Goal: Information Seeking & Learning: Learn about a topic

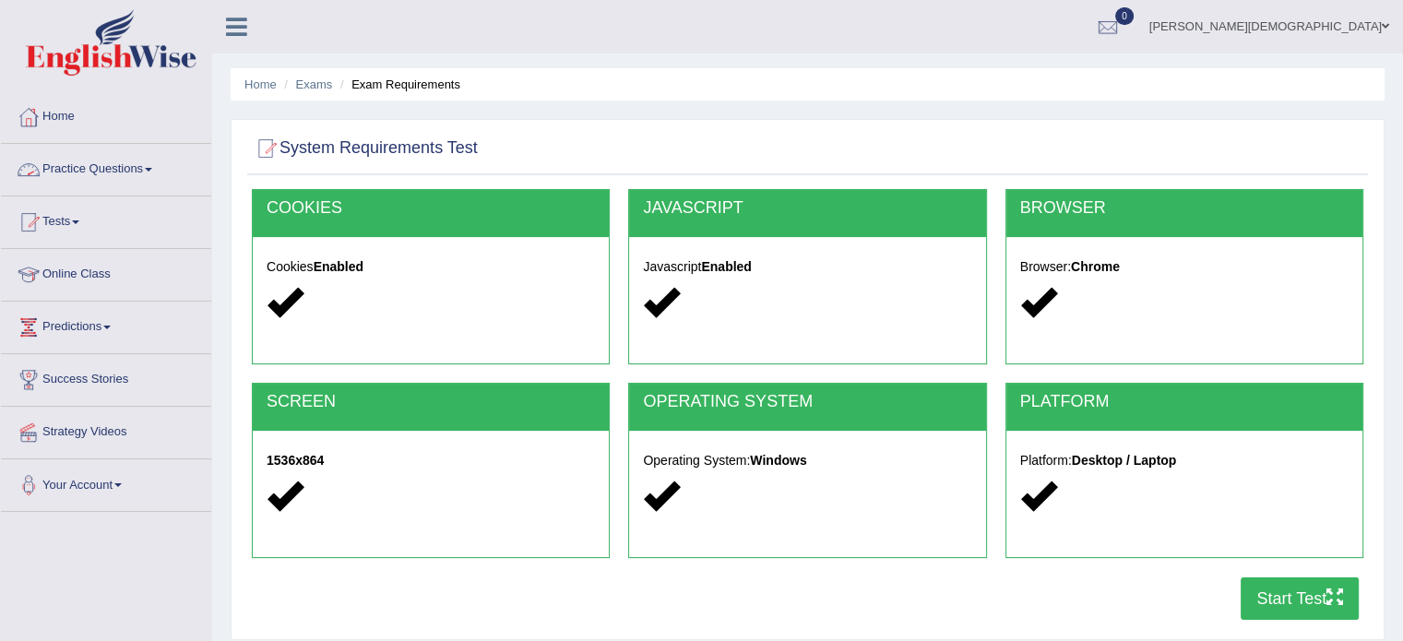
click at [152, 169] on span at bounding box center [148, 170] width 7 height 4
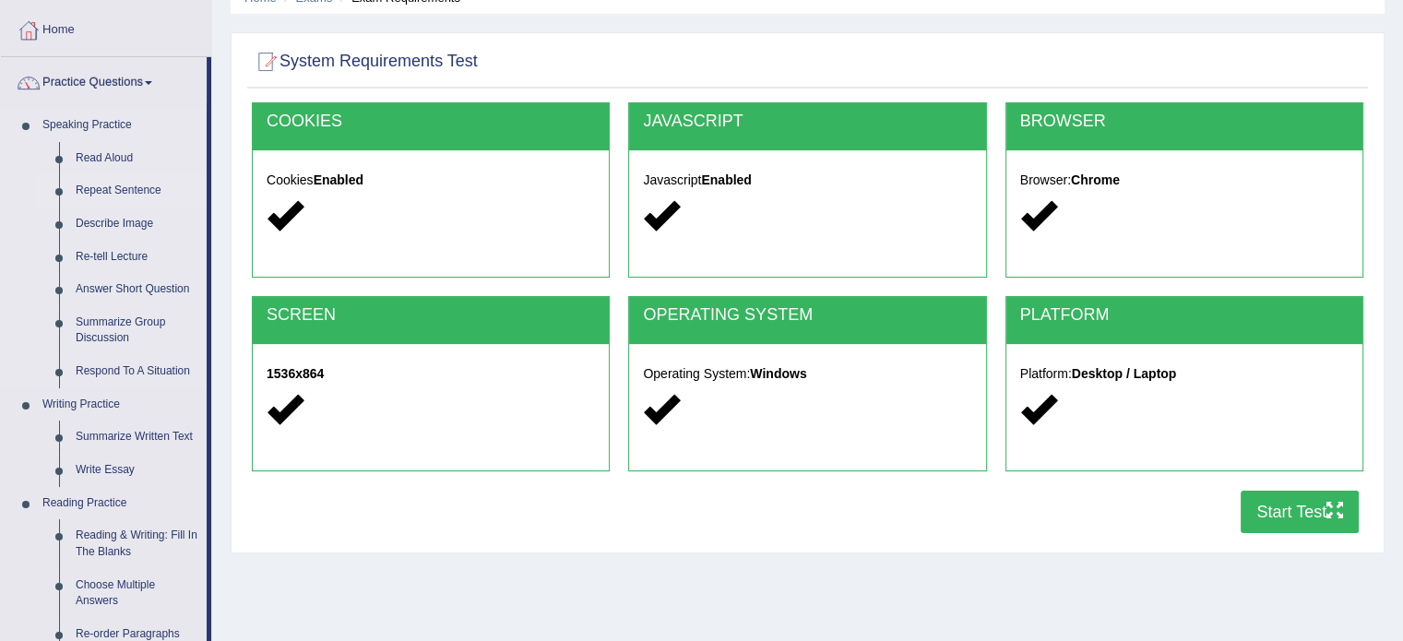
scroll to position [66, 0]
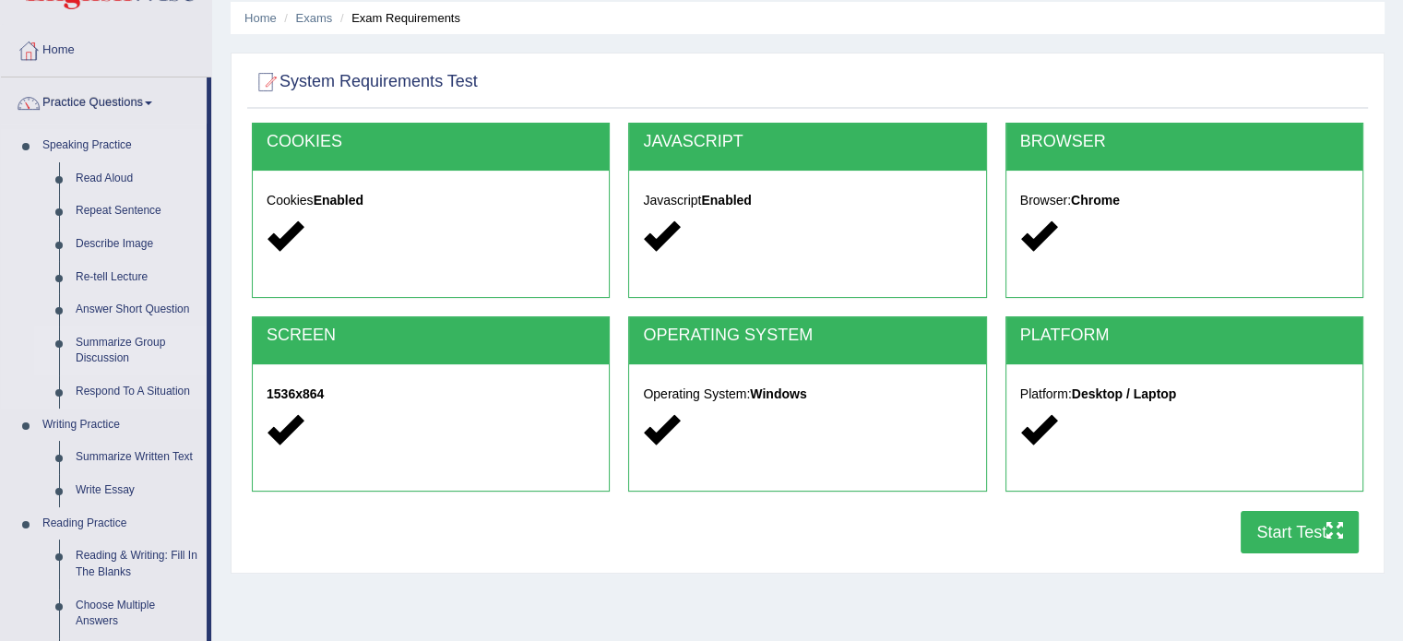
click at [132, 343] on link "Summarize Group Discussion" at bounding box center [136, 350] width 139 height 49
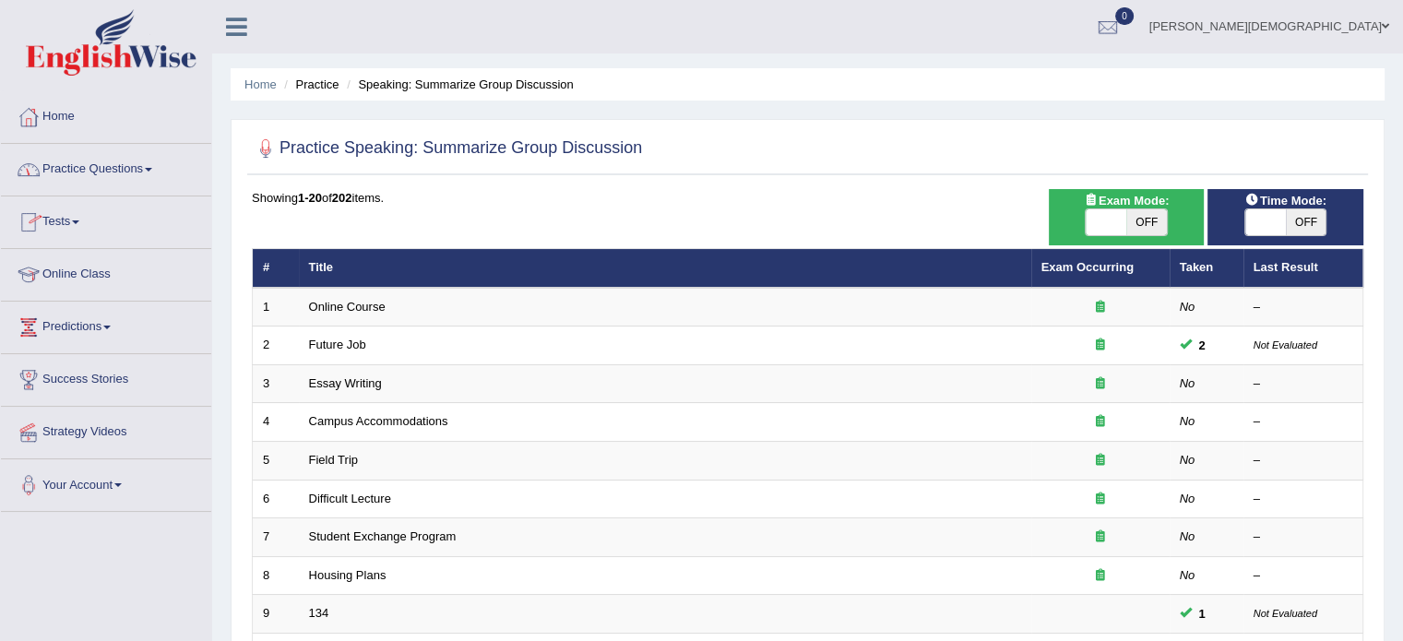
click at [152, 169] on span at bounding box center [148, 170] width 7 height 4
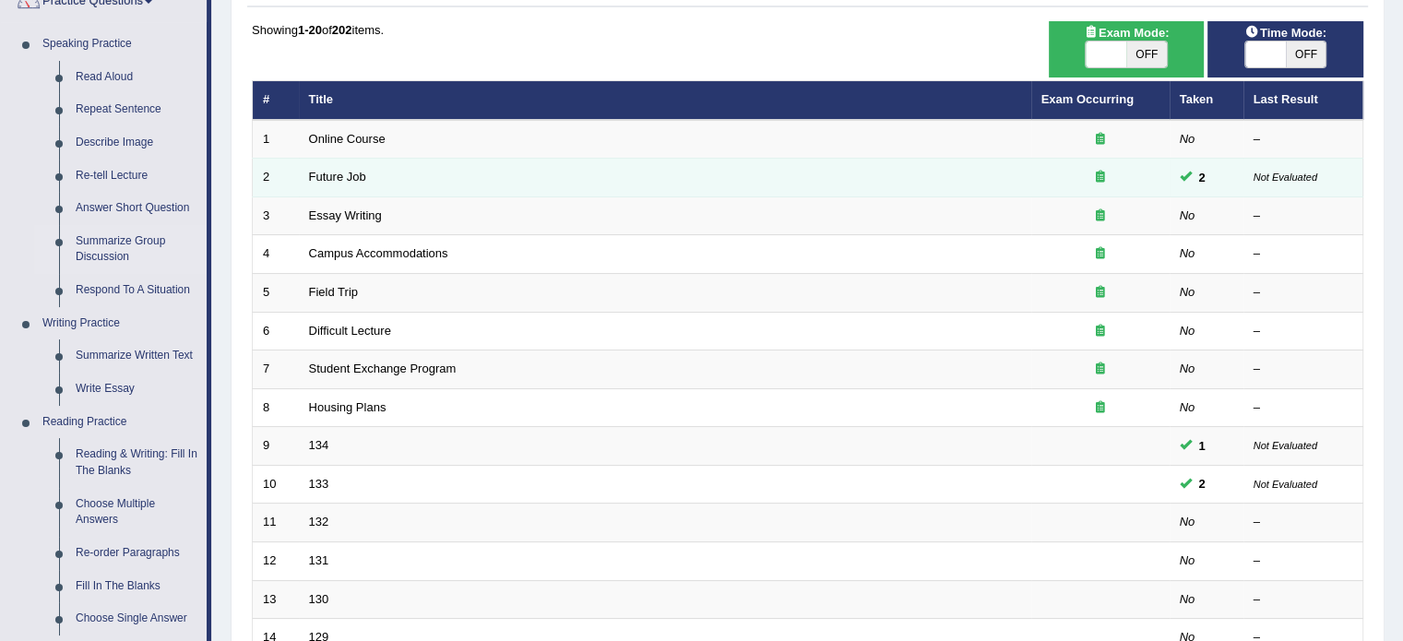
scroll to position [170, 0]
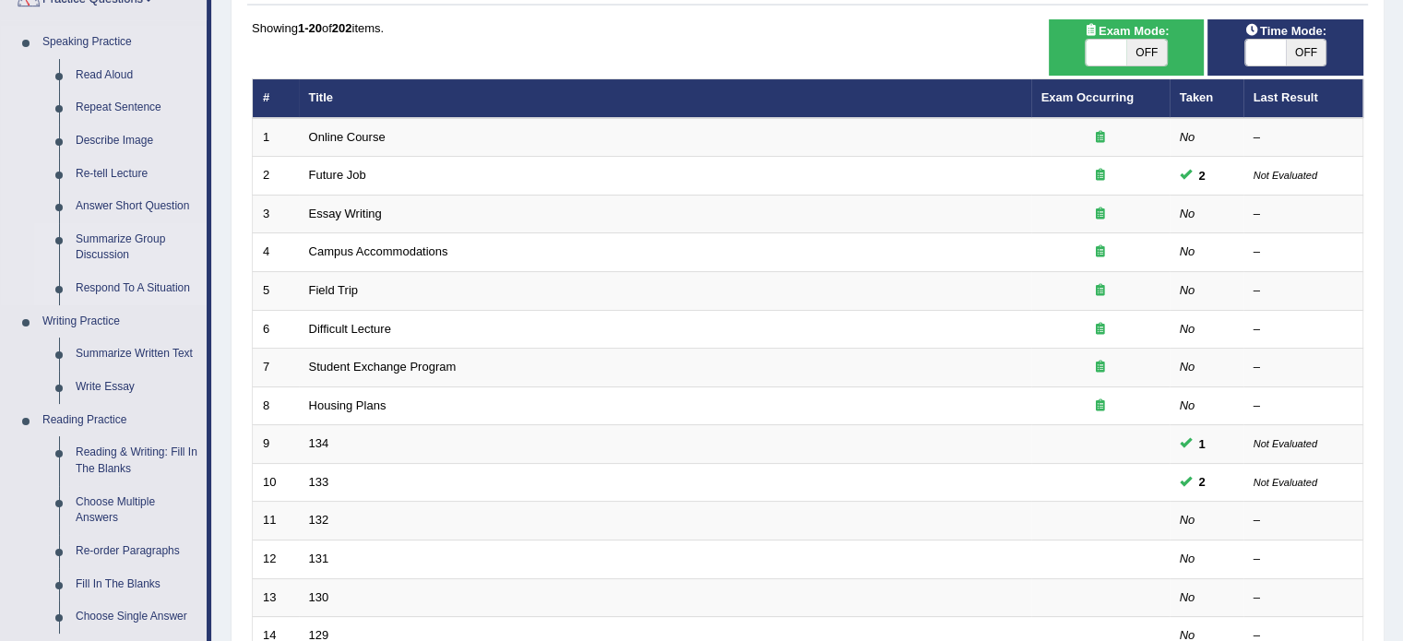
click at [140, 287] on link "Respond To A Situation" at bounding box center [136, 288] width 139 height 33
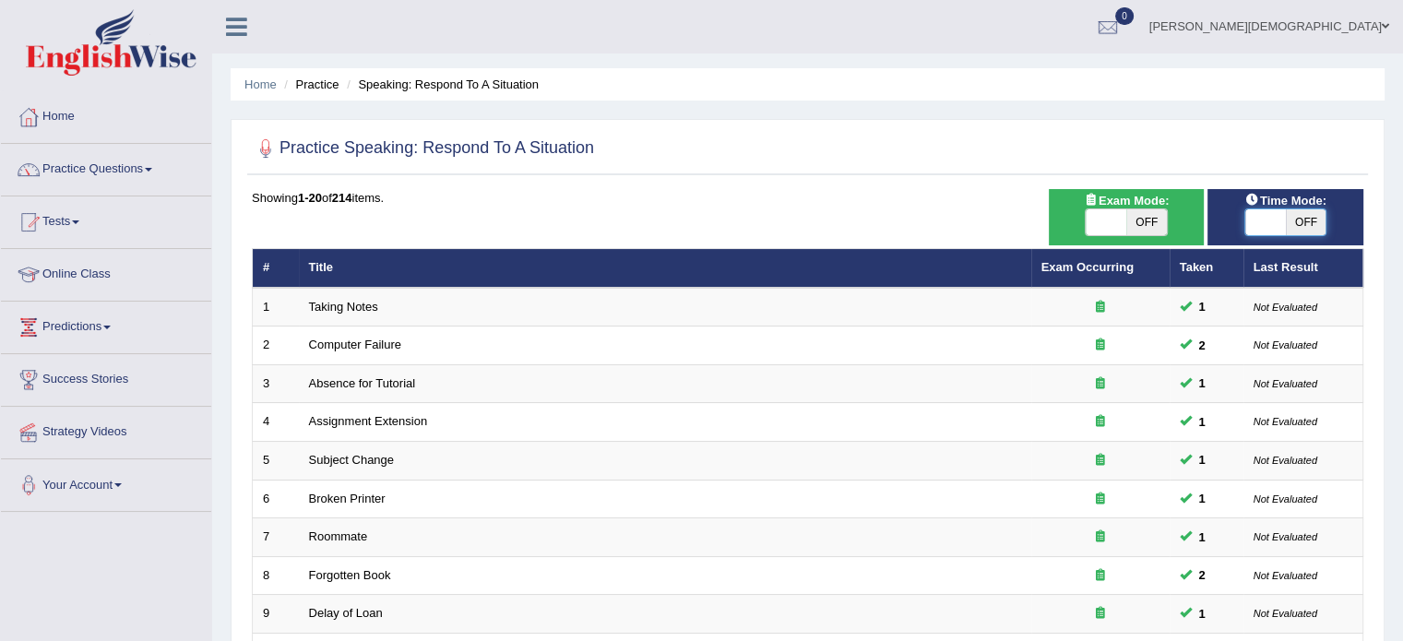
click at [1254, 218] on span at bounding box center [1265, 222] width 41 height 26
checkbox input "true"
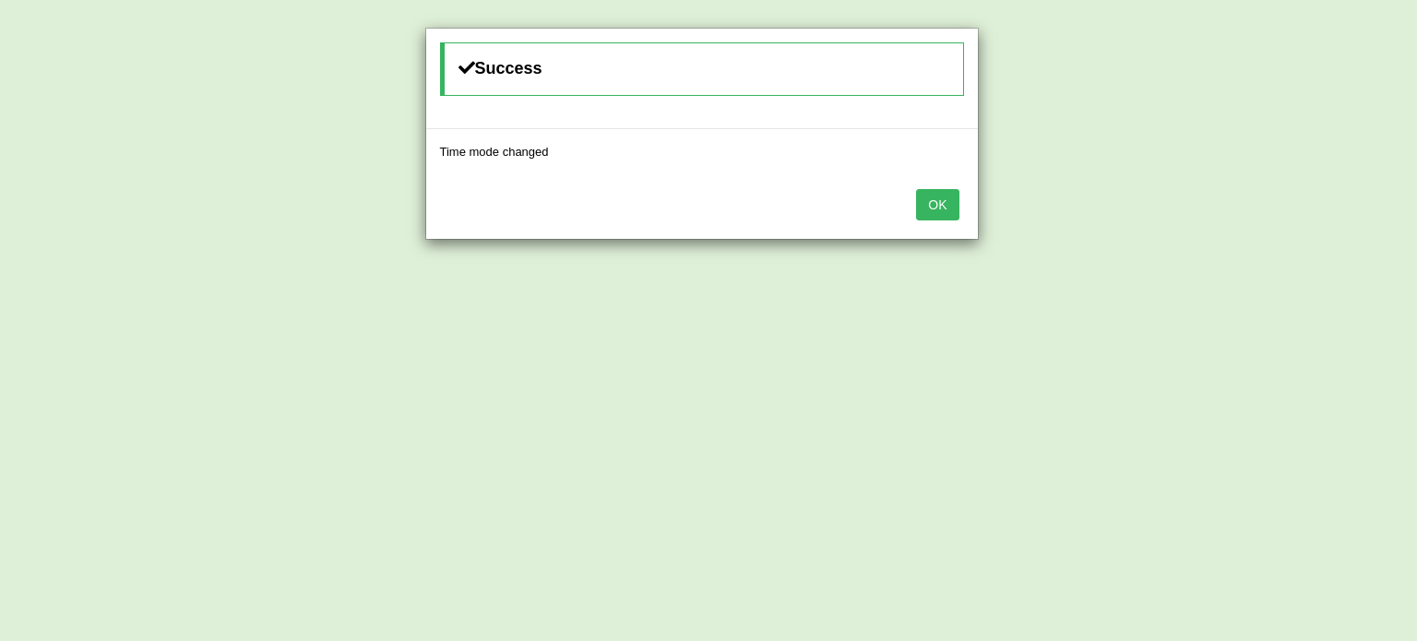
click at [936, 198] on button "OK" at bounding box center [937, 204] width 42 height 31
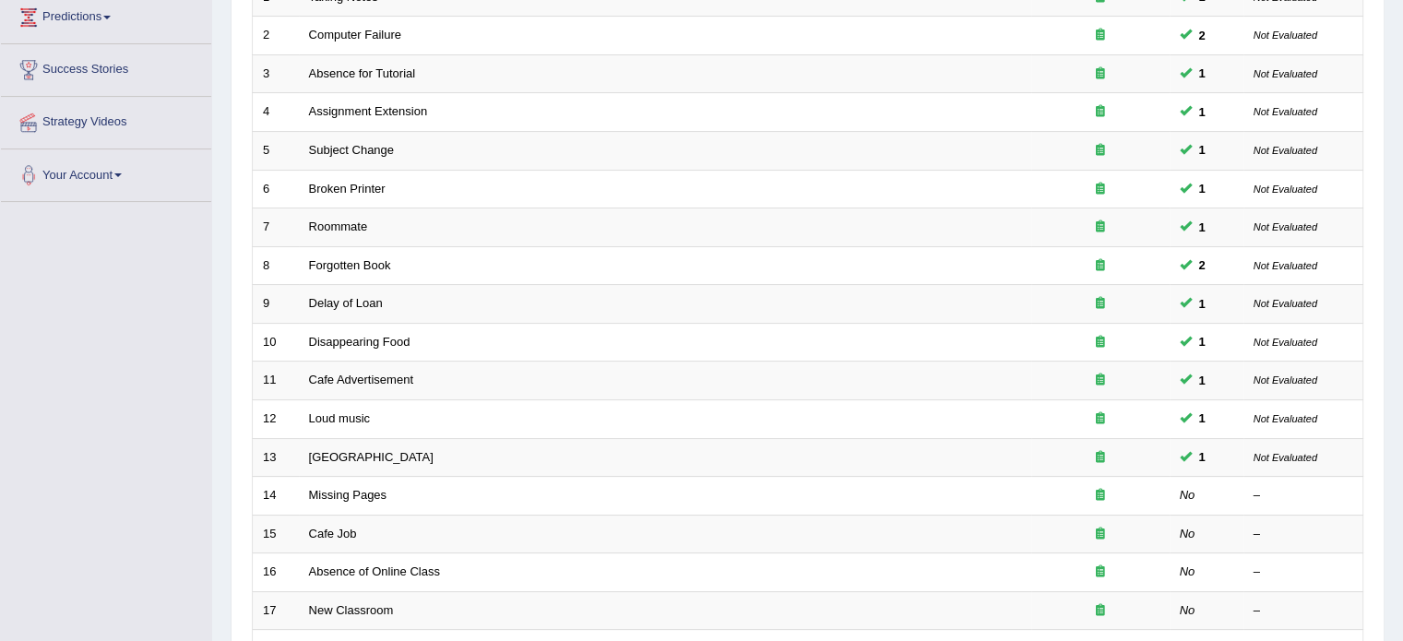
scroll to position [460, 0]
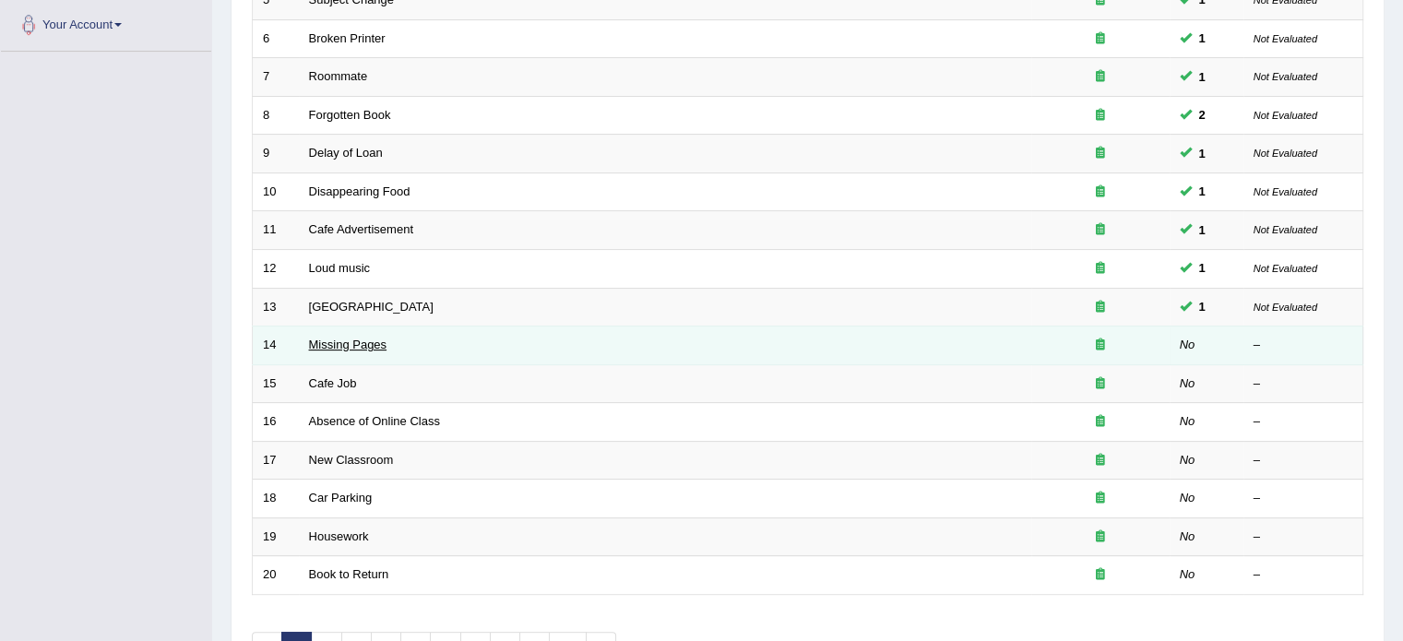
click at [381, 339] on link "Missing Pages" at bounding box center [348, 345] width 78 height 14
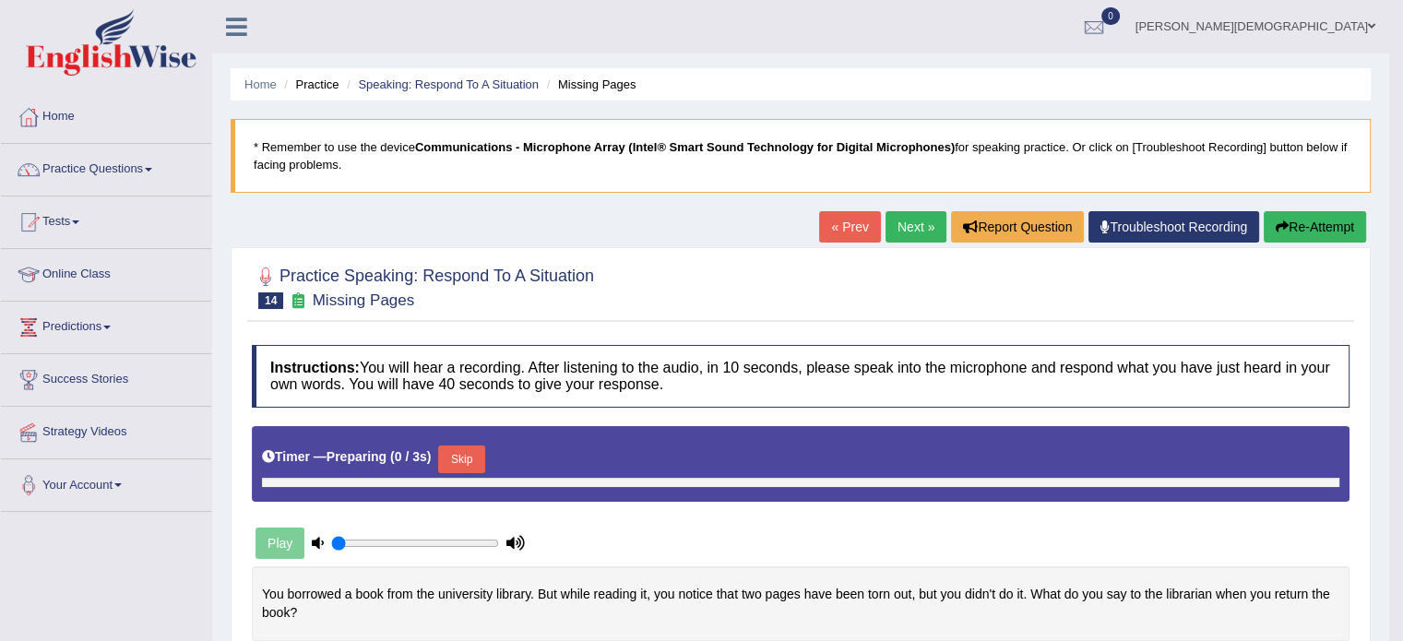
type input "1"
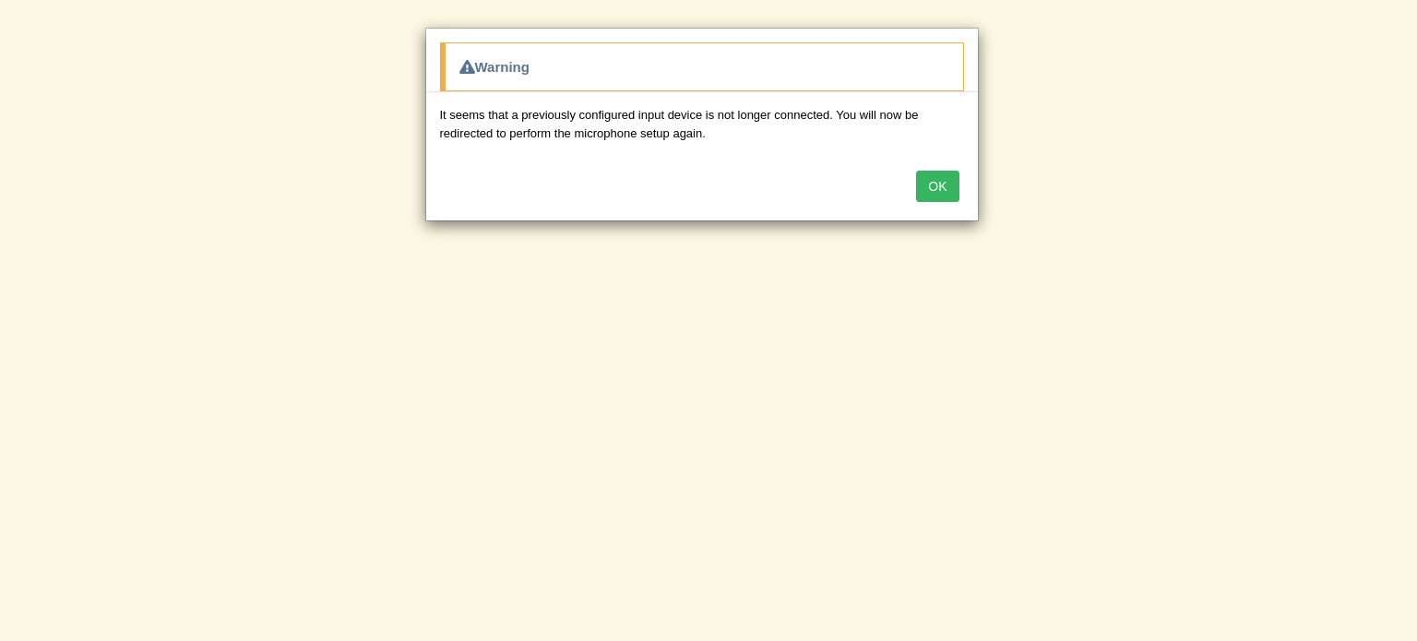
click at [937, 195] on button "OK" at bounding box center [937, 186] width 42 height 31
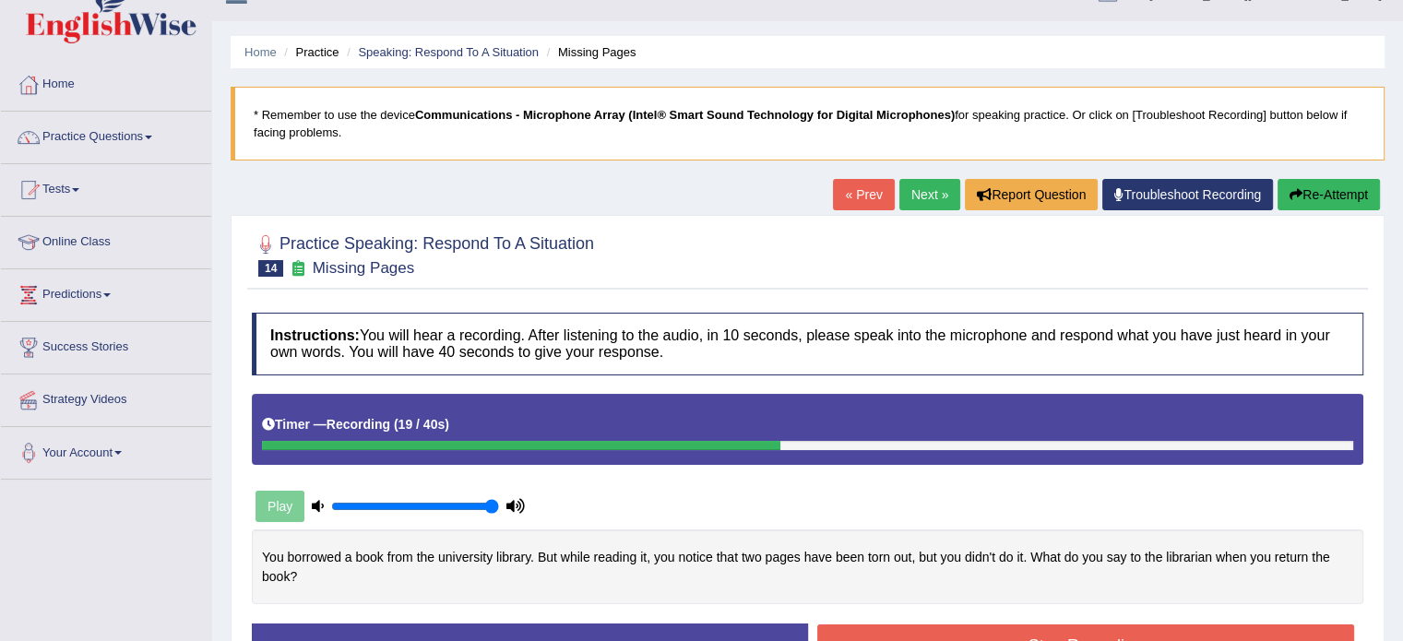
scroll to position [6, 0]
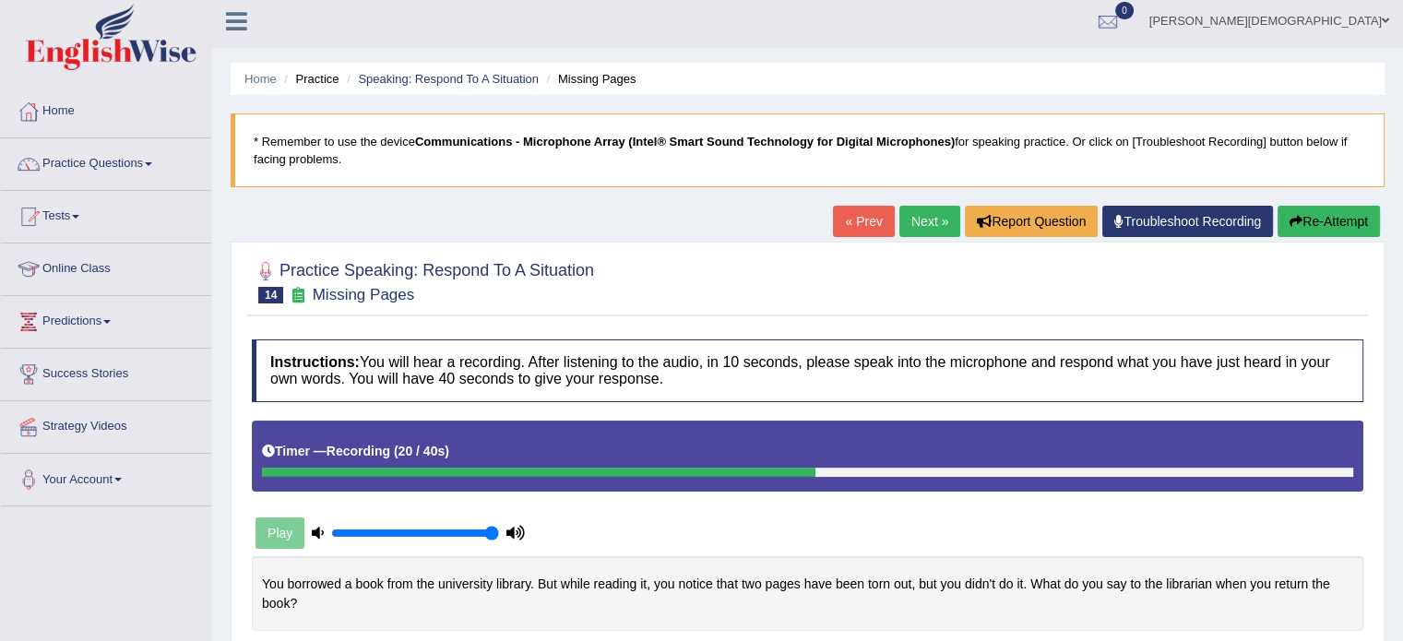
click at [1324, 224] on button "Re-Attempt" at bounding box center [1328, 221] width 102 height 31
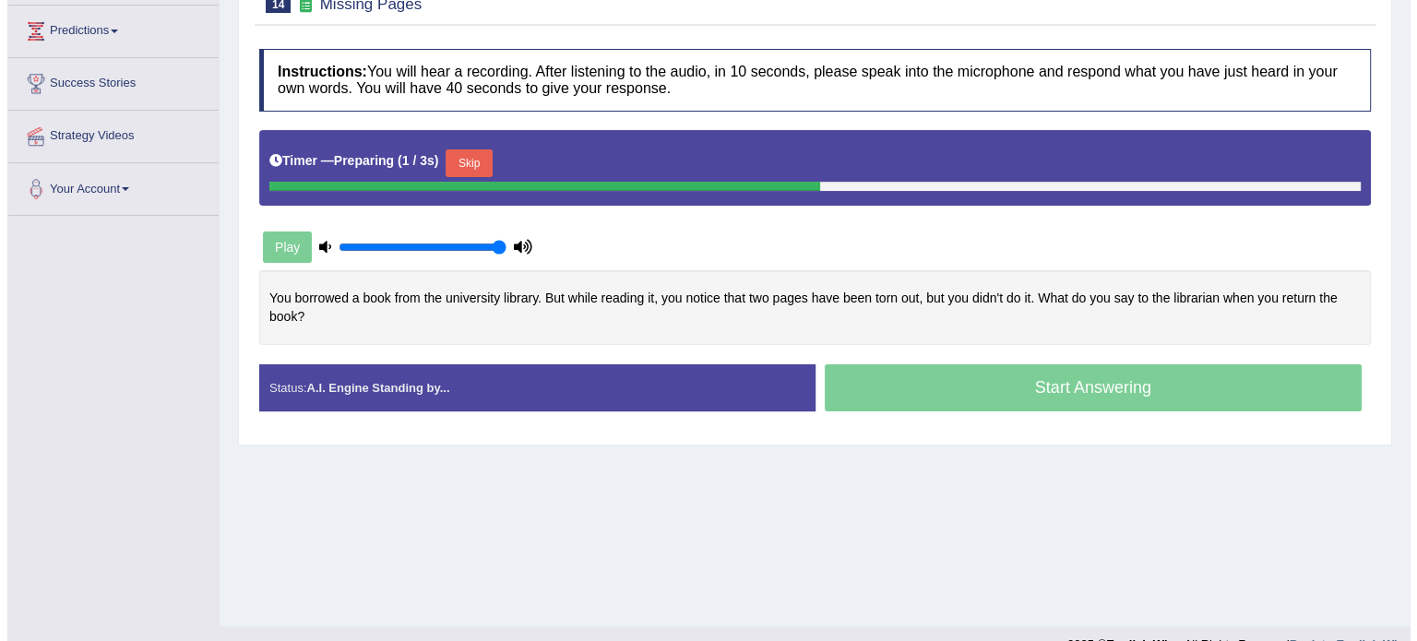
scroll to position [327, 0]
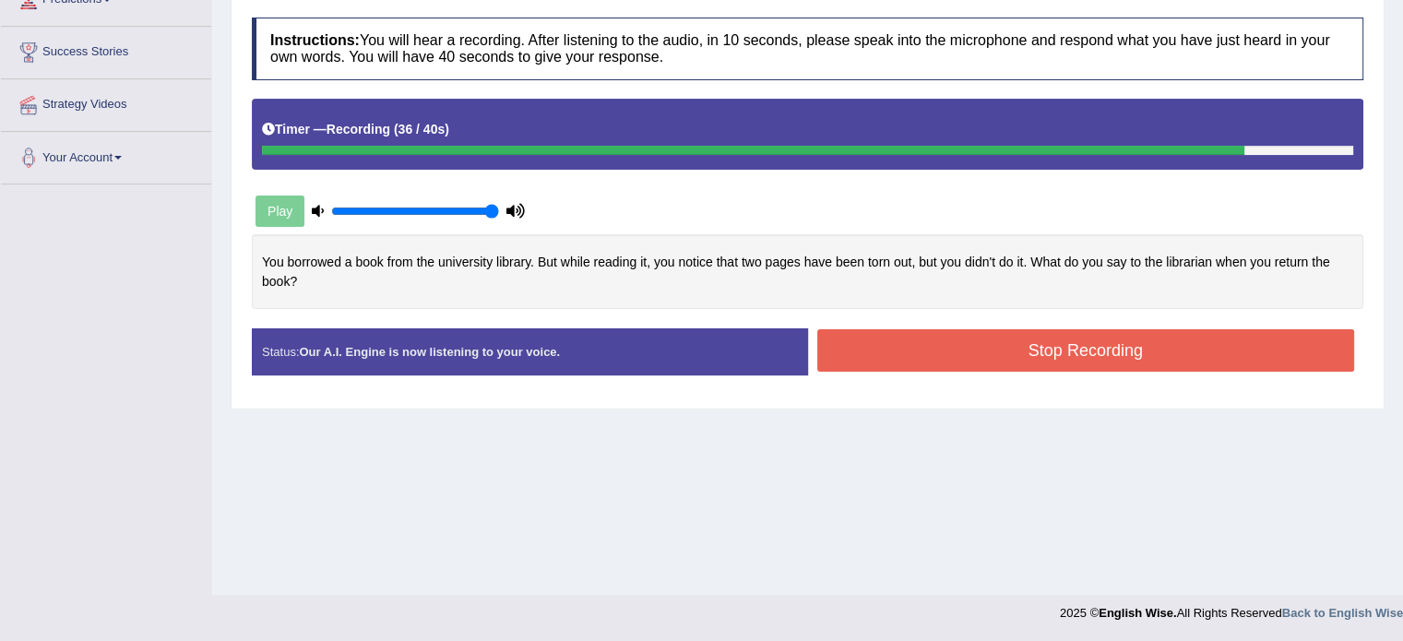
click at [1122, 350] on button "Stop Recording" at bounding box center [1086, 350] width 538 height 42
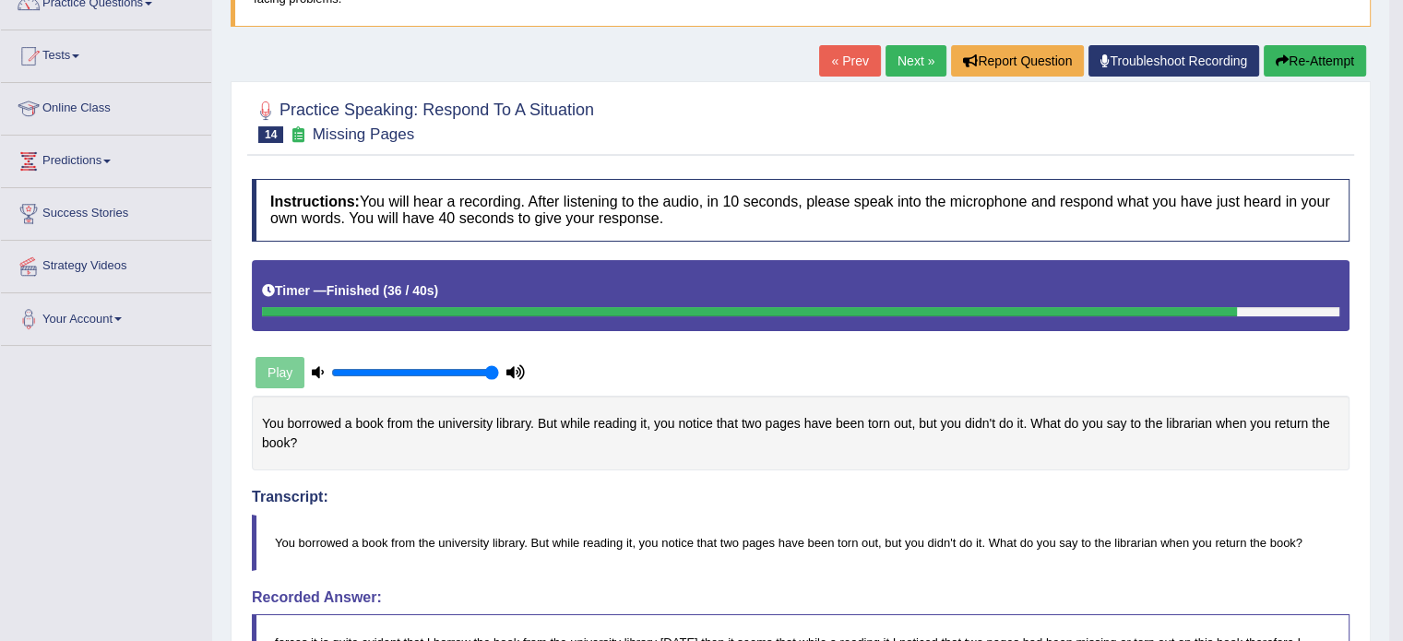
scroll to position [0, 0]
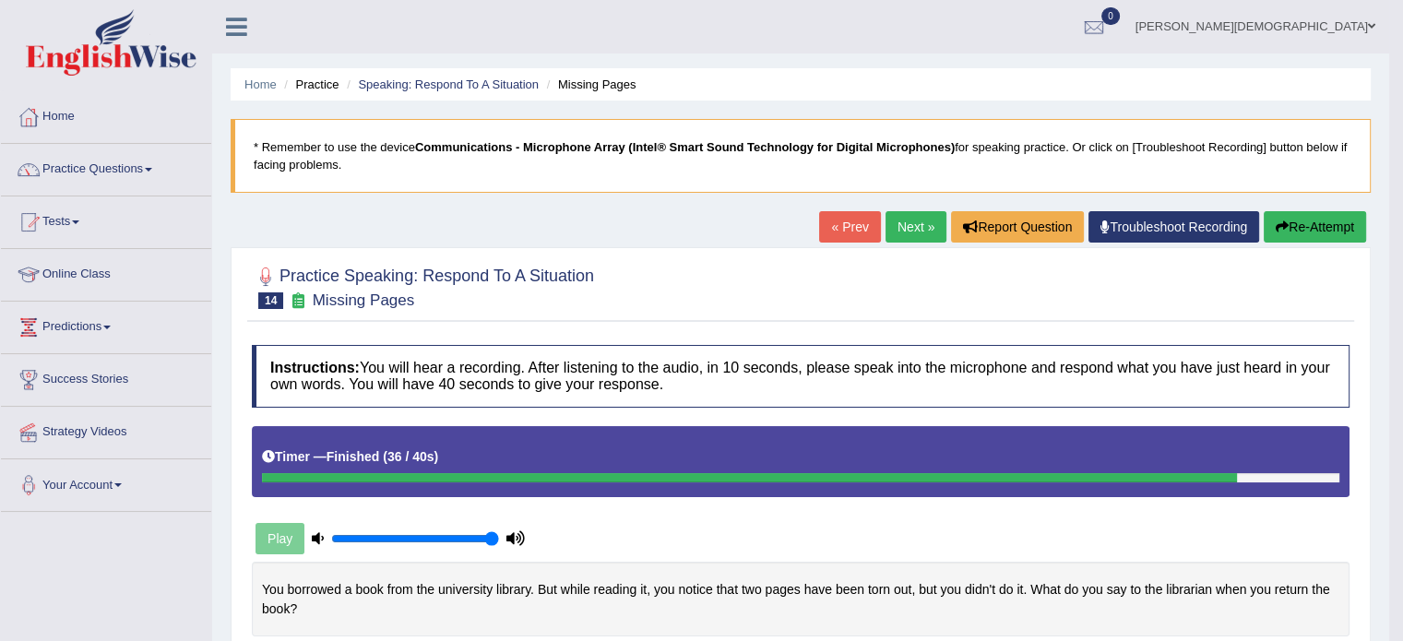
click at [898, 221] on link "Next »" at bounding box center [915, 226] width 61 height 31
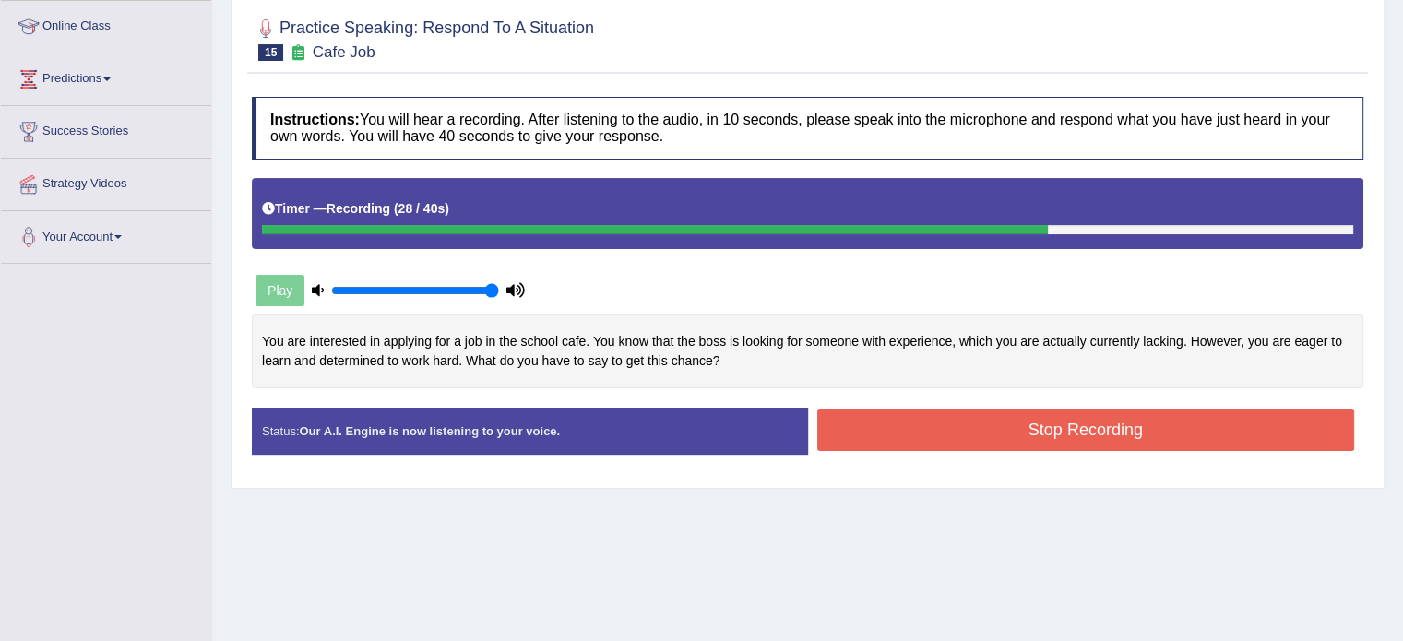
scroll to position [119, 0]
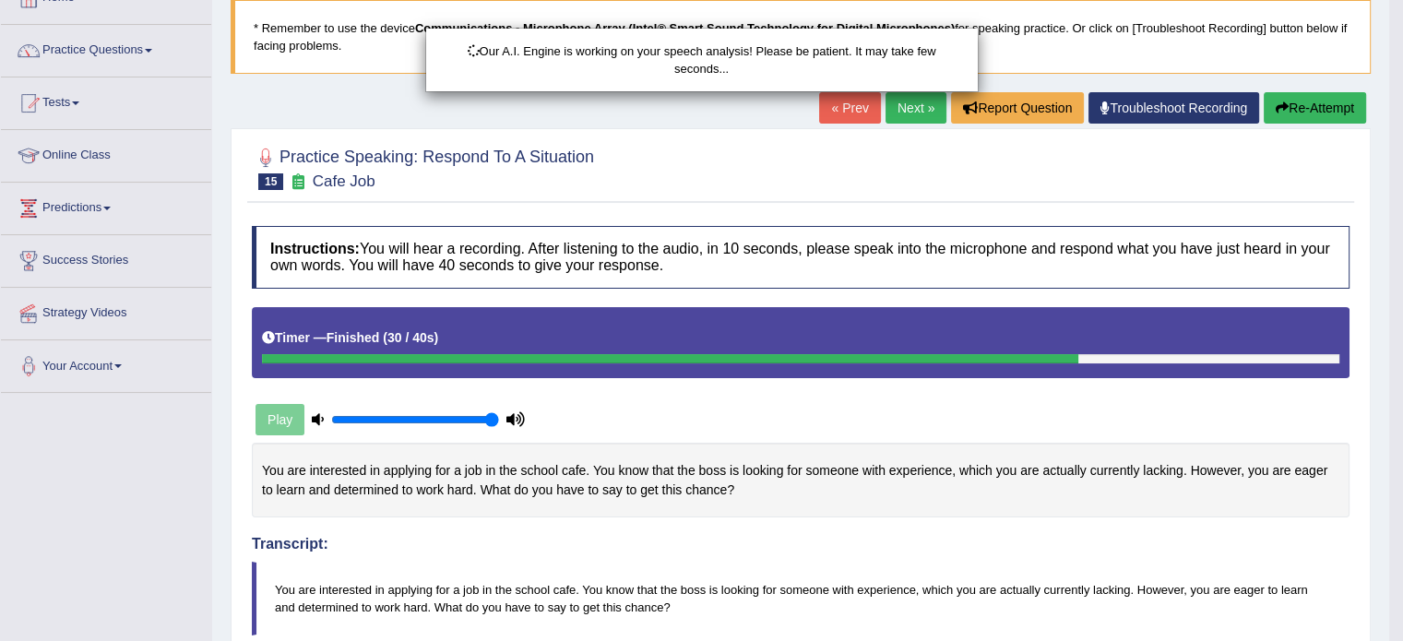
click at [1312, 104] on div "Our A.I. Engine is working on your speech analysis! Please be patient. It may t…" at bounding box center [701, 320] width 1403 height 641
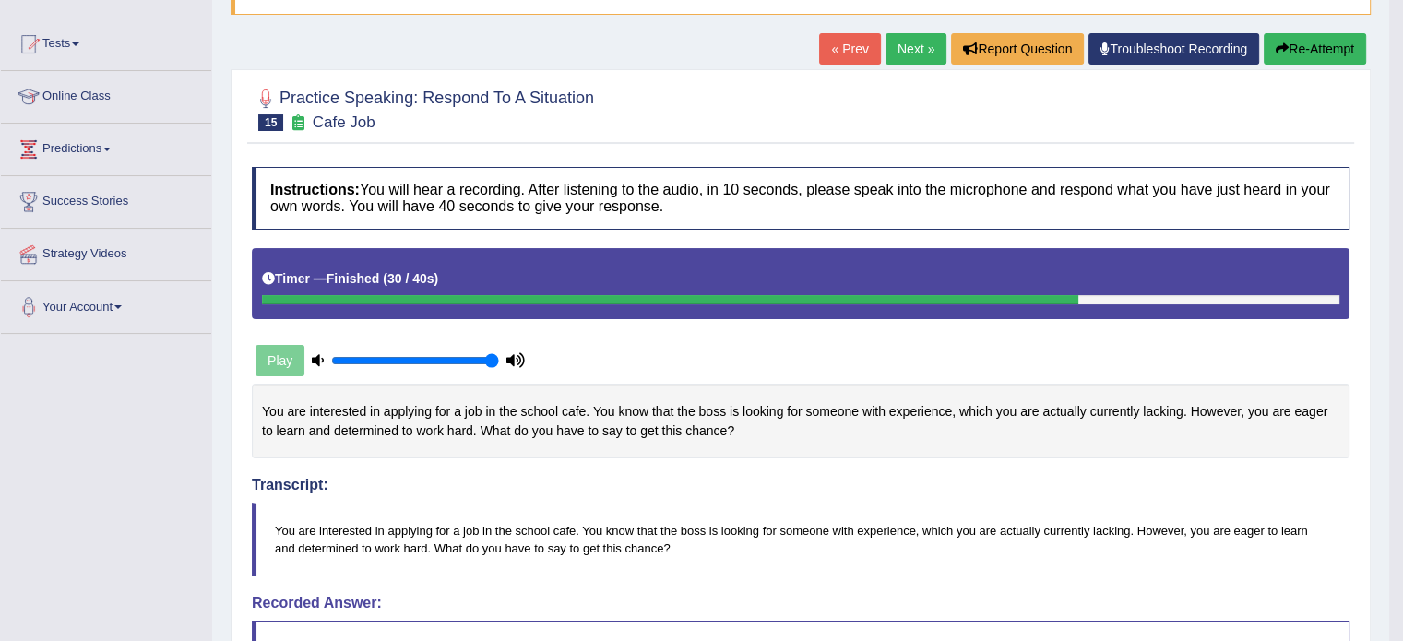
scroll to position [179, 0]
click at [1314, 48] on button "Re-Attempt" at bounding box center [1315, 47] width 102 height 31
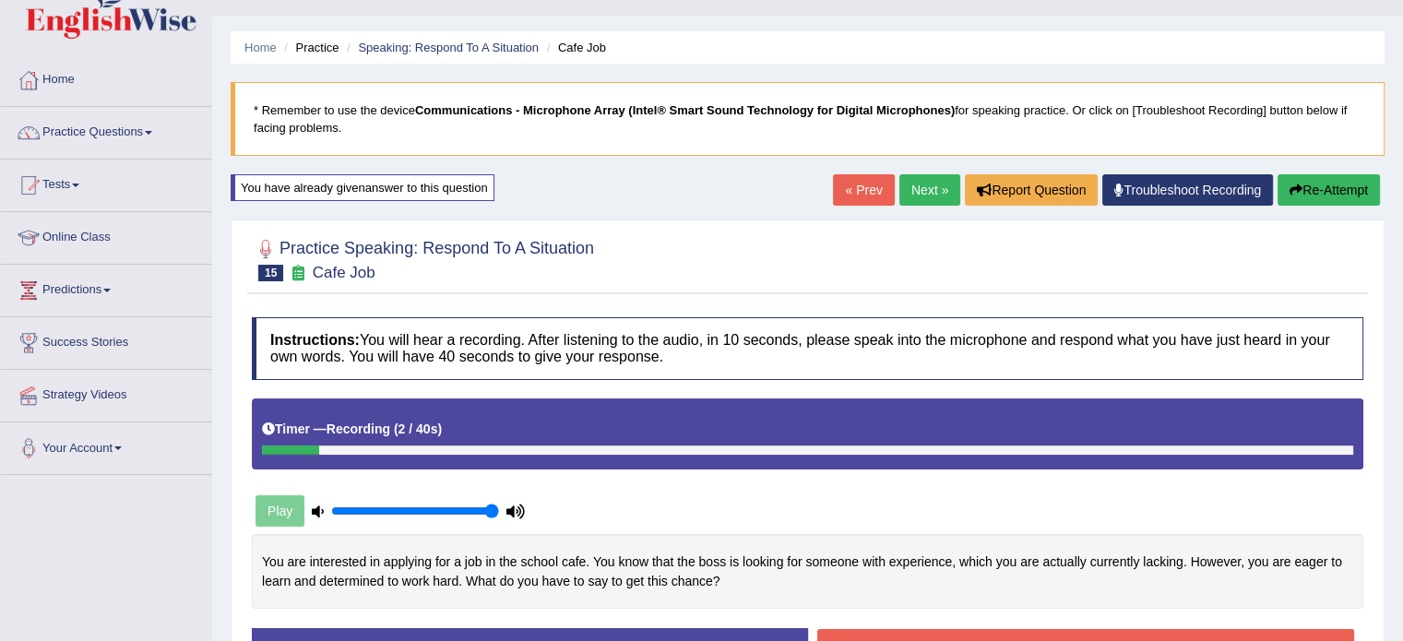
scroll to position [36, 0]
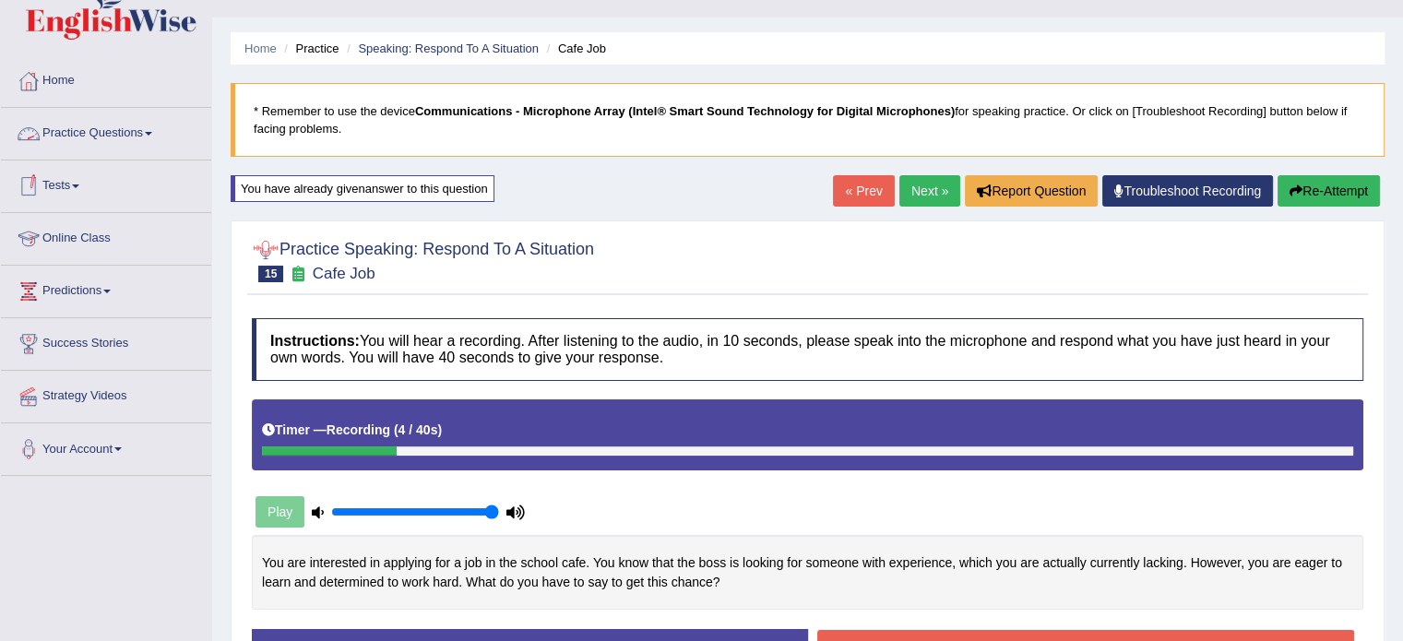
click at [159, 134] on link "Practice Questions" at bounding box center [106, 131] width 210 height 46
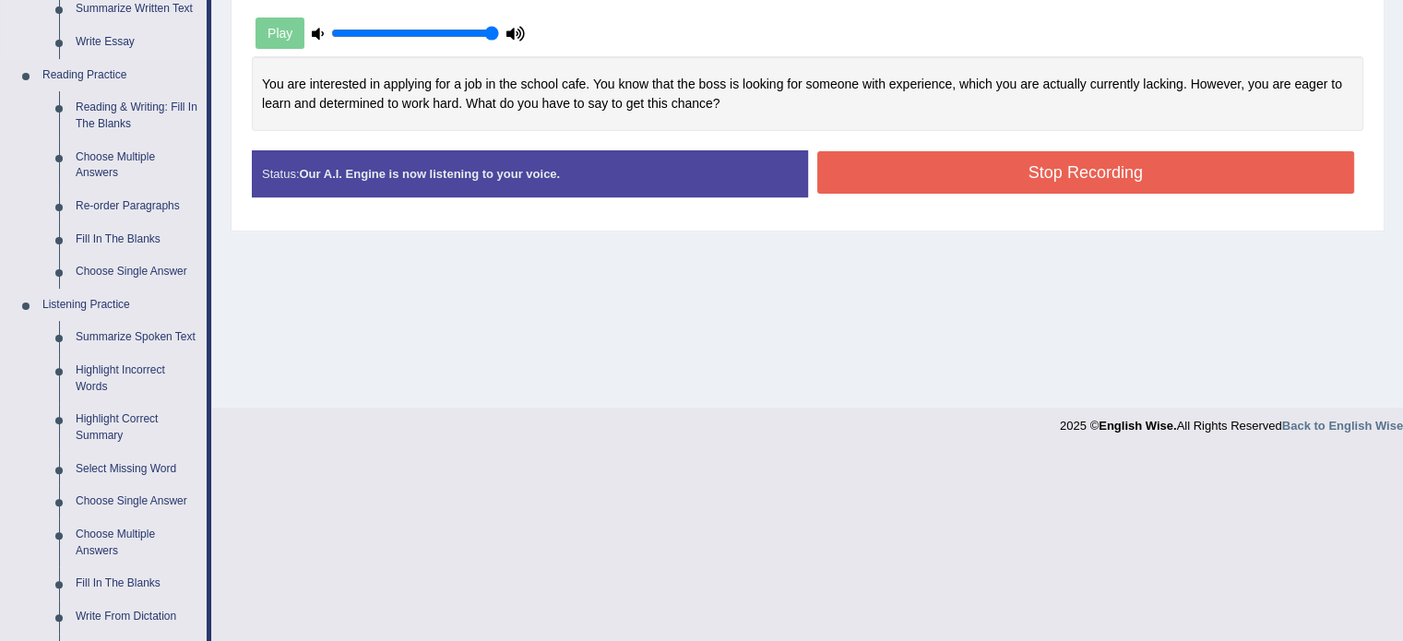
scroll to position [516, 0]
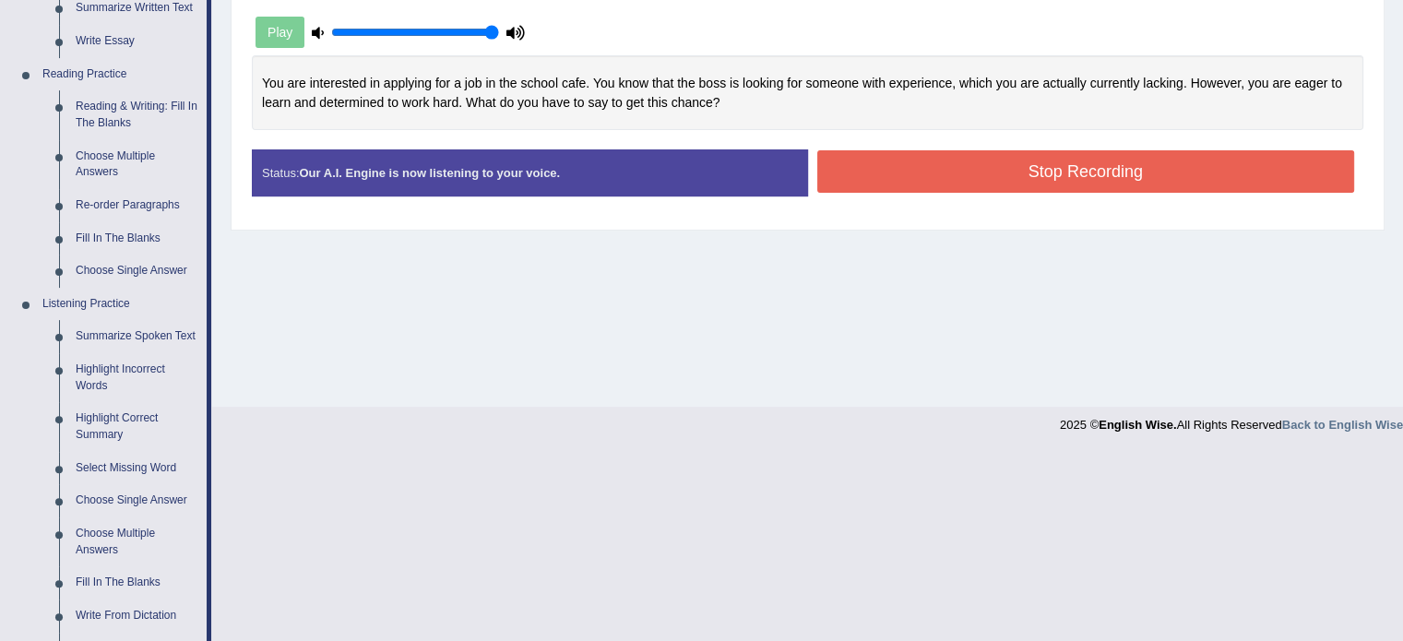
click at [1081, 176] on button "Stop Recording" at bounding box center [1086, 171] width 538 height 42
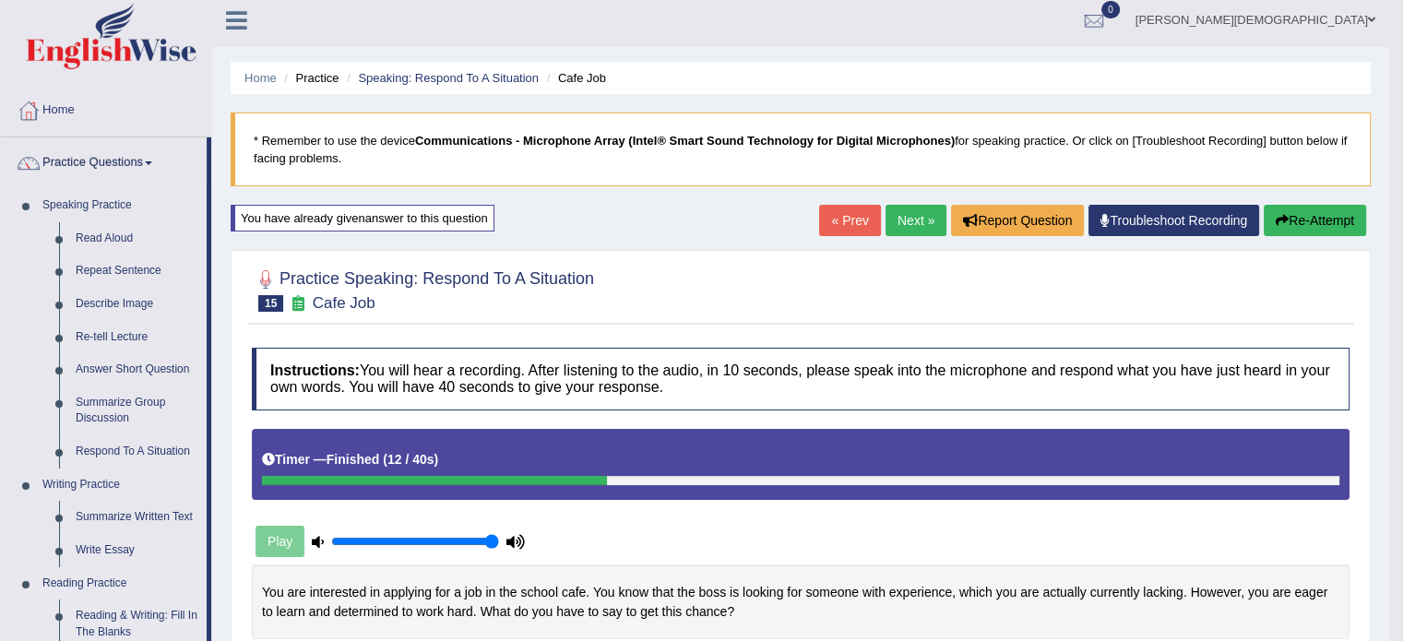
scroll to position [0, 0]
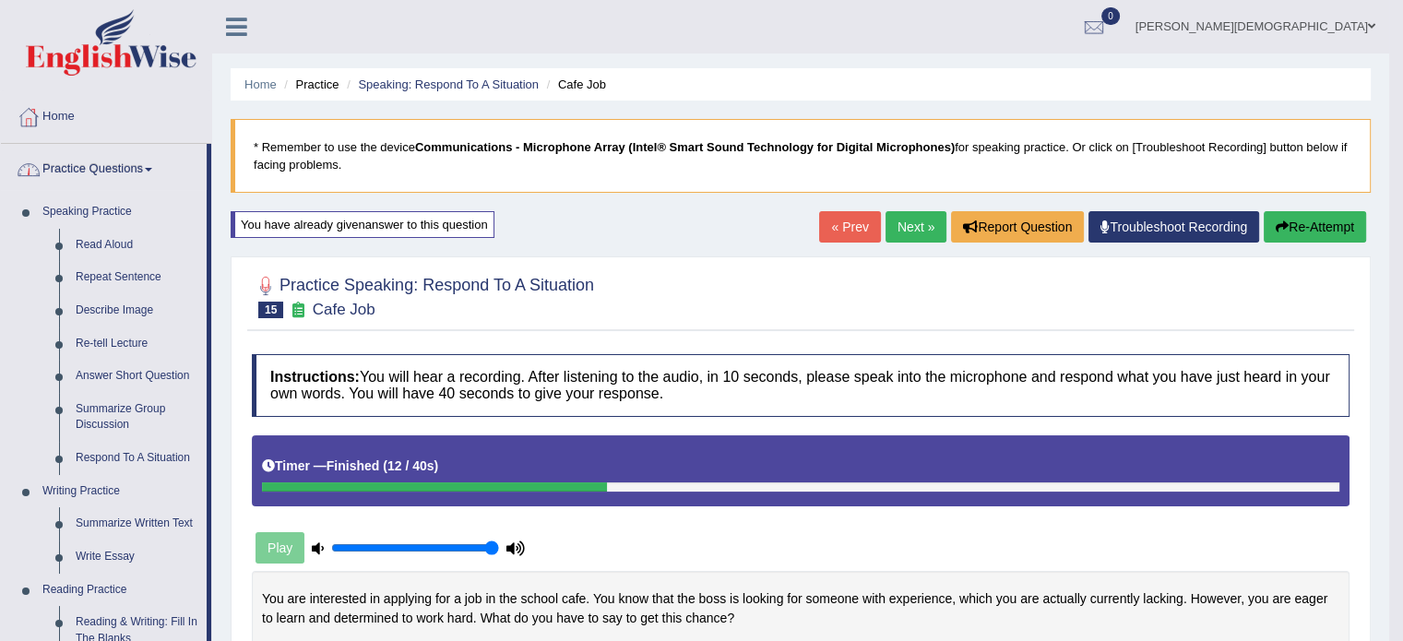
click at [155, 172] on link "Practice Questions" at bounding box center [104, 167] width 206 height 46
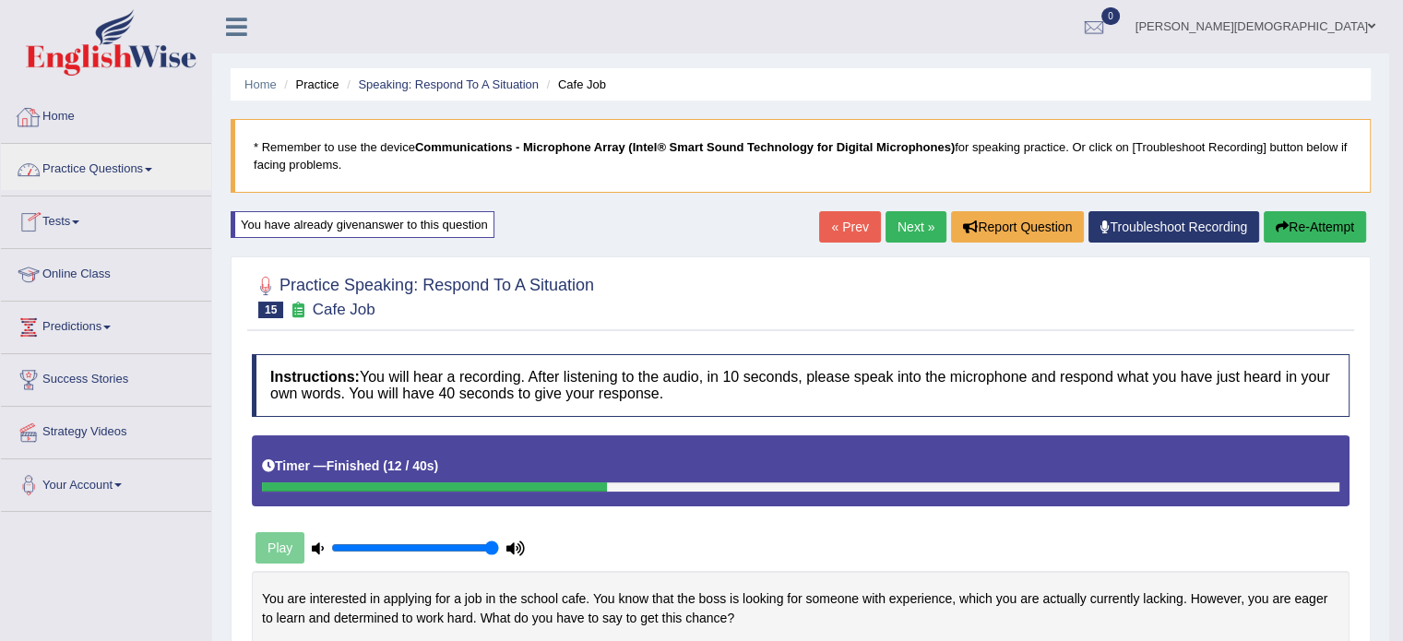
click at [70, 122] on link "Home" at bounding box center [106, 114] width 210 height 46
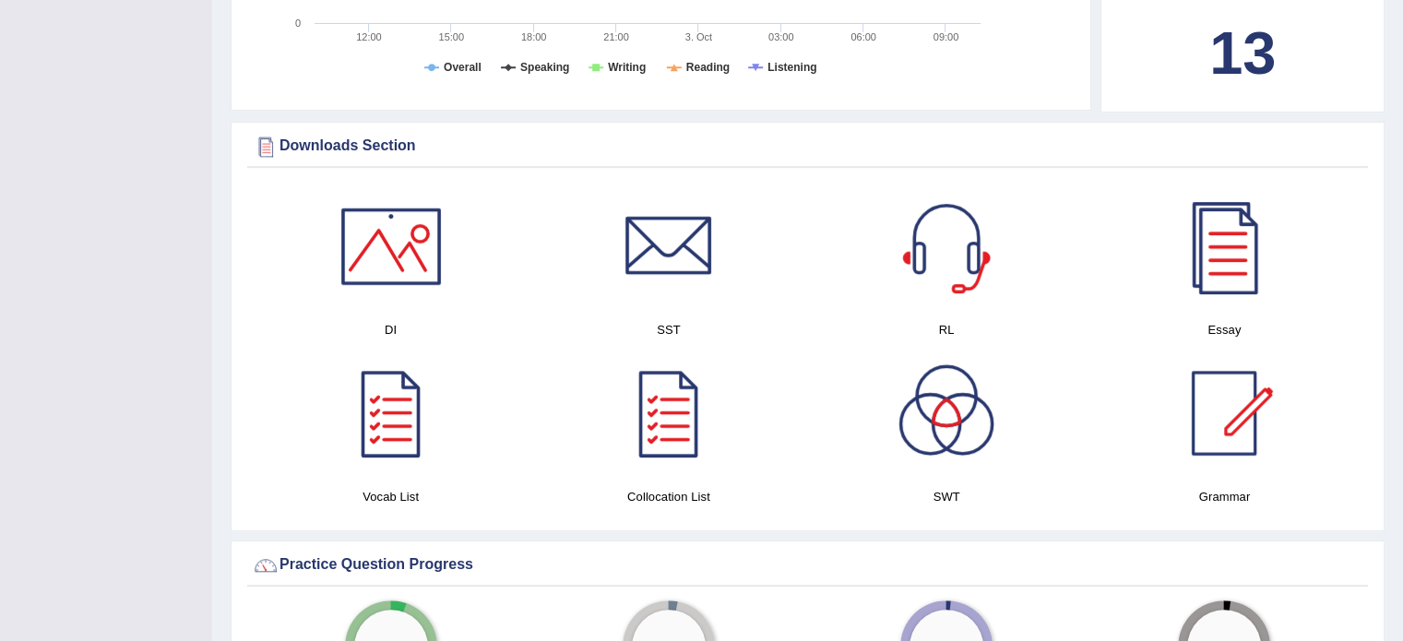
scroll to position [837, 0]
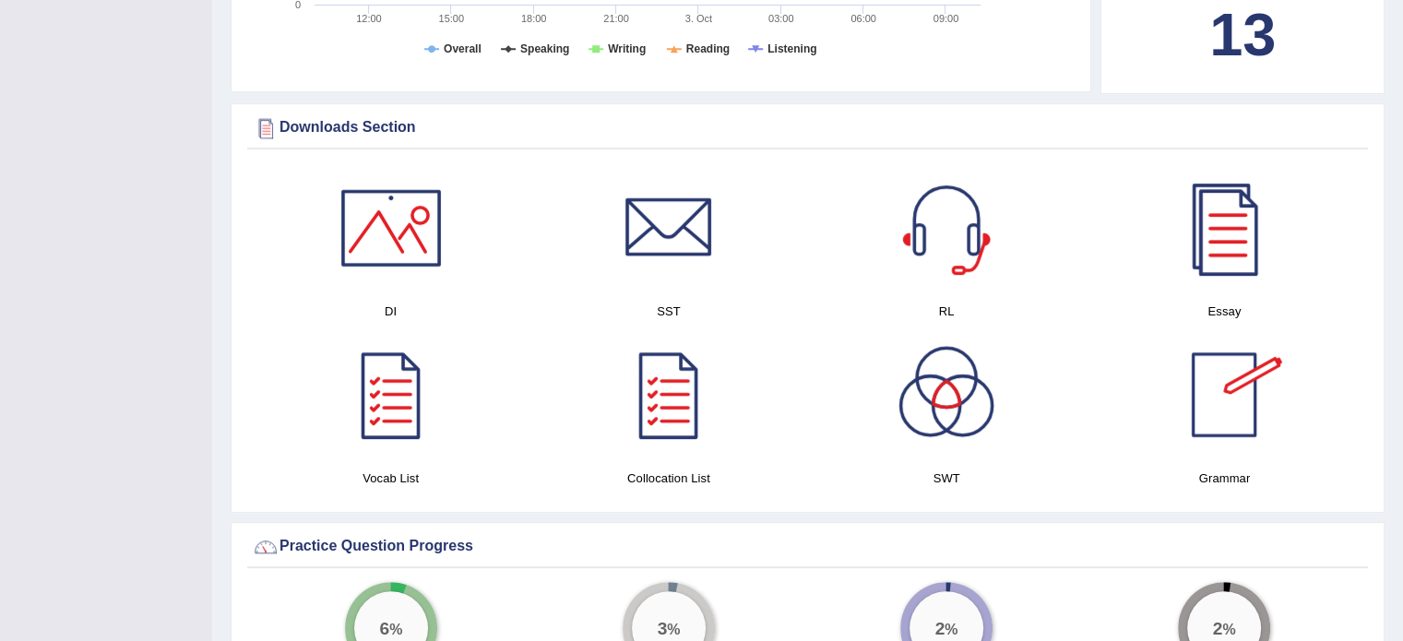
click at [1236, 224] on div at bounding box center [1223, 227] width 129 height 129
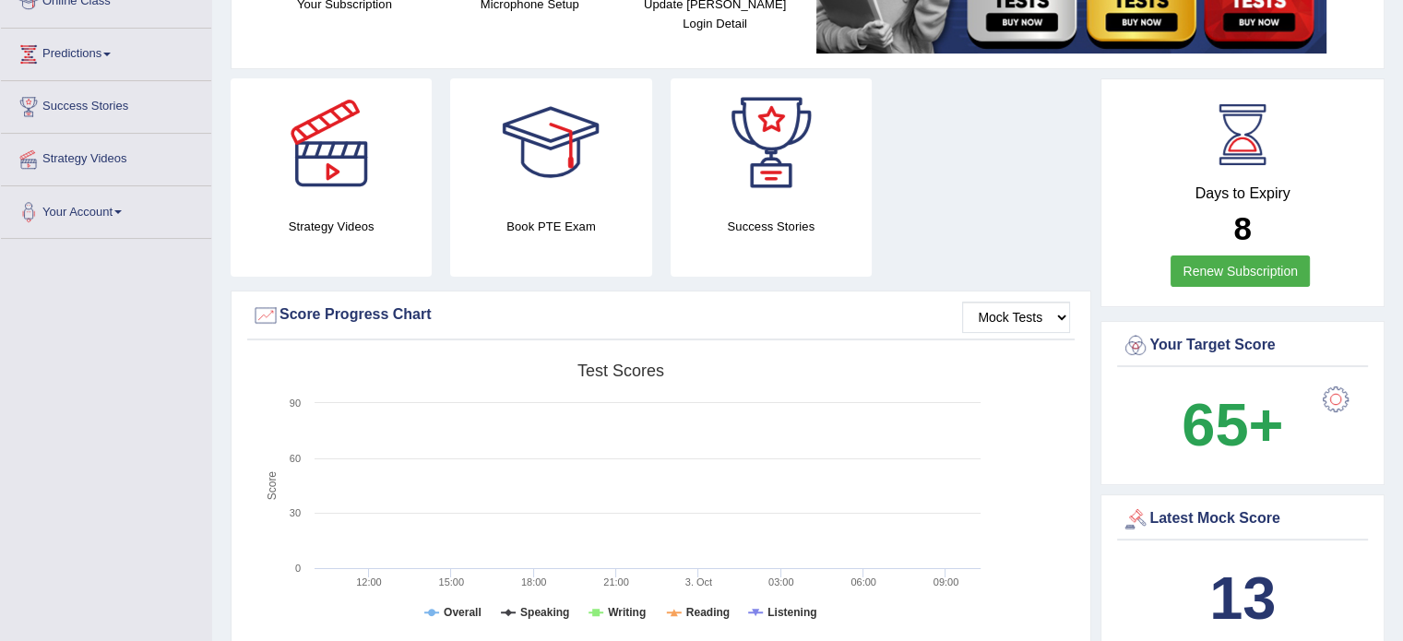
scroll to position [0, 0]
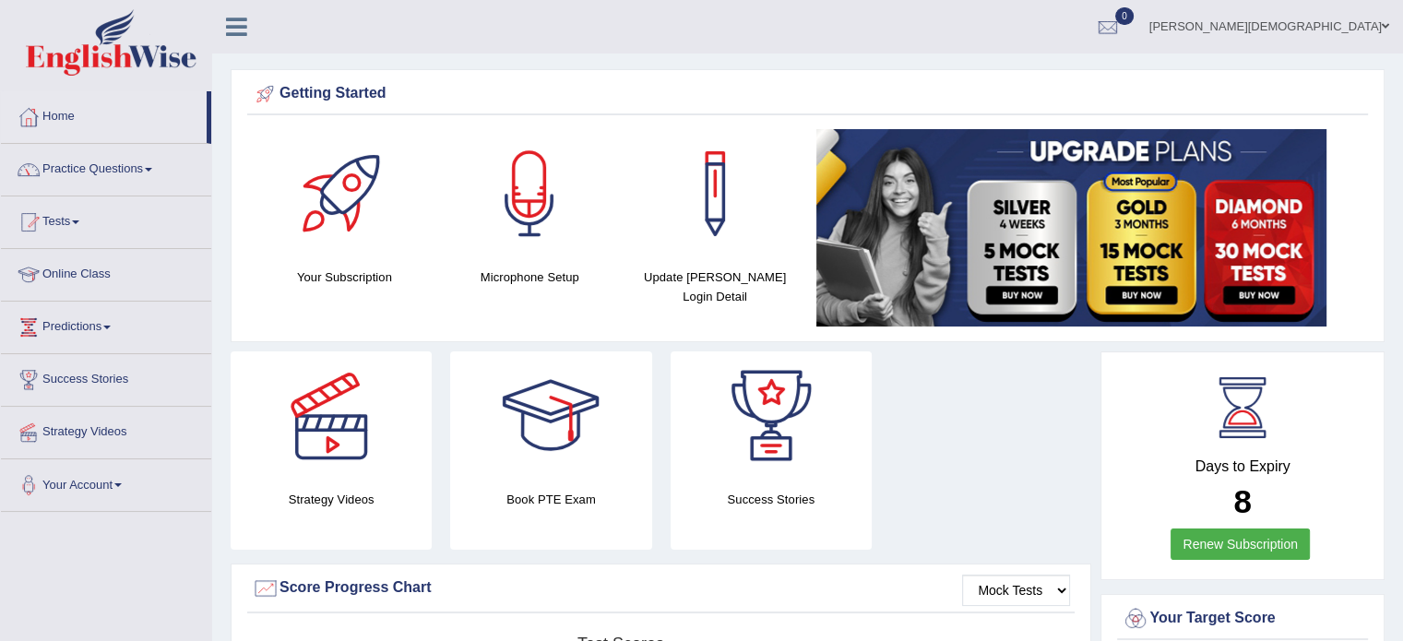
click at [152, 169] on span at bounding box center [148, 170] width 7 height 4
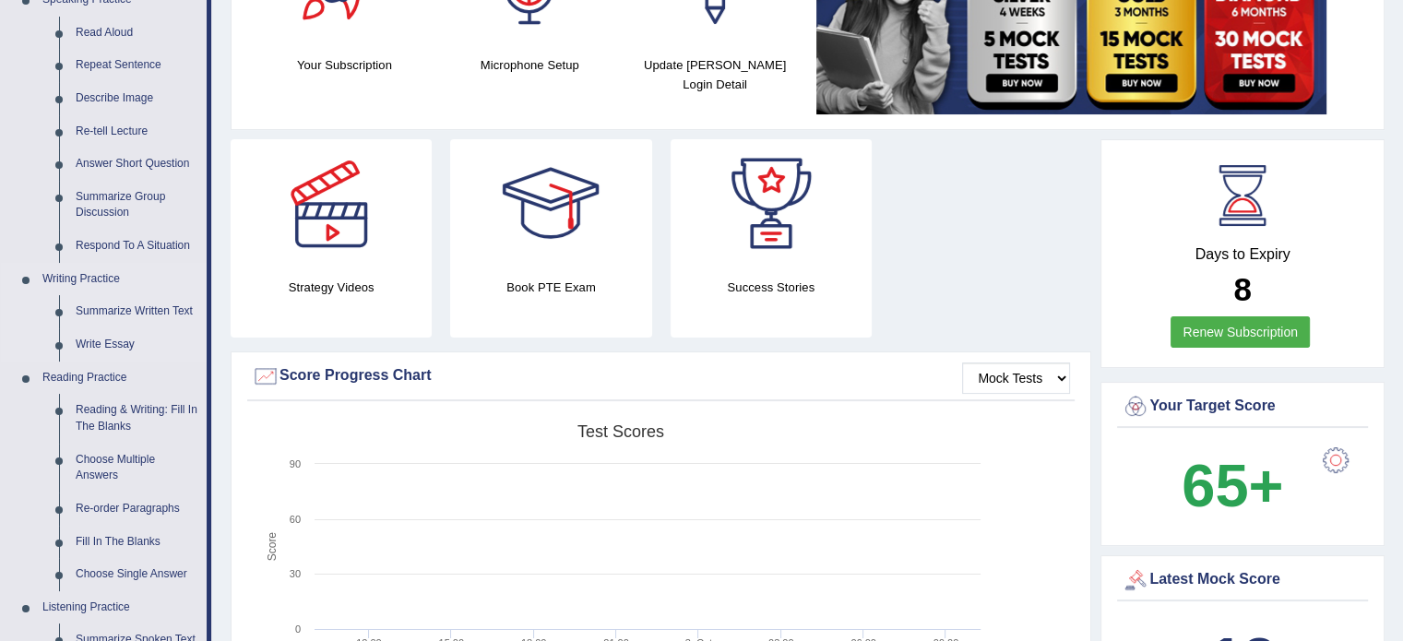
scroll to position [214, 0]
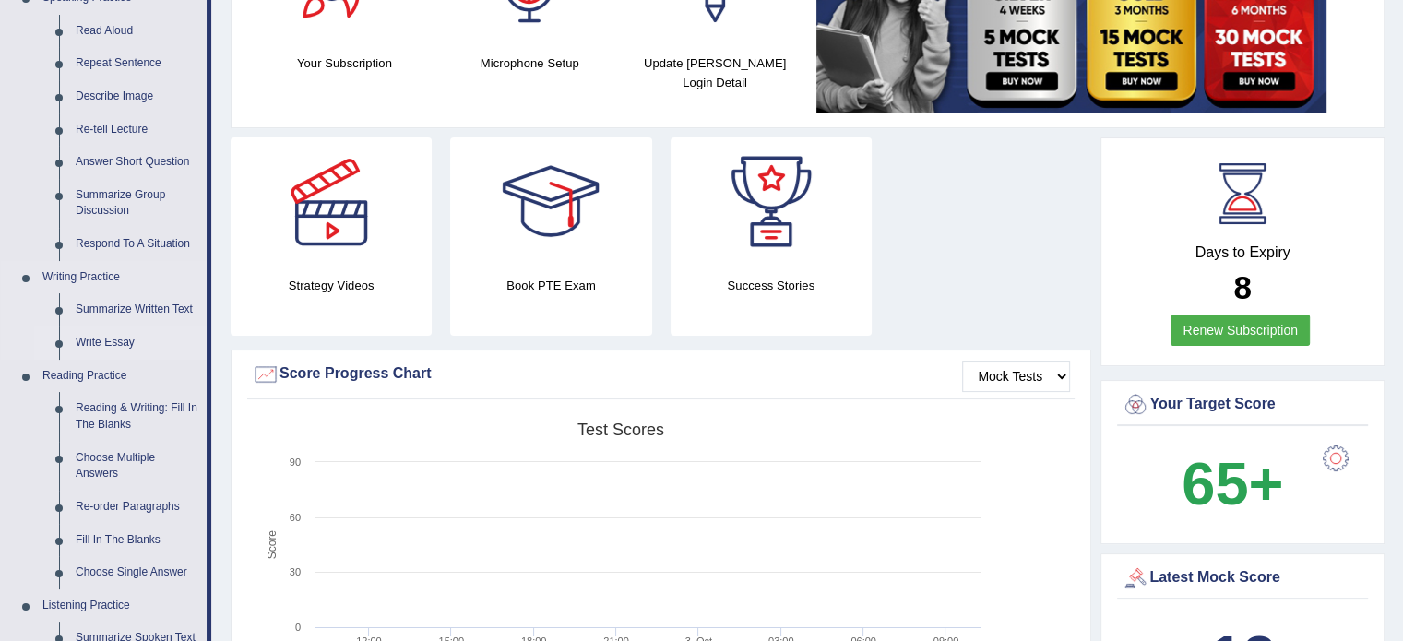
click at [125, 345] on link "Write Essay" at bounding box center [136, 342] width 139 height 33
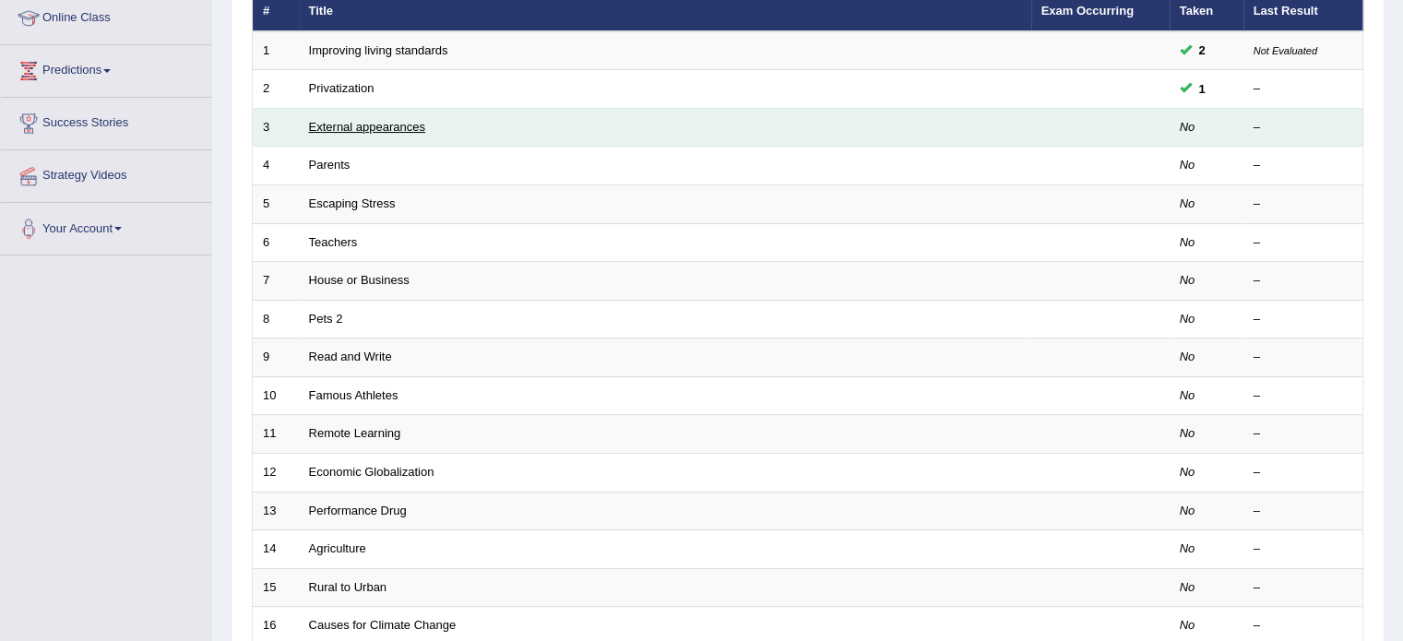
click at [408, 125] on link "External appearances" at bounding box center [367, 127] width 116 height 14
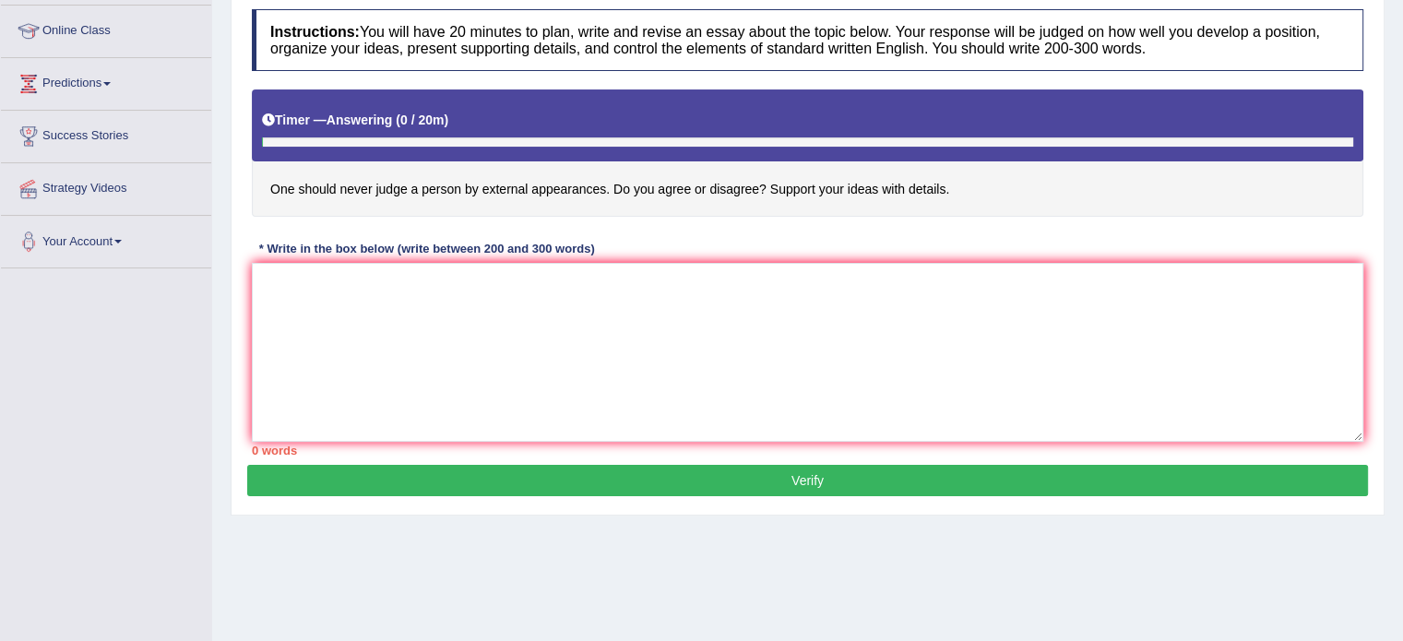
scroll to position [243, 0]
click at [288, 281] on textarea at bounding box center [807, 352] width 1111 height 179
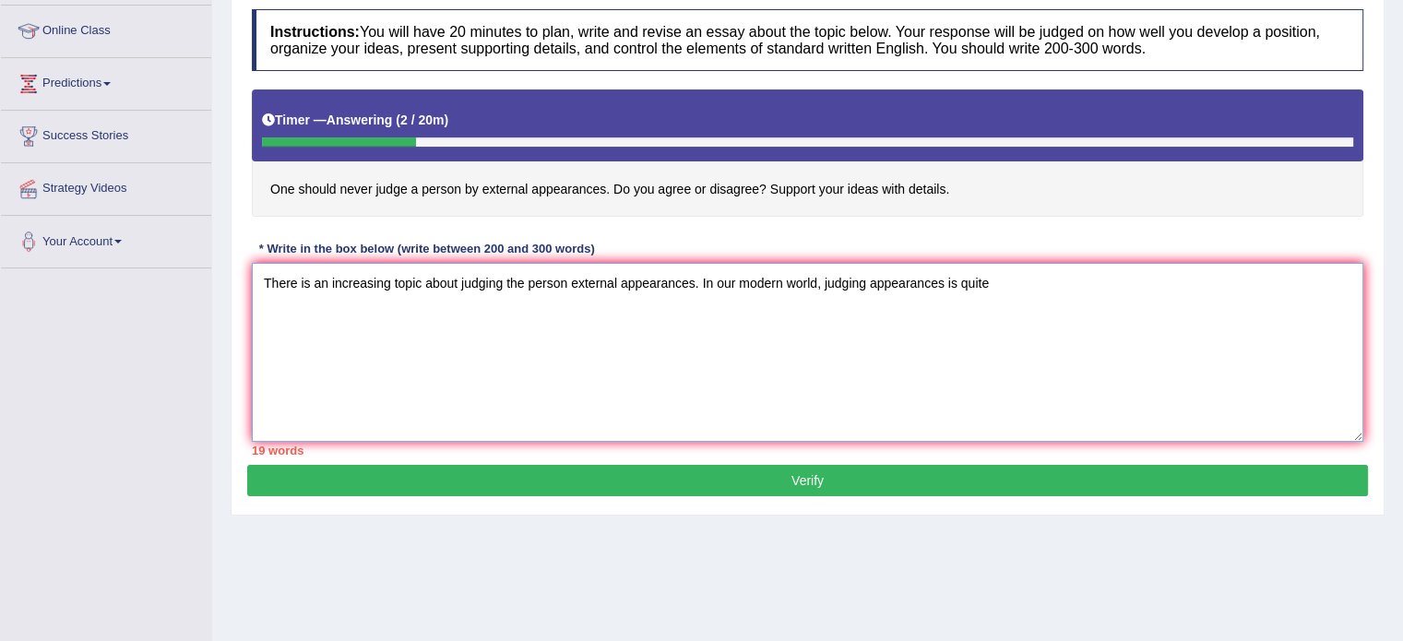
click at [1008, 279] on textarea "There is an increasing topic about judging the person external appearances. In …" at bounding box center [807, 352] width 1111 height 179
type textarea "T"
click at [727, 351] on textarea "The increasing influence of judging a person by external appearances on our liv…" at bounding box center [807, 352] width 1111 height 179
click at [926, 276] on textarea "The increasing influence of judging a person by external appearances on our liv…" at bounding box center [807, 352] width 1111 height 179
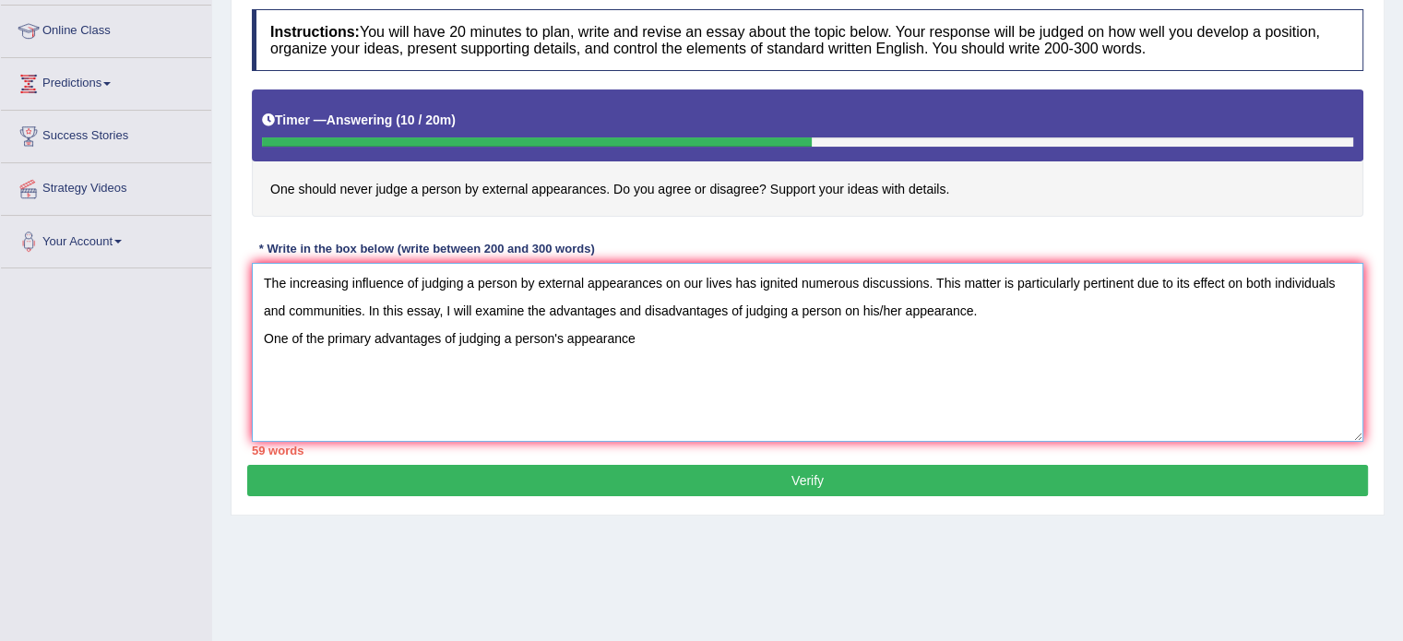
click at [635, 337] on textarea "The increasing influence of judging a person by external appearances on our liv…" at bounding box center [807, 352] width 1111 height 179
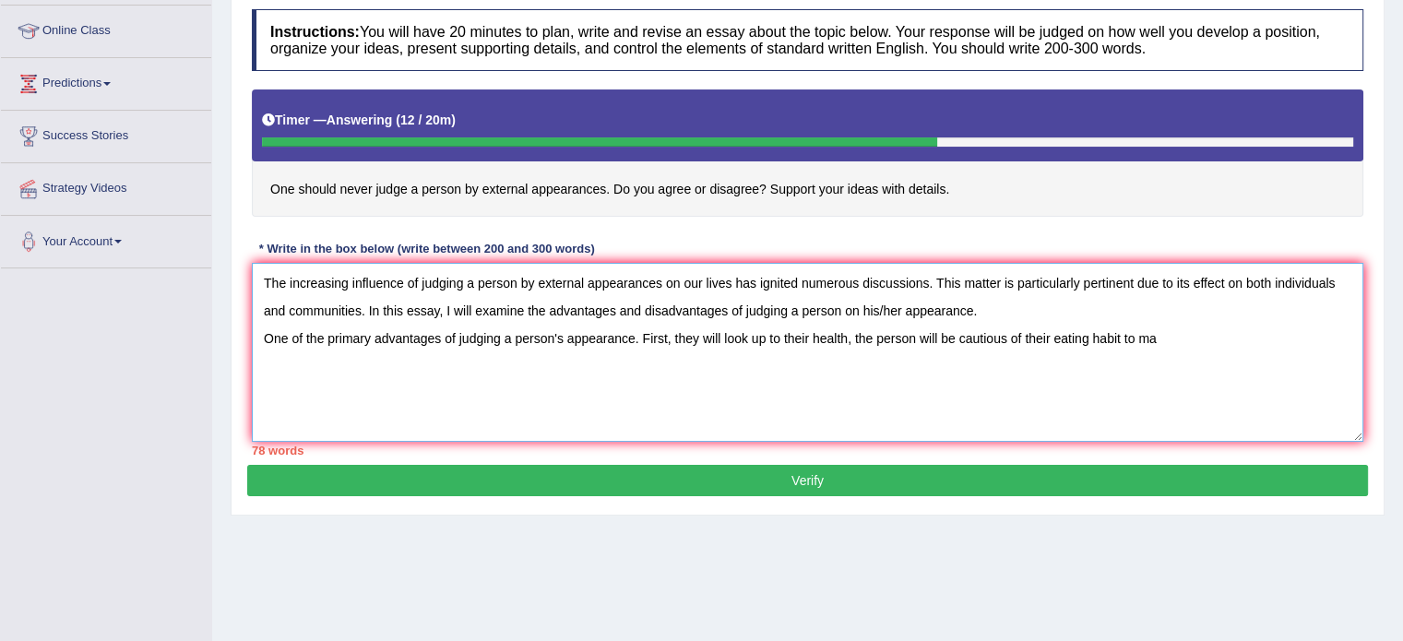
click at [1157, 332] on textarea "The increasing influence of judging a person by external appearances on our liv…" at bounding box center [807, 352] width 1111 height 179
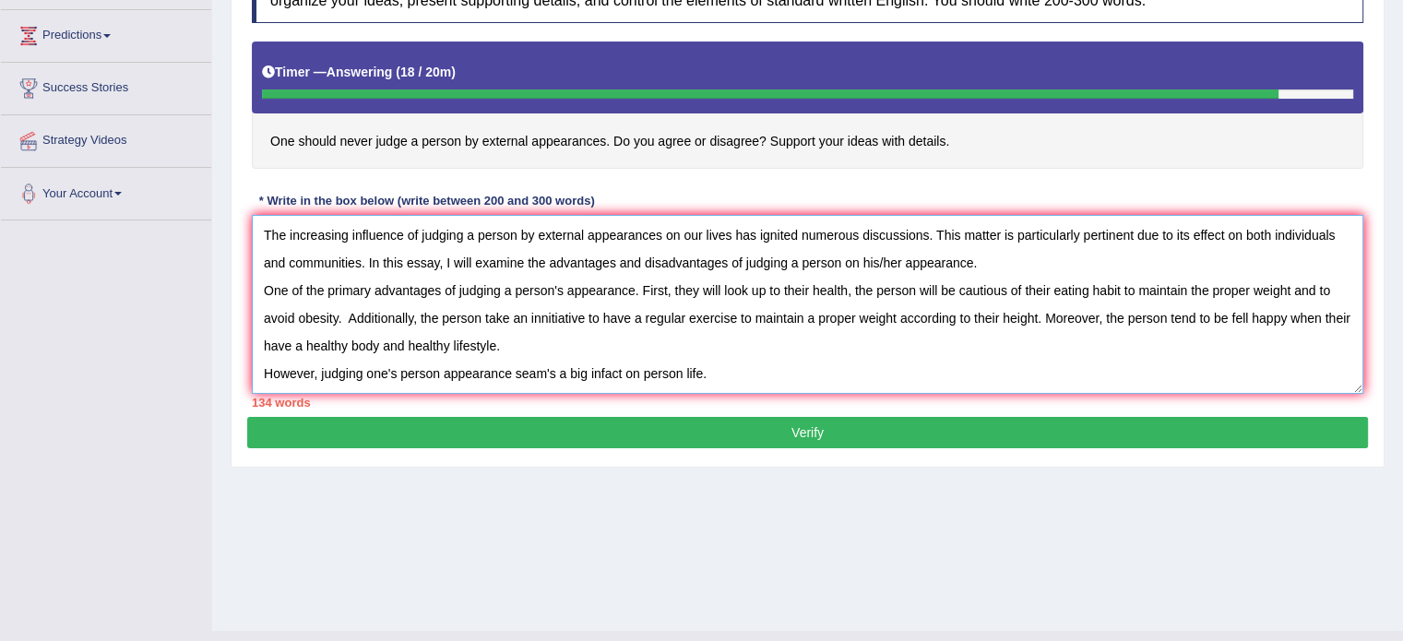
scroll to position [291, 0]
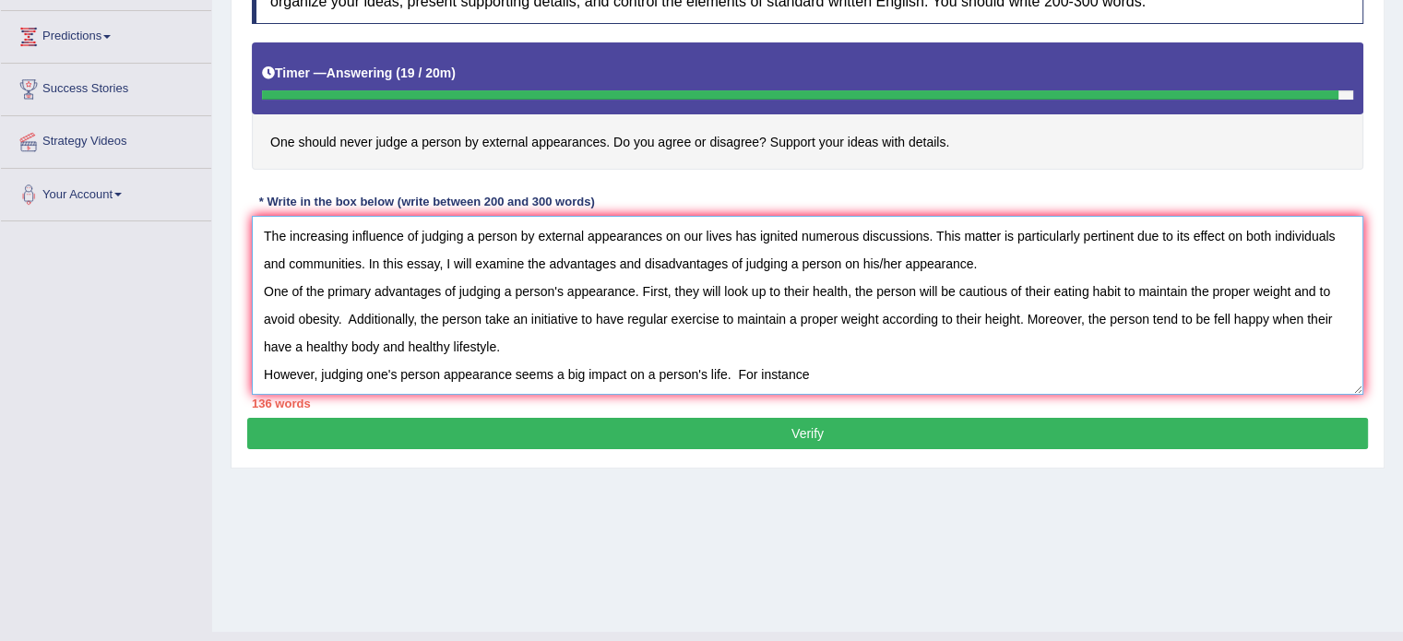
type textarea "The increasing influence of judging a person by external appearances on our liv…"
click at [804, 427] on button "Verify" at bounding box center [807, 433] width 1121 height 31
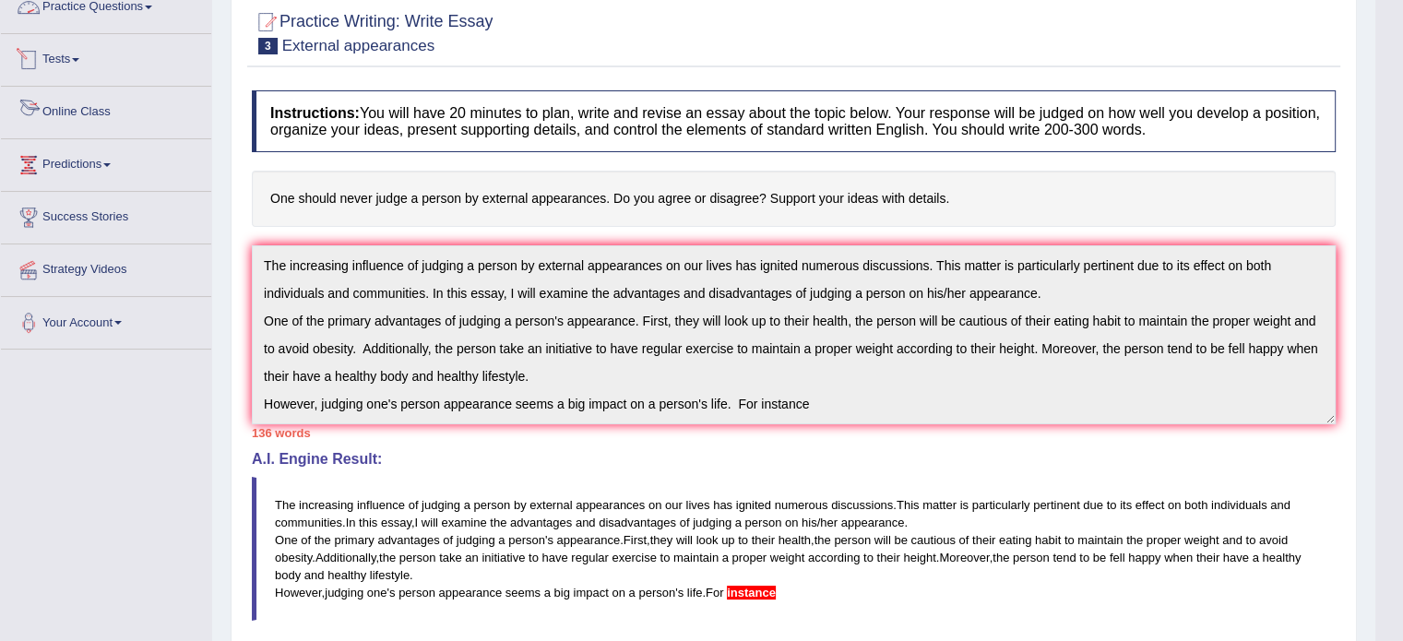
scroll to position [0, 0]
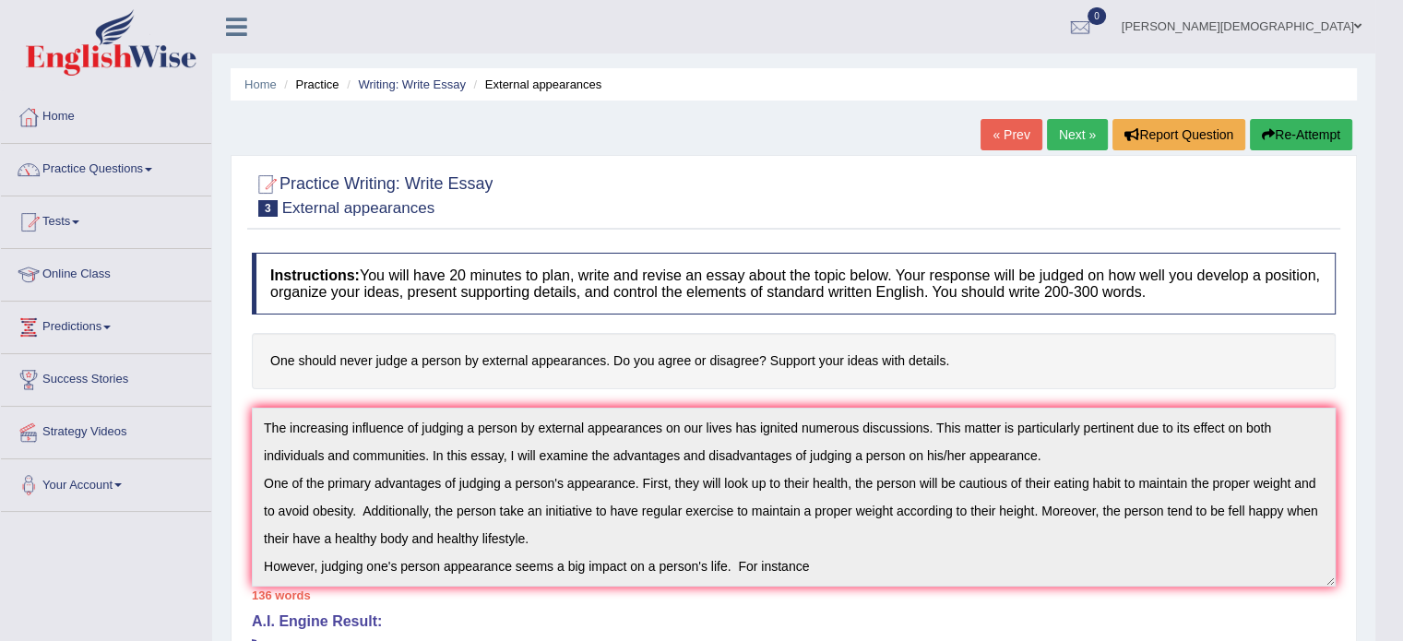
click at [155, 165] on link "Practice Questions" at bounding box center [106, 167] width 210 height 46
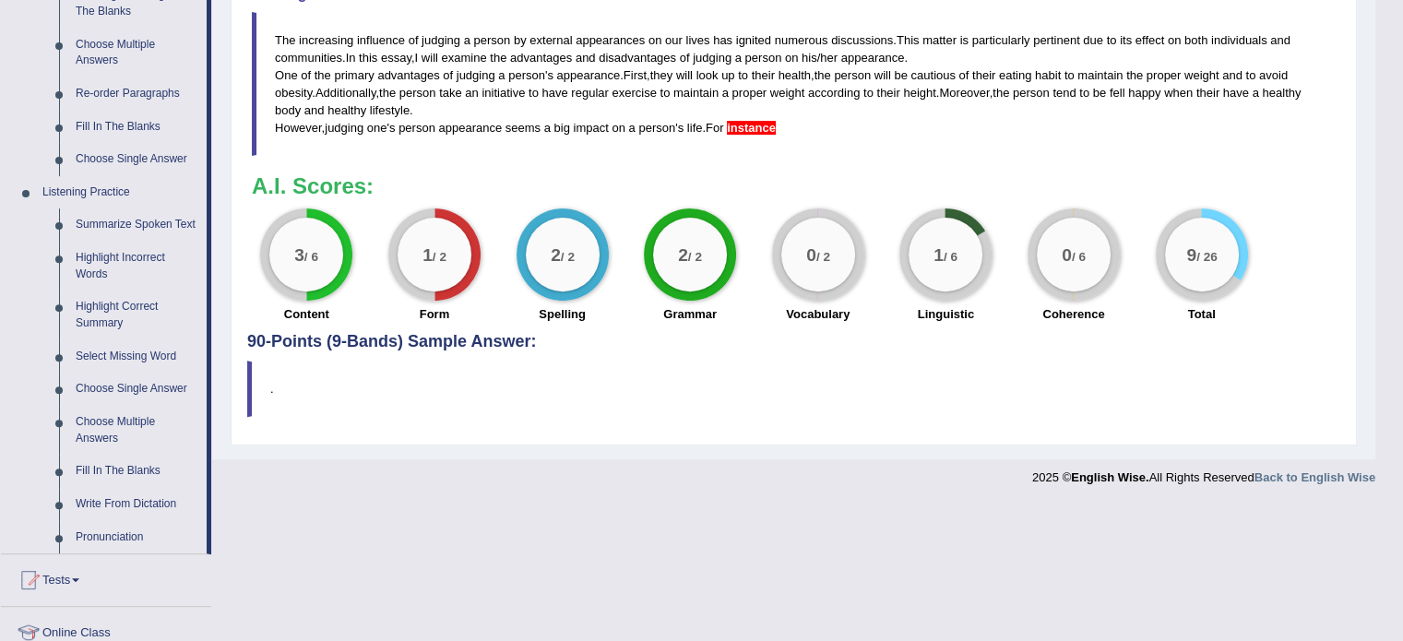
scroll to position [628, 0]
click at [122, 220] on link "Summarize Spoken Text" at bounding box center [136, 224] width 139 height 33
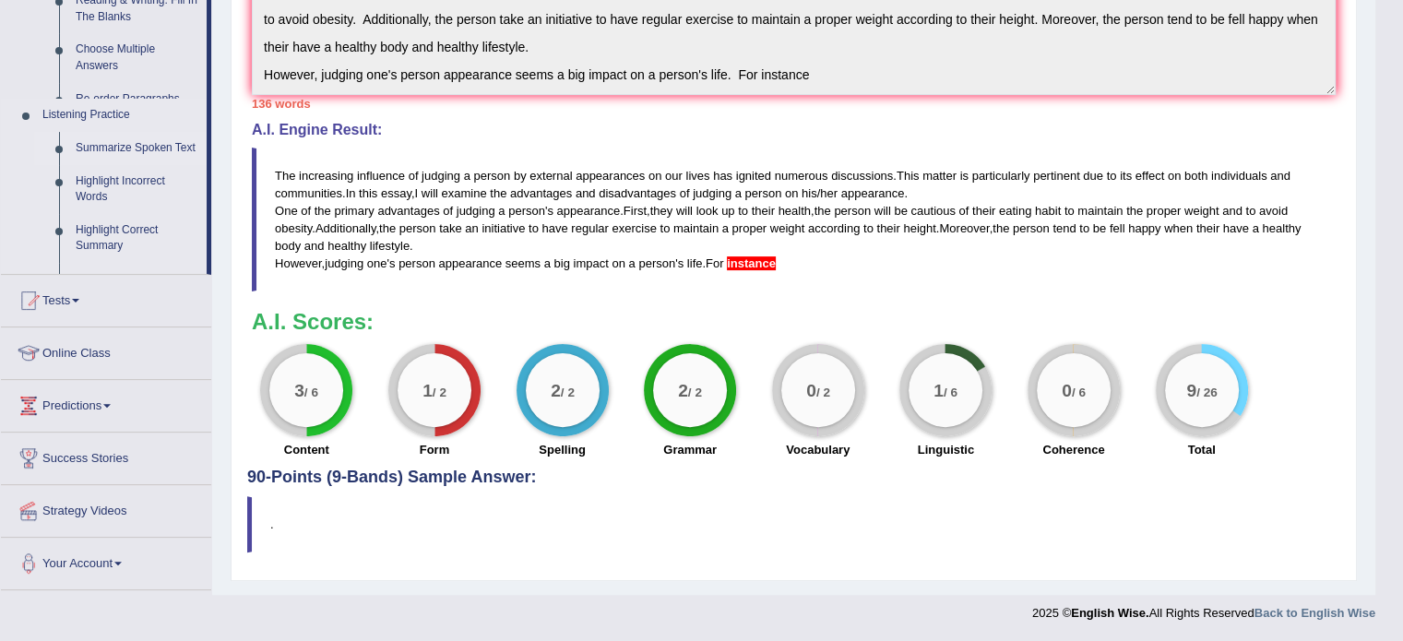
scroll to position [489, 0]
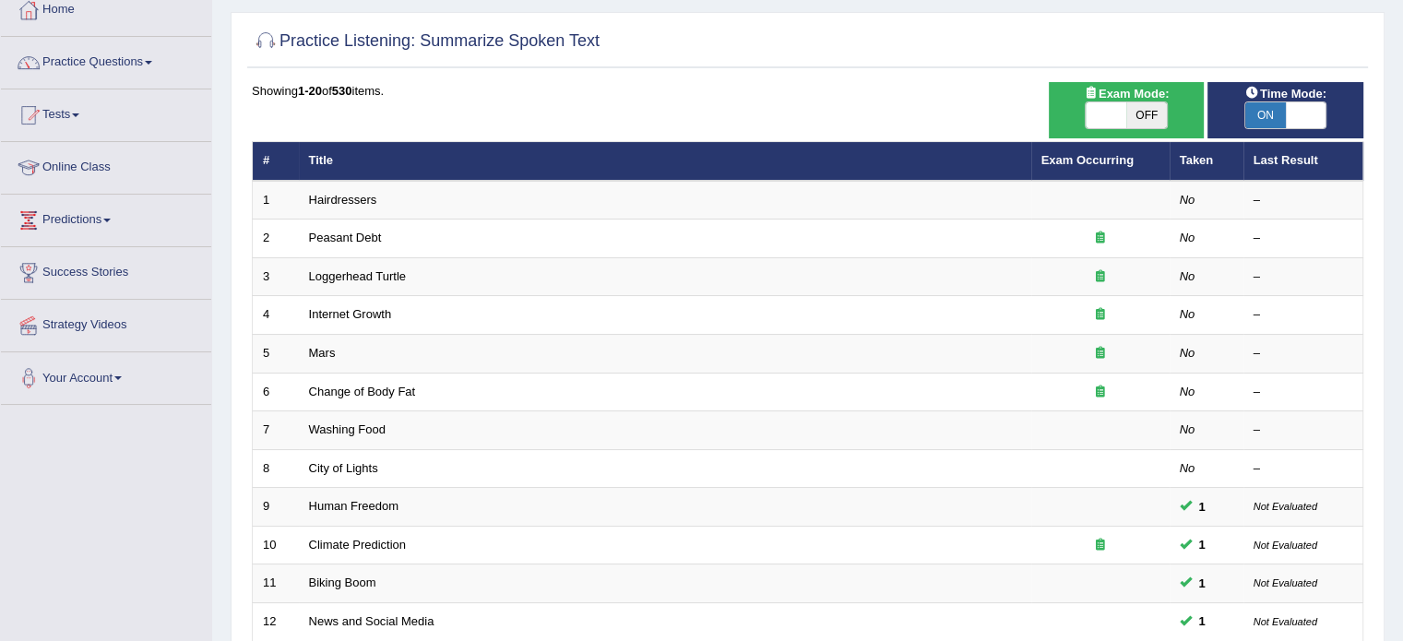
scroll to position [101, 0]
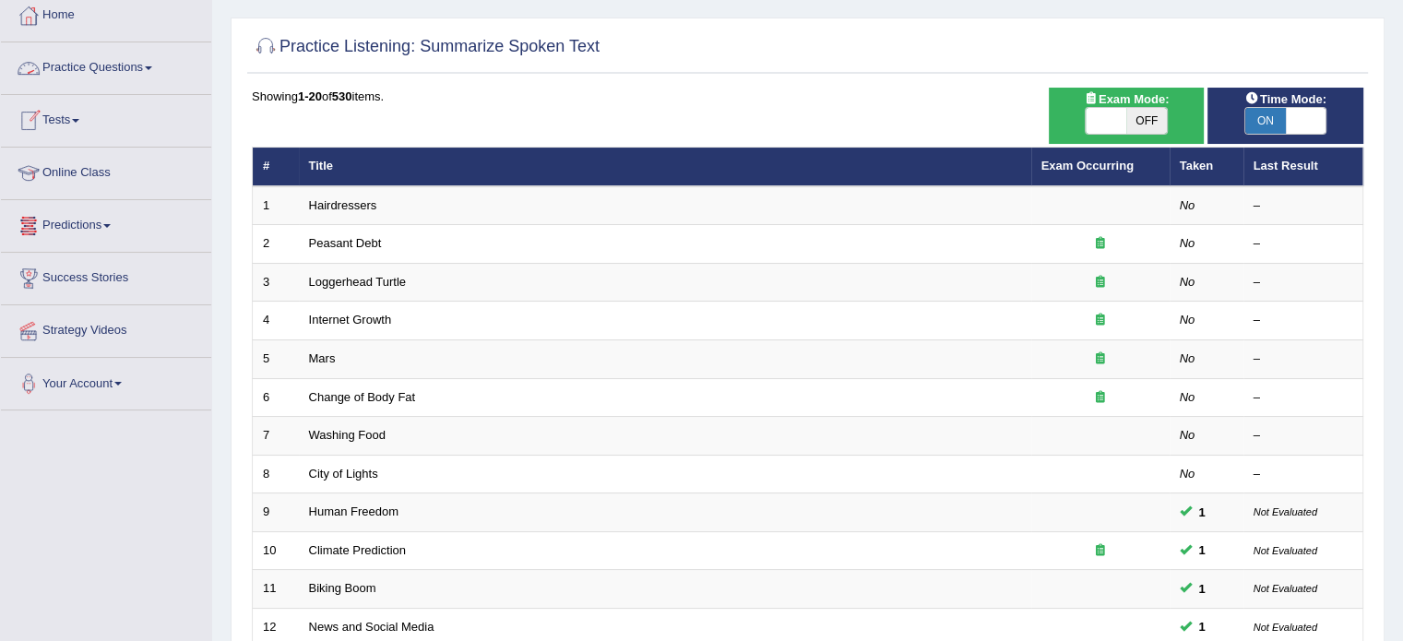
click at [152, 68] on span at bounding box center [148, 68] width 7 height 4
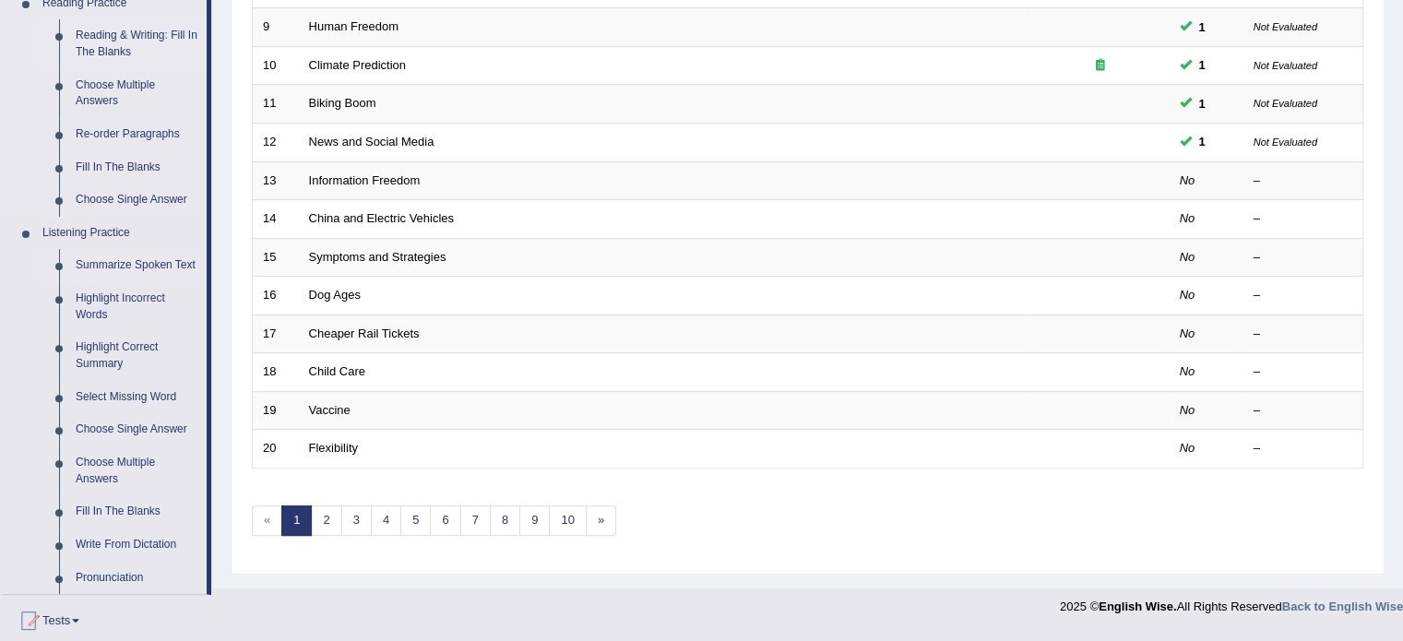
scroll to position [588, 0]
click at [126, 263] on link "Summarize Spoken Text" at bounding box center [136, 263] width 139 height 33
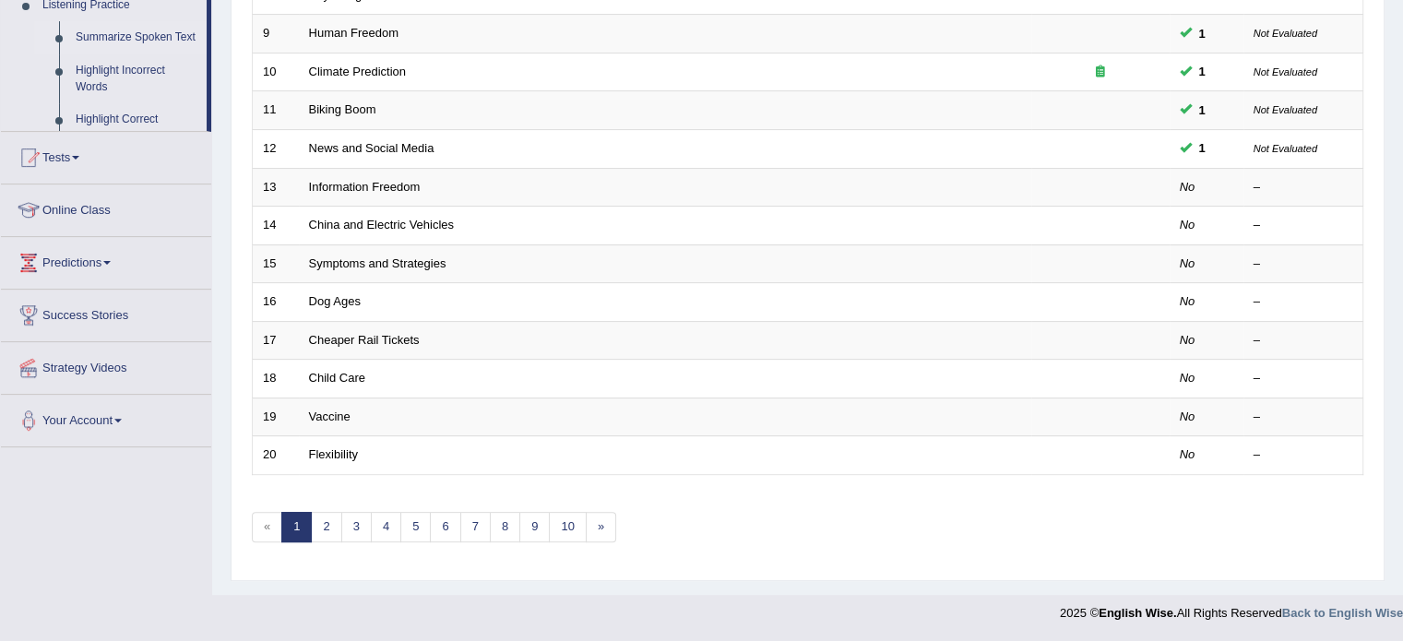
scroll to position [575, 0]
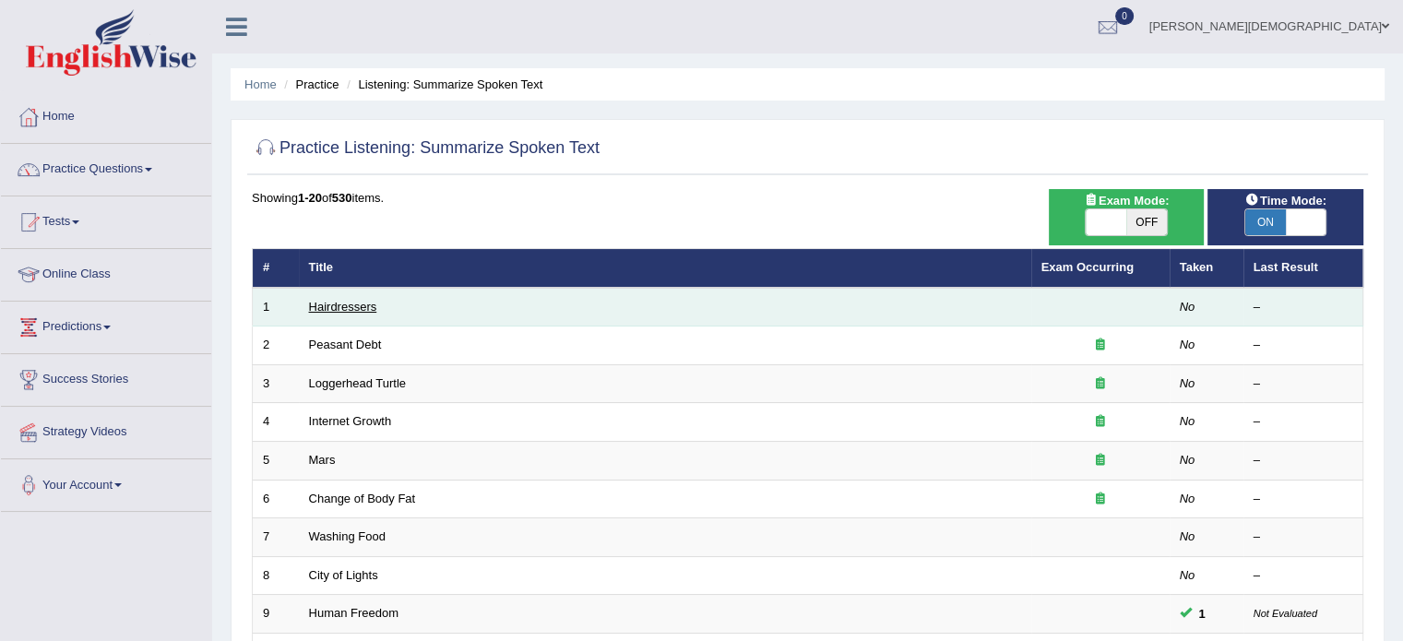
click at [352, 305] on link "Hairdressers" at bounding box center [343, 307] width 68 height 14
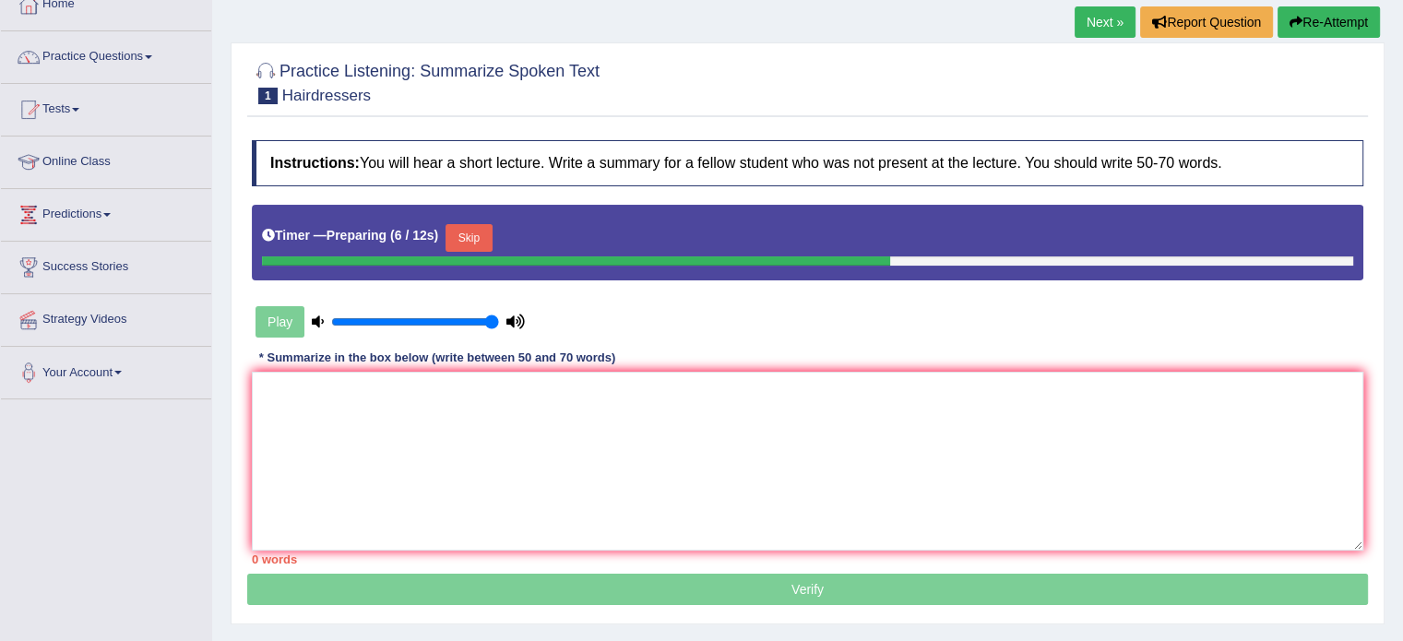
scroll to position [113, 0]
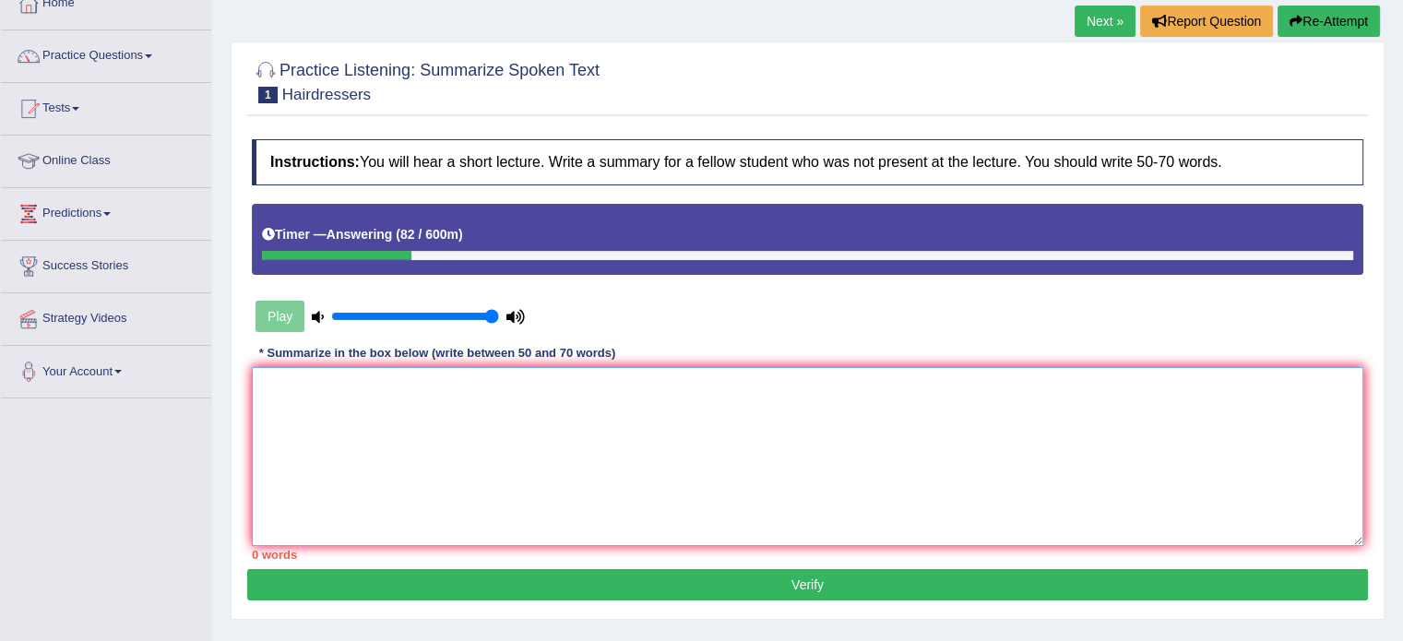
click at [269, 379] on textarea at bounding box center [807, 456] width 1111 height 179
click at [464, 411] on textarea "The lecture was about Hairdresser The speaker's first point was about" at bounding box center [807, 456] width 1111 height 179
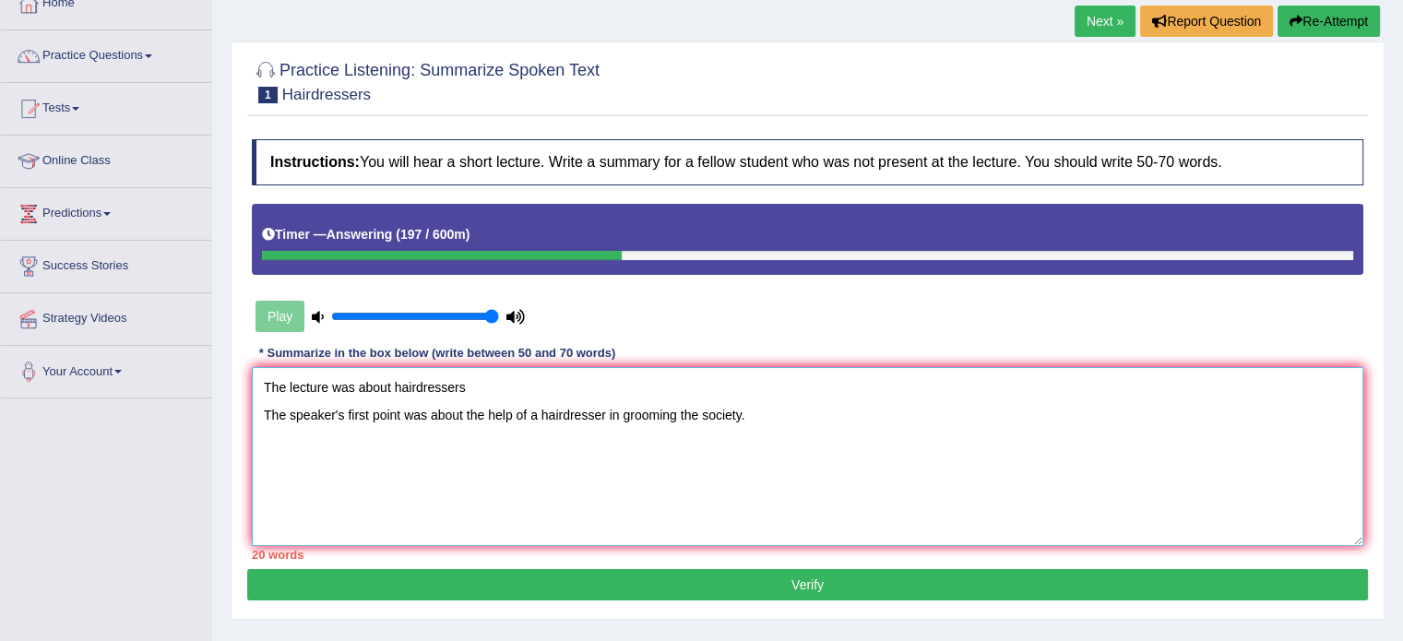
click at [257, 432] on textarea "The lecture was about hairdressers The speaker's first point was about the help…" at bounding box center [807, 456] width 1111 height 179
click at [746, 409] on textarea "The lecture was about hairdressers The speaker's first point was about the help…" at bounding box center [807, 456] width 1111 height 179
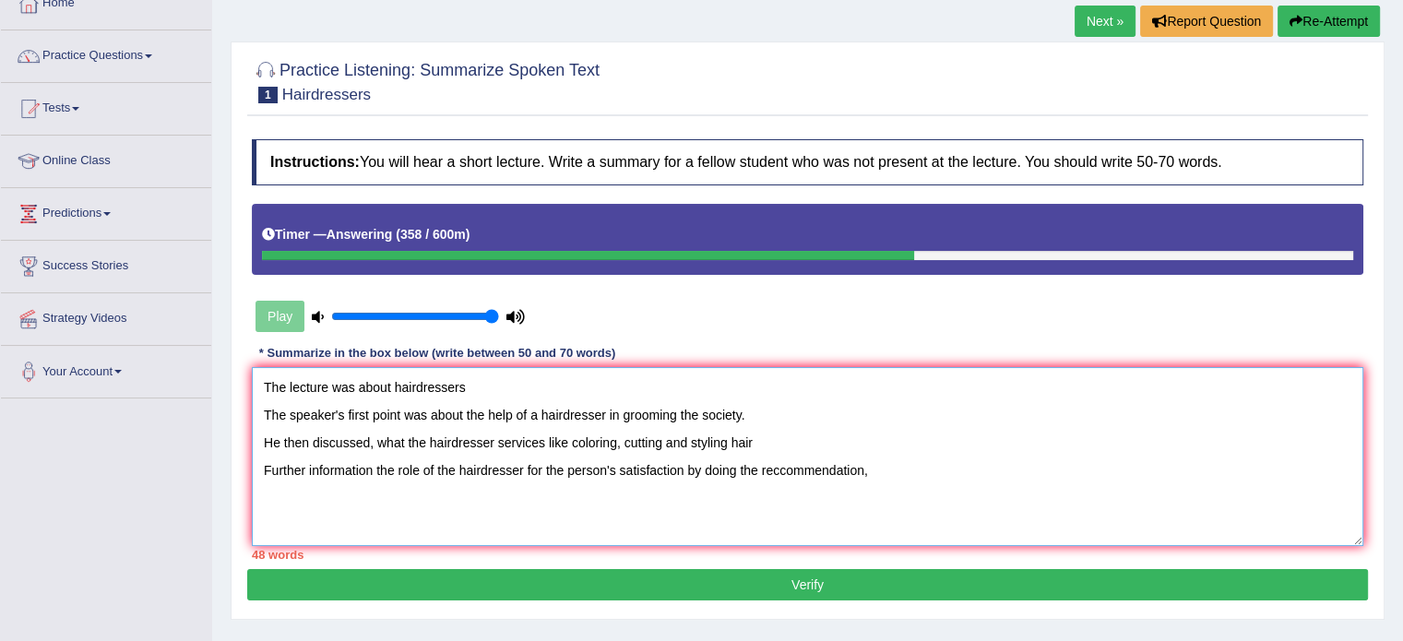
click at [781, 471] on textarea "The lecture was about hairdressers The speaker's first point was about the help…" at bounding box center [807, 456] width 1111 height 179
click at [865, 461] on textarea "The lecture was about hairdressers The speaker's first point was about the help…" at bounding box center [807, 456] width 1111 height 179
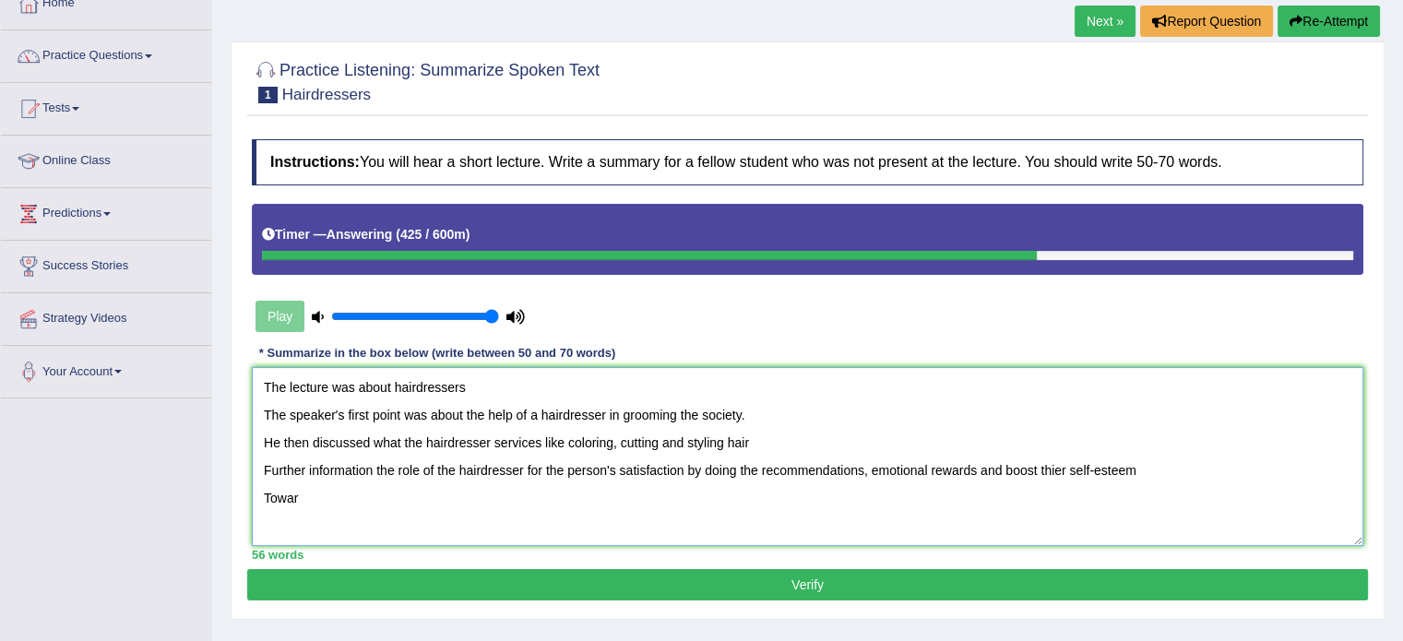
click at [376, 468] on textarea "The lecture was about hairdressers The speaker's first point was about the help…" at bounding box center [807, 456] width 1111 height 179
click at [312, 493] on textarea "The lecture was about hairdressers The speaker's first point was about the help…" at bounding box center [807, 456] width 1111 height 179
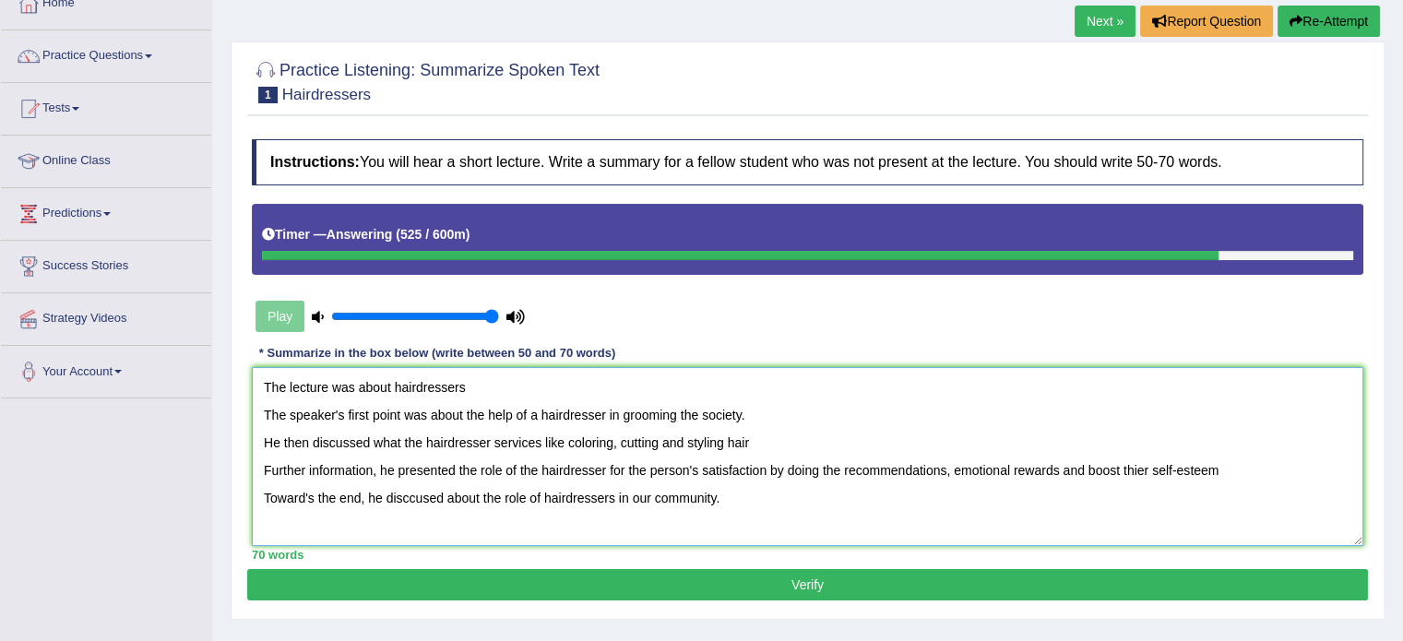
type textarea "The lecture was about hairdressers The speaker's first point was about the help…"
click at [815, 577] on button "Verify" at bounding box center [807, 584] width 1121 height 31
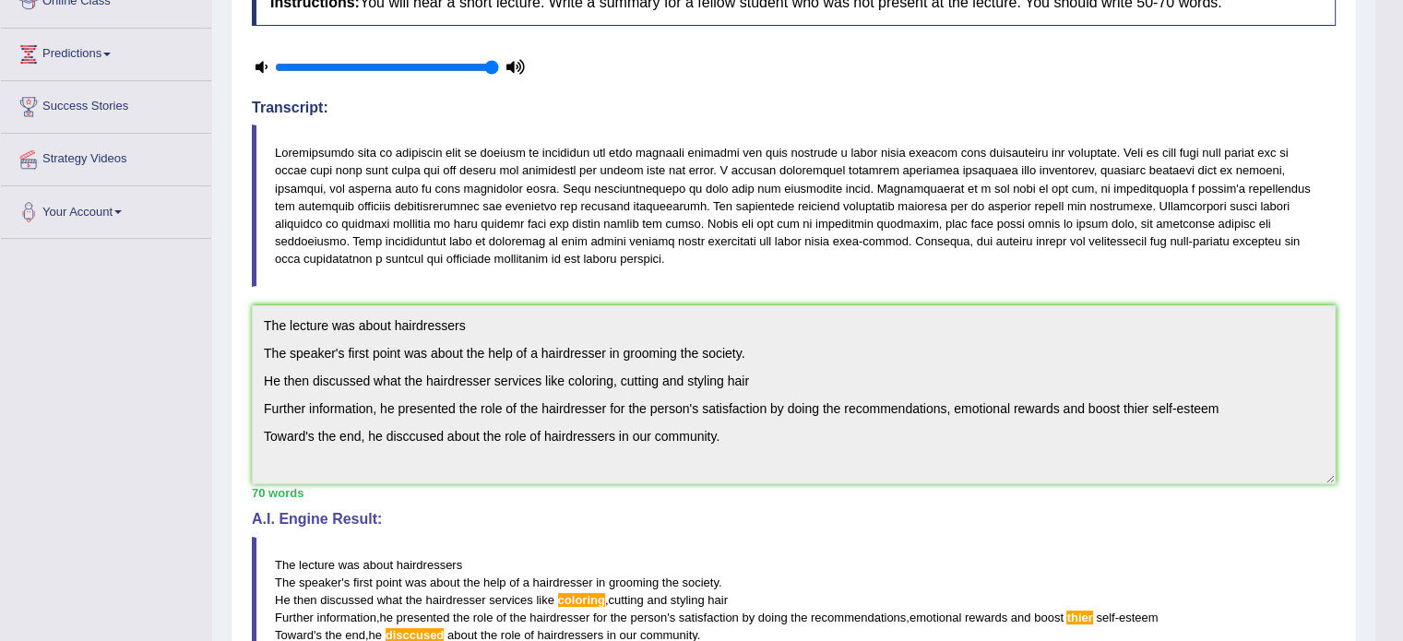
scroll to position [0, 0]
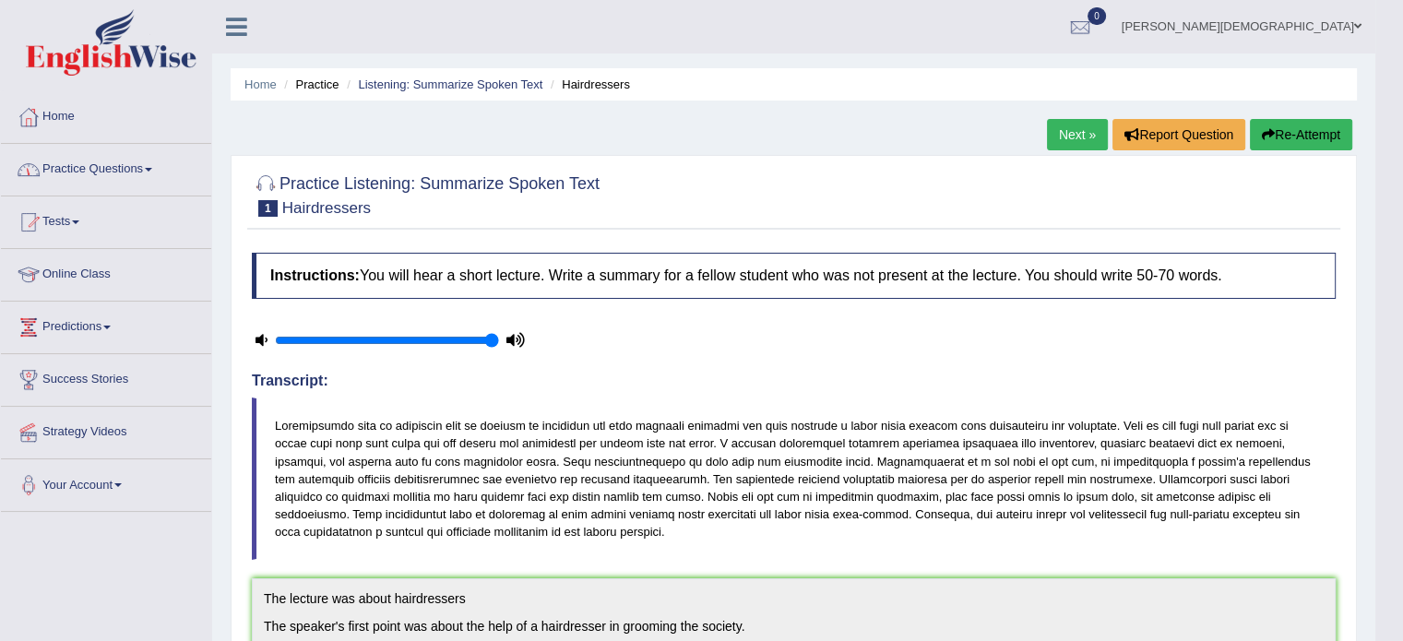
click at [151, 169] on span at bounding box center [148, 170] width 7 height 4
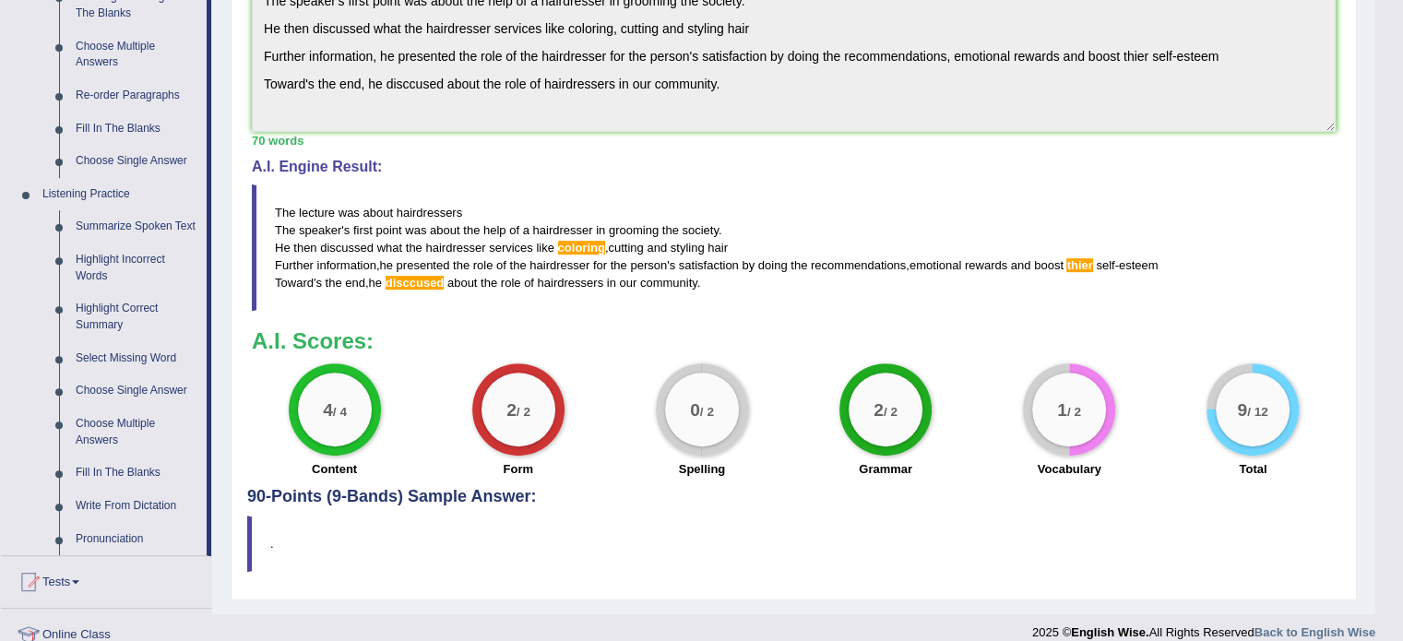
scroll to position [631, 0]
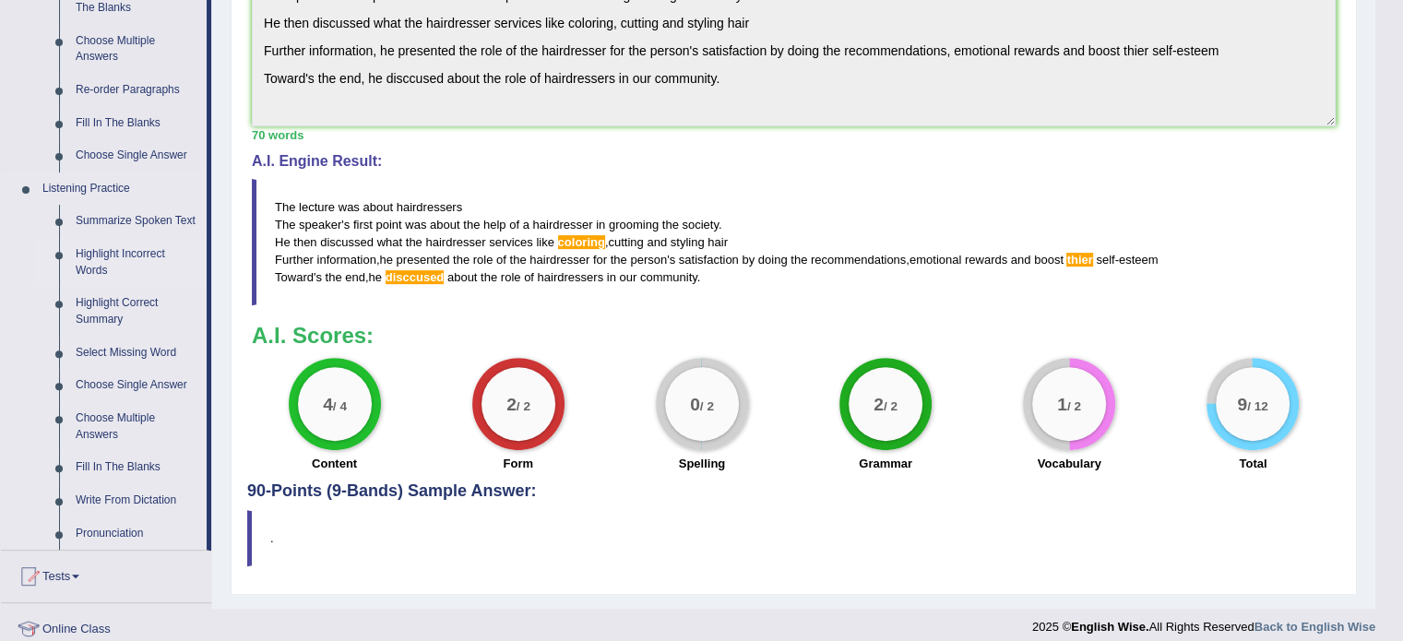
click at [103, 257] on link "Highlight Incorrect Words" at bounding box center [136, 262] width 139 height 49
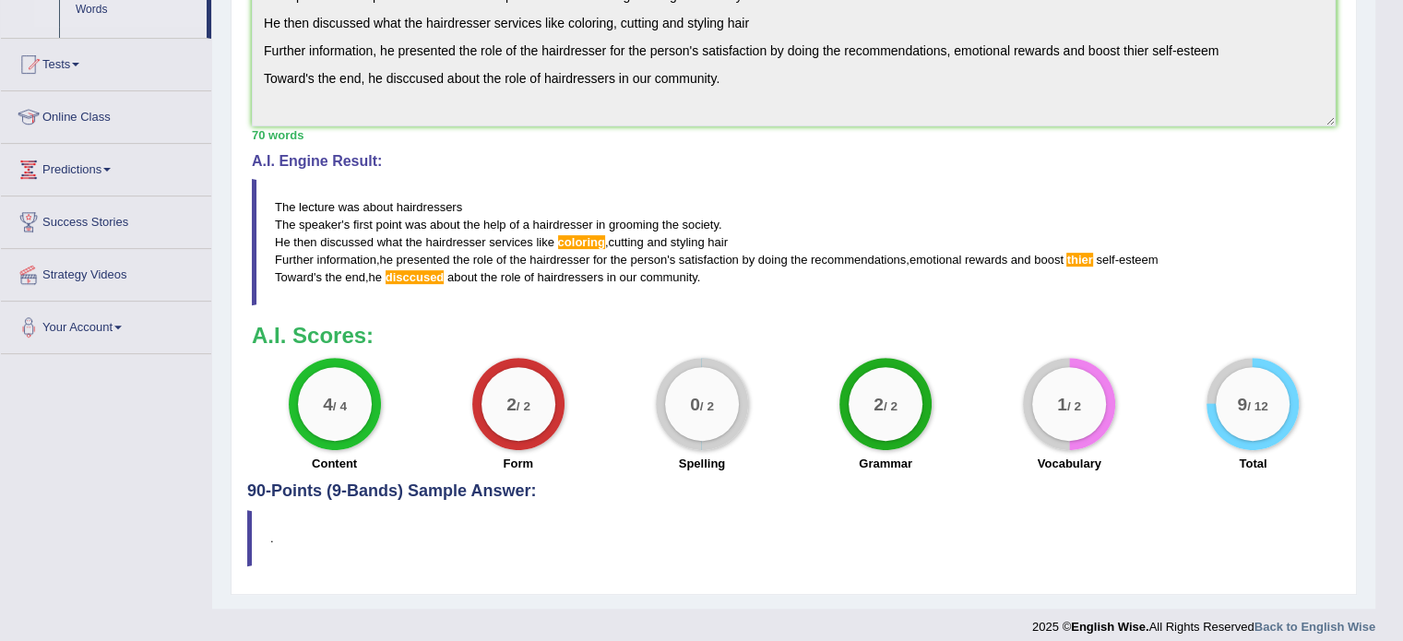
scroll to position [516, 0]
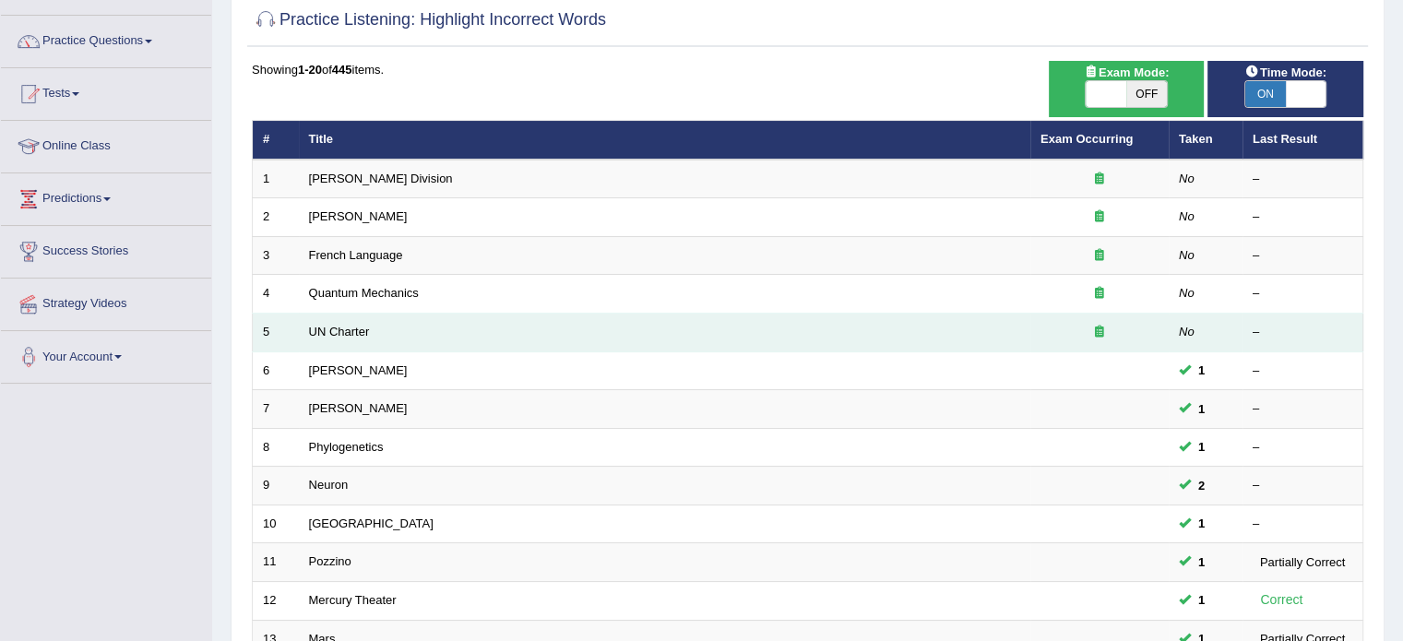
scroll to position [137, 0]
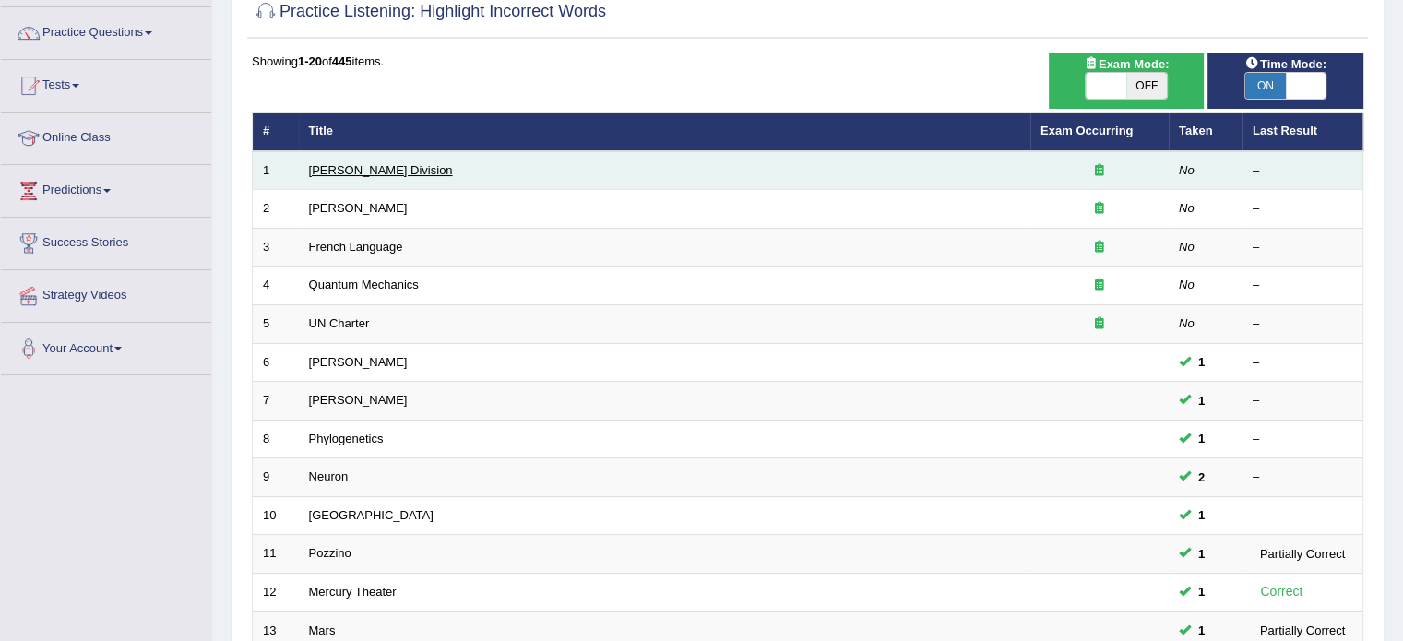
click at [358, 165] on link "[PERSON_NAME] Division" at bounding box center [381, 170] width 144 height 14
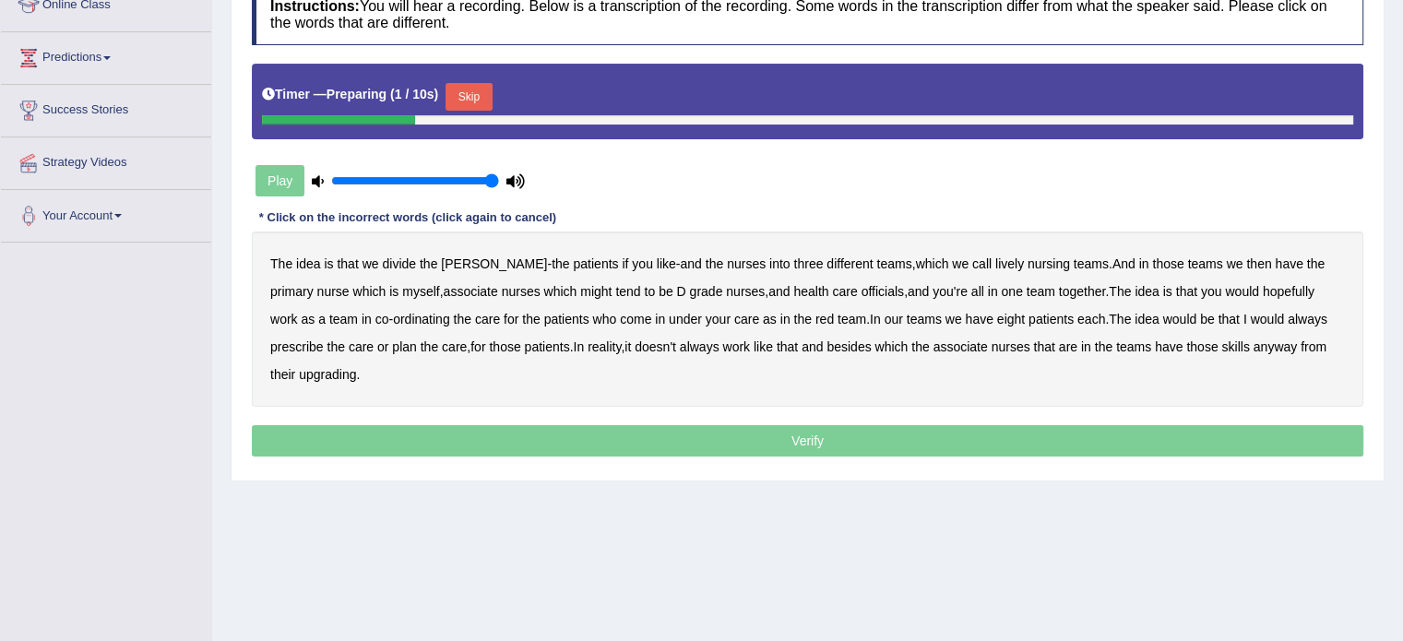
scroll to position [276, 0]
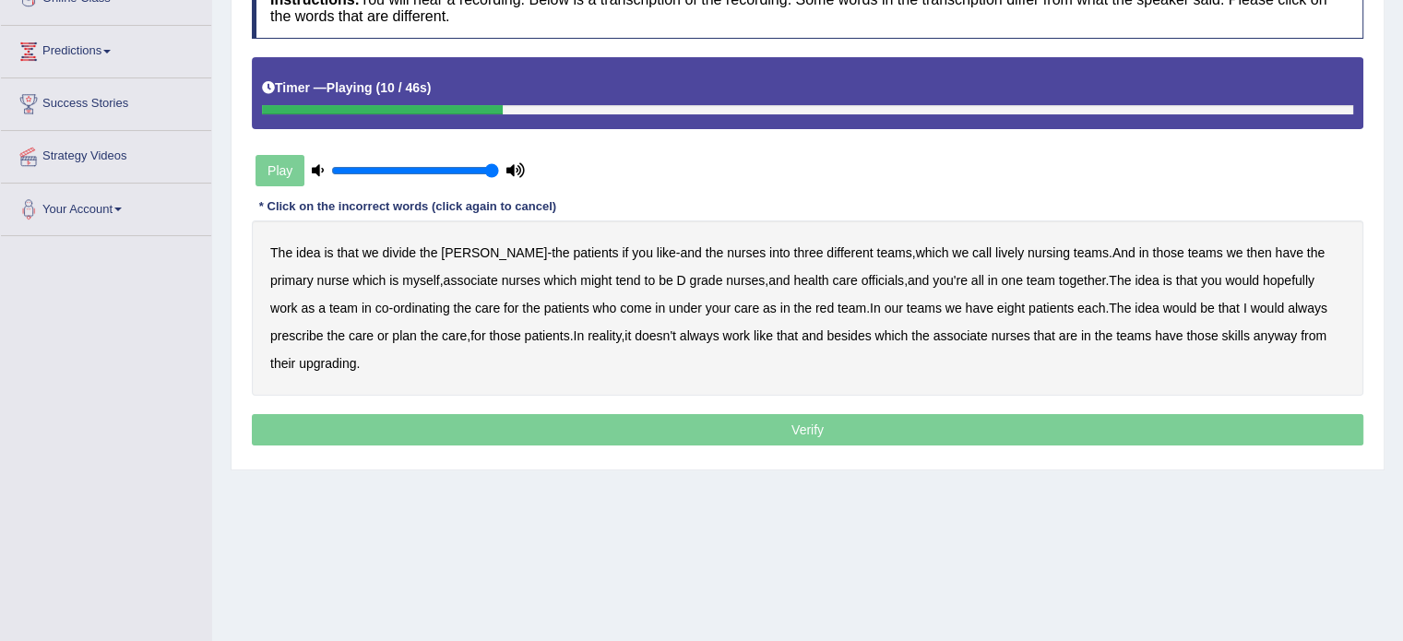
click at [995, 246] on b "lively" at bounding box center [1009, 252] width 29 height 15
click at [580, 275] on b "might" at bounding box center [595, 280] width 31 height 15
click at [861, 279] on b "officials" at bounding box center [882, 280] width 42 height 15
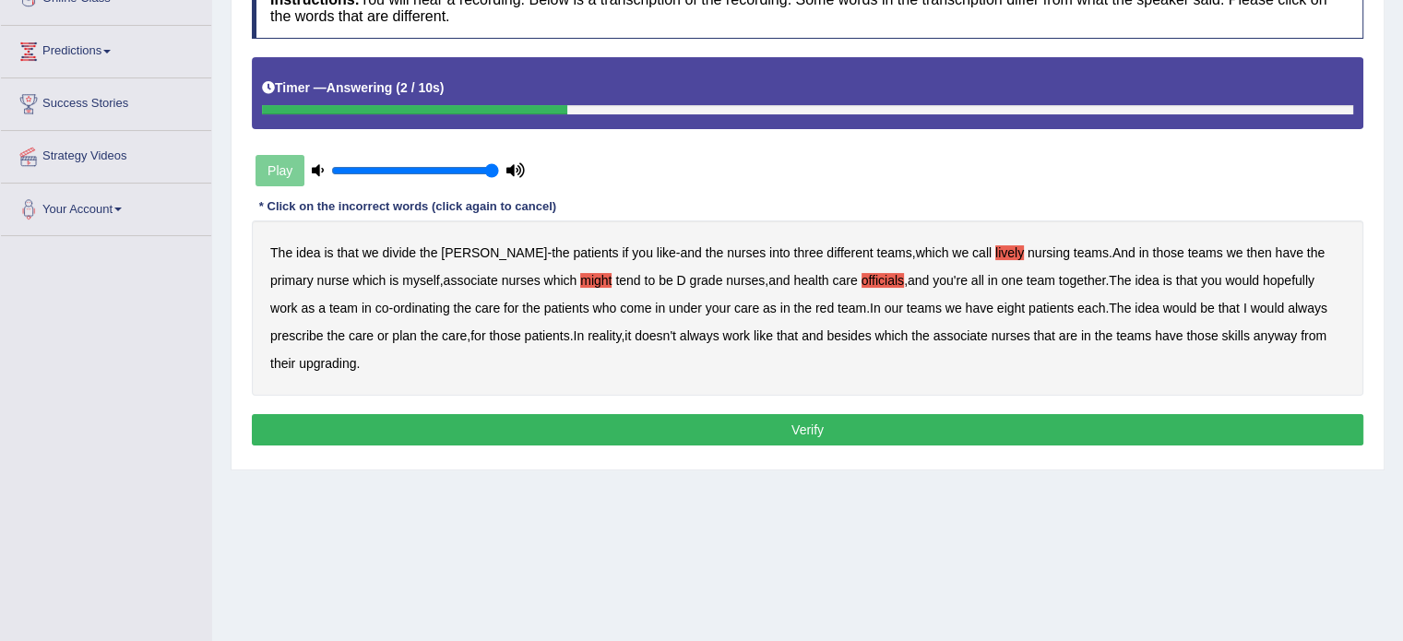
drag, startPoint x: 303, startPoint y: 362, endPoint x: 1350, endPoint y: 268, distance: 1051.0
click at [1350, 268] on div "The idea is that we divide the ward - the patients if you like - and the nurses…" at bounding box center [807, 307] width 1111 height 175
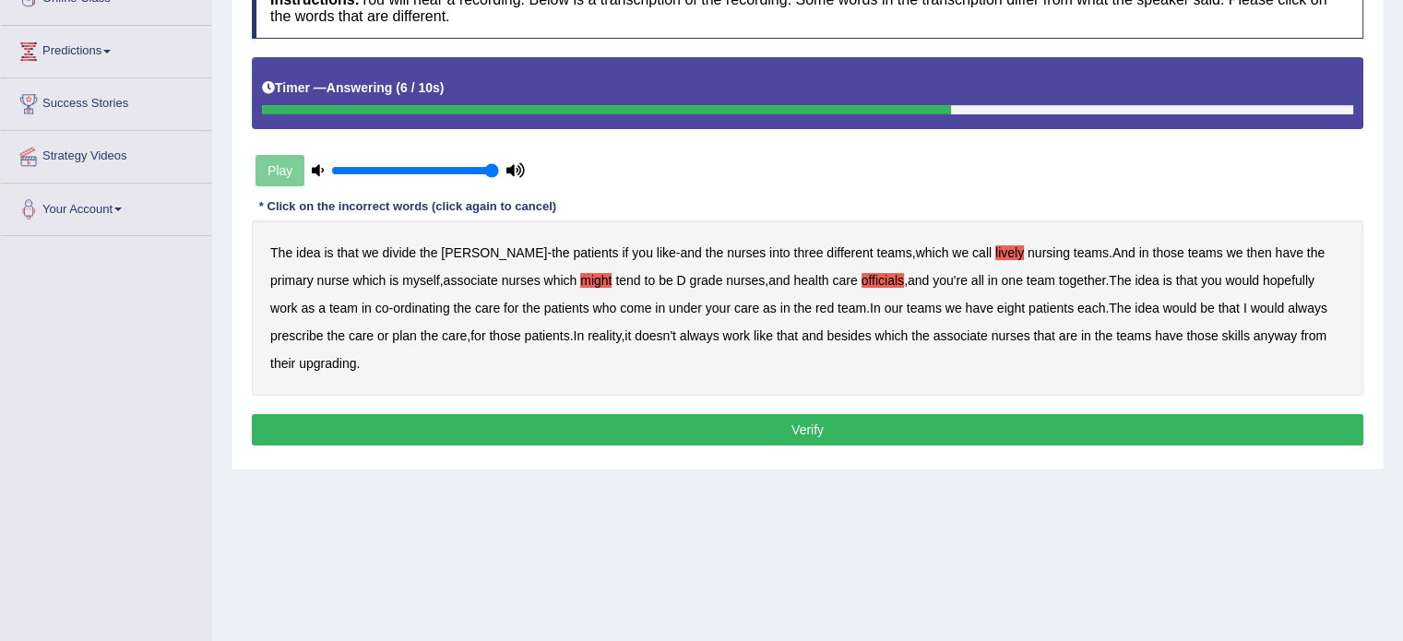
click at [324, 328] on b "prescribe" at bounding box center [296, 335] width 53 height 15
click at [861, 430] on button "Verify" at bounding box center [807, 429] width 1111 height 31
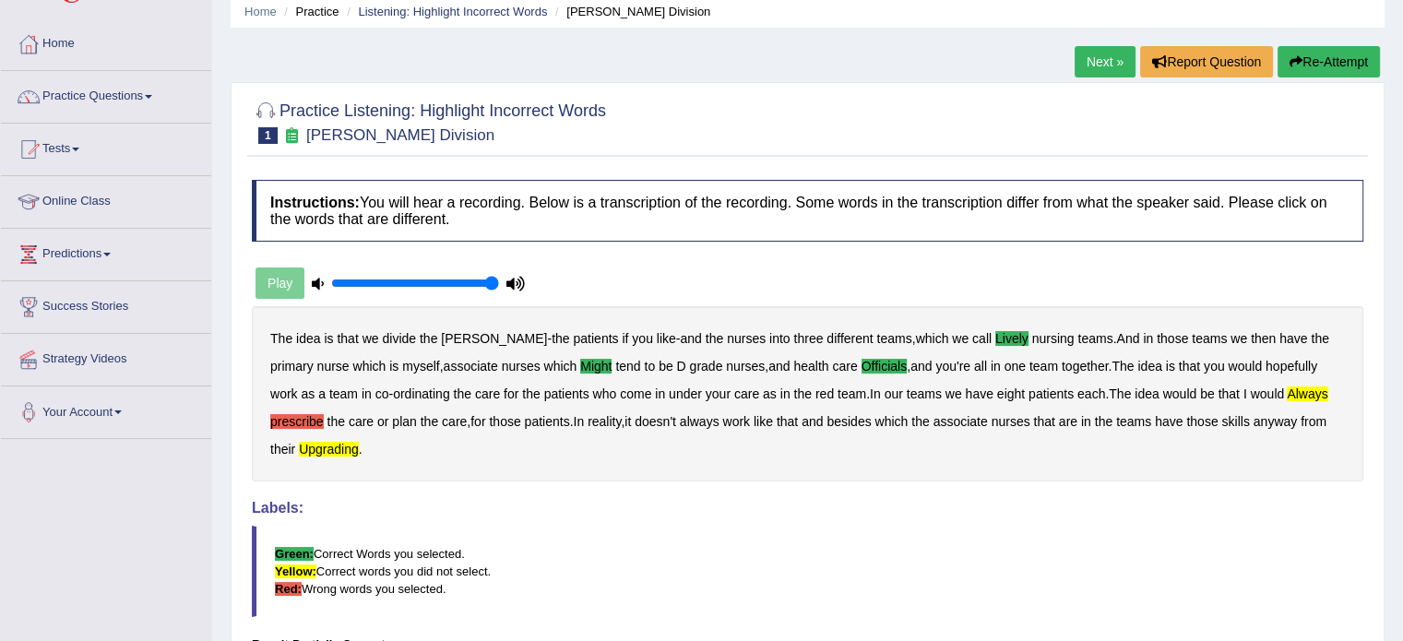
scroll to position [0, 0]
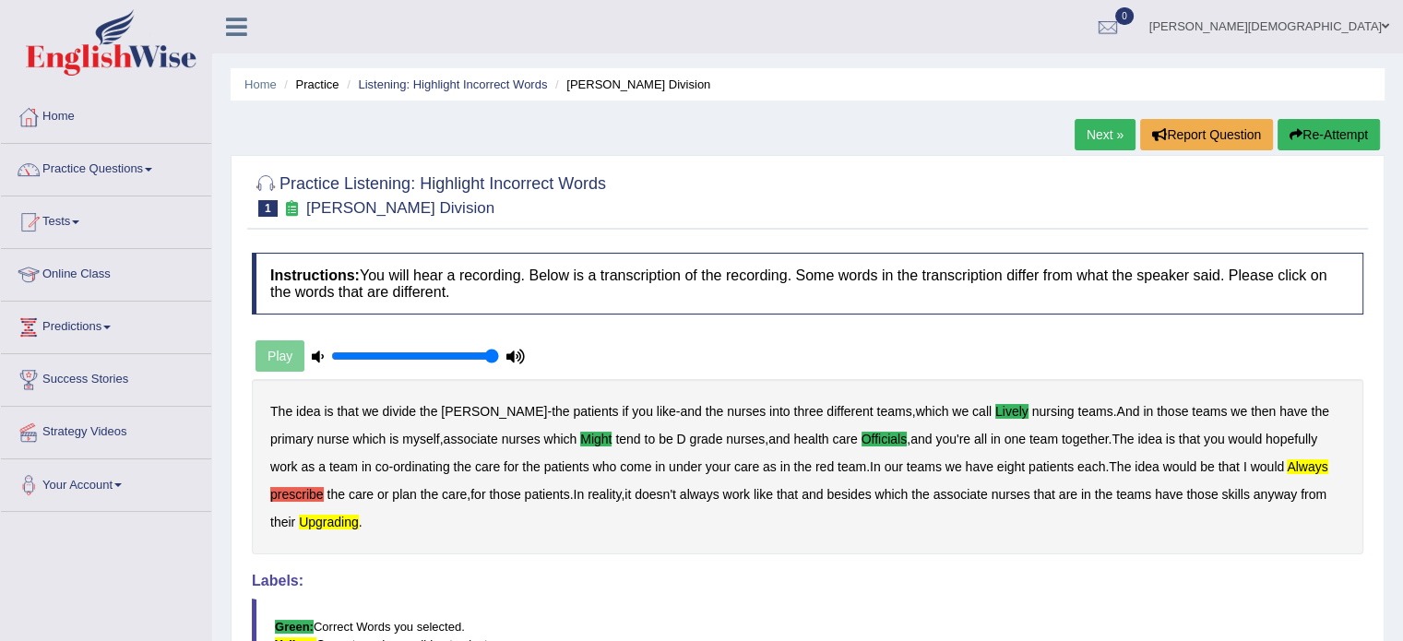
click at [1101, 137] on link "Next »" at bounding box center [1104, 134] width 61 height 31
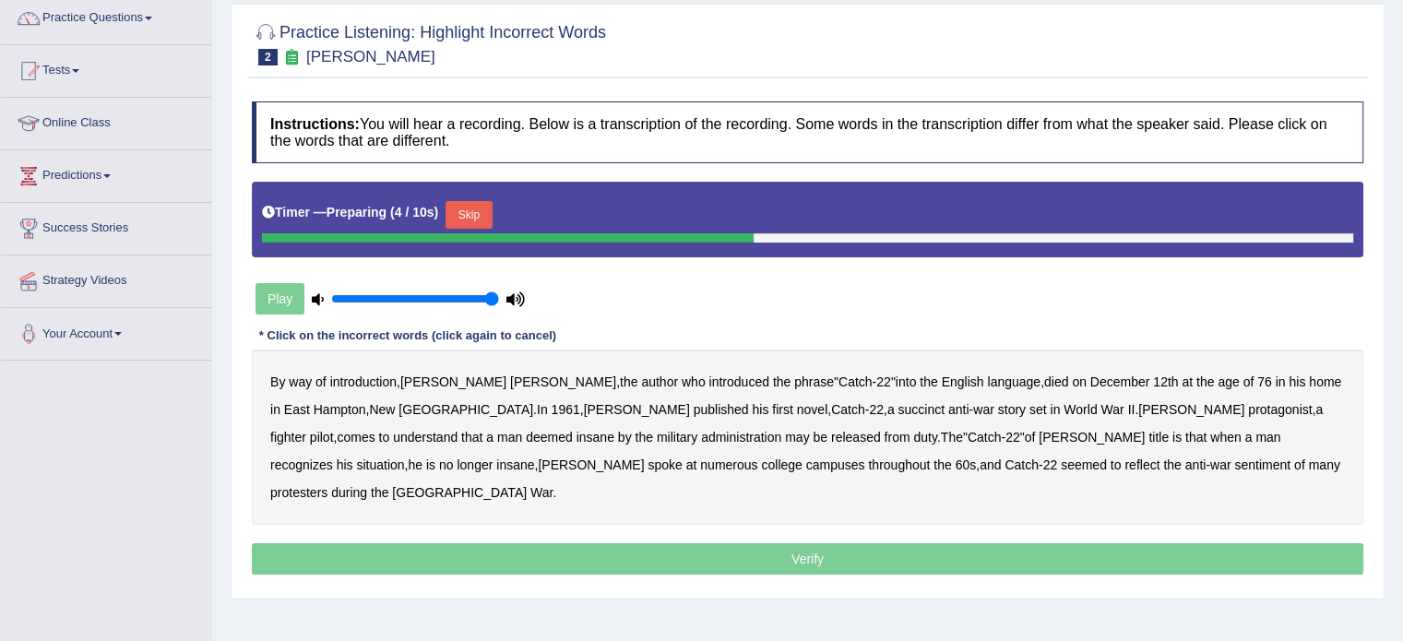
scroll to position [151, 0]
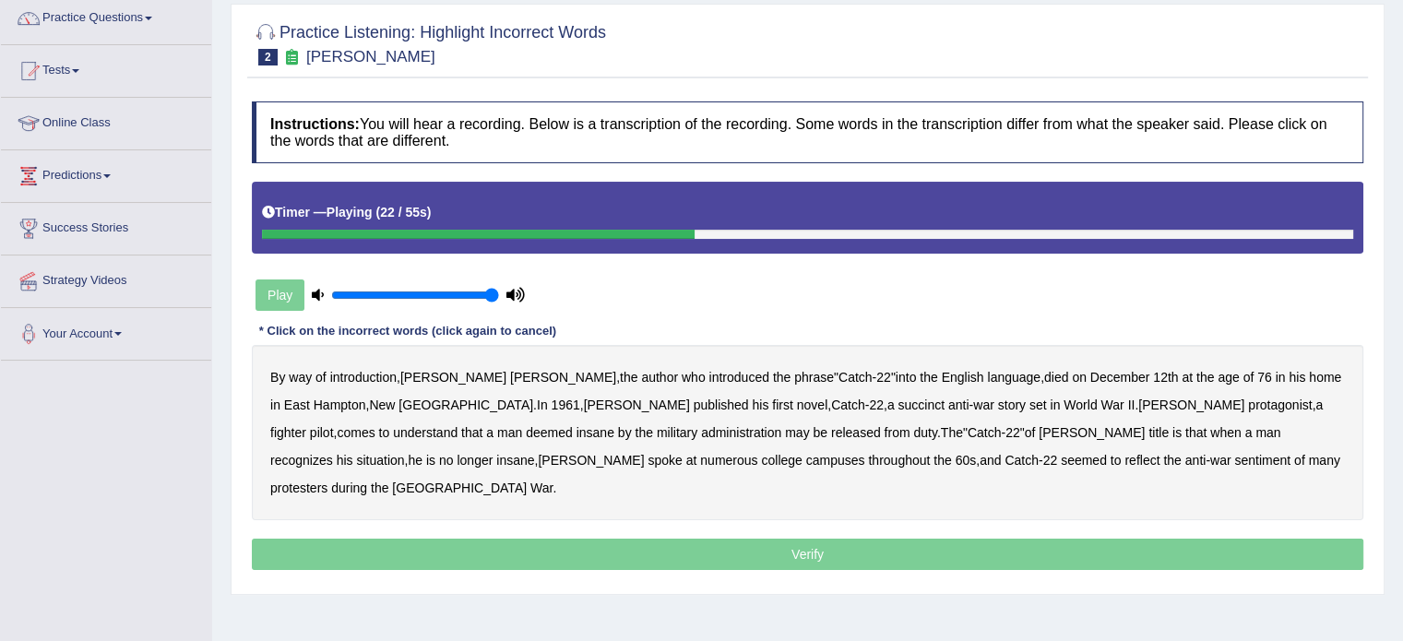
click at [897, 399] on b "succinct" at bounding box center [920, 405] width 47 height 15
click at [701, 428] on b "administration" at bounding box center [741, 432] width 80 height 15
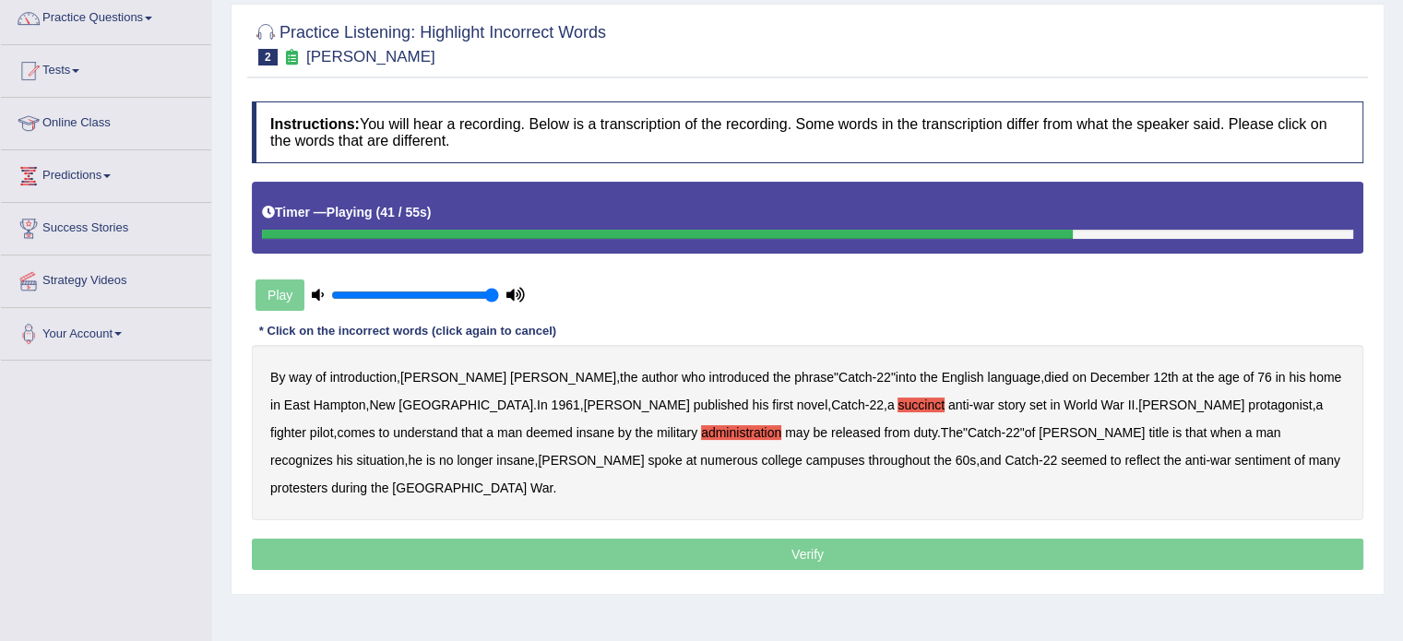
click at [404, 453] on b "situation" at bounding box center [380, 460] width 48 height 15
click at [1124, 459] on b "reflect" at bounding box center [1141, 460] width 35 height 15
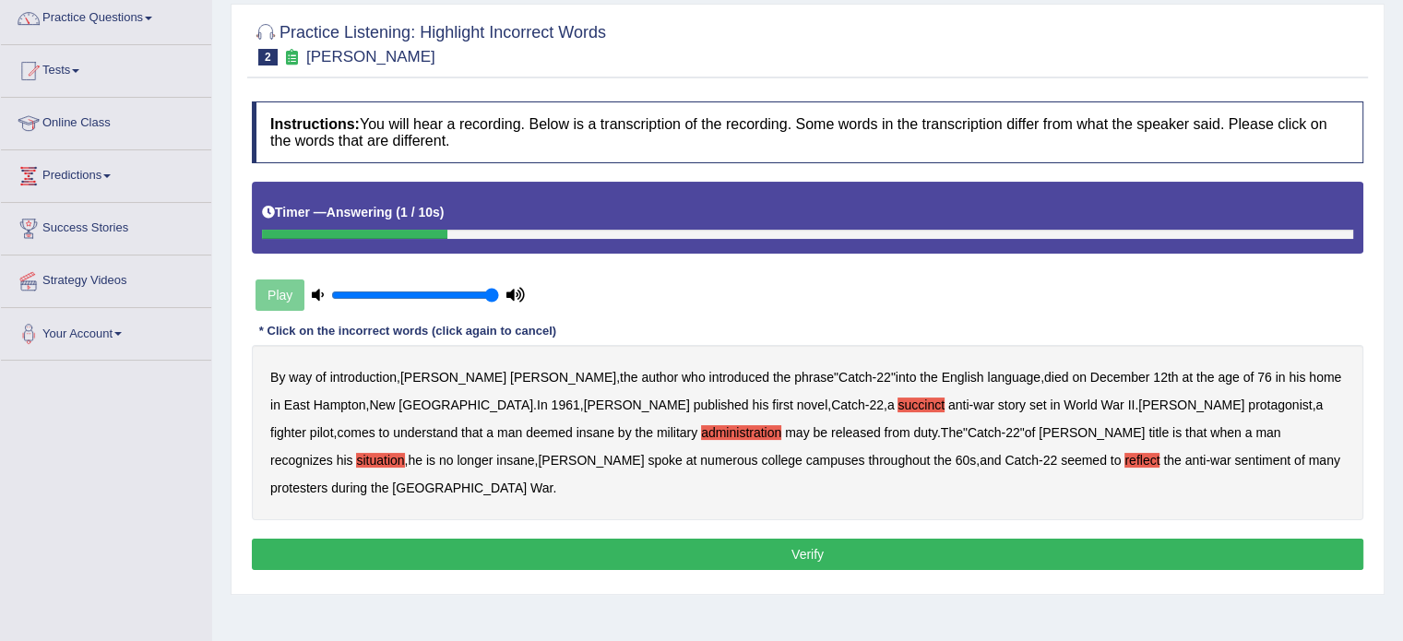
click at [808, 539] on button "Verify" at bounding box center [807, 554] width 1111 height 31
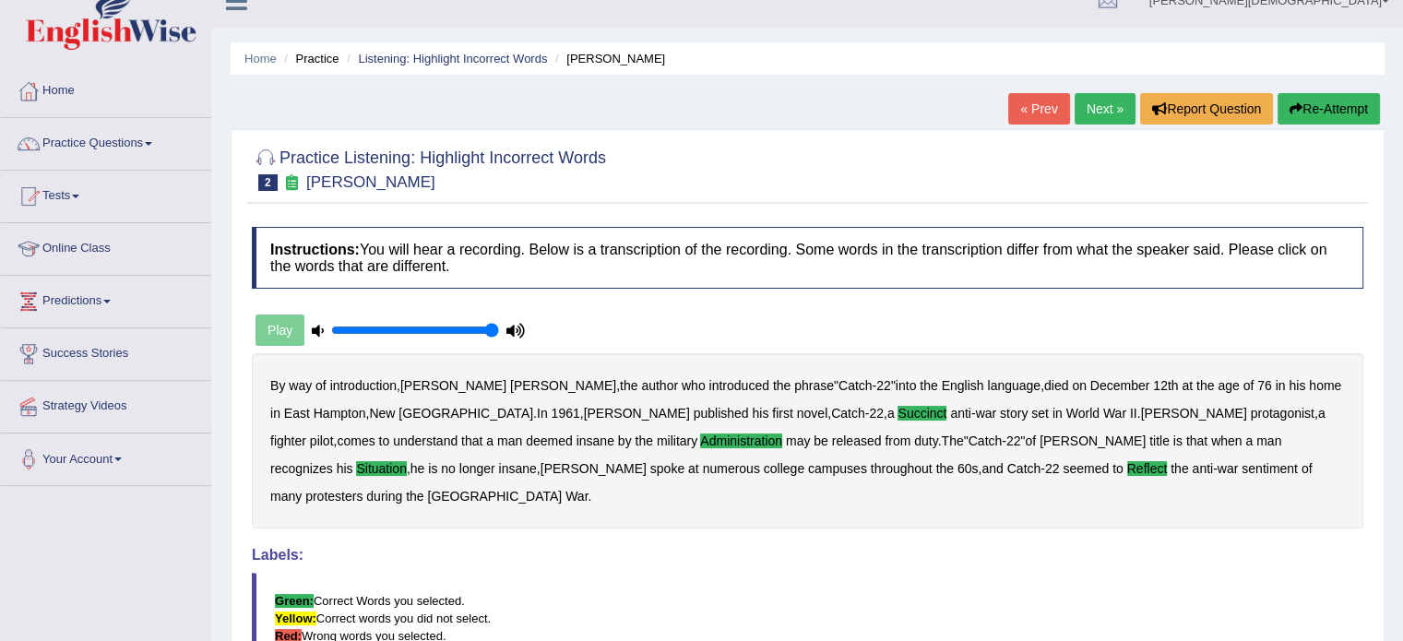
scroll to position [6, 0]
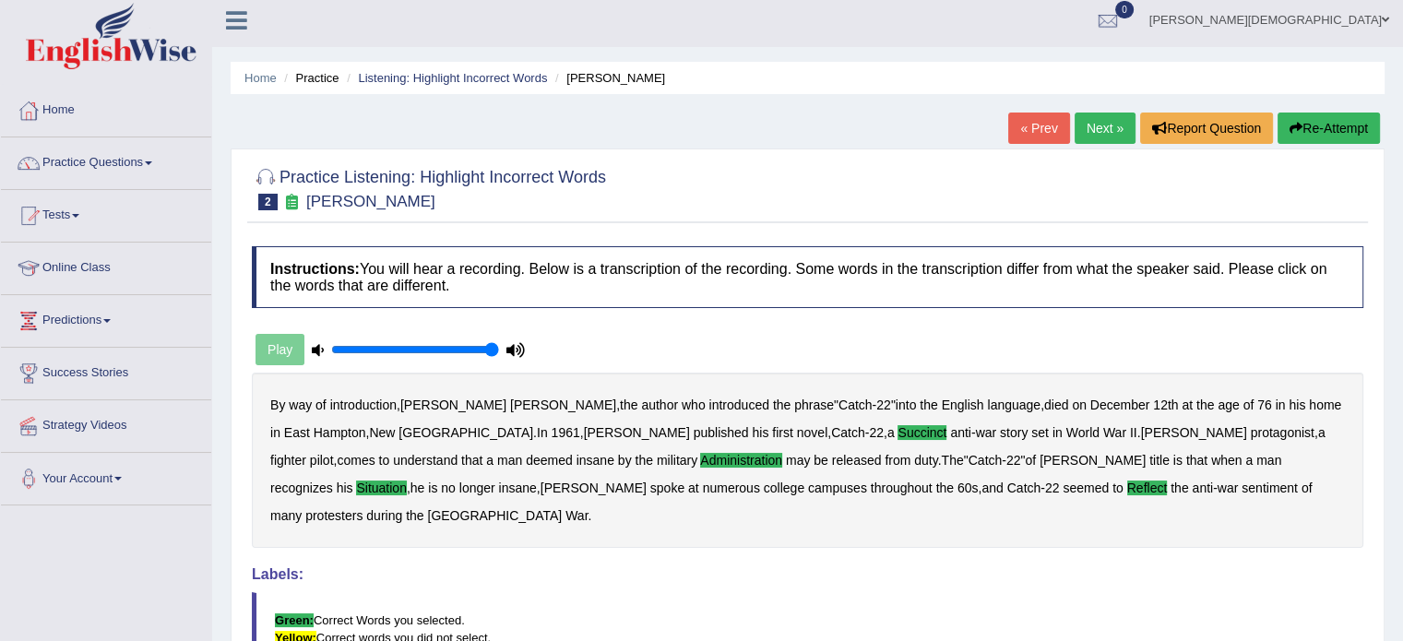
click at [1096, 126] on link "Next »" at bounding box center [1104, 128] width 61 height 31
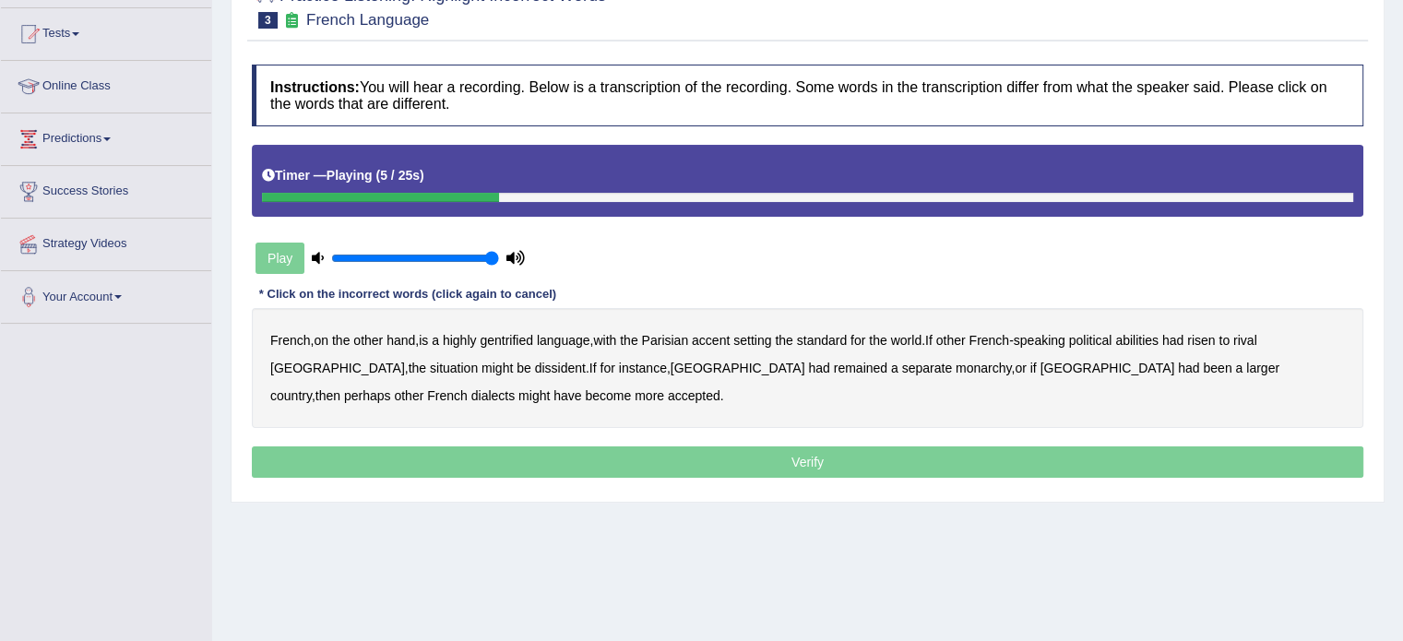
click at [520, 338] on b "gentrified" at bounding box center [506, 340] width 53 height 15
click at [689, 338] on b "Parisian" at bounding box center [665, 340] width 47 height 15
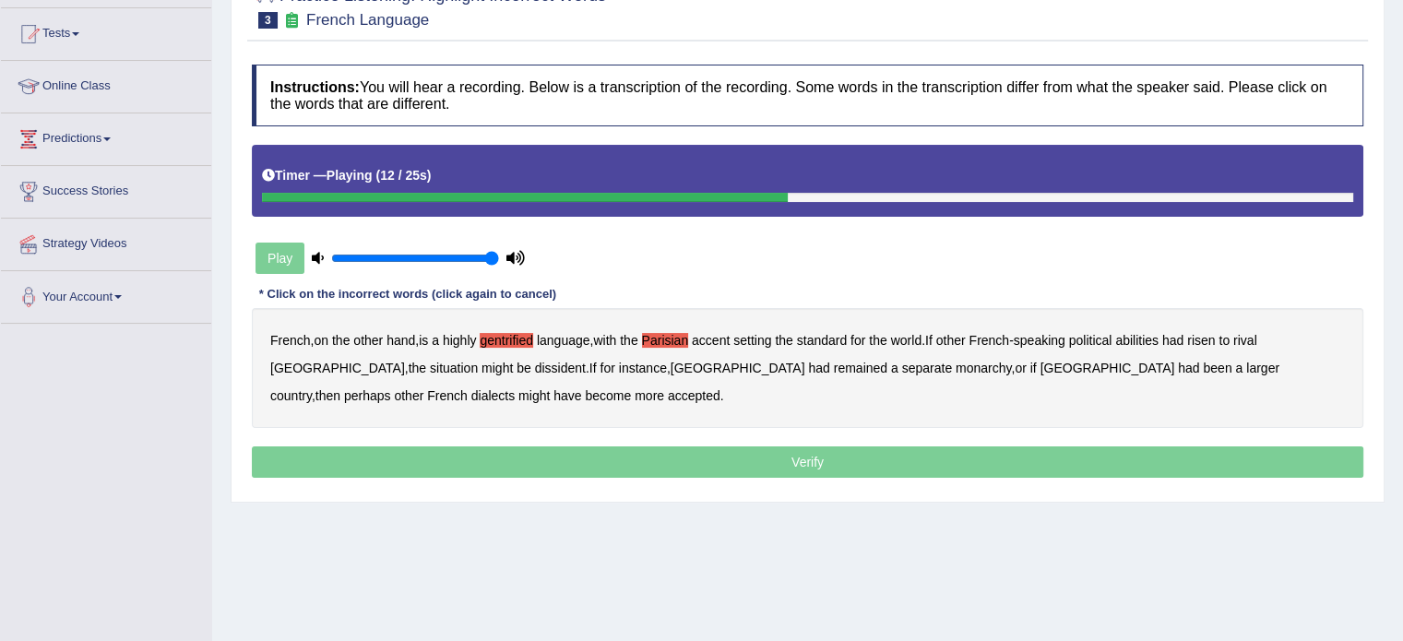
click at [1147, 333] on b "abilities" at bounding box center [1136, 340] width 43 height 15
click at [535, 368] on b "dissident" at bounding box center [560, 368] width 51 height 15
click at [956, 367] on b "monarchy" at bounding box center [983, 368] width 55 height 15
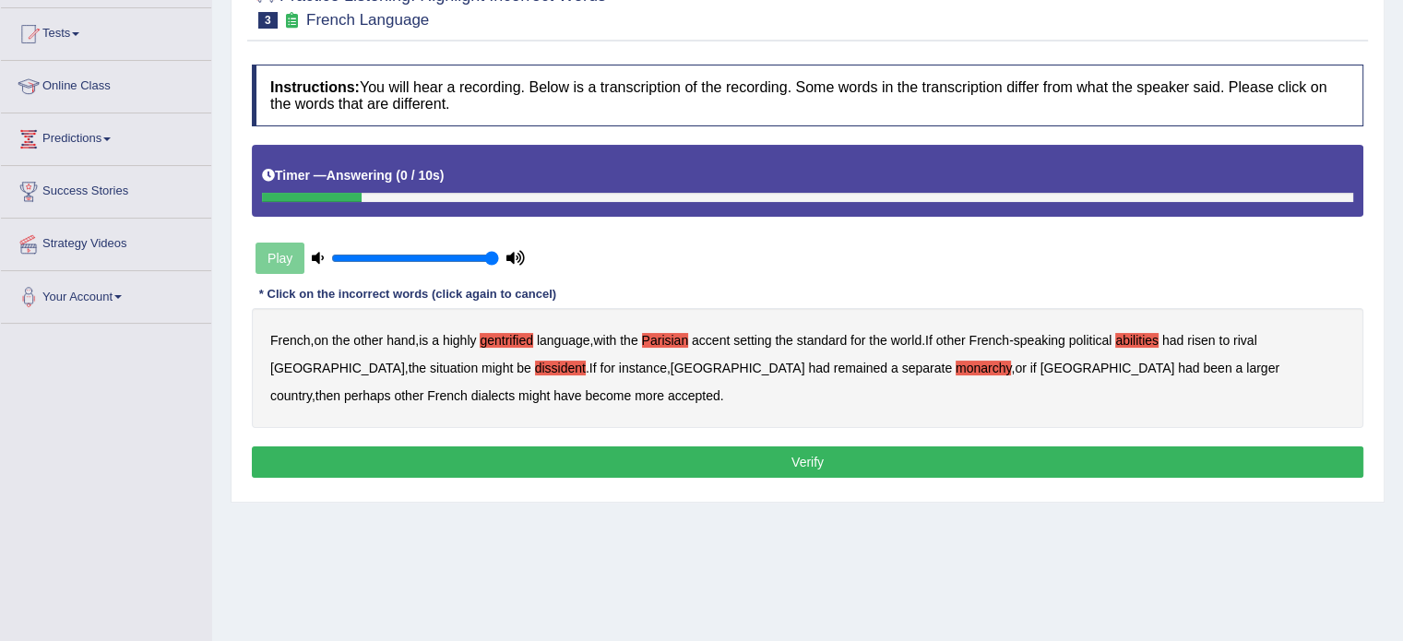
click at [806, 457] on button "Verify" at bounding box center [807, 461] width 1111 height 31
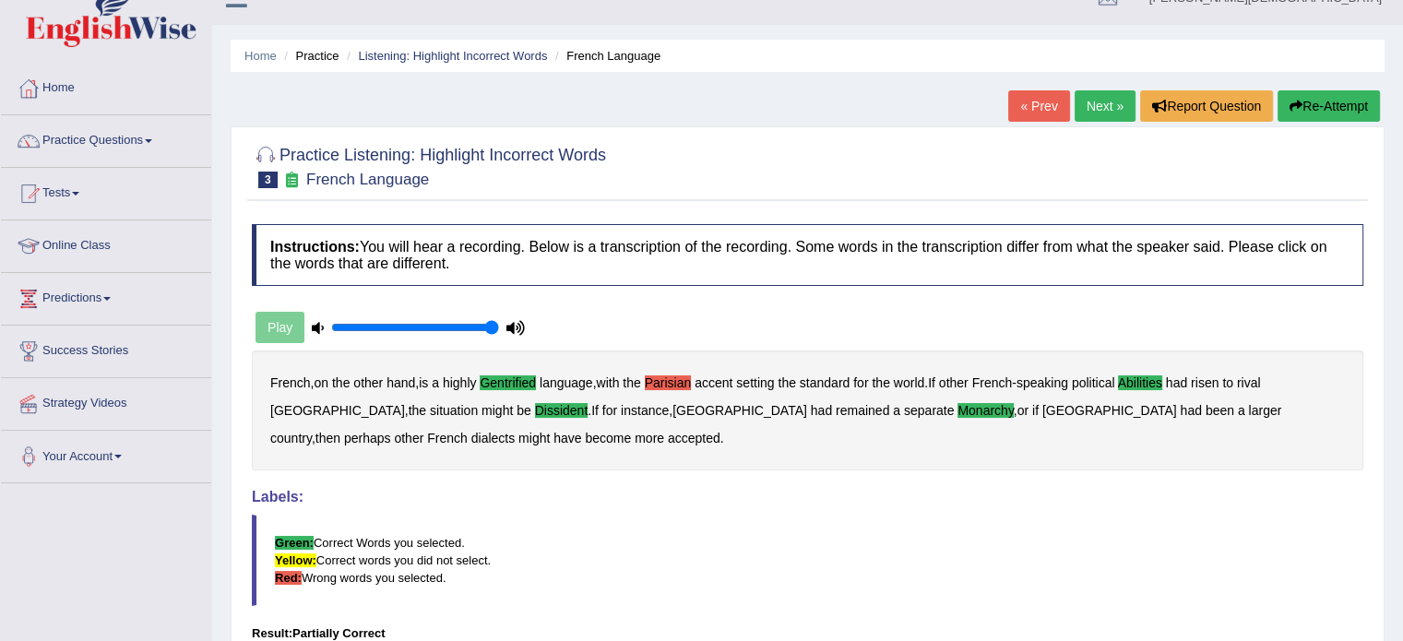
scroll to position [28, 0]
click at [1109, 103] on link "Next »" at bounding box center [1104, 106] width 61 height 31
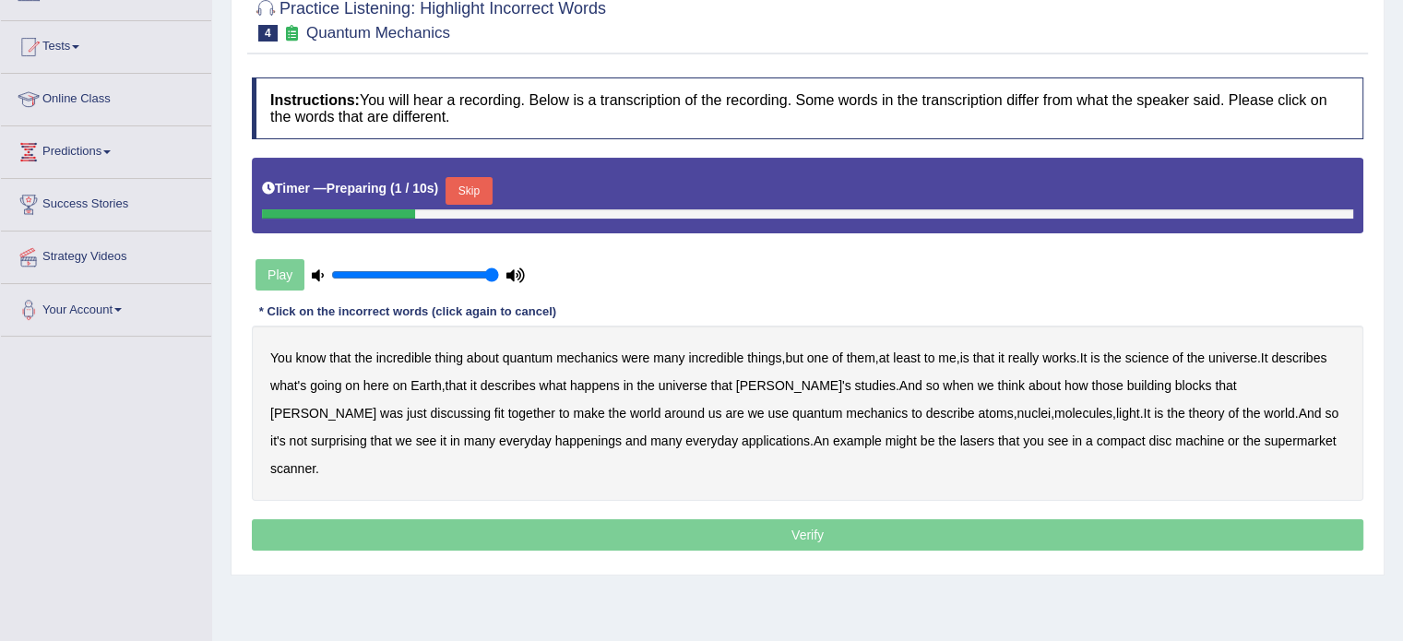
scroll to position [210, 0]
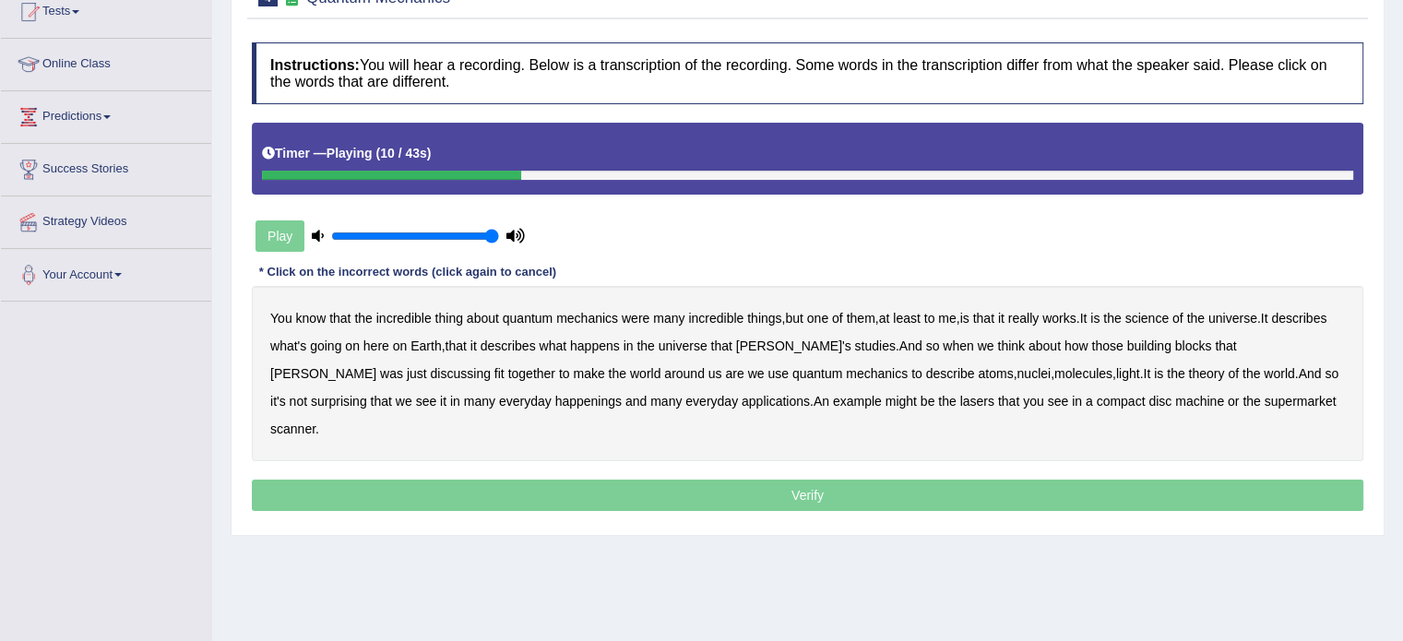
click at [1169, 311] on b "science" at bounding box center [1146, 318] width 43 height 15
drag, startPoint x: 1288, startPoint y: 344, endPoint x: 637, endPoint y: 362, distance: 650.5
click at [637, 362] on div "You know that the incredible thing about quantum mechanics were many incredible…" at bounding box center [807, 373] width 1111 height 175
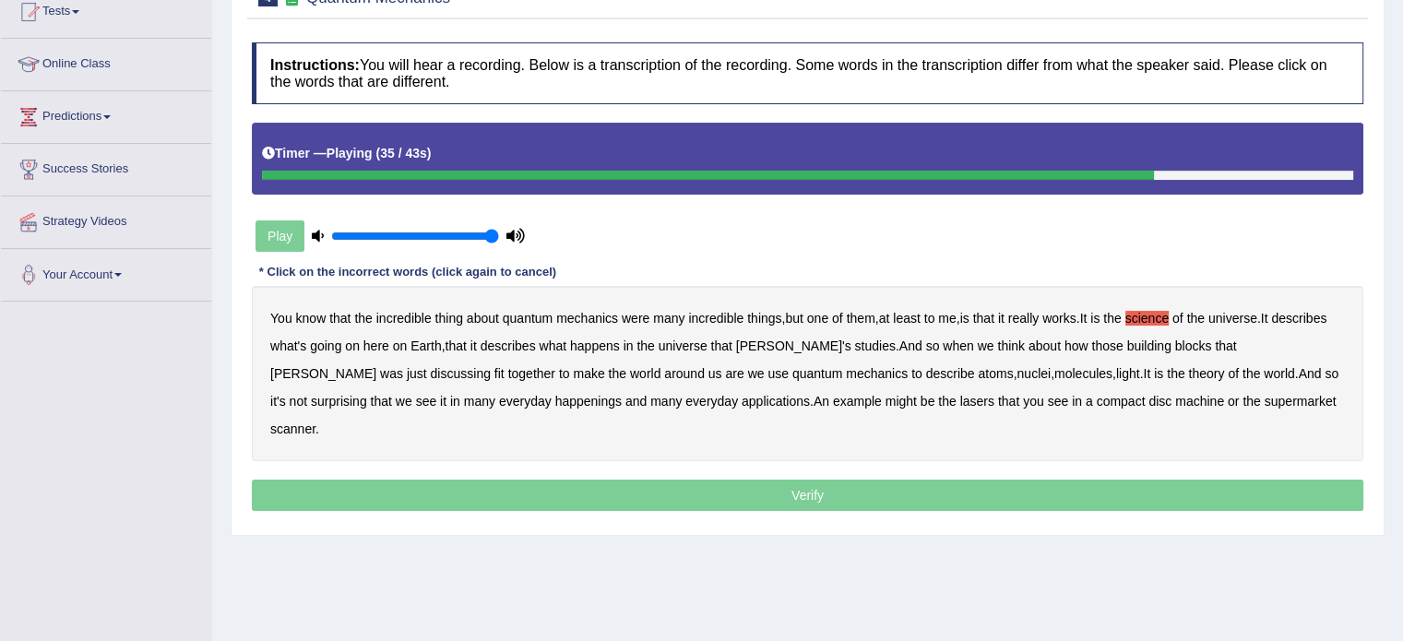
click at [555, 398] on b "happenings" at bounding box center [588, 401] width 66 height 15
click at [1175, 401] on b "machine" at bounding box center [1199, 401] width 49 height 15
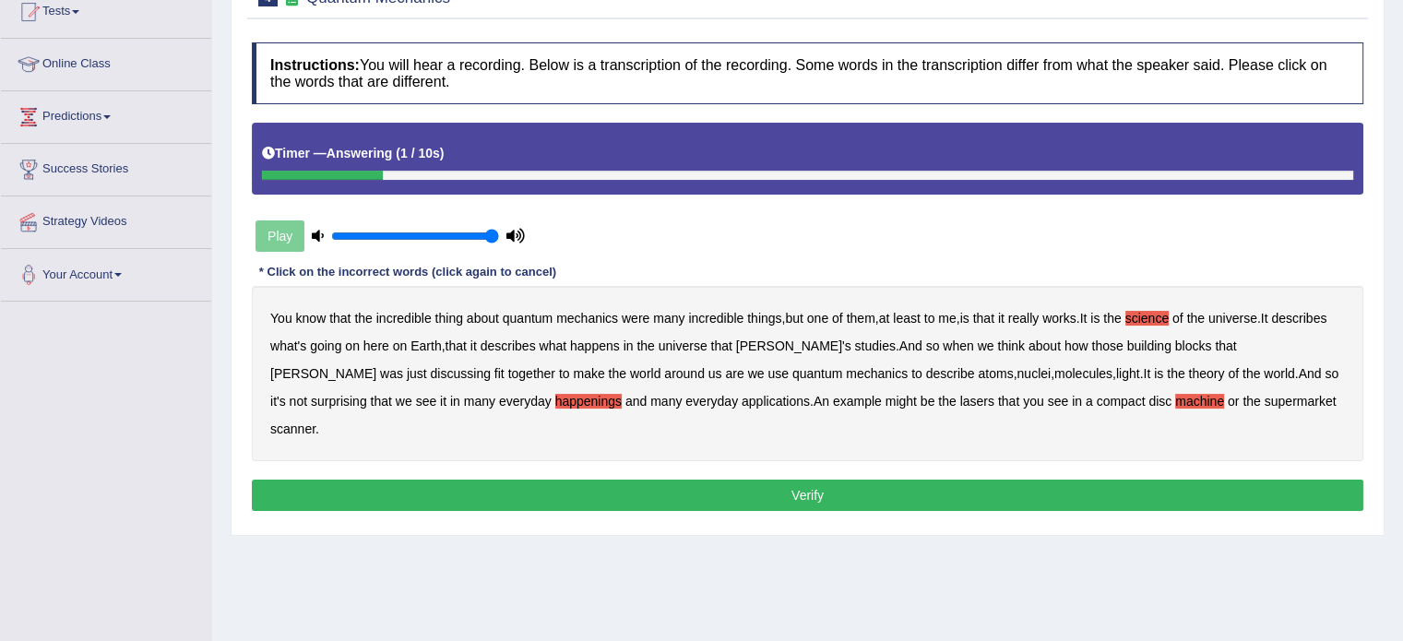
click at [806, 480] on button "Verify" at bounding box center [807, 495] width 1111 height 31
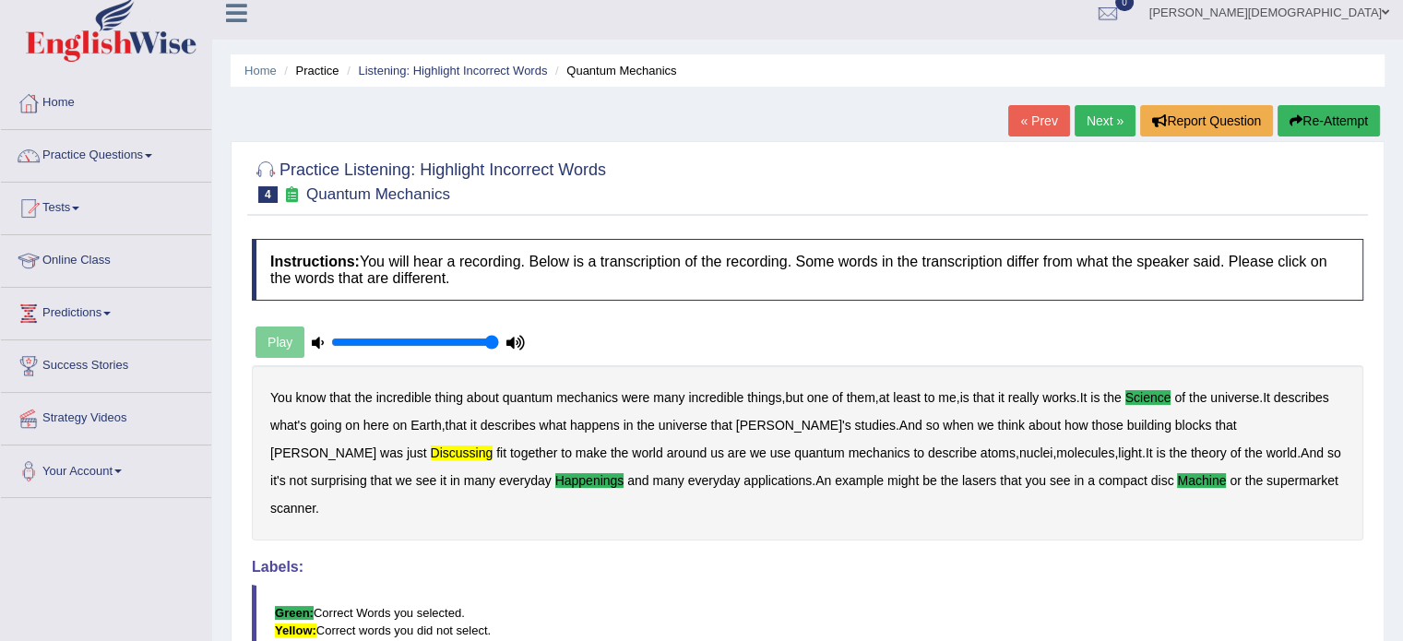
scroll to position [6, 0]
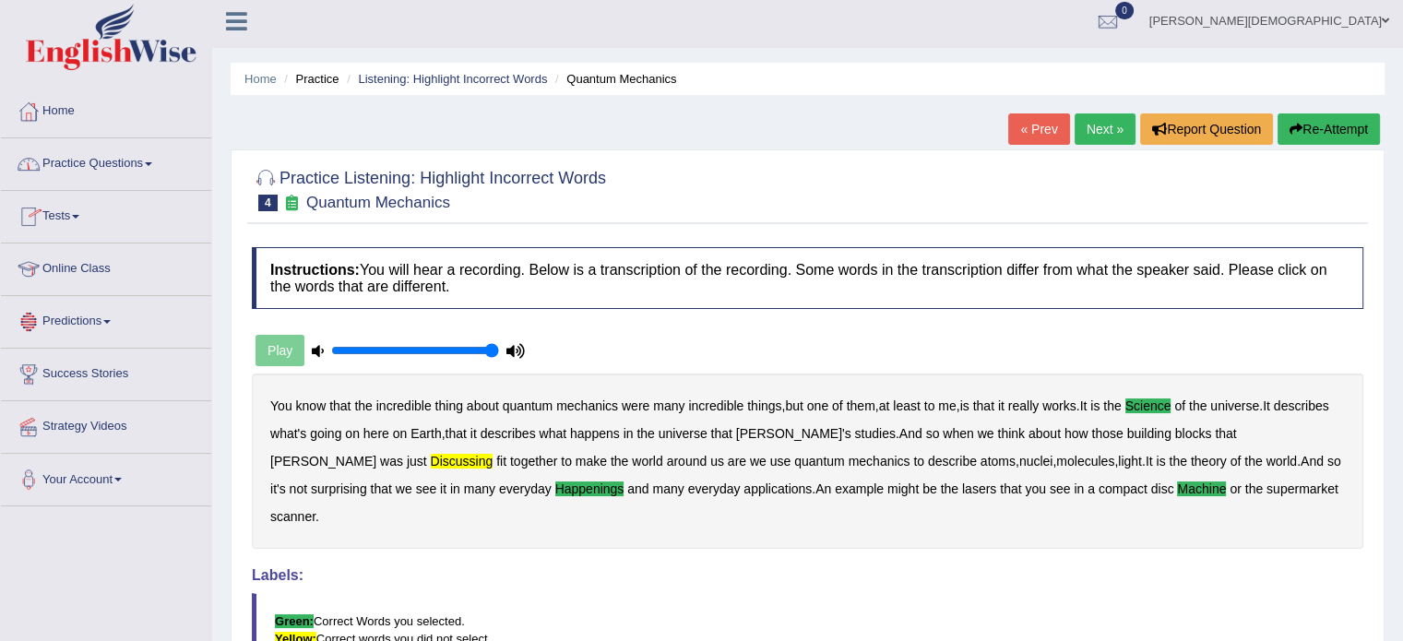
click at [152, 162] on span at bounding box center [148, 164] width 7 height 4
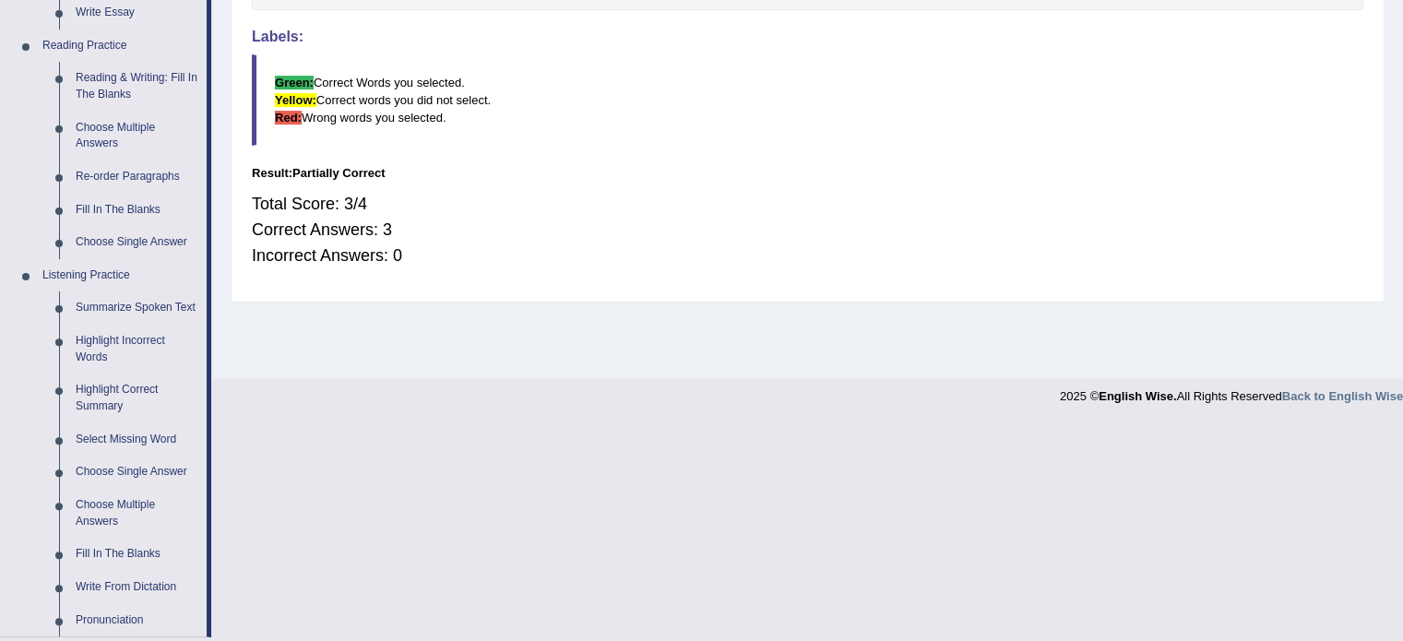
scroll to position [598, 0]
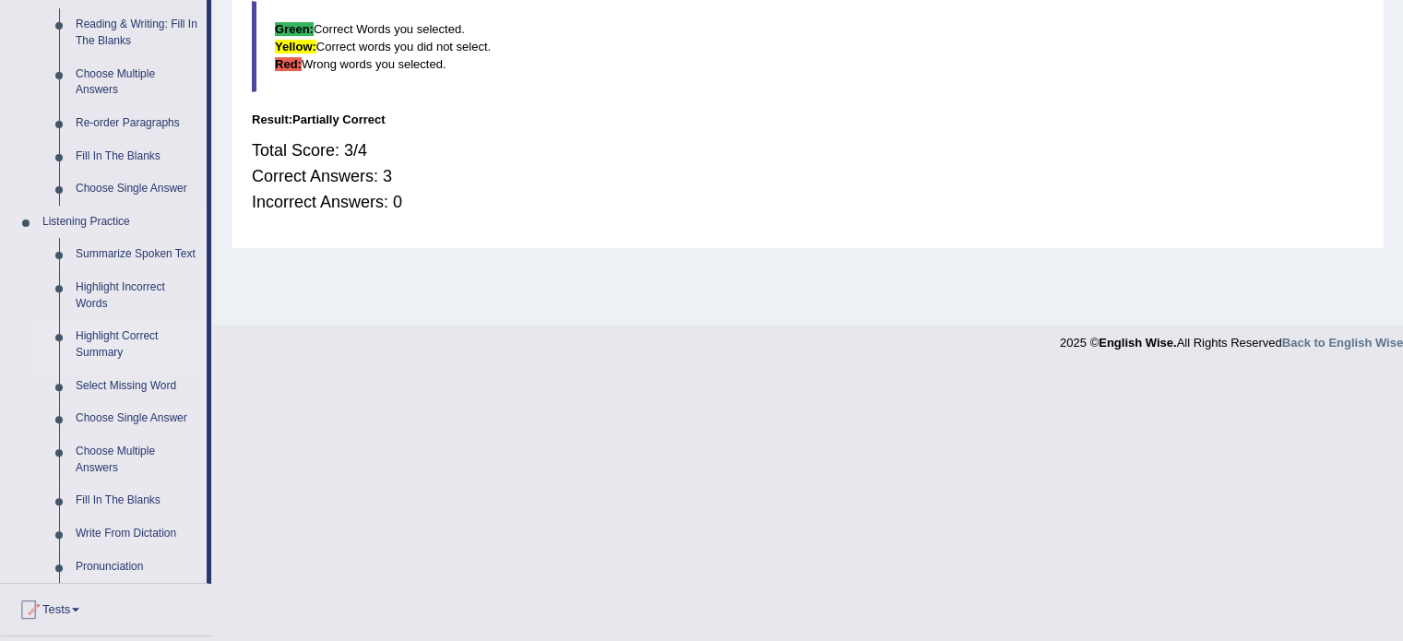
click at [107, 335] on link "Highlight Correct Summary" at bounding box center [136, 344] width 139 height 49
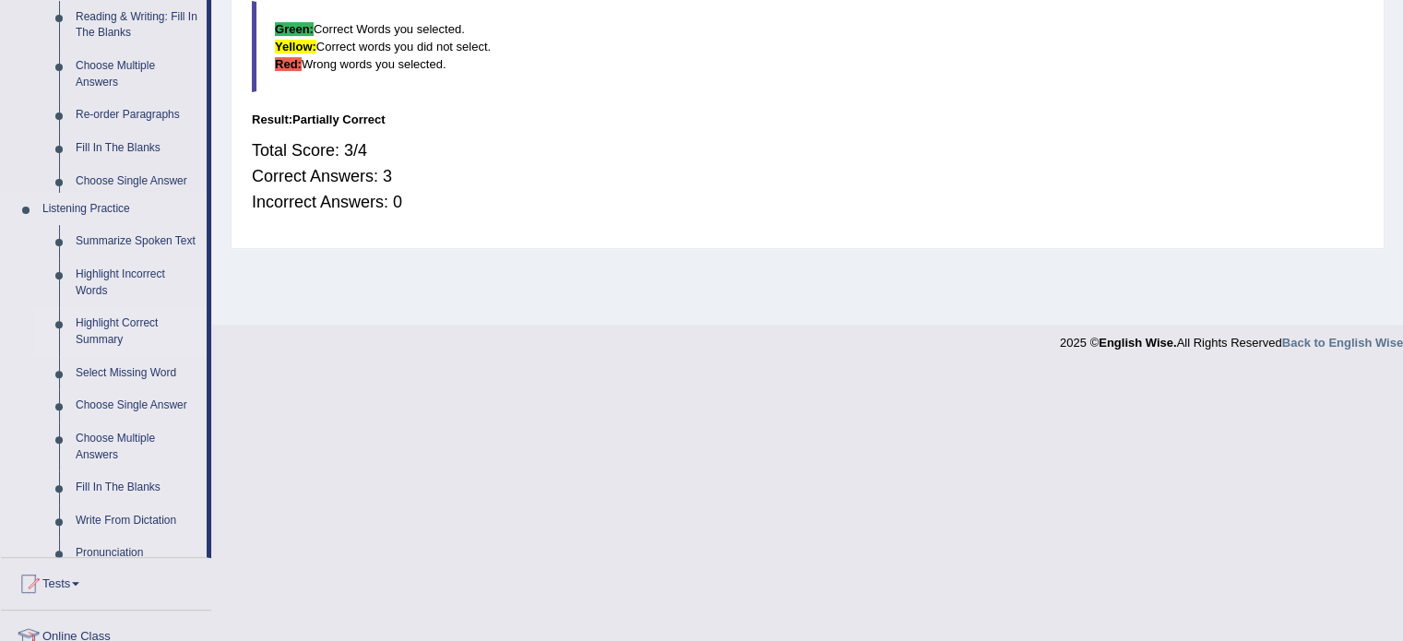
scroll to position [327, 0]
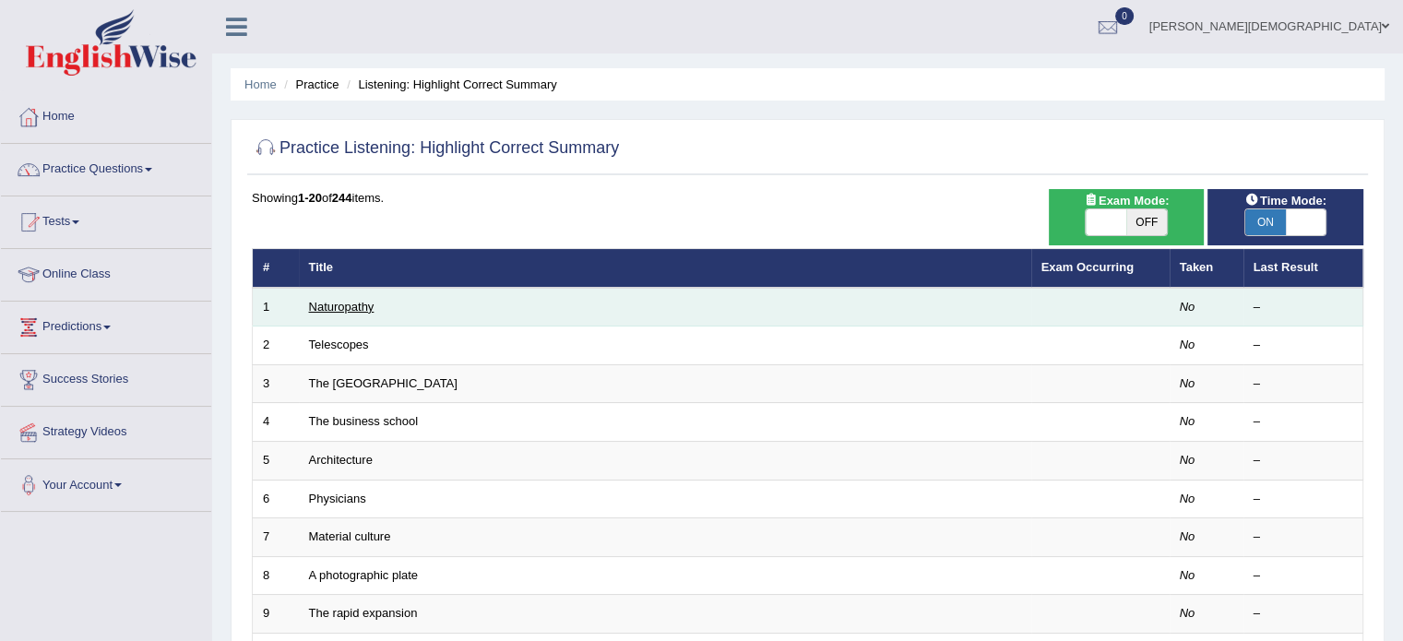
click at [352, 303] on link "Naturopathy" at bounding box center [341, 307] width 65 height 14
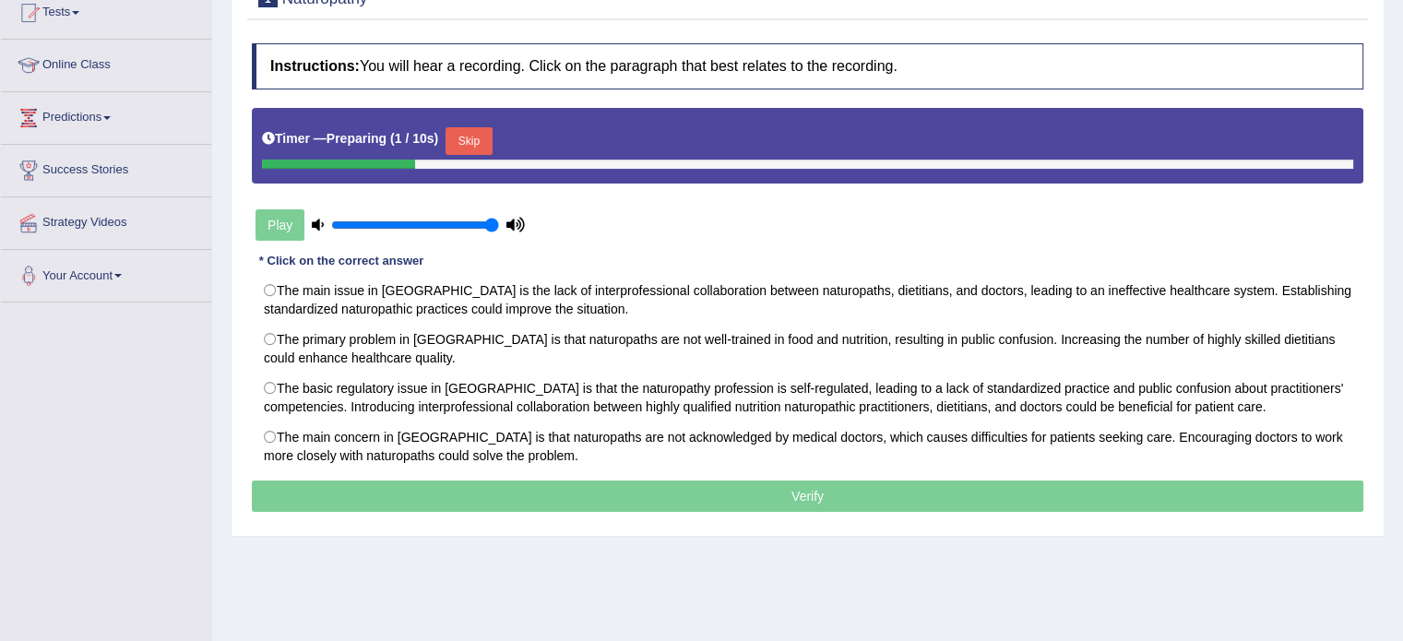
scroll to position [210, 0]
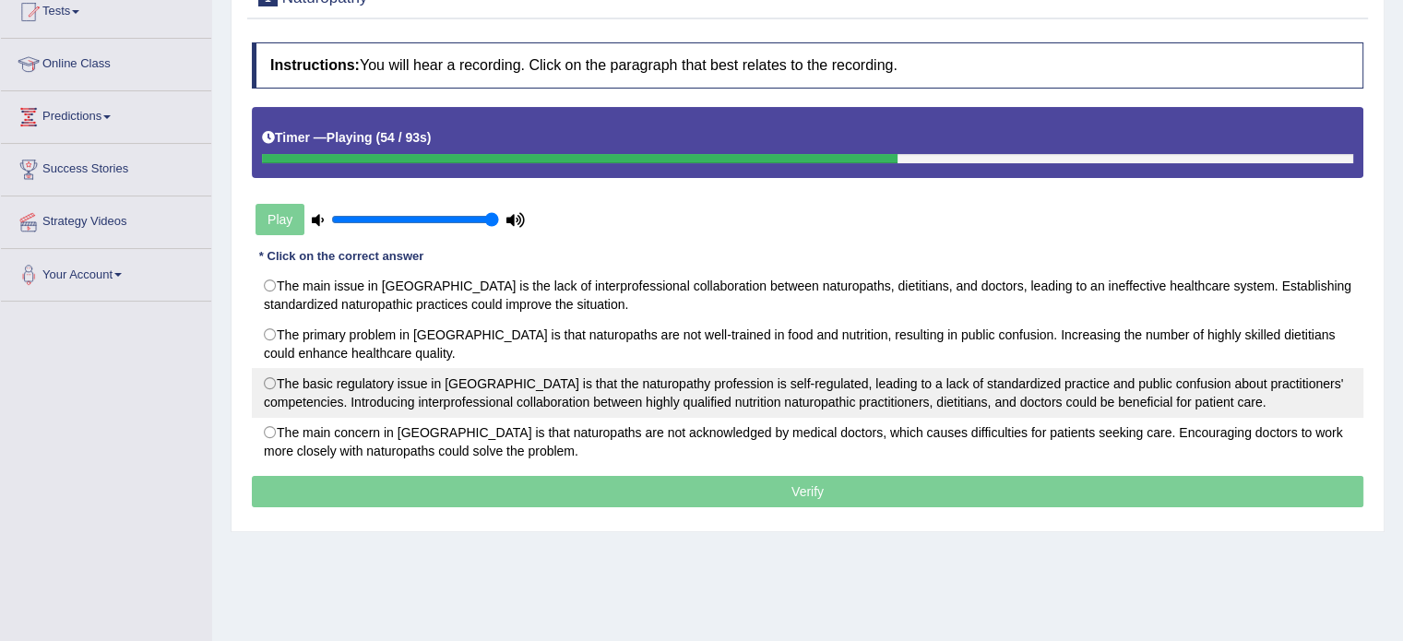
click at [268, 380] on label "The basic regulatory issue in [GEOGRAPHIC_DATA] is that the naturopathy profess…" at bounding box center [807, 393] width 1111 height 50
radio input "true"
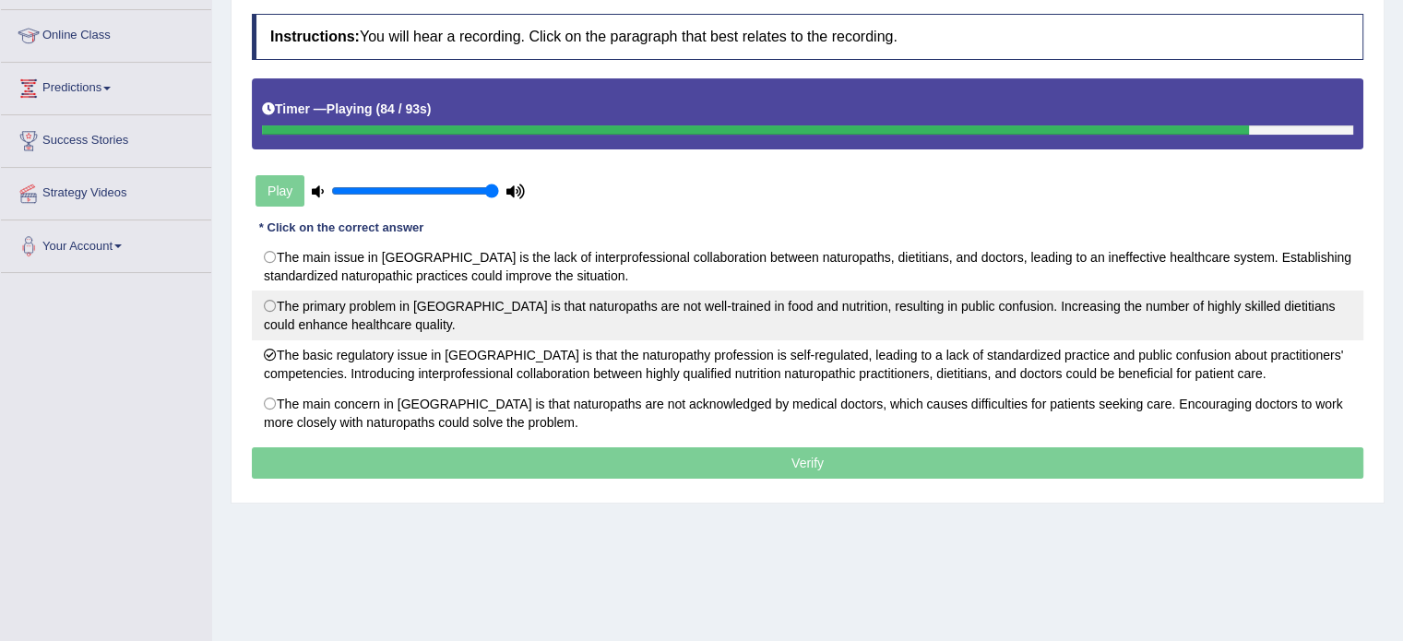
scroll to position [240, 0]
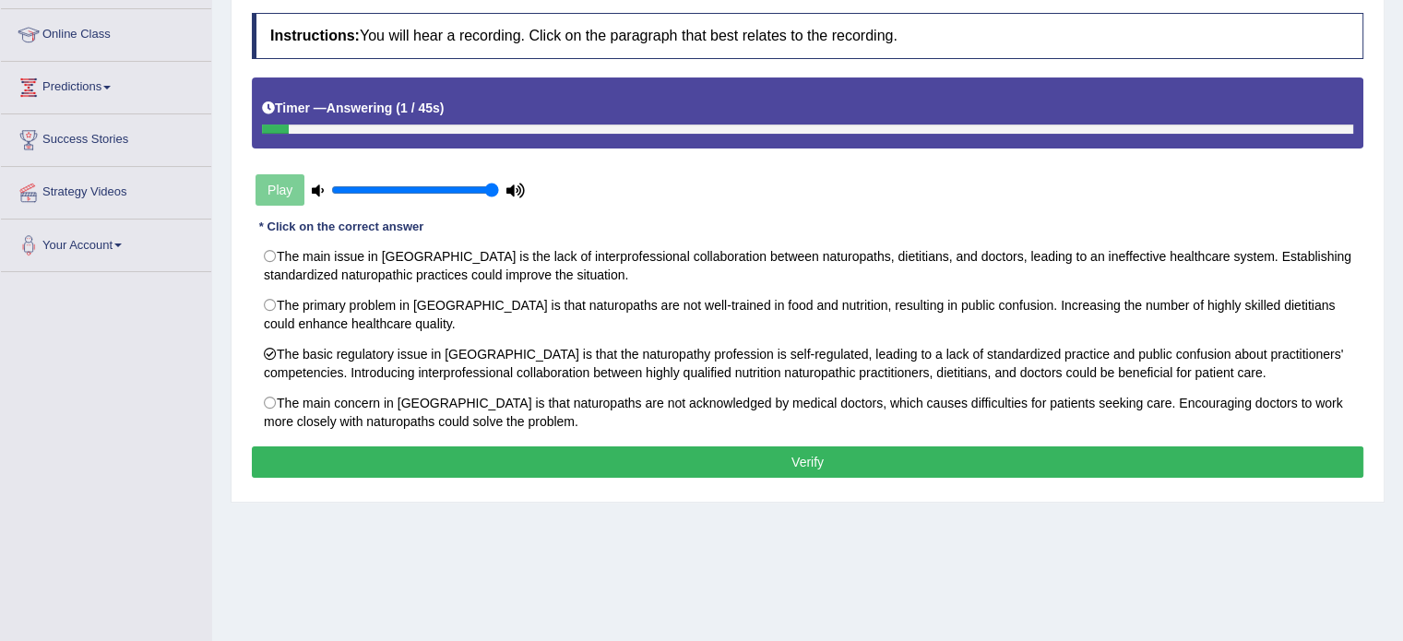
click at [811, 460] on button "Verify" at bounding box center [807, 461] width 1111 height 31
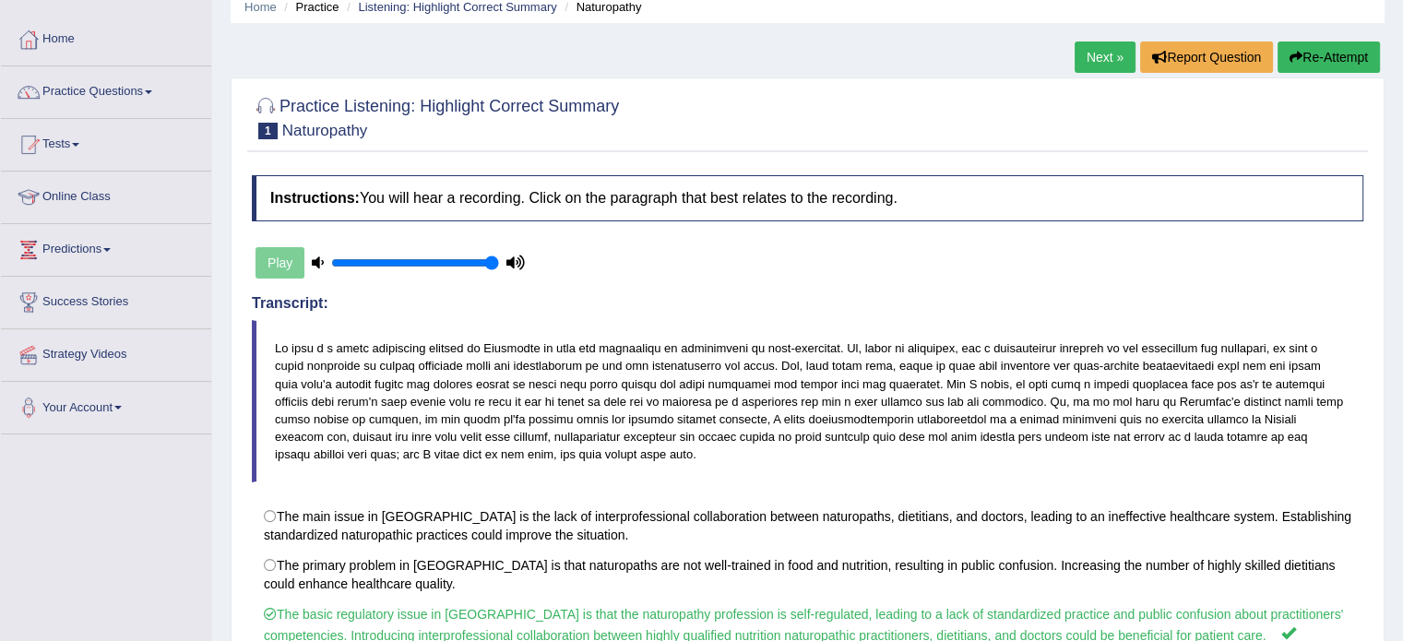
scroll to position [16, 0]
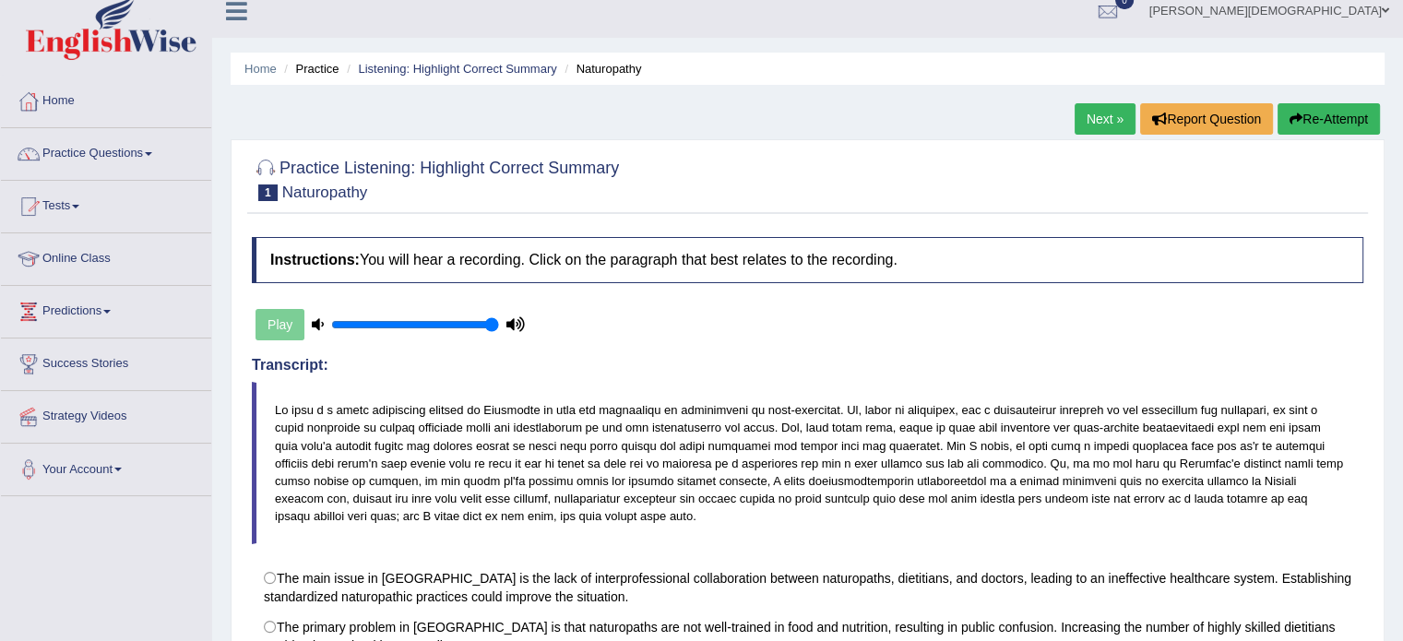
click at [1089, 118] on link "Next »" at bounding box center [1104, 118] width 61 height 31
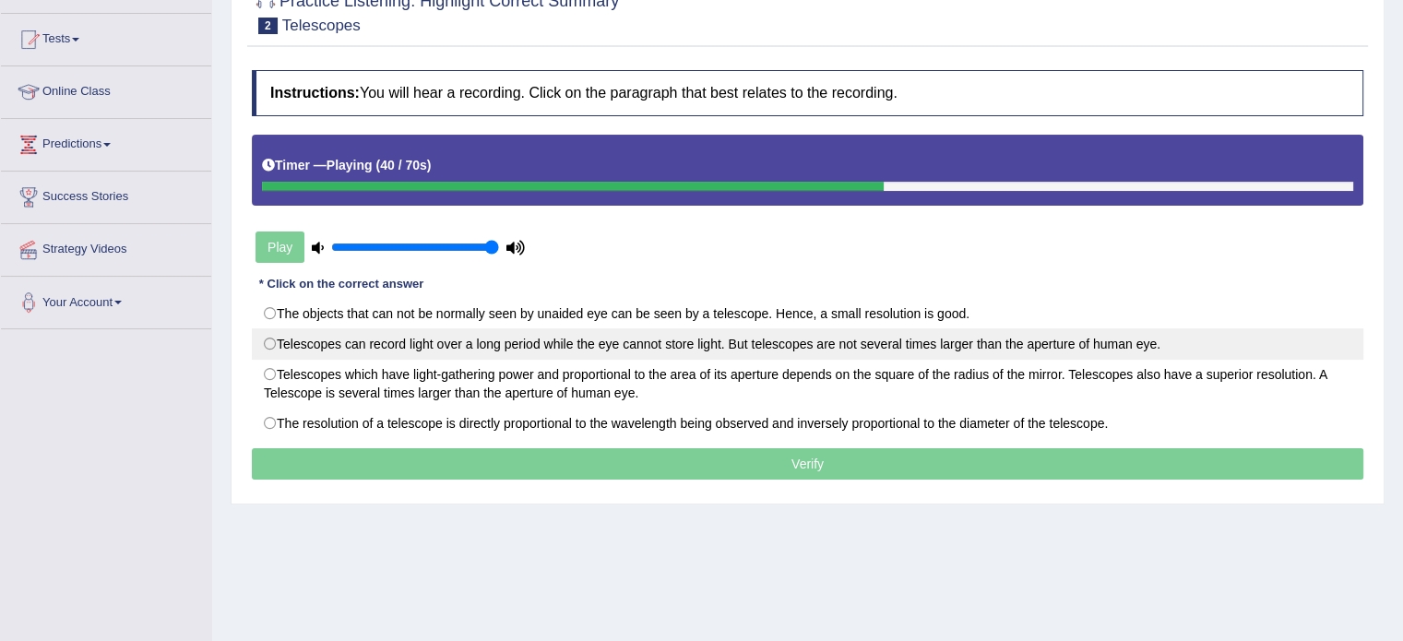
click at [267, 338] on label "Telescopes can record light over a long period while the eye cannot store light…" at bounding box center [807, 343] width 1111 height 31
radio input "true"
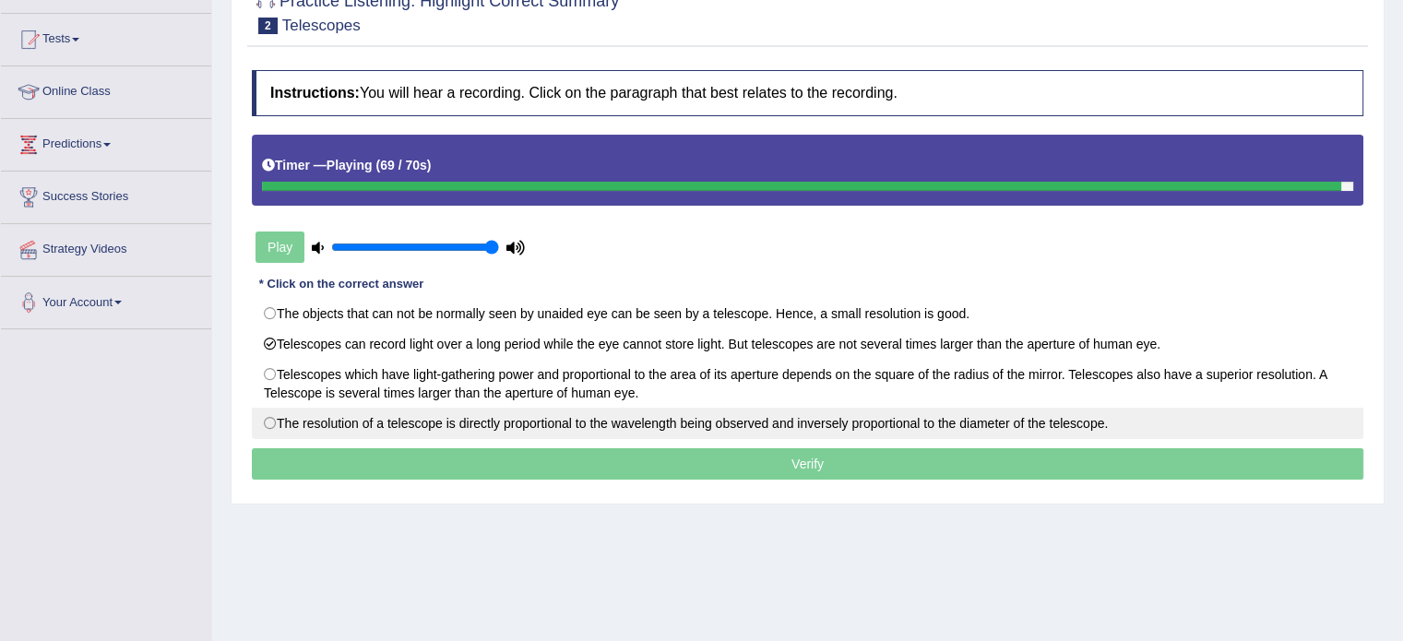
click at [272, 418] on label "The resolution of a telescope is directly proportional to the wavelength being …" at bounding box center [807, 423] width 1111 height 31
radio input "true"
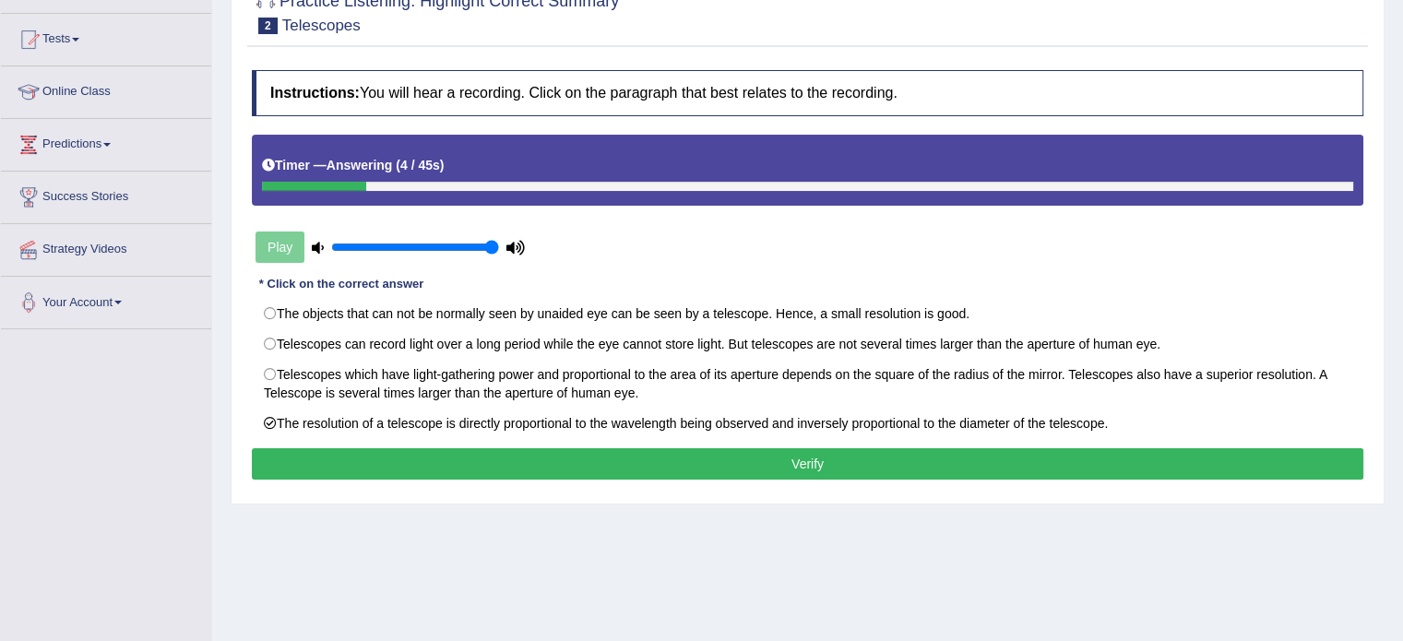
click at [805, 457] on button "Verify" at bounding box center [807, 463] width 1111 height 31
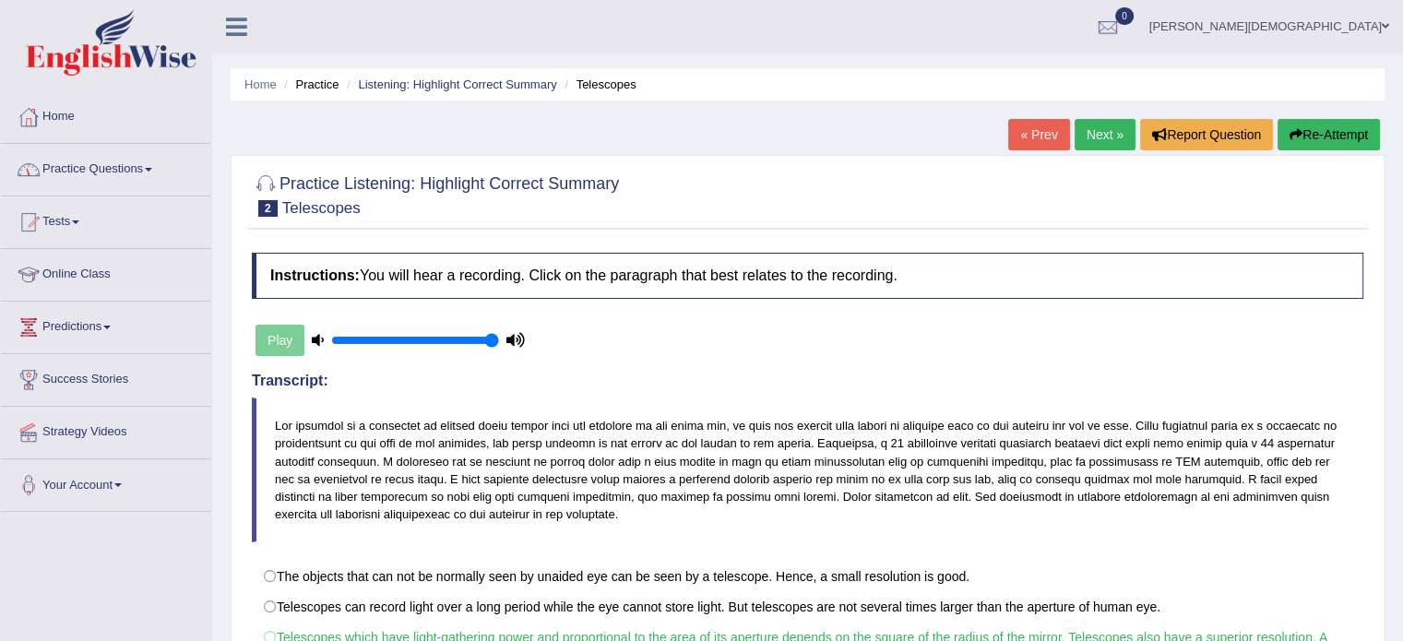
click at [155, 172] on link "Practice Questions" at bounding box center [106, 167] width 210 height 46
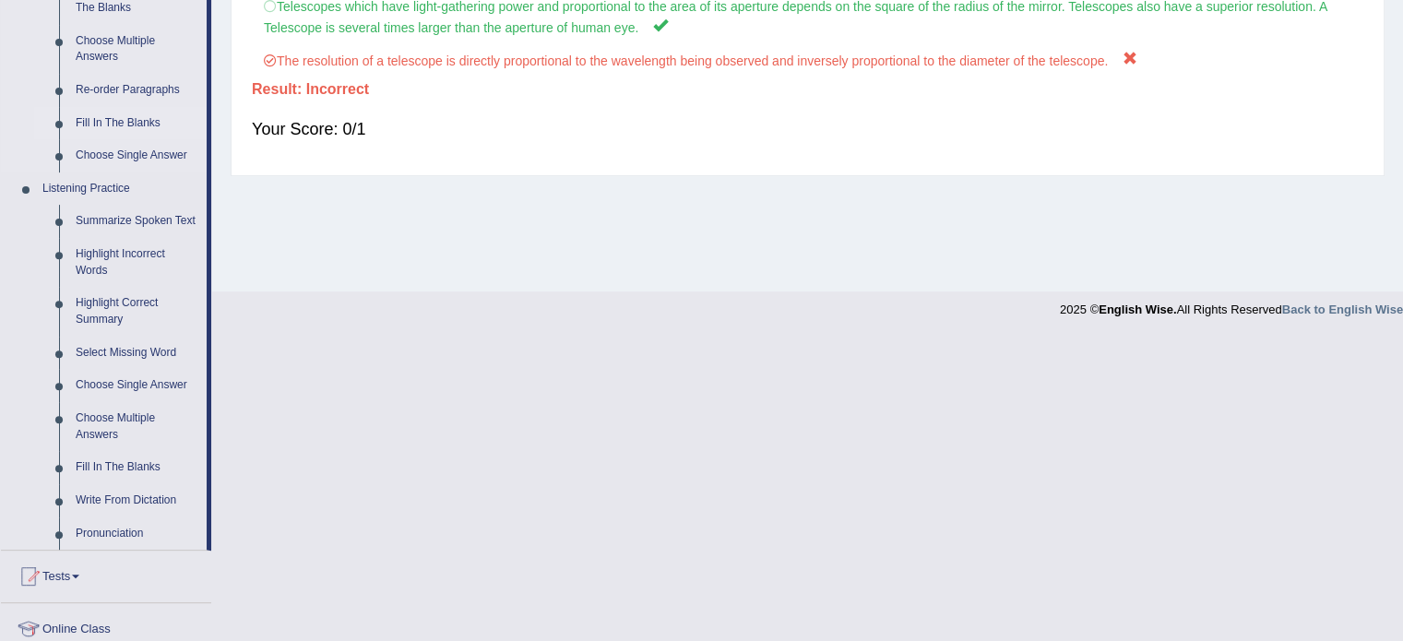
scroll to position [633, 0]
click at [122, 353] on link "Select Missing Word" at bounding box center [136, 351] width 139 height 33
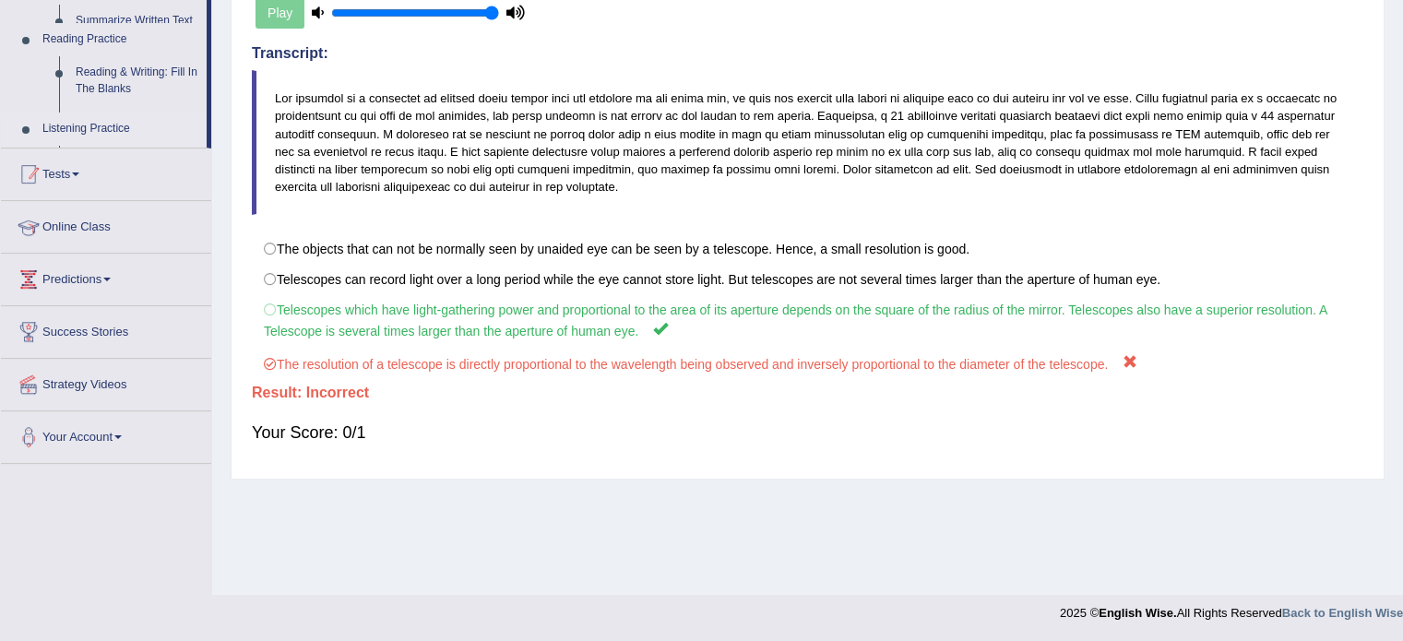
scroll to position [327, 0]
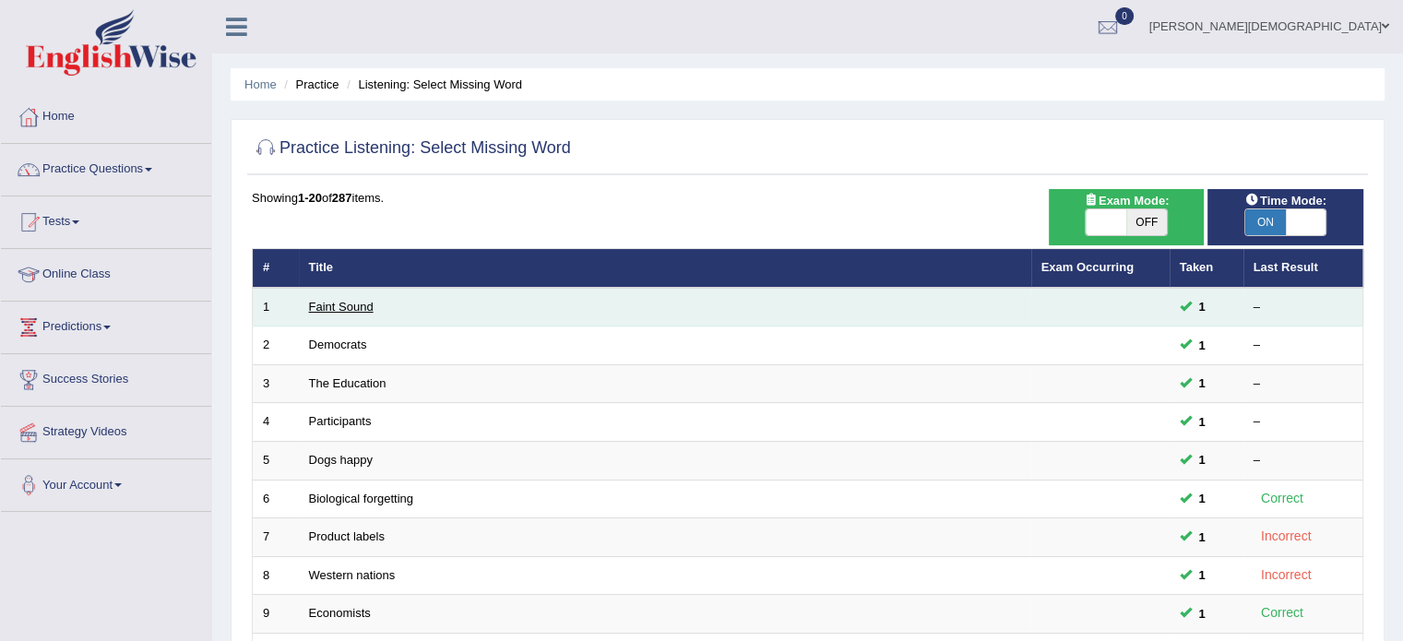
click at [346, 304] on link "Faint Sound" at bounding box center [341, 307] width 65 height 14
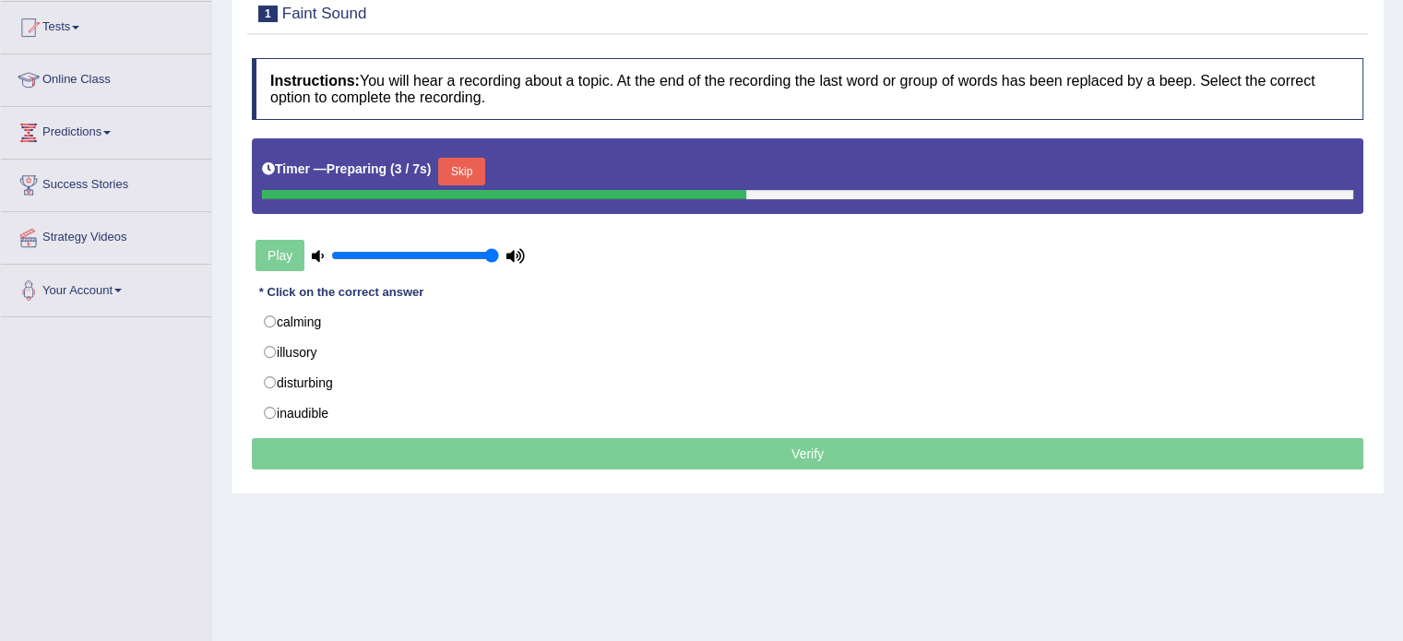
scroll to position [197, 0]
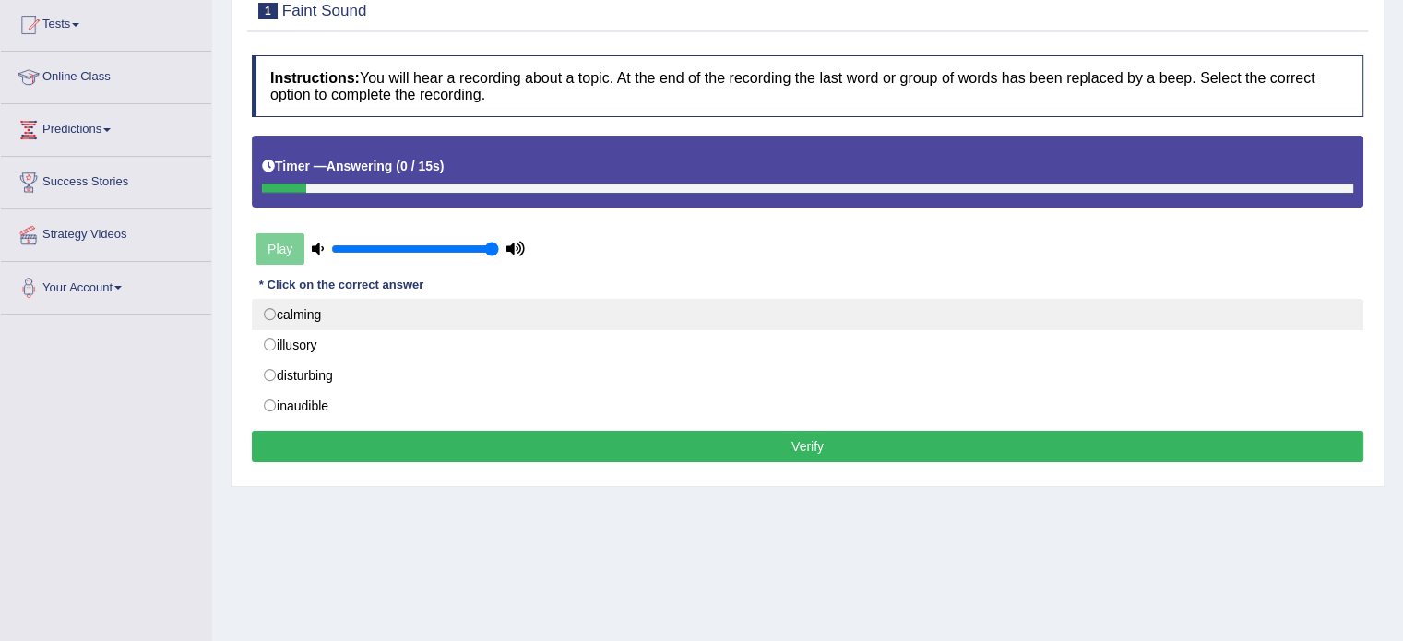
click at [268, 313] on label "calming" at bounding box center [807, 314] width 1111 height 31
radio input "true"
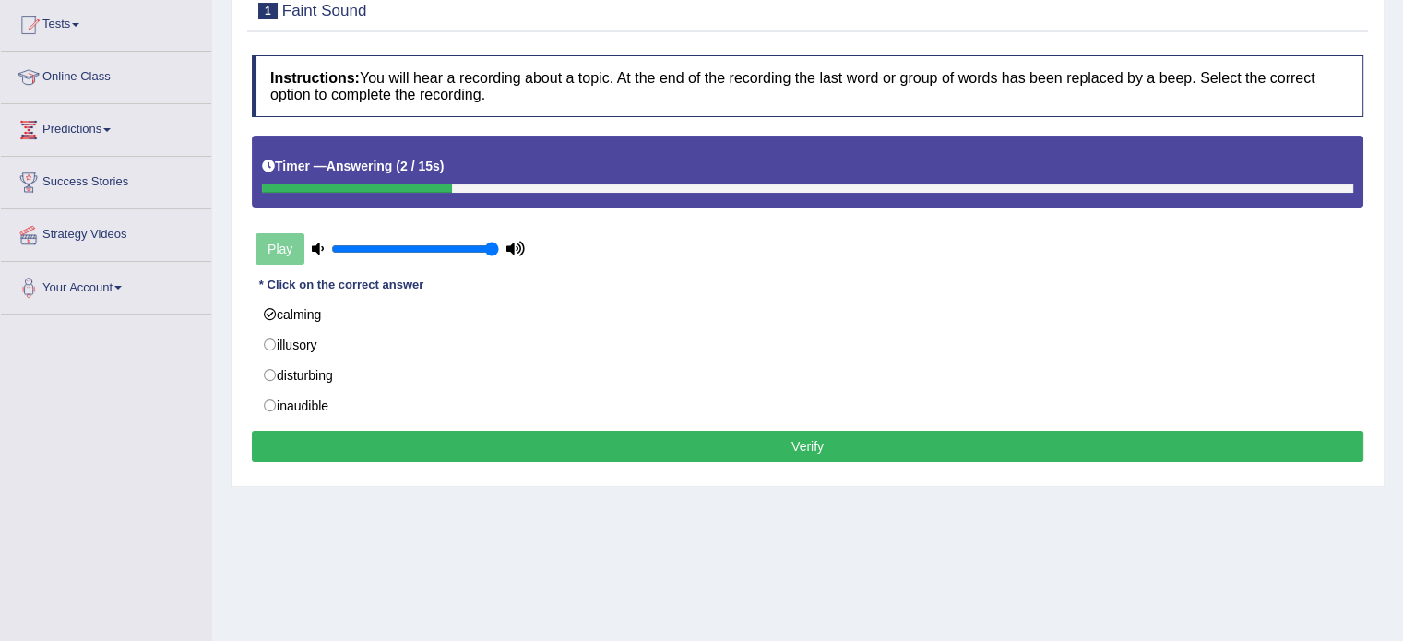
click at [799, 444] on button "Verify" at bounding box center [807, 446] width 1111 height 31
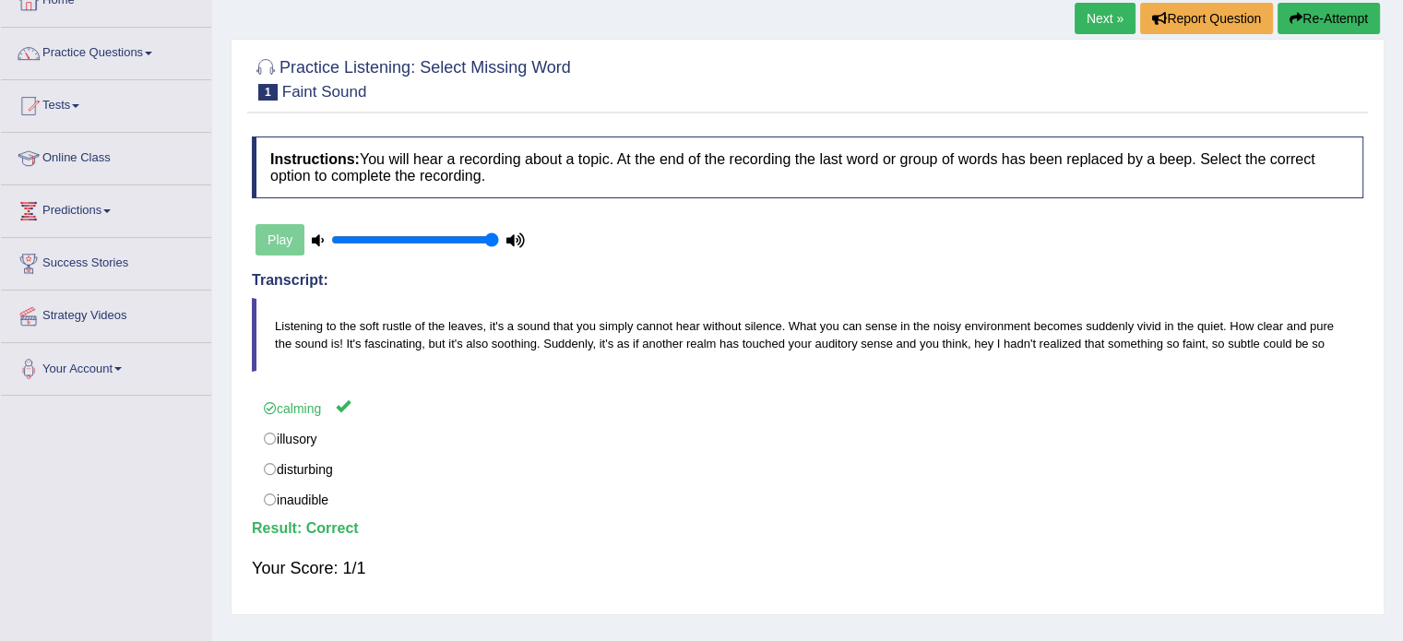
scroll to position [114, 0]
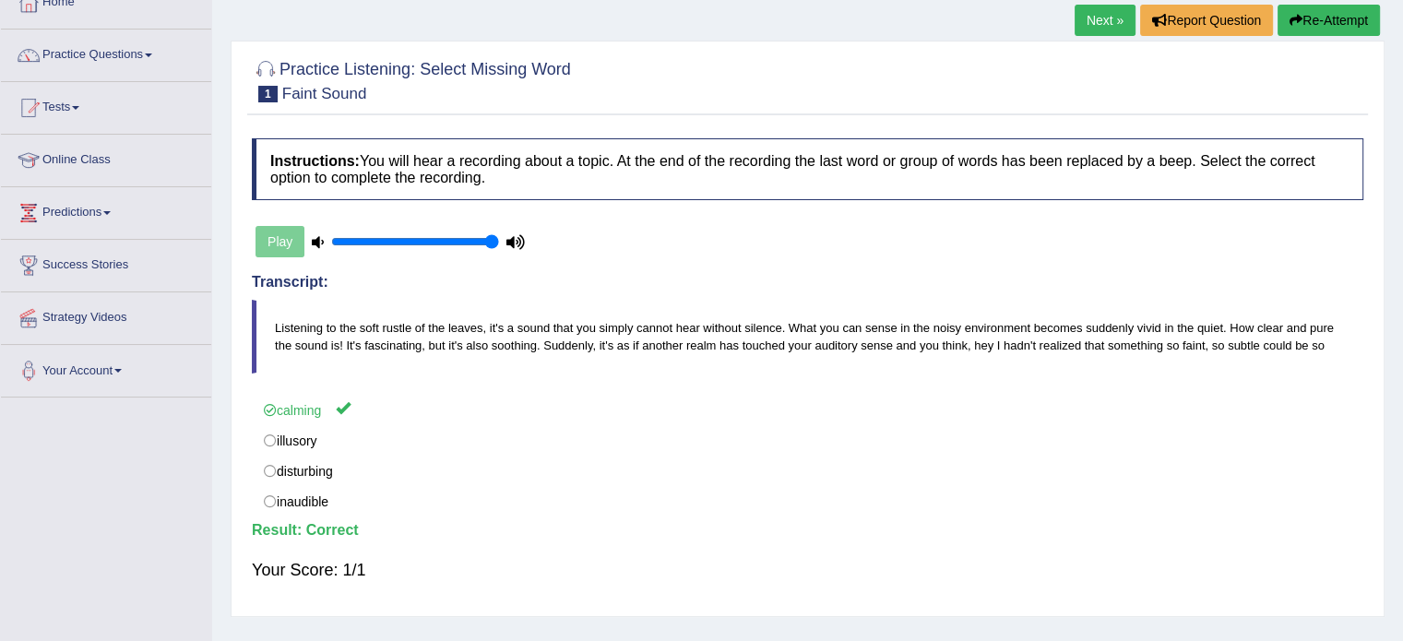
click at [1103, 18] on link "Next »" at bounding box center [1104, 20] width 61 height 31
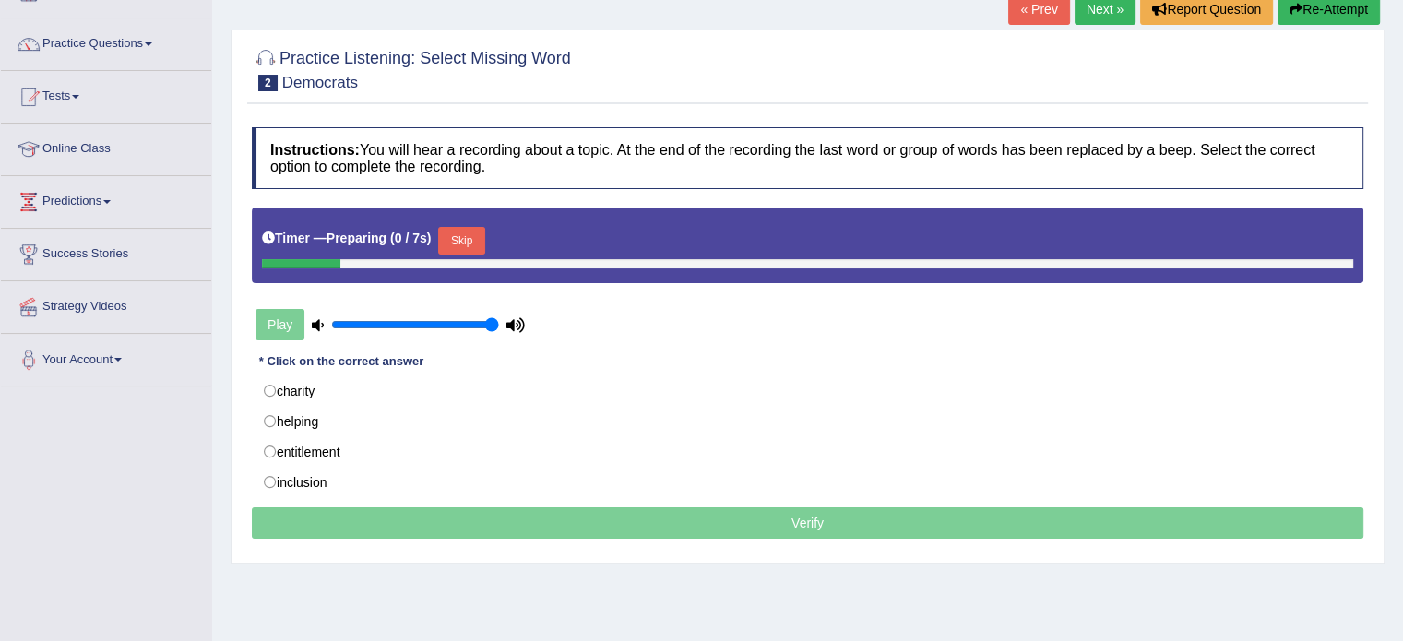
scroll to position [132, 0]
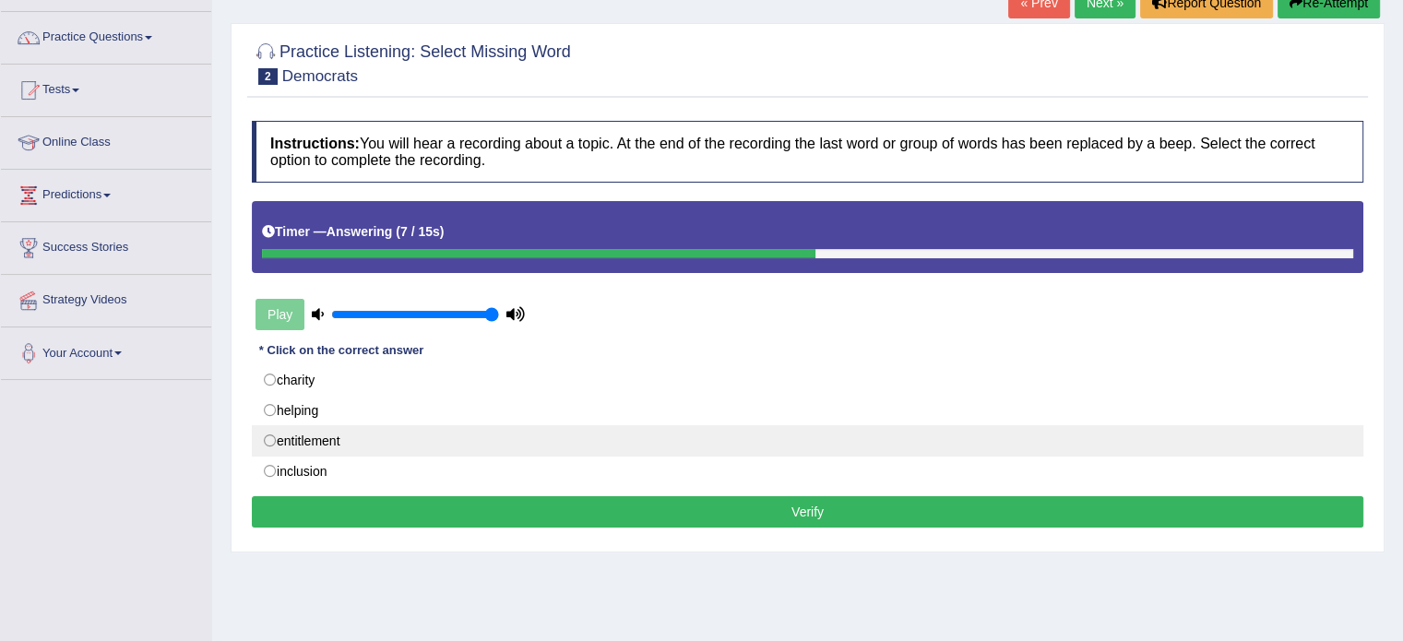
click at [270, 441] on label "entitlement" at bounding box center [807, 440] width 1111 height 31
radio input "true"
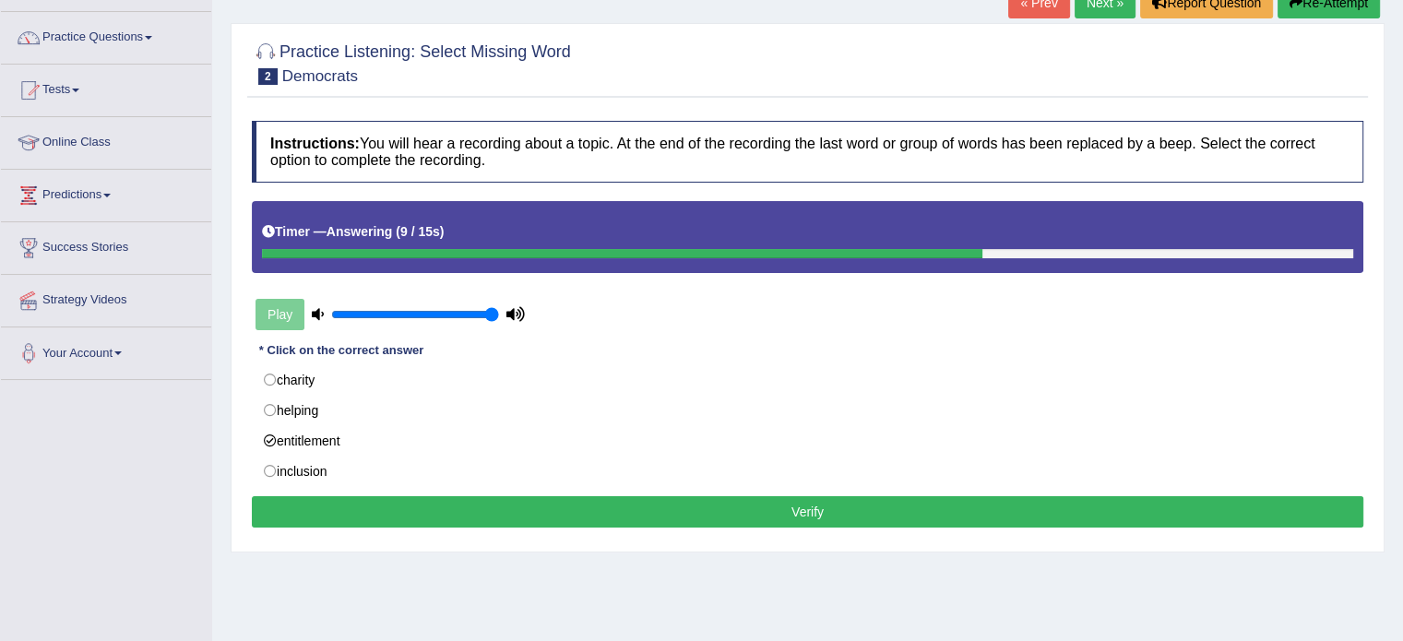
click at [814, 512] on button "Verify" at bounding box center [807, 511] width 1111 height 31
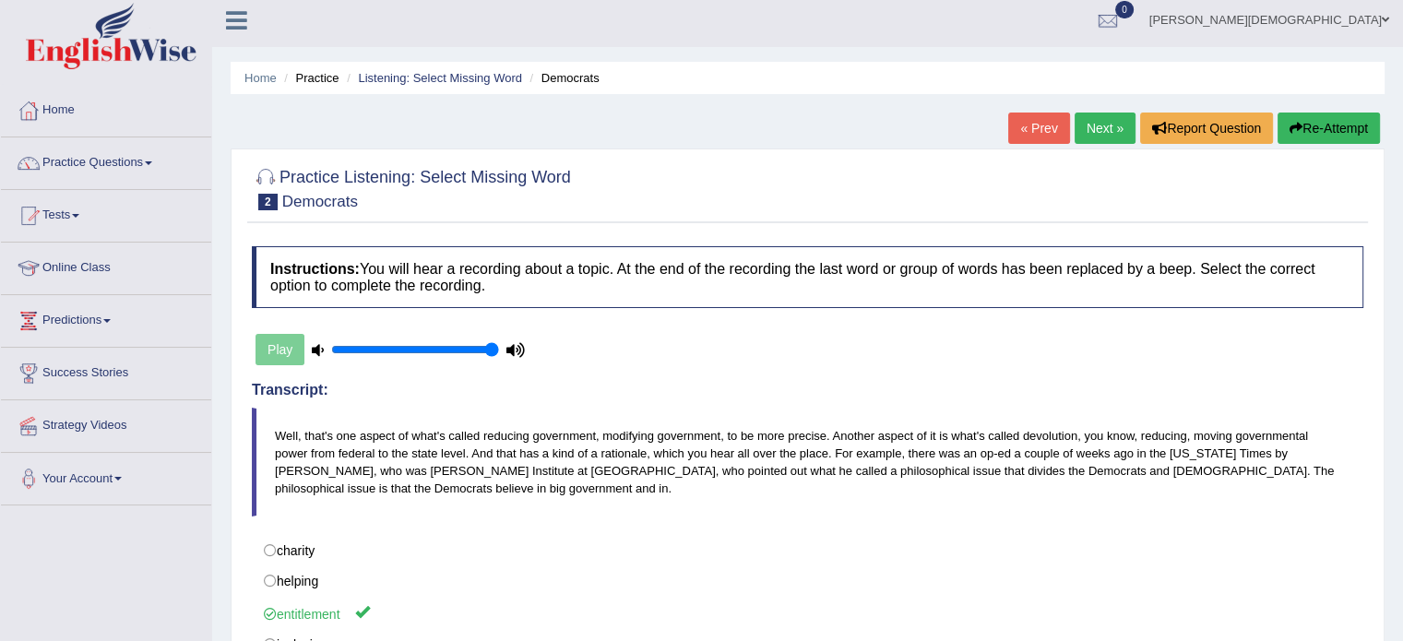
scroll to position [0, 0]
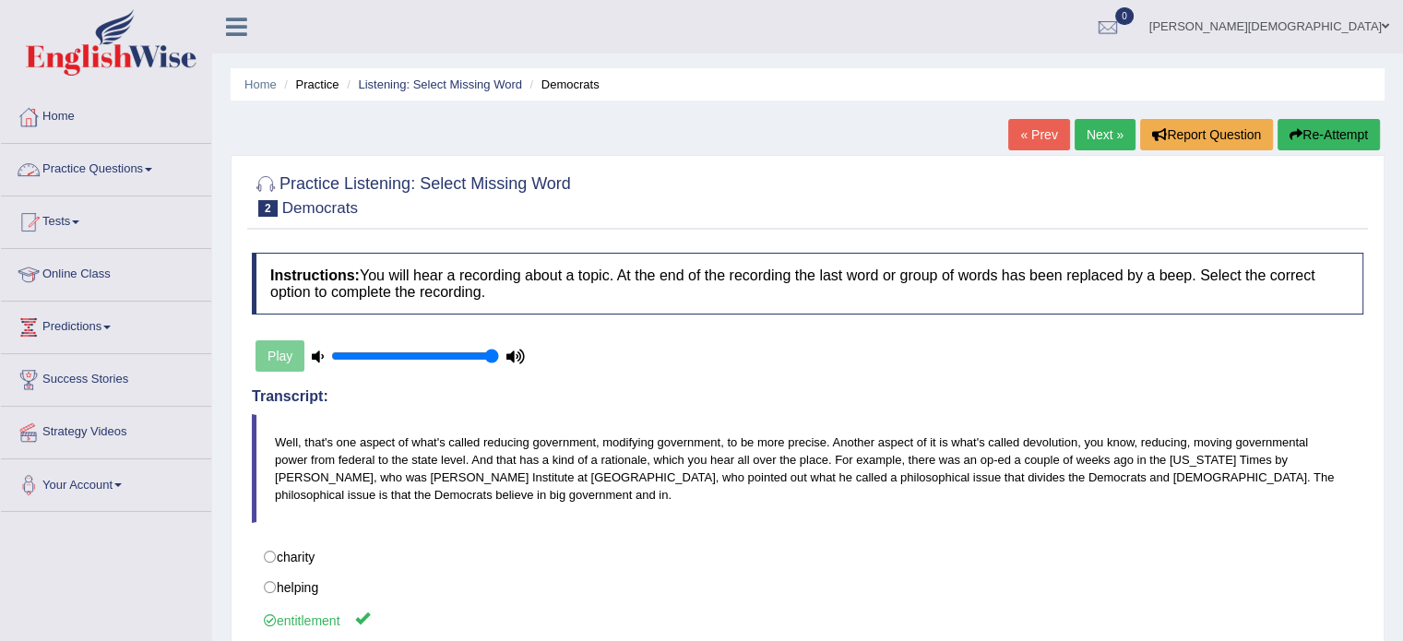
click at [152, 168] on span at bounding box center [148, 170] width 7 height 4
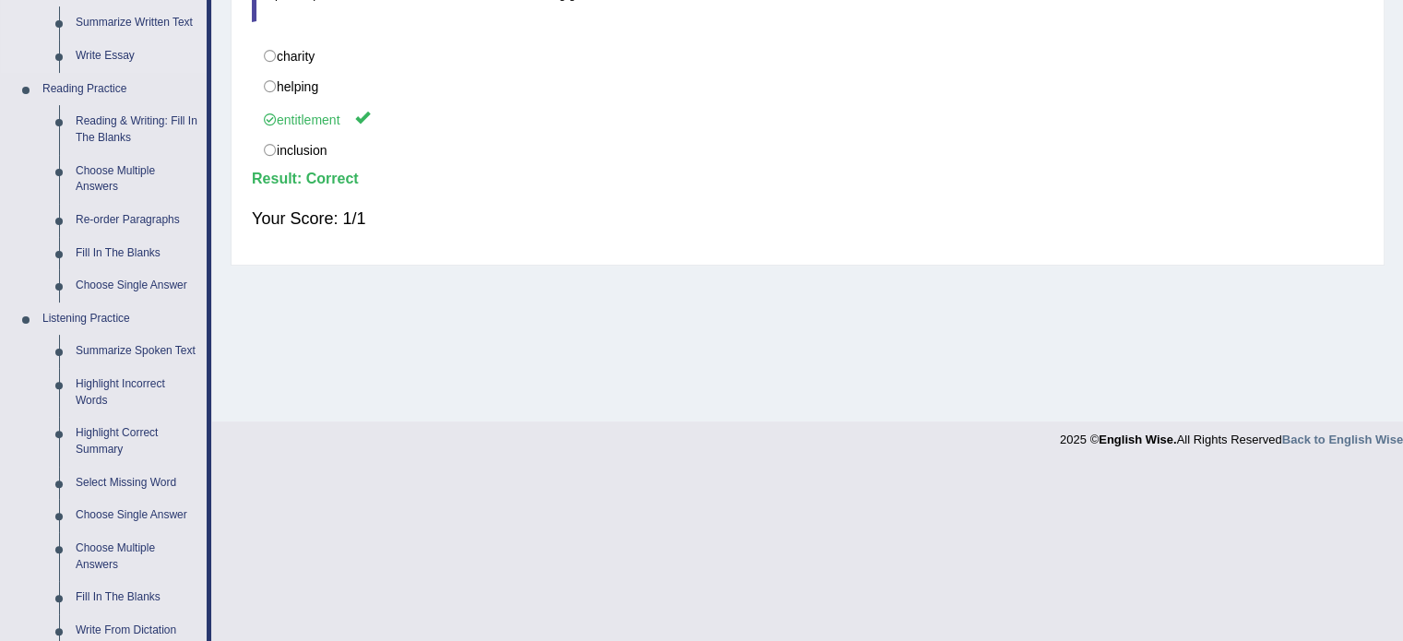
scroll to position [714, 0]
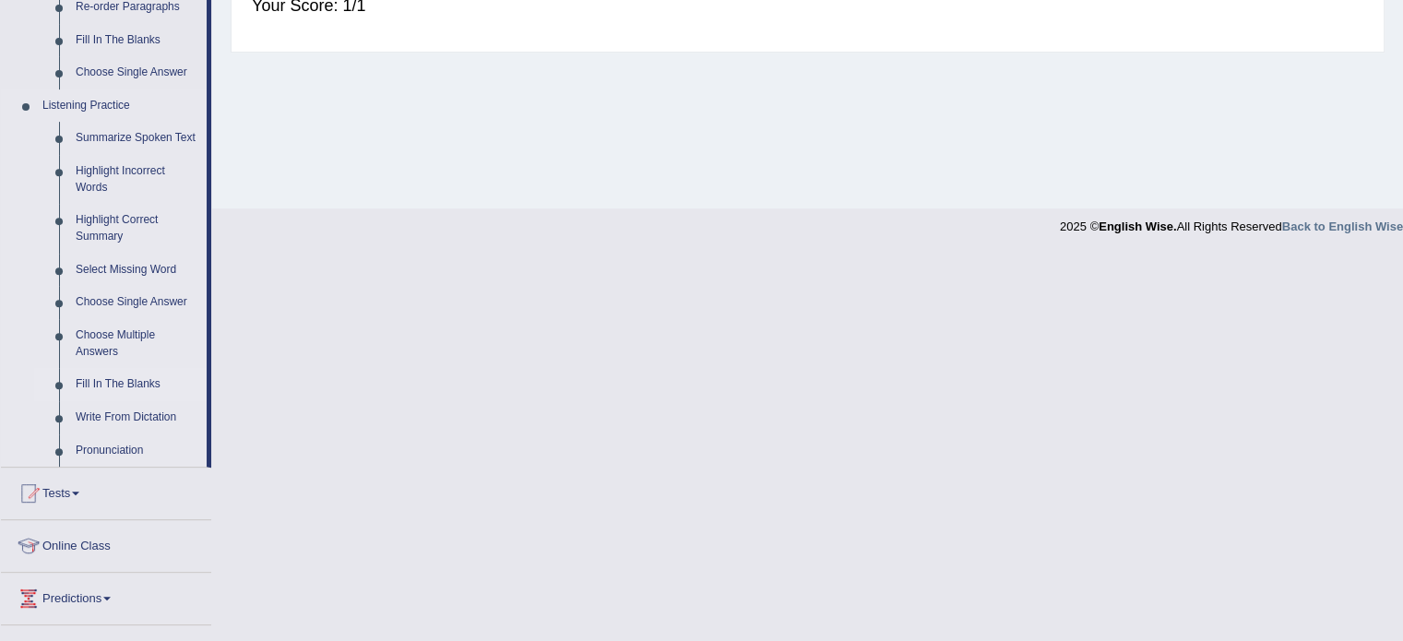
click at [141, 379] on link "Fill In The Blanks" at bounding box center [136, 384] width 139 height 33
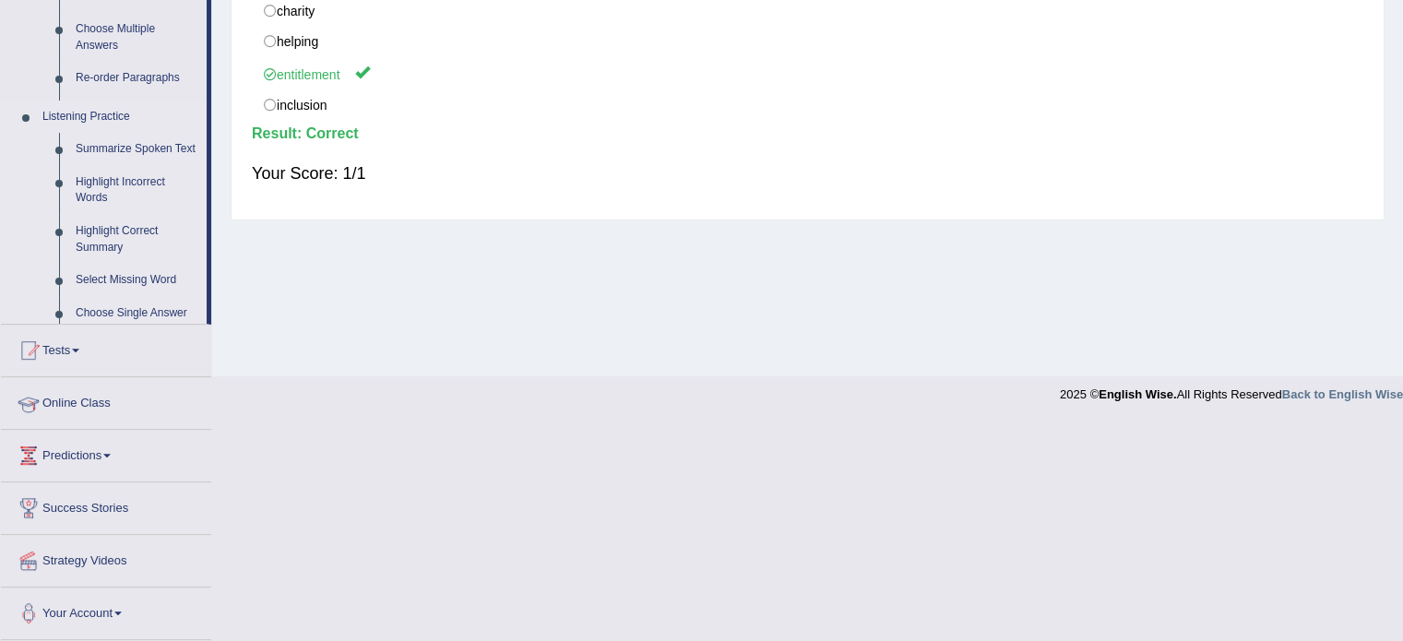
scroll to position [327, 0]
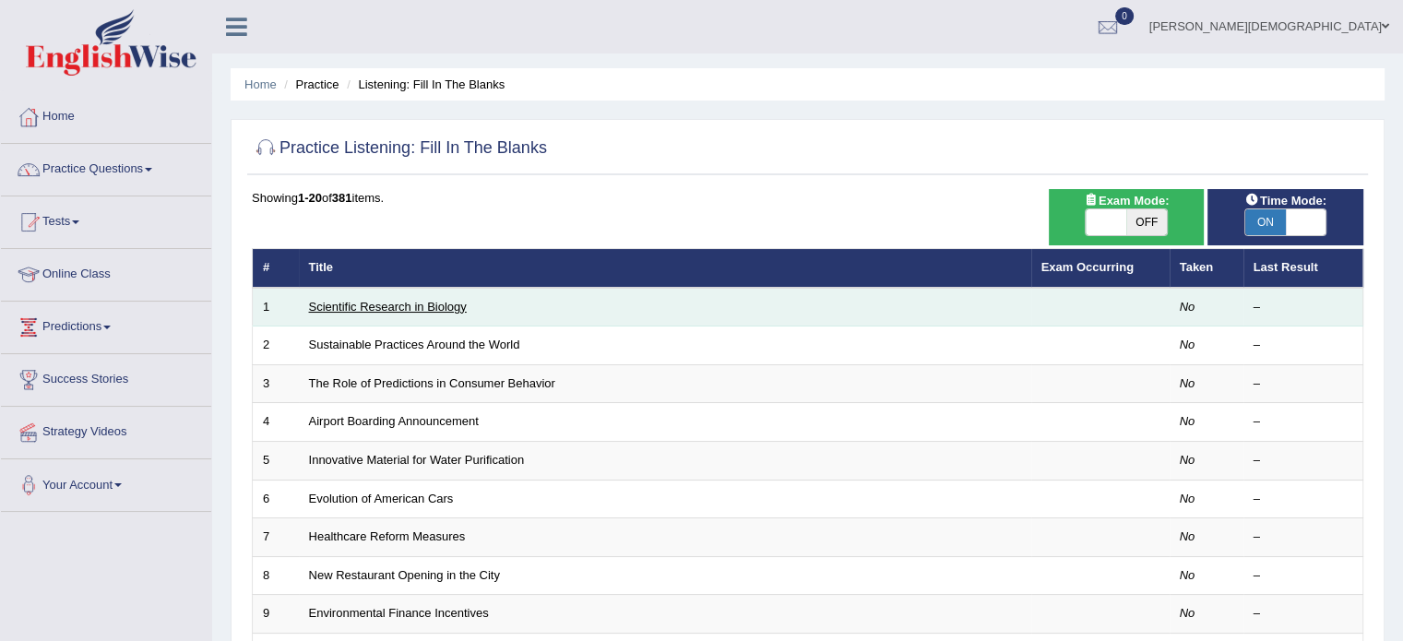
click at [377, 304] on link "Scientific Research in Biology" at bounding box center [388, 307] width 158 height 14
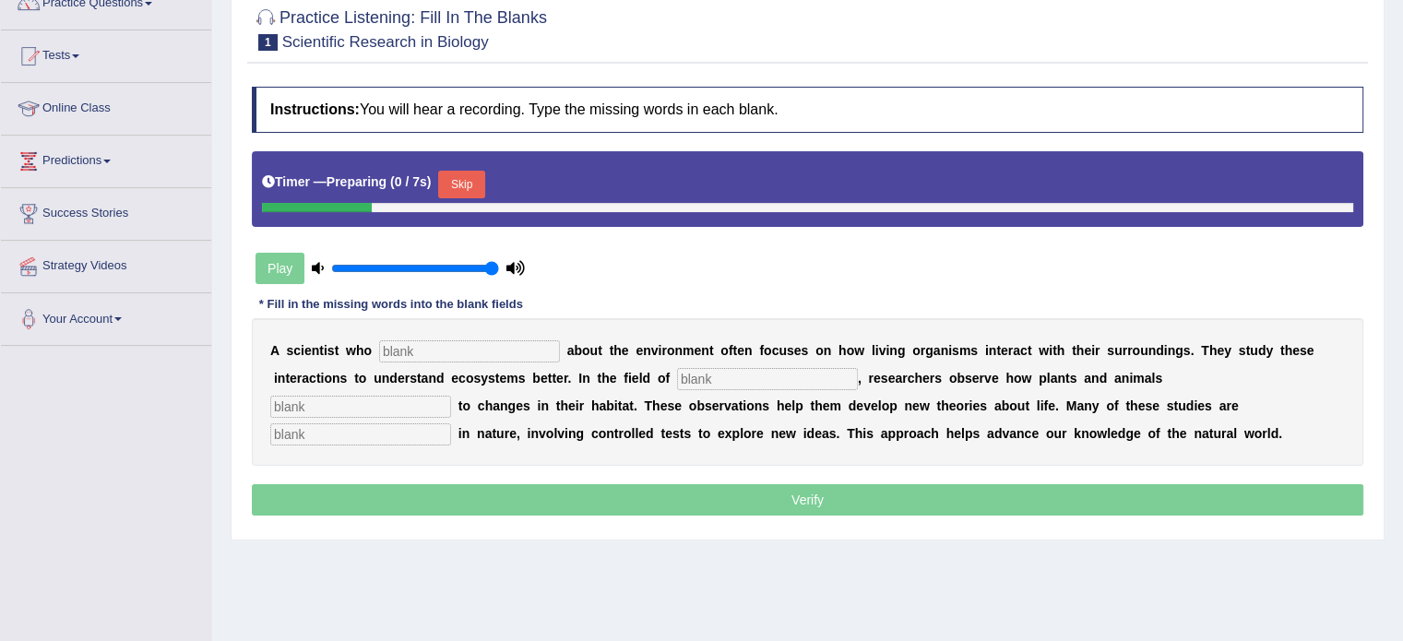
scroll to position [168, 0]
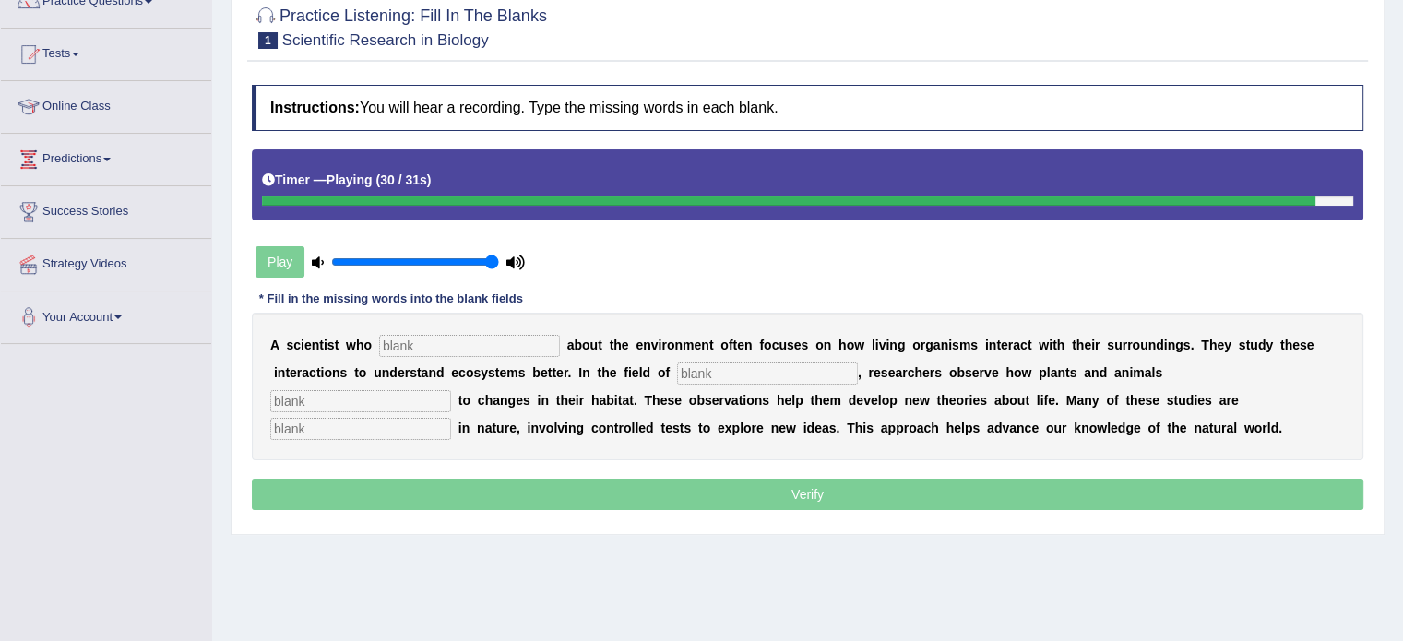
click at [443, 337] on input "text" at bounding box center [469, 346] width 181 height 22
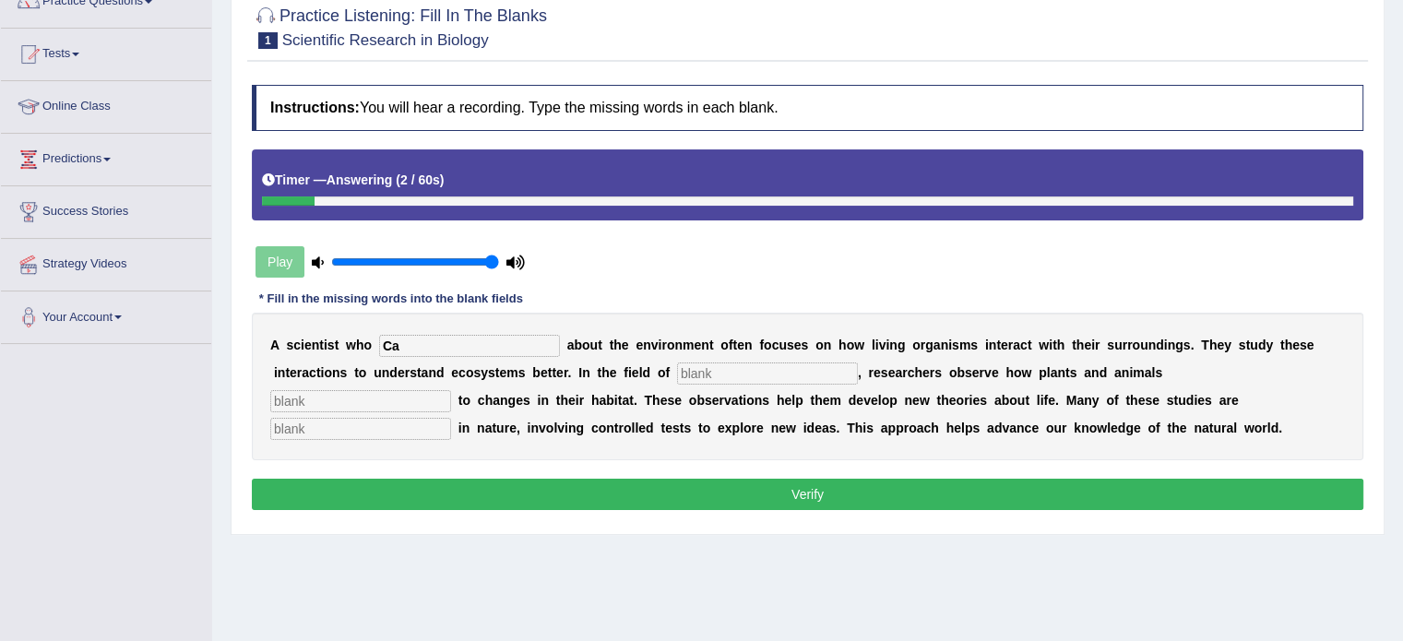
type input "C"
type input "cares"
click at [712, 370] on input "text" at bounding box center [767, 373] width 181 height 22
type input "biology"
click at [309, 391] on input "text" at bounding box center [360, 401] width 181 height 22
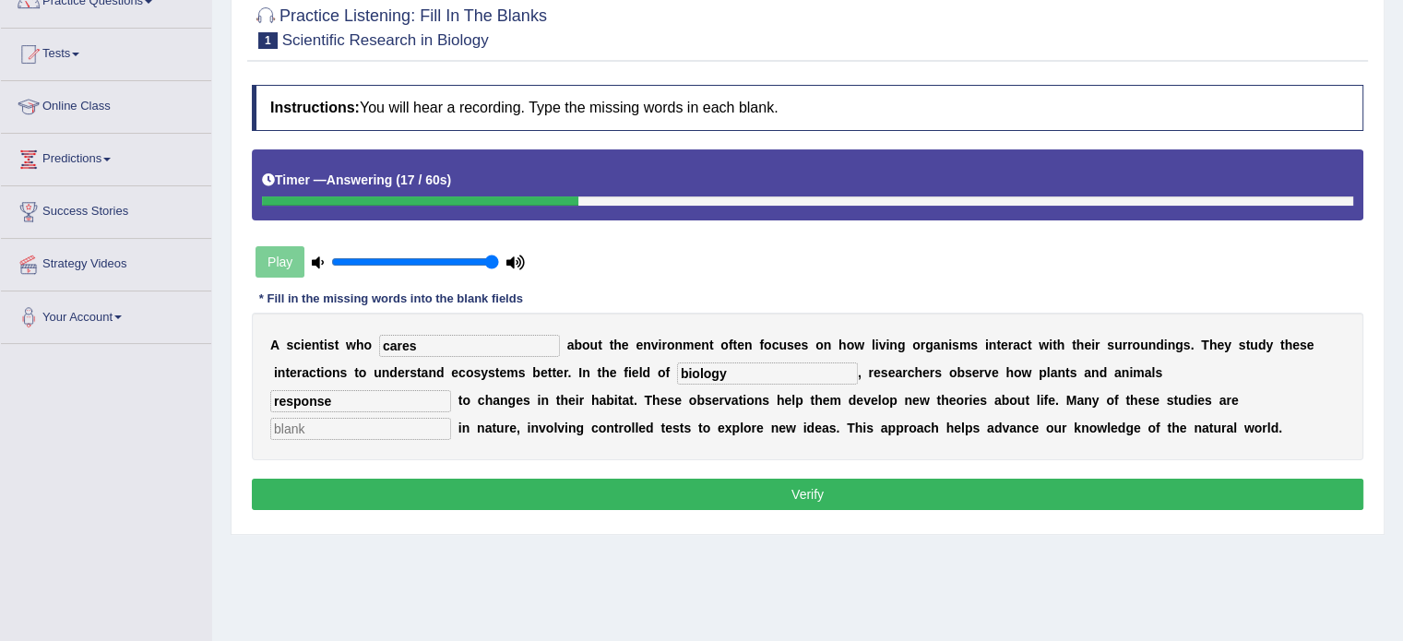
type input "response"
click at [310, 419] on input "text" at bounding box center [360, 429] width 181 height 22
type input "experimental"
click at [838, 490] on button "Verify" at bounding box center [807, 494] width 1111 height 31
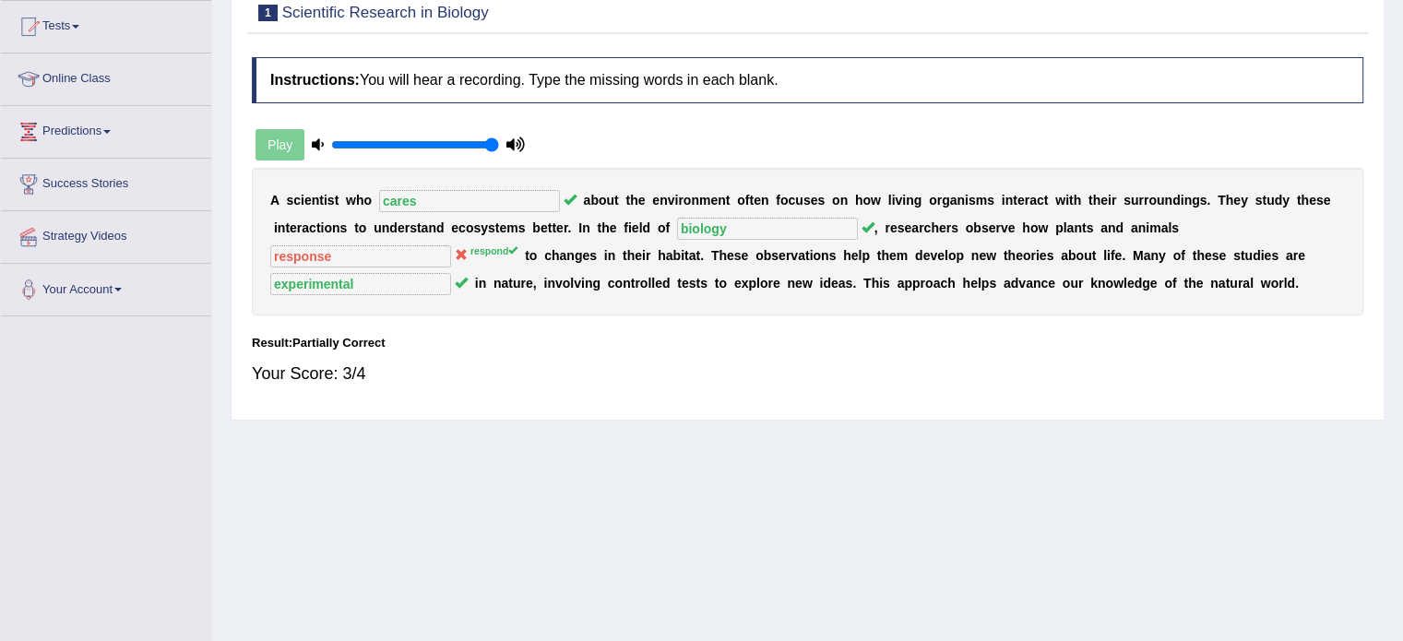
scroll to position [0, 0]
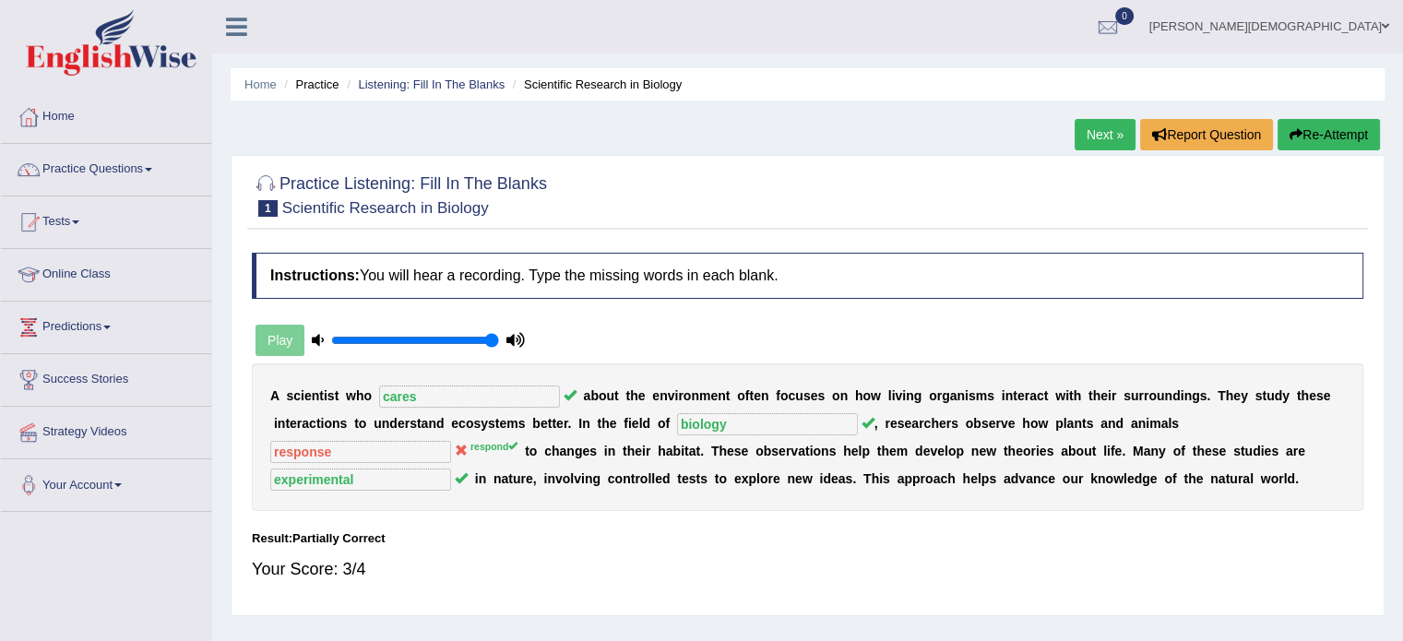
click at [1096, 131] on link "Next »" at bounding box center [1104, 134] width 61 height 31
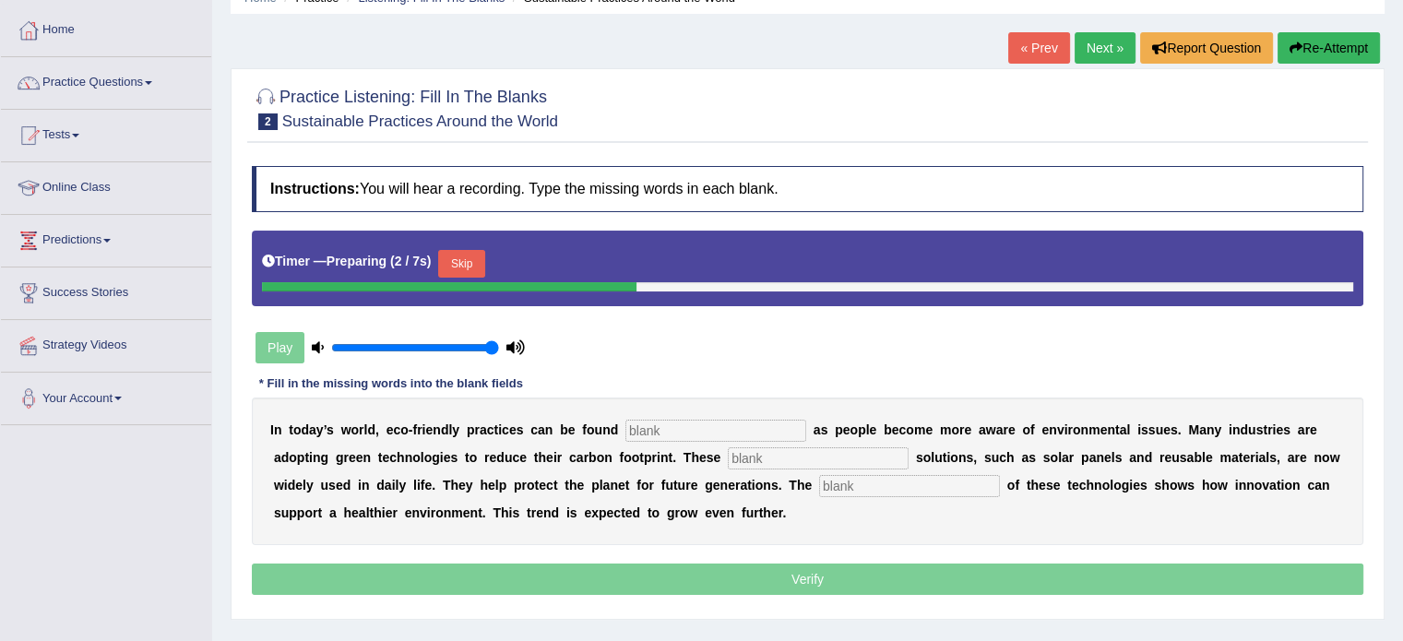
scroll to position [88, 0]
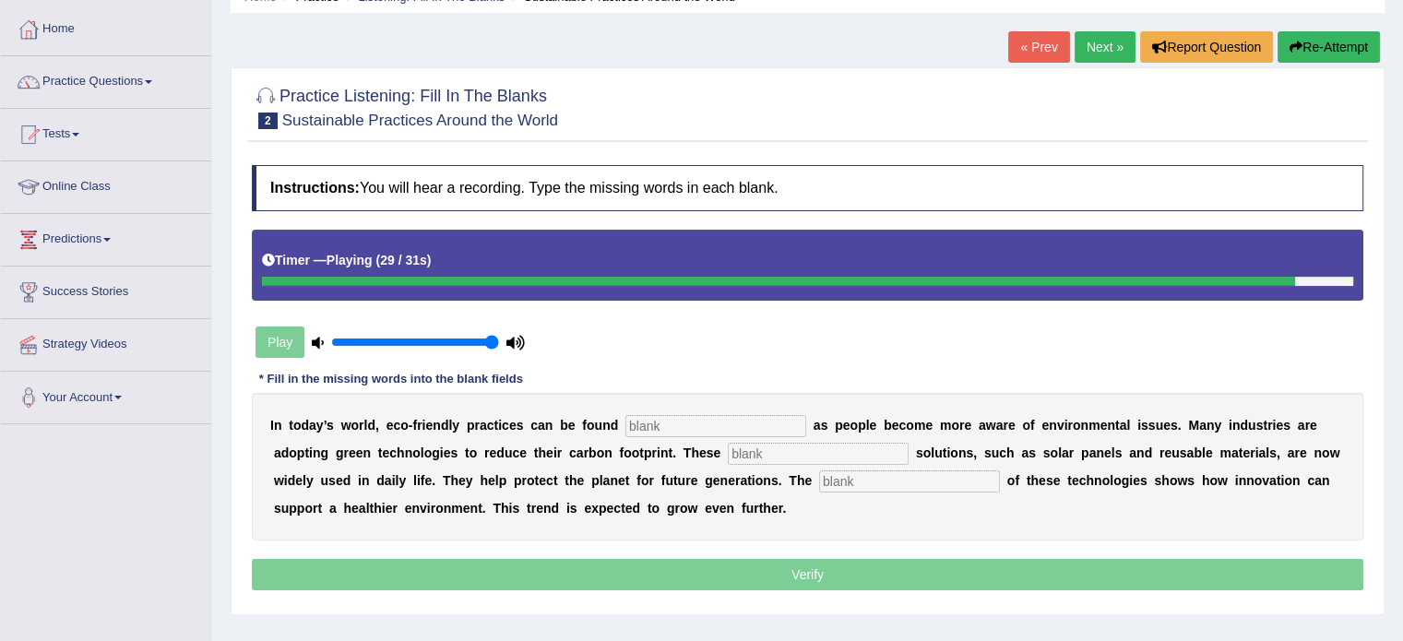
click at [663, 415] on input "text" at bounding box center [715, 426] width 181 height 22
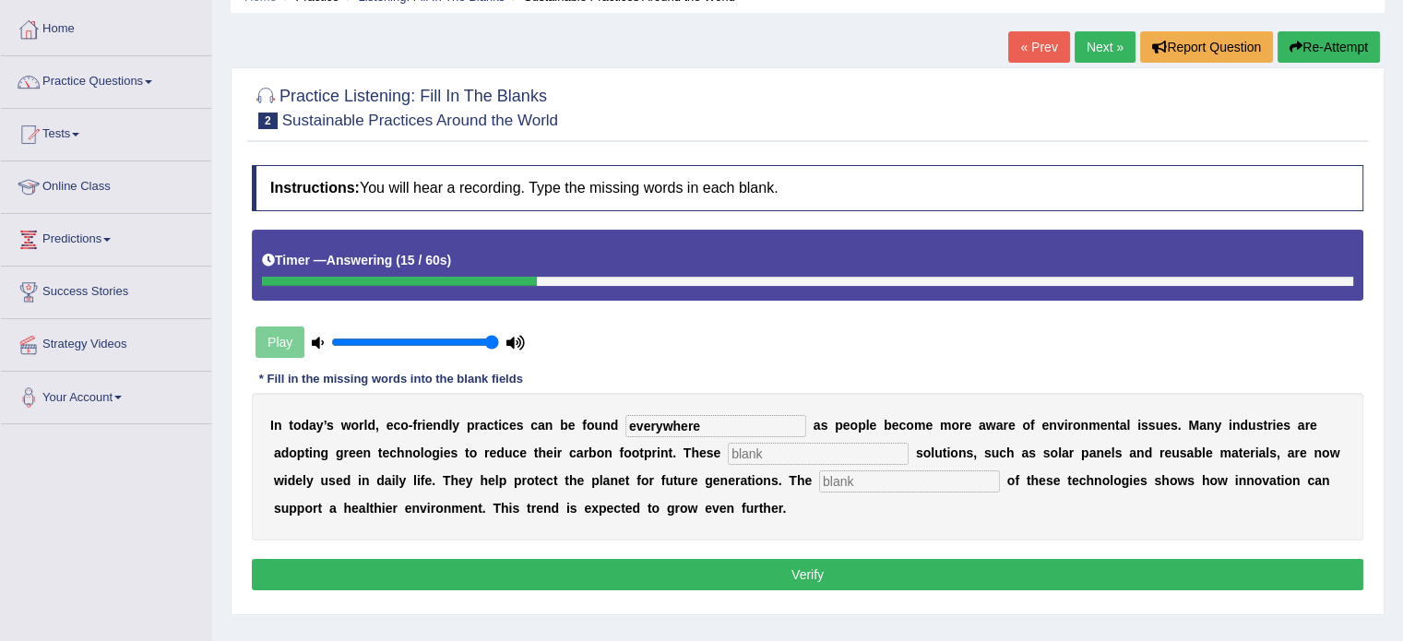
type input "everywhere"
click at [780, 450] on input "text" at bounding box center [818, 454] width 181 height 22
type input "sustainable"
click at [874, 480] on input "text" at bounding box center [909, 481] width 181 height 22
type input "application"
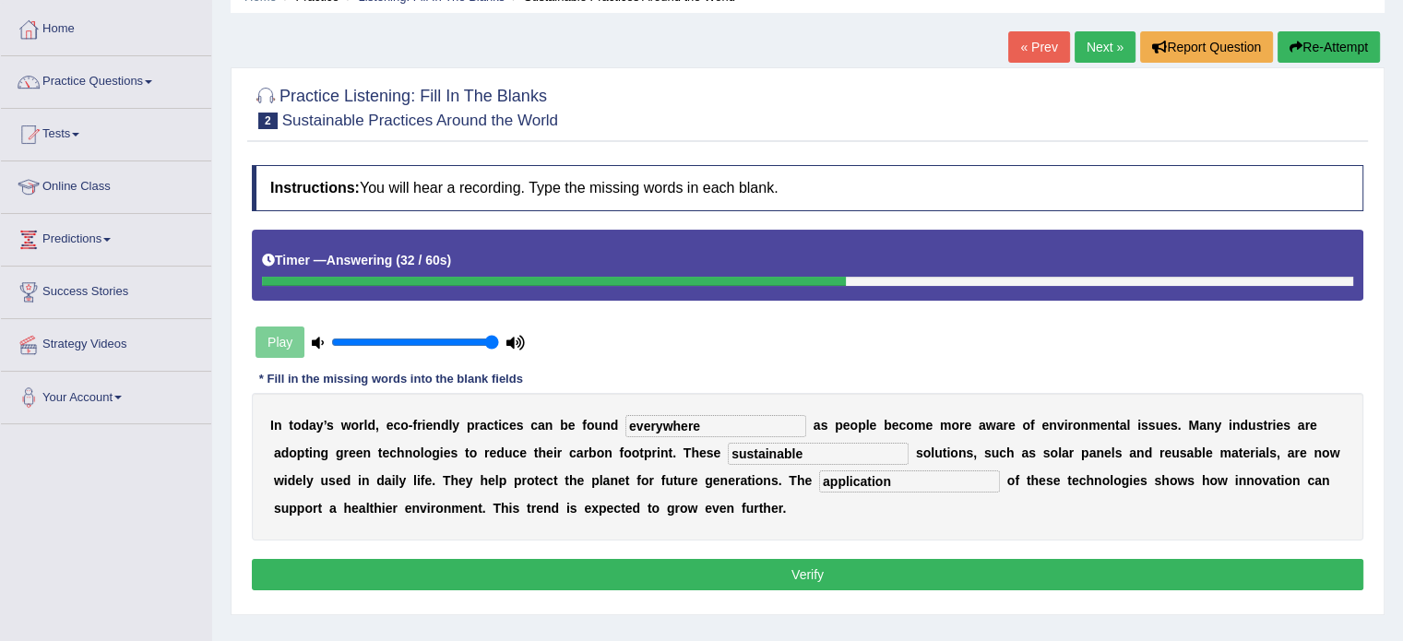
click at [820, 570] on button "Verify" at bounding box center [807, 574] width 1111 height 31
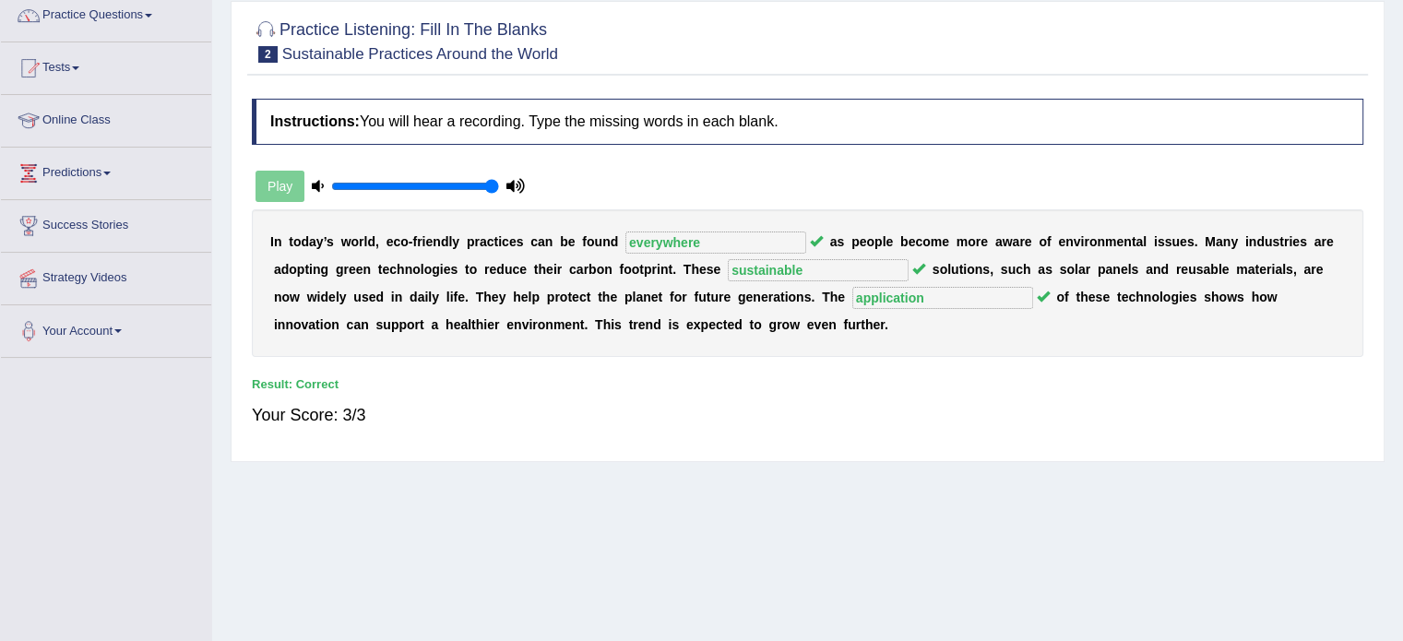
scroll to position [0, 0]
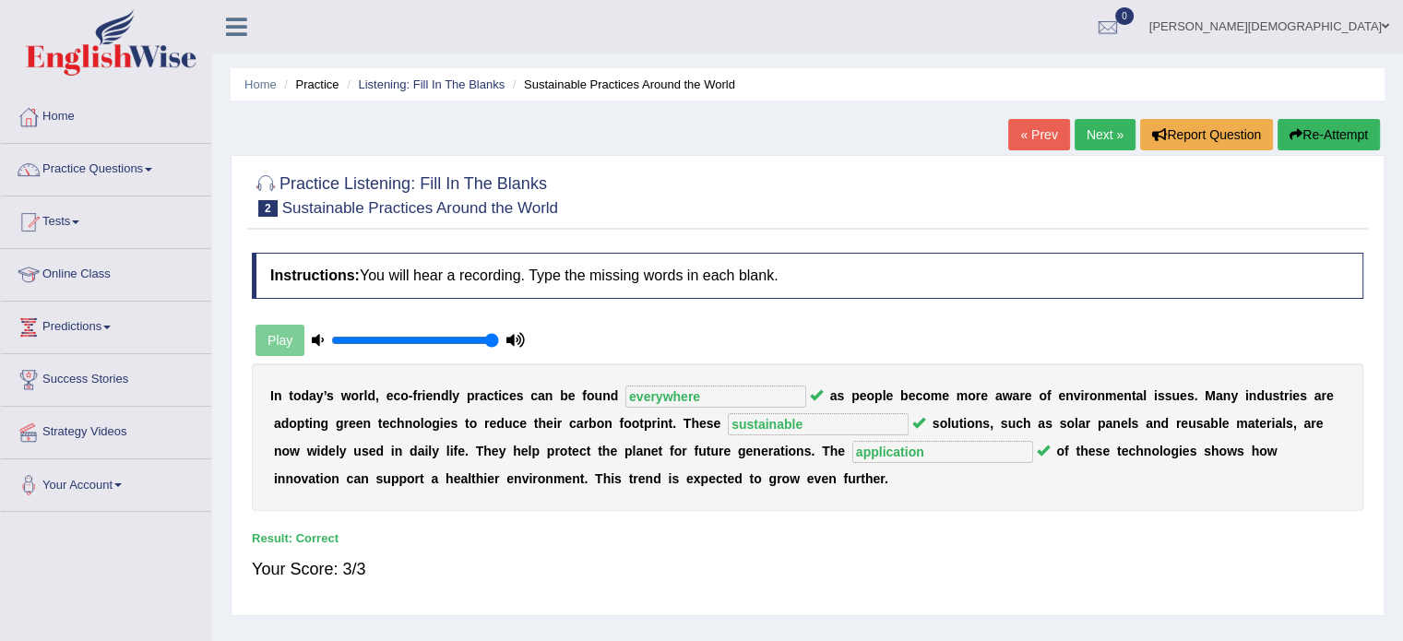
click at [1094, 139] on link "Next »" at bounding box center [1104, 134] width 61 height 31
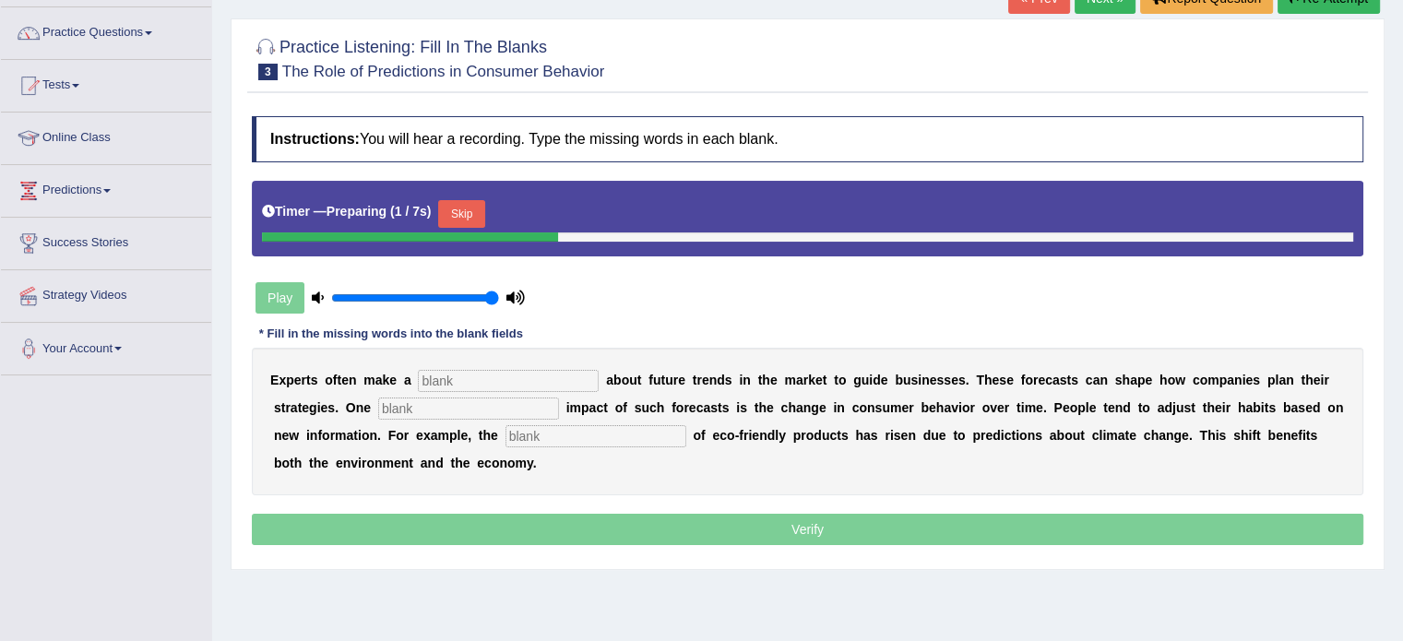
scroll to position [175, 0]
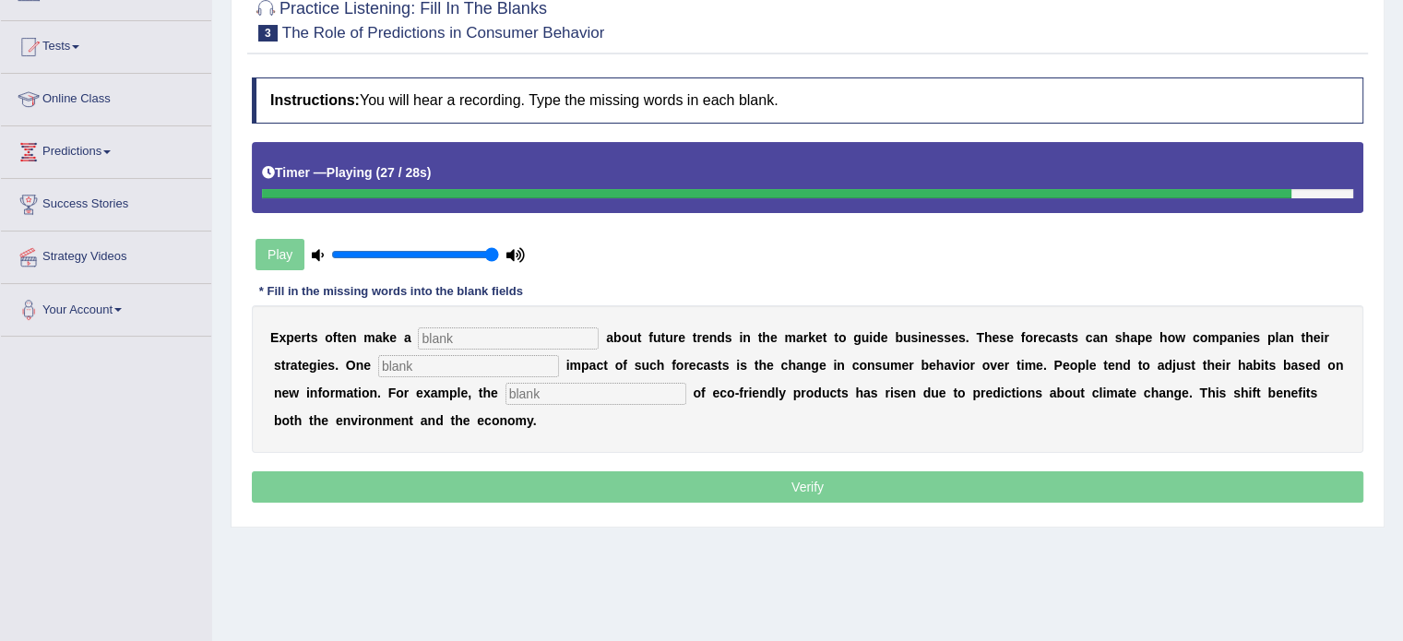
click at [457, 332] on input "text" at bounding box center [508, 338] width 181 height 22
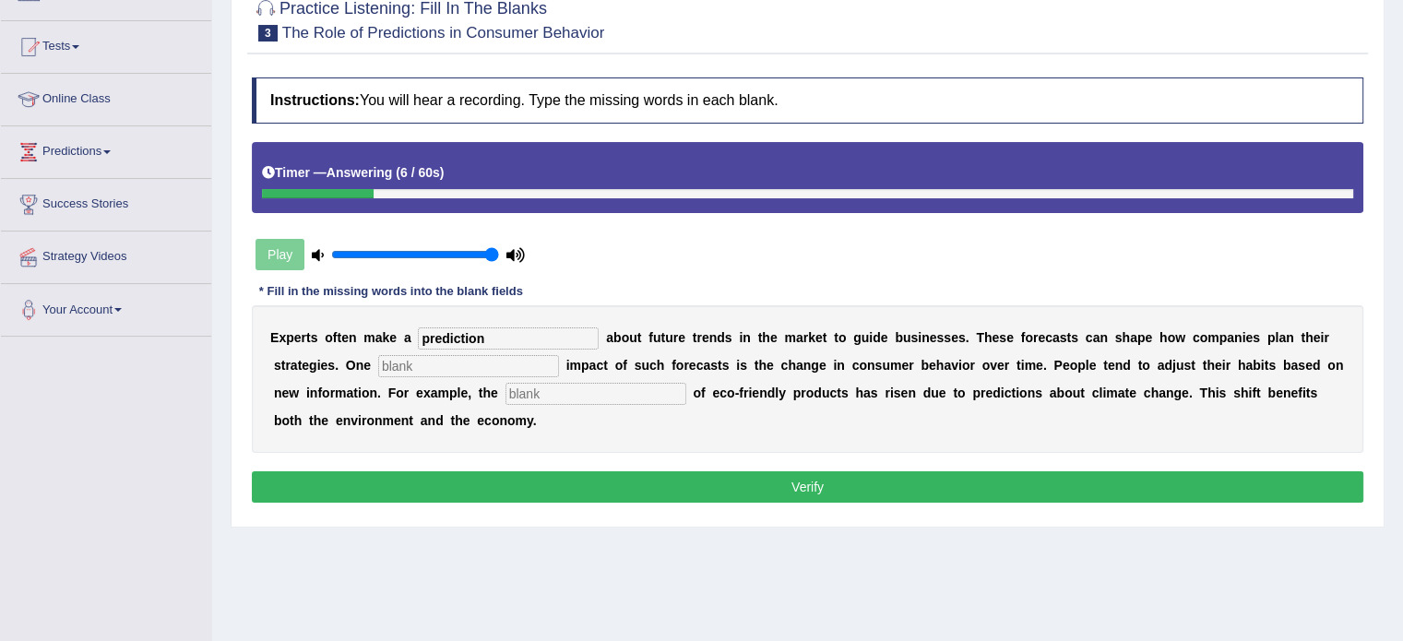
type input "prediction"
click at [457, 362] on input "text" at bounding box center [468, 366] width 181 height 22
type input "profound"
click at [543, 385] on input "text" at bounding box center [595, 394] width 181 height 22
type input "consumption"
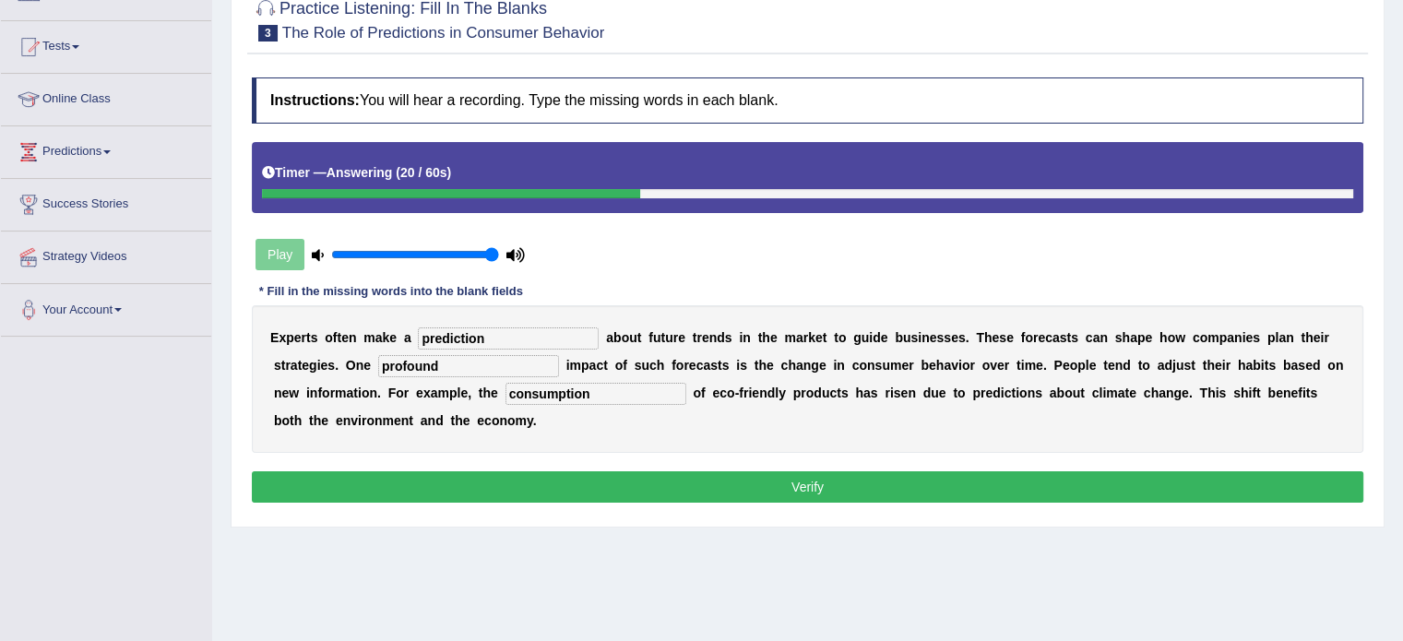
click at [818, 485] on button "Verify" at bounding box center [807, 486] width 1111 height 31
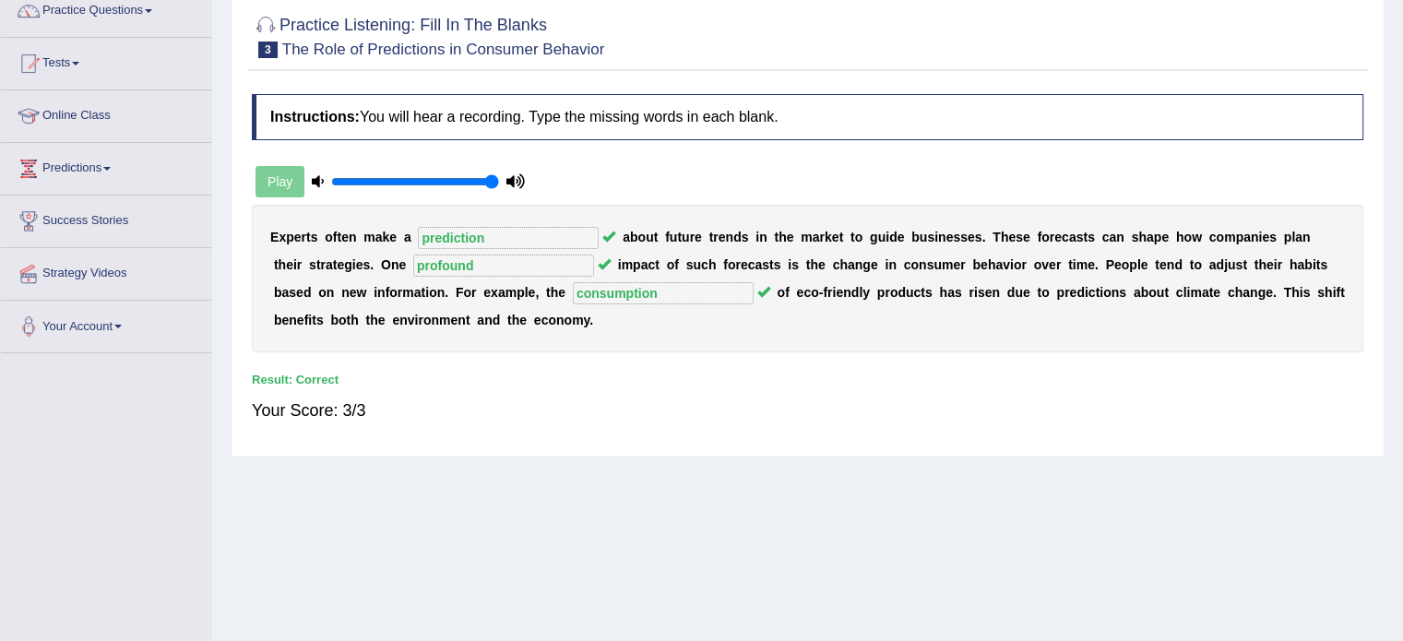
scroll to position [0, 0]
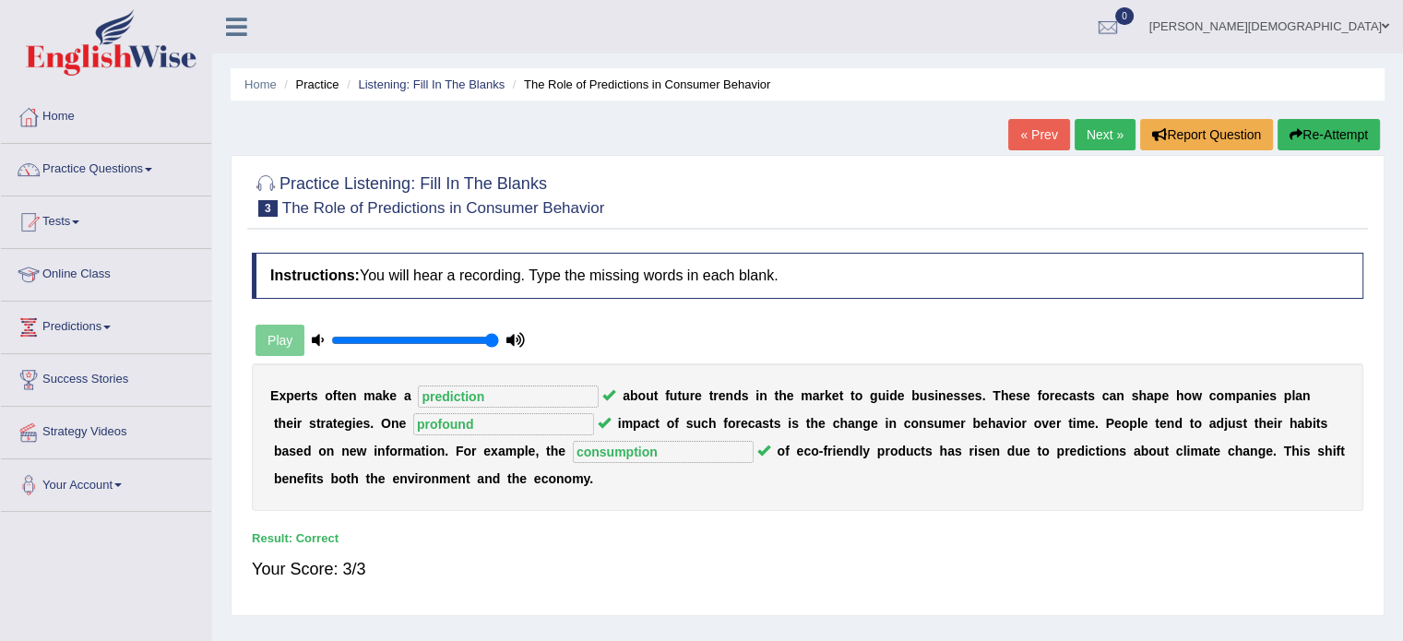
click at [1102, 134] on link "Next »" at bounding box center [1104, 134] width 61 height 31
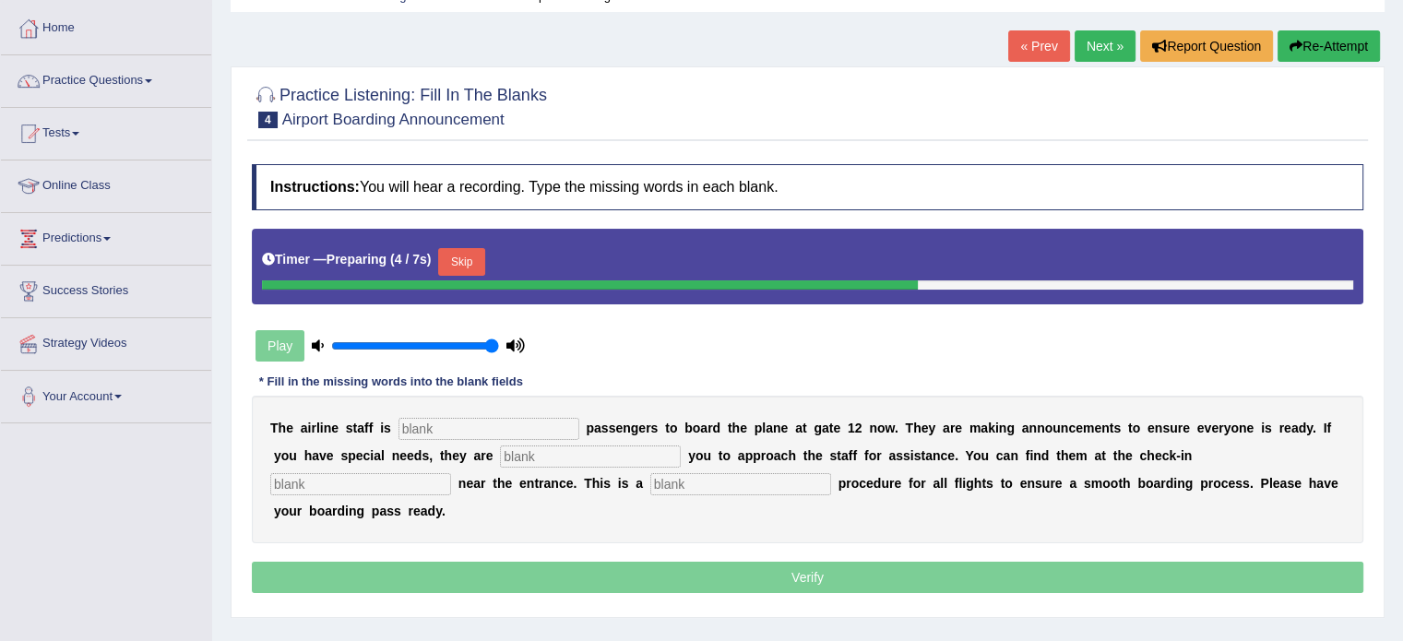
scroll to position [89, 0]
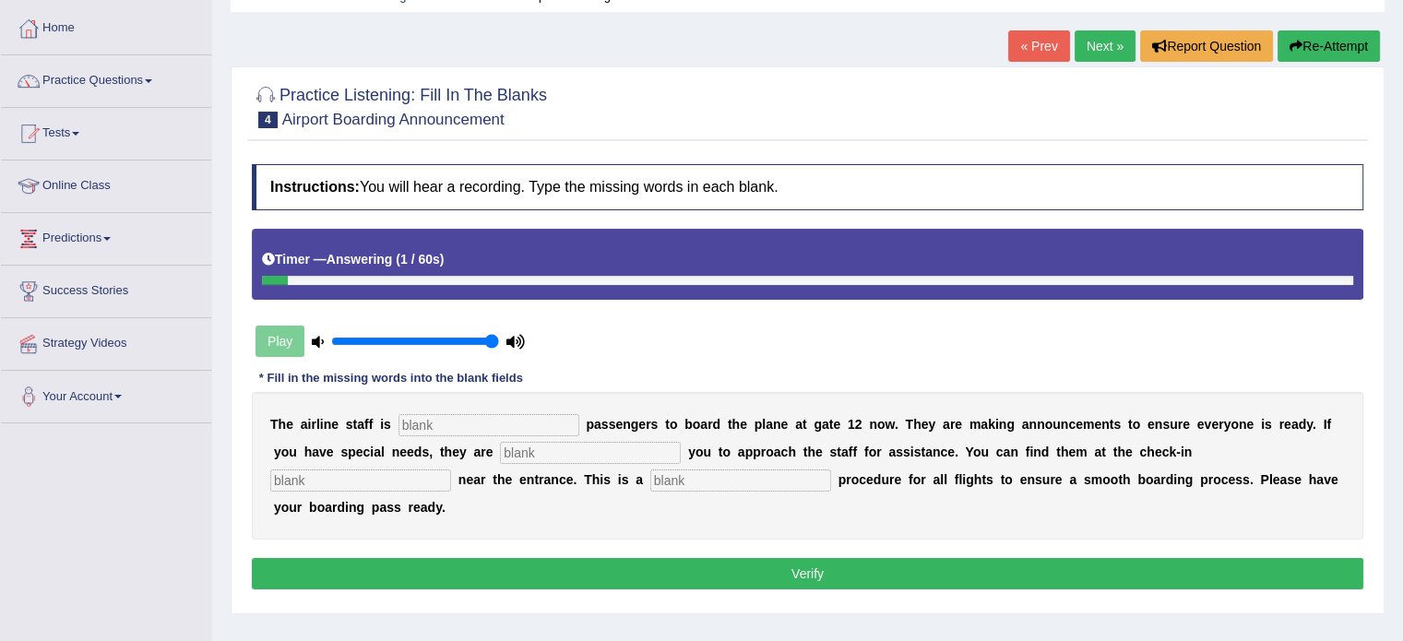
click at [454, 421] on input "text" at bounding box center [488, 425] width 181 height 22
type input "inviting"
click at [572, 445] on input "text" at bounding box center [590, 453] width 181 height 22
type input "requiring"
click at [373, 479] on input "text" at bounding box center [360, 480] width 181 height 22
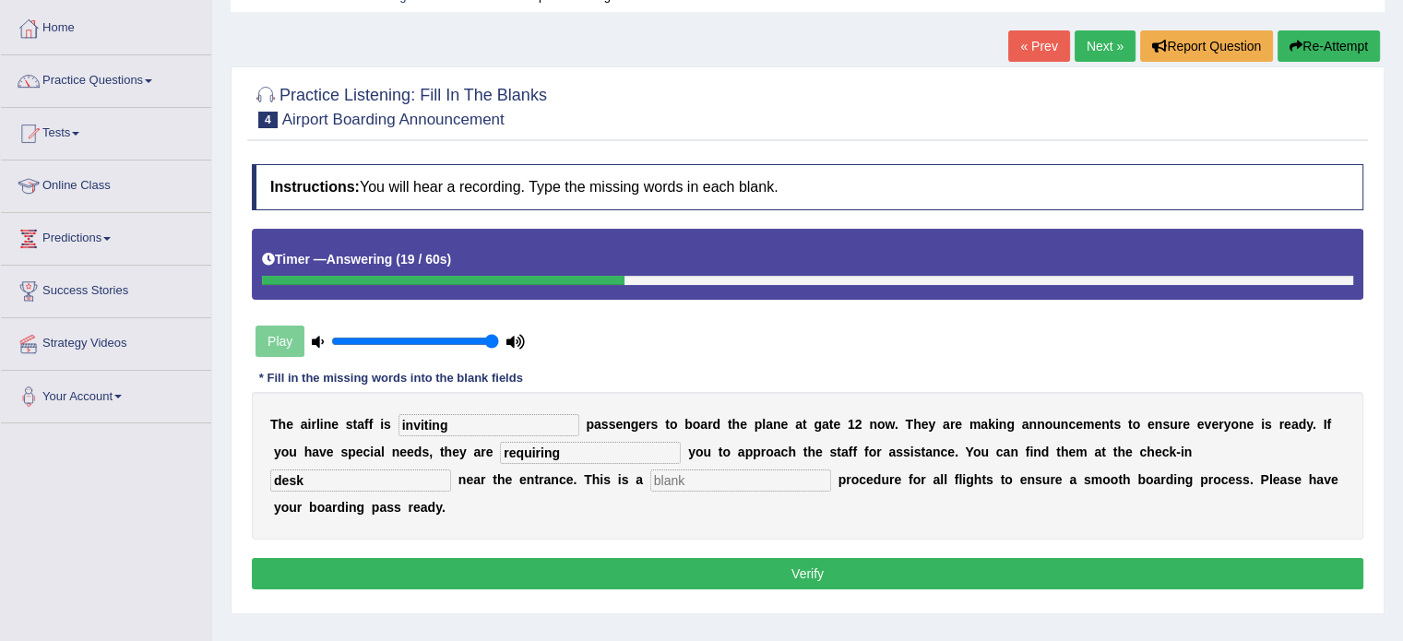
type input "desk"
click at [729, 478] on input "text" at bounding box center [740, 480] width 181 height 22
click at [825, 574] on button "Verify" at bounding box center [807, 573] width 1111 height 31
click at [696, 471] on input "text" at bounding box center [740, 480] width 181 height 22
type input "regular"
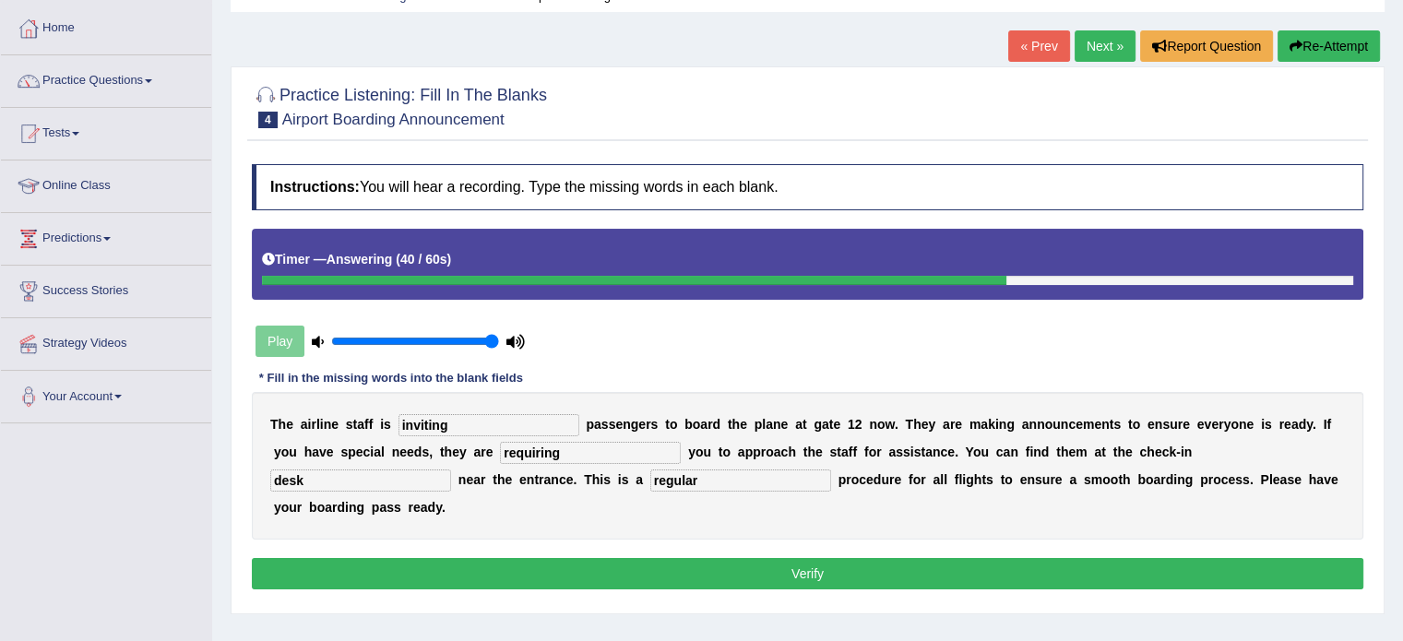
click at [821, 576] on button "Verify" at bounding box center [807, 573] width 1111 height 31
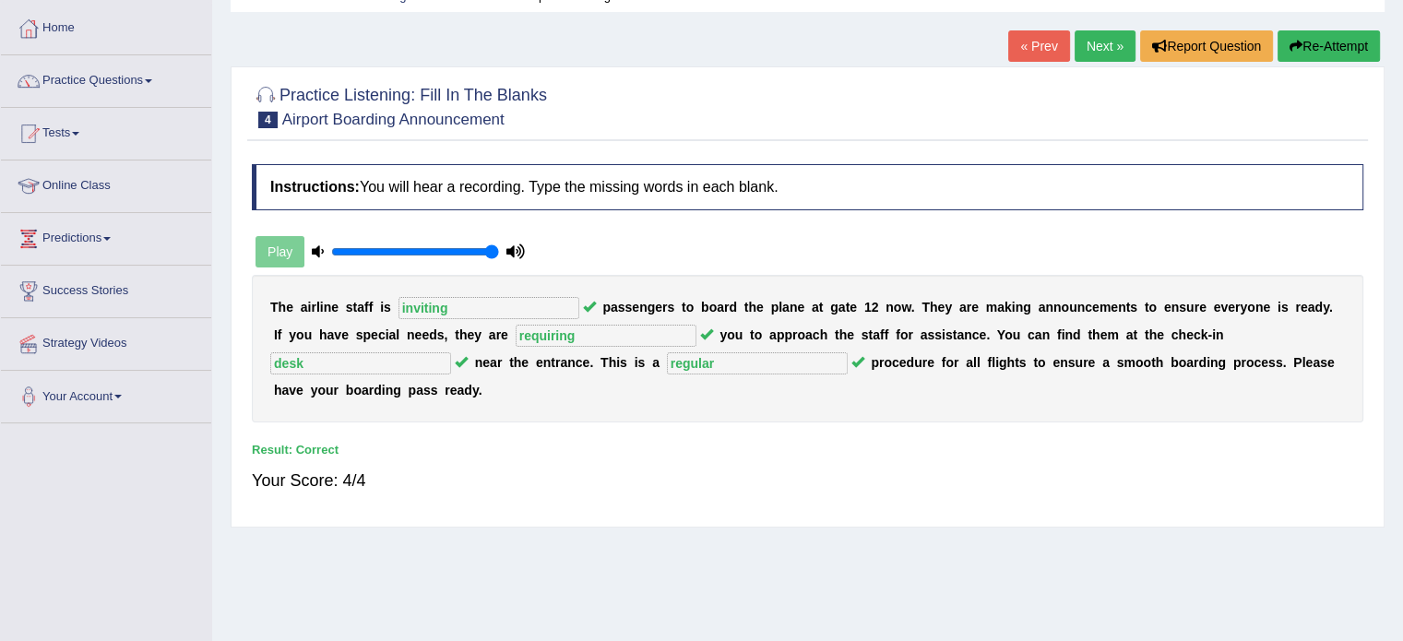
click at [1087, 43] on link "Next »" at bounding box center [1104, 45] width 61 height 31
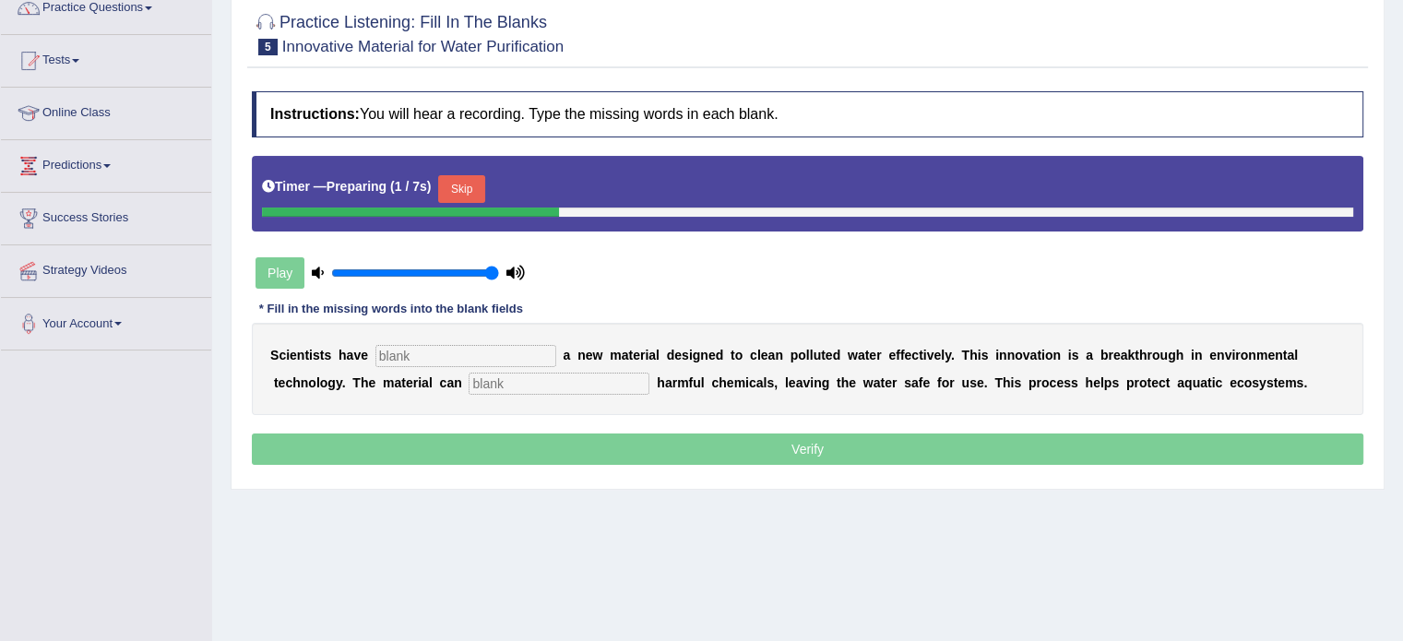
scroll to position [162, 0]
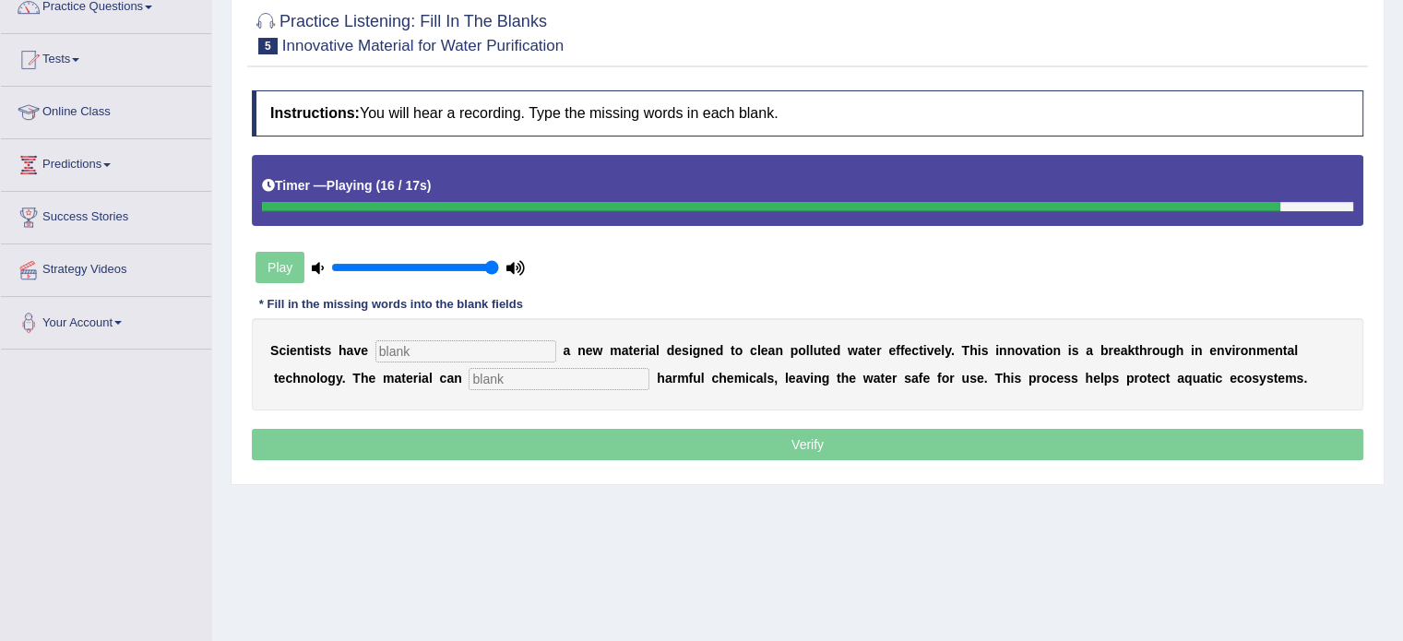
click at [408, 346] on input "text" at bounding box center [465, 351] width 181 height 22
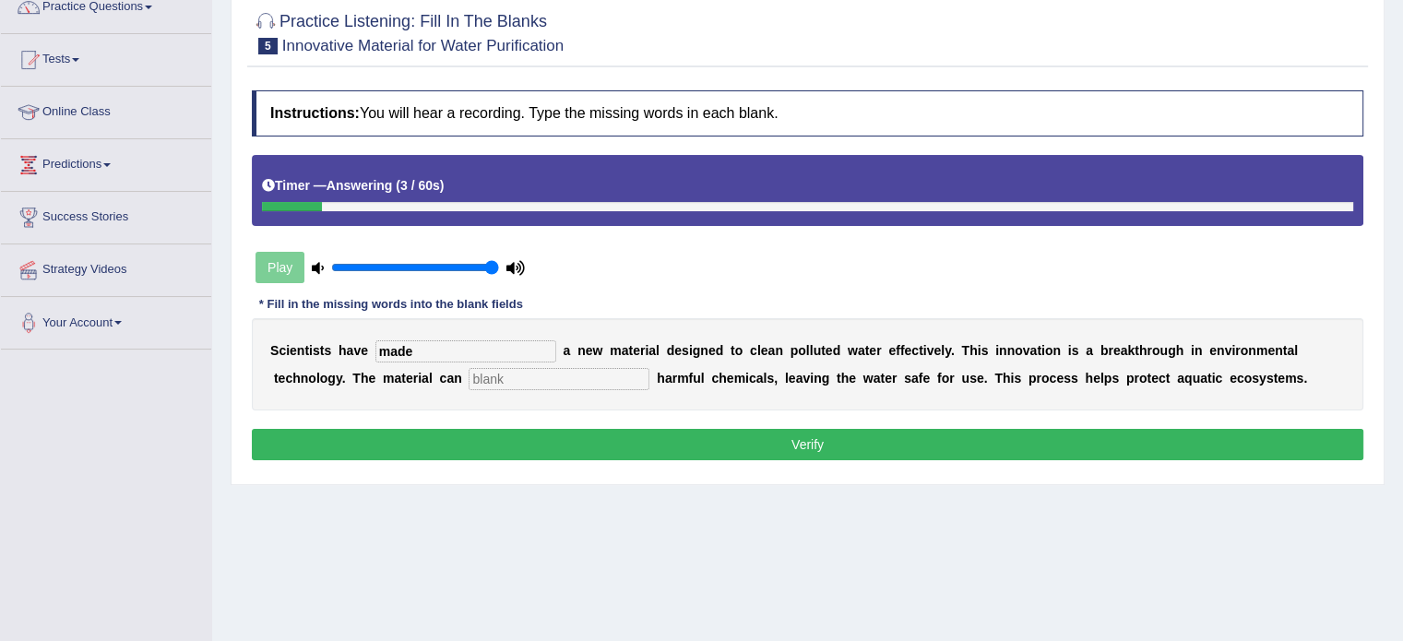
type input "made"
click at [542, 375] on input "text" at bounding box center [559, 379] width 181 height 22
type input "absorb"
click at [819, 445] on button "Verify" at bounding box center [807, 444] width 1111 height 31
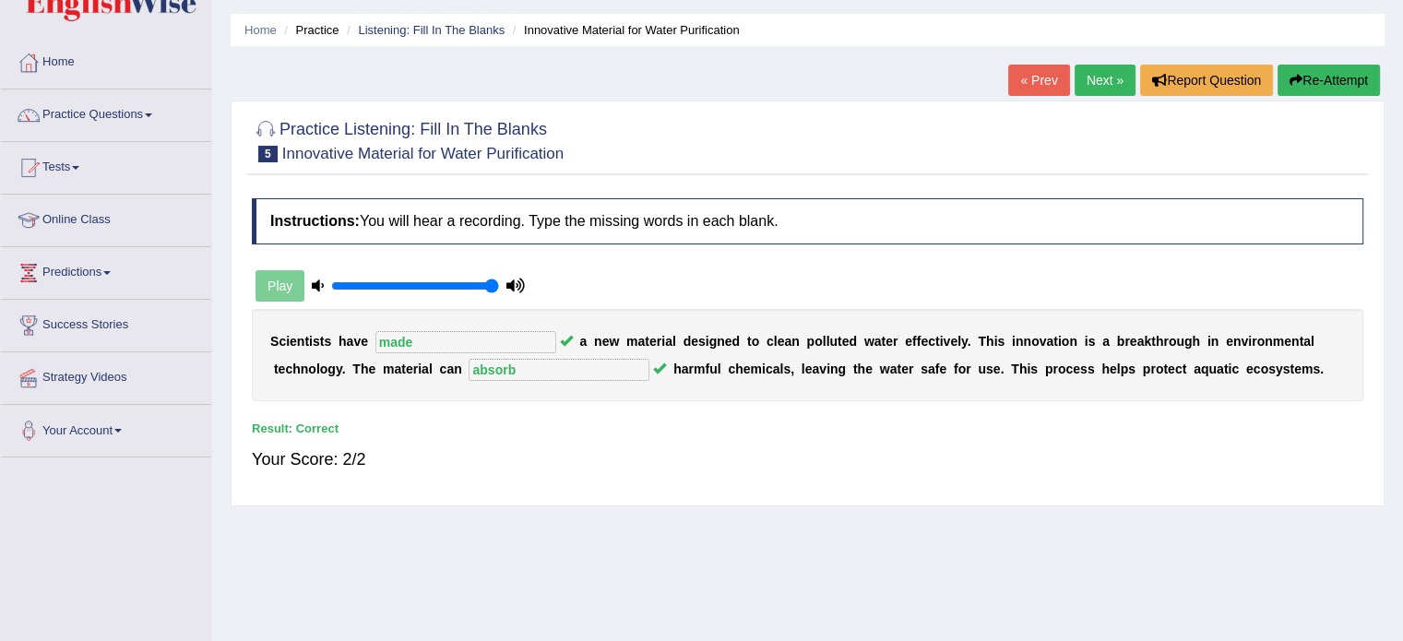
scroll to position [0, 0]
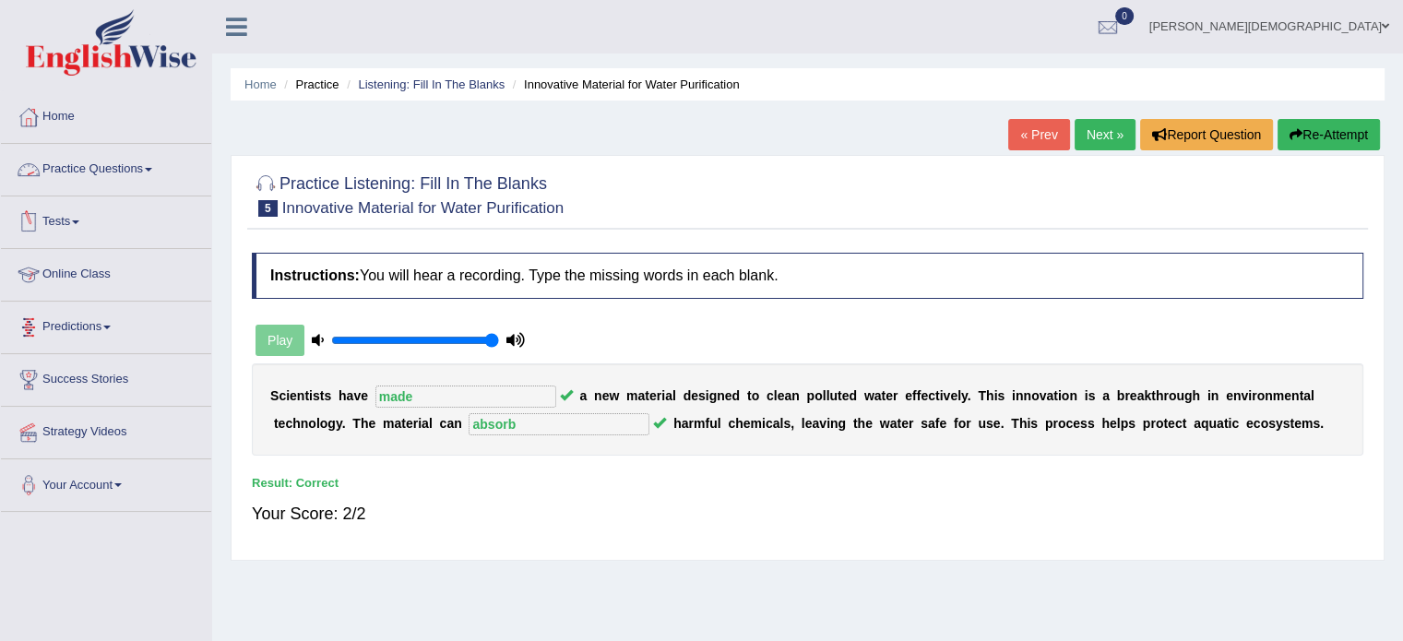
click at [152, 168] on span at bounding box center [148, 170] width 7 height 4
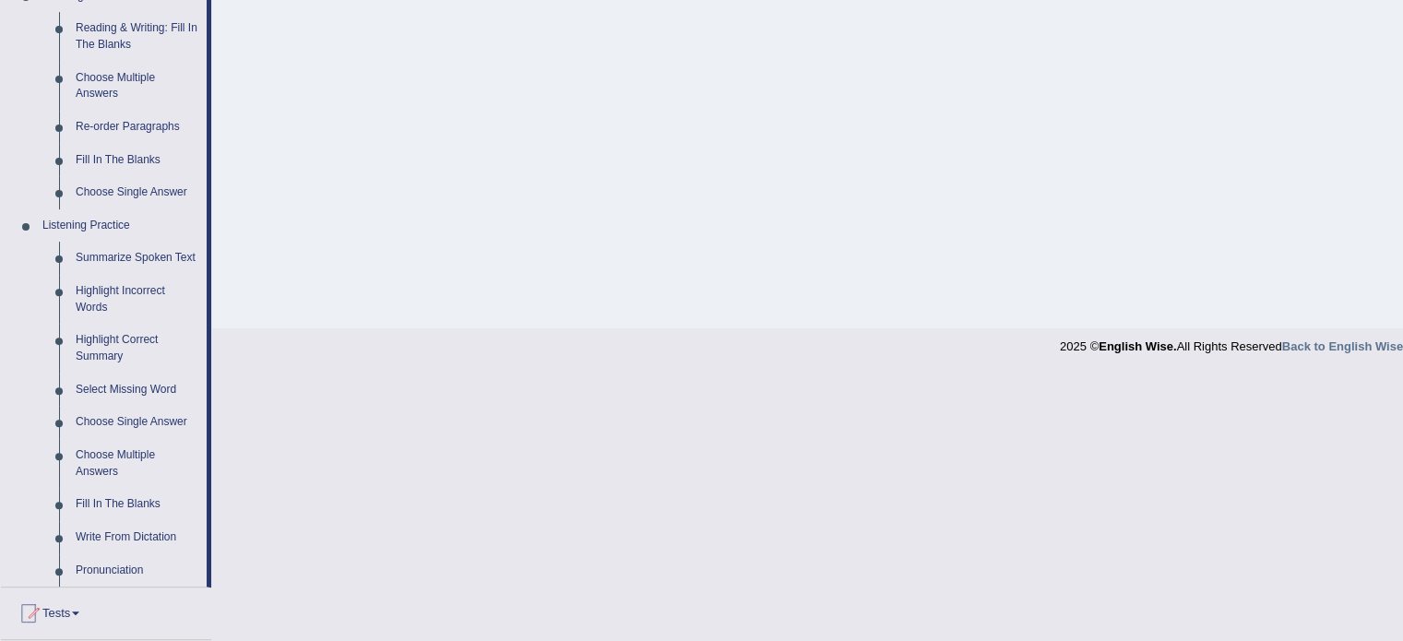
scroll to position [821, 0]
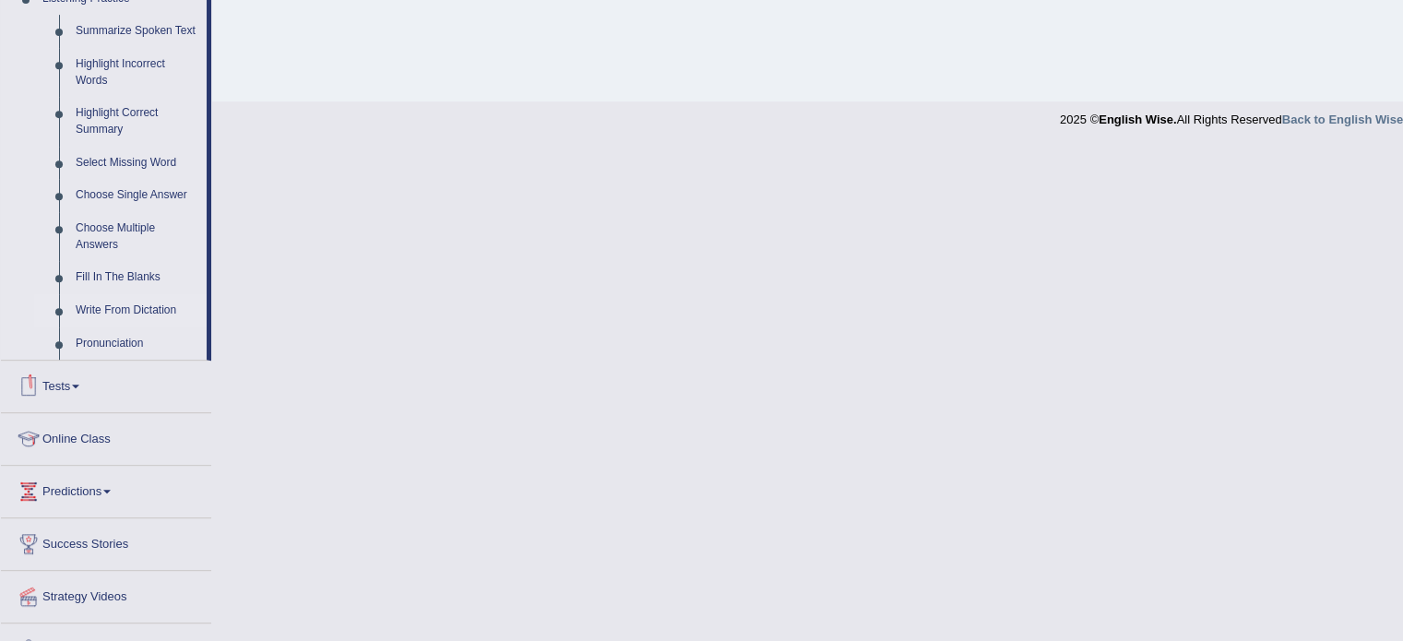
click at [122, 310] on link "Write From Dictation" at bounding box center [136, 310] width 139 height 33
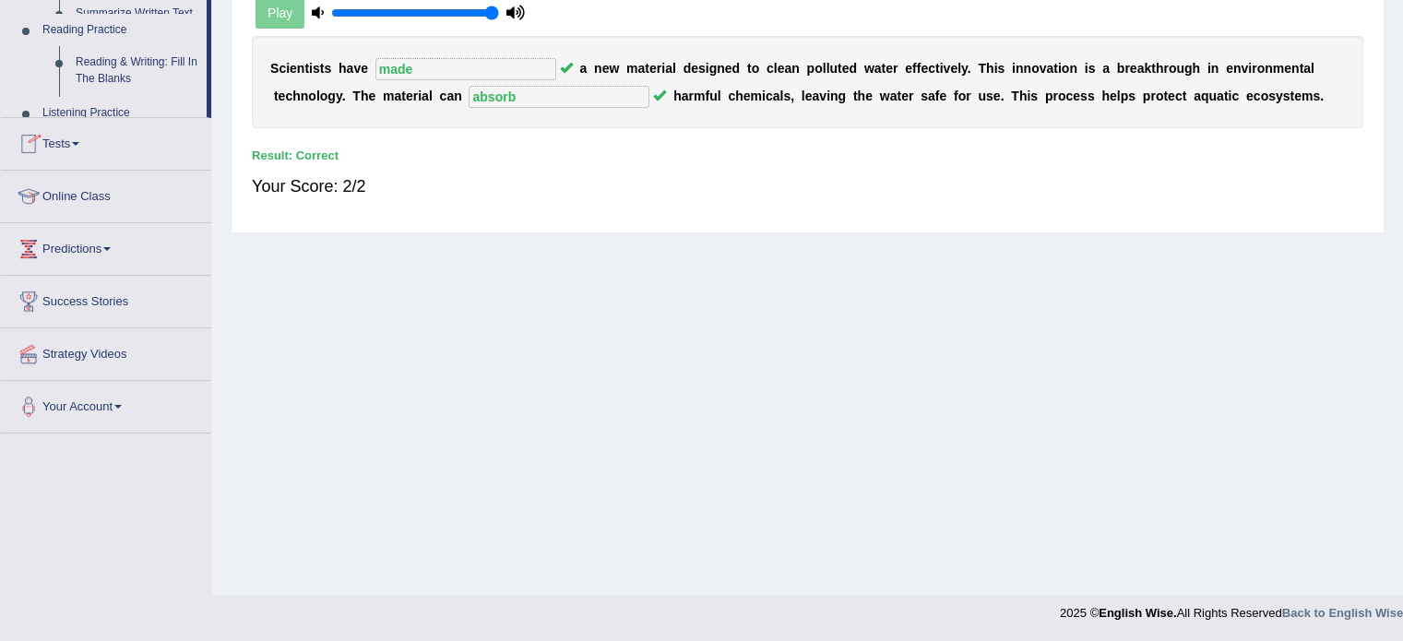
scroll to position [327, 0]
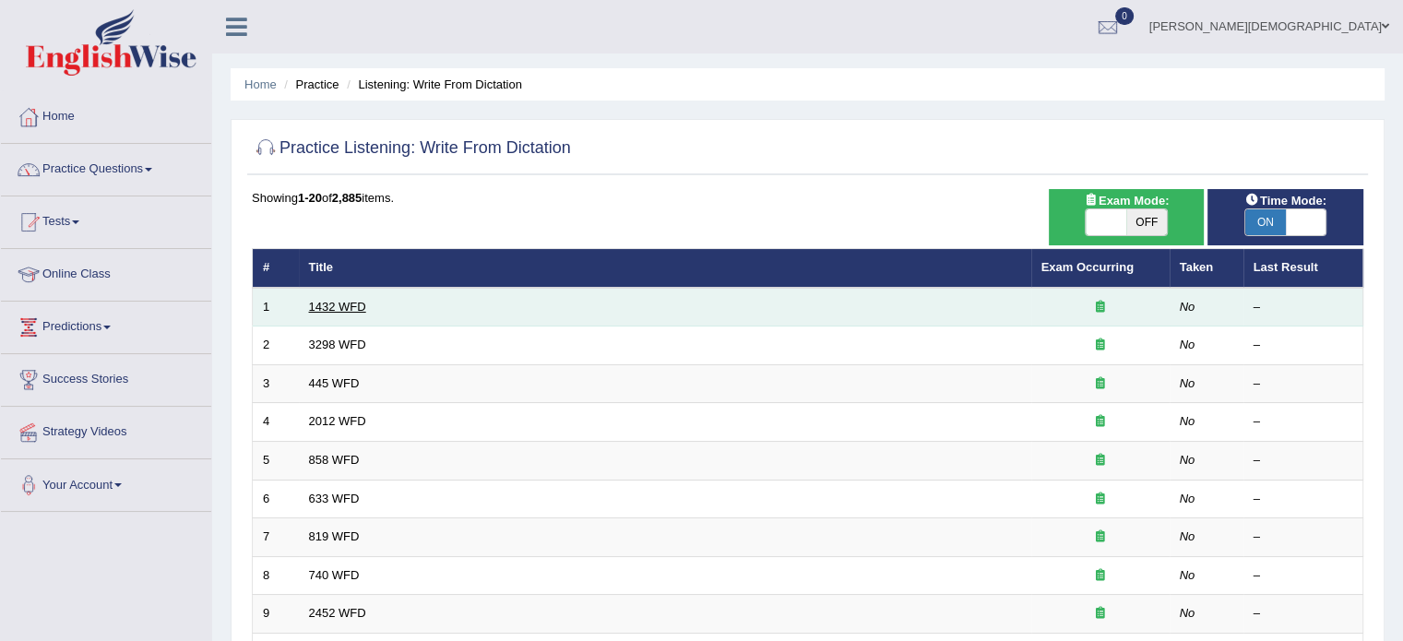
click at [350, 305] on link "1432 WFD" at bounding box center [337, 307] width 57 height 14
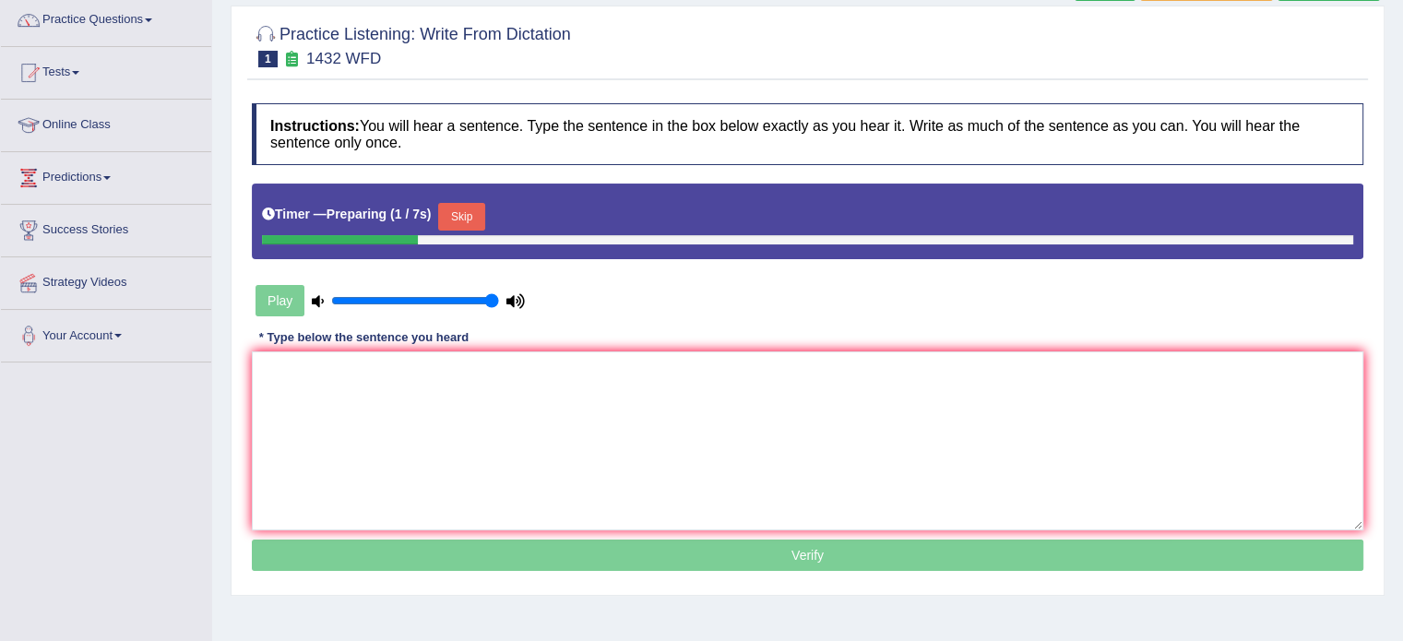
scroll to position [150, 0]
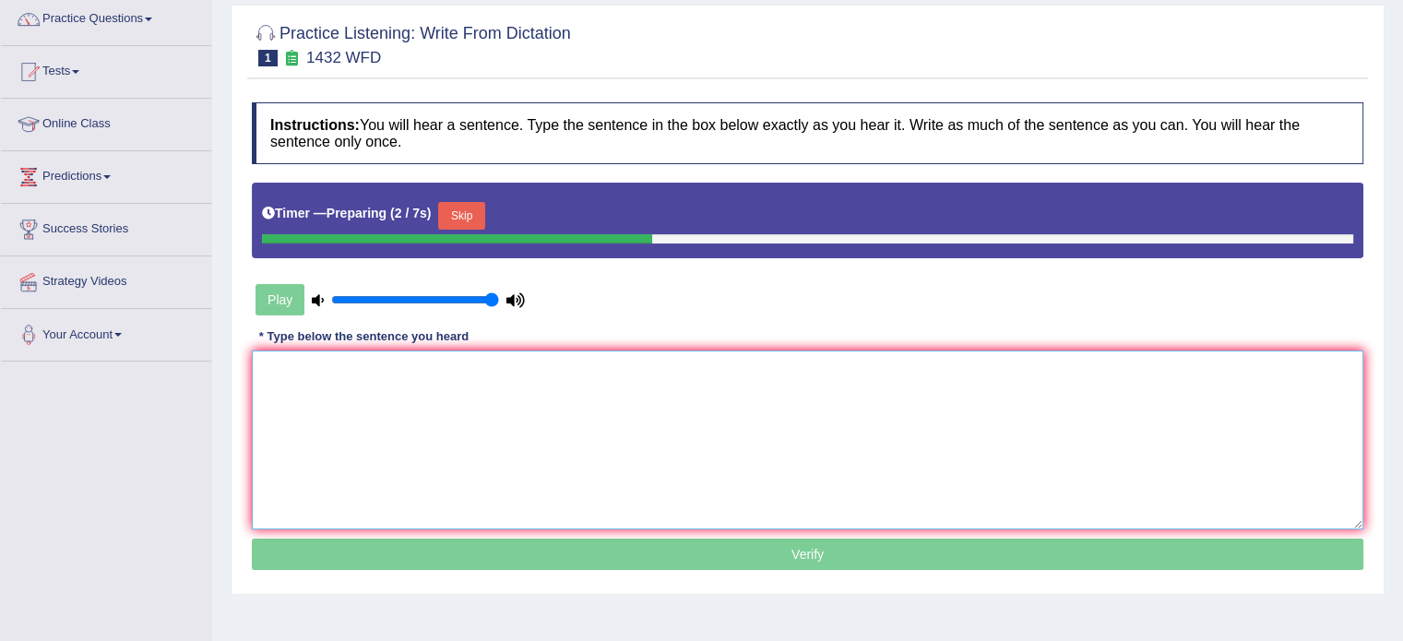
click at [282, 359] on textarea at bounding box center [807, 439] width 1111 height 179
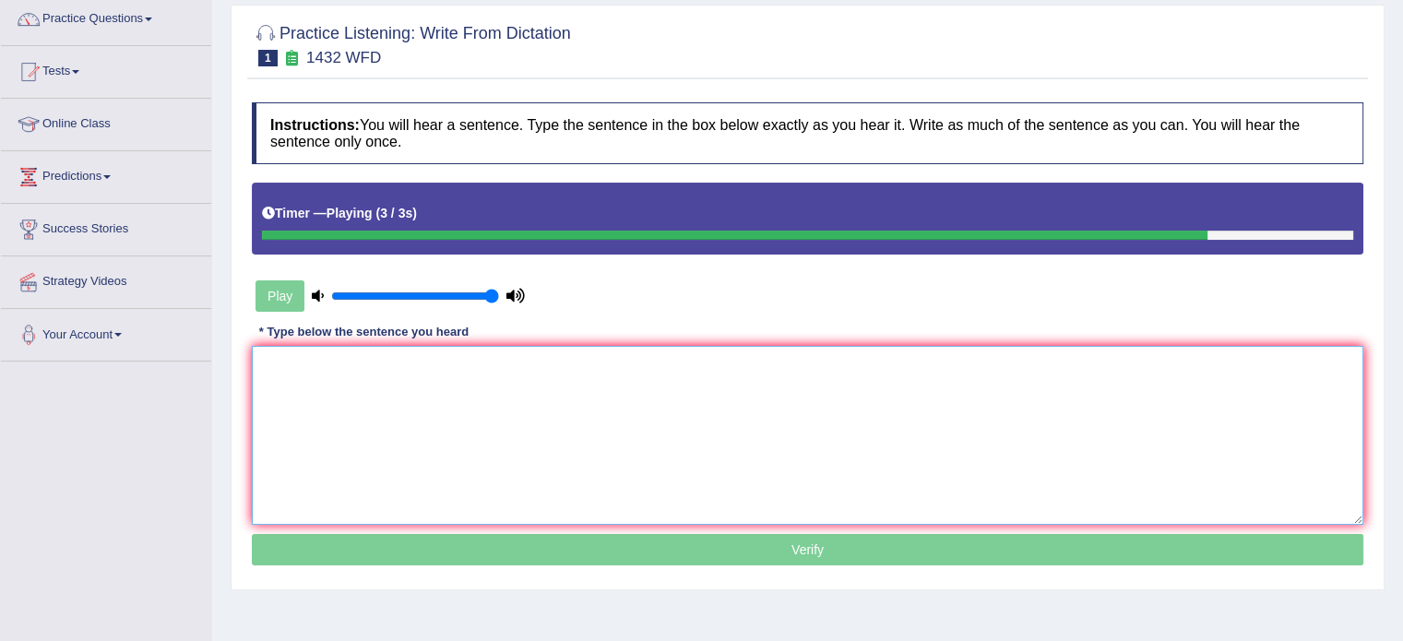
type textarea "m"
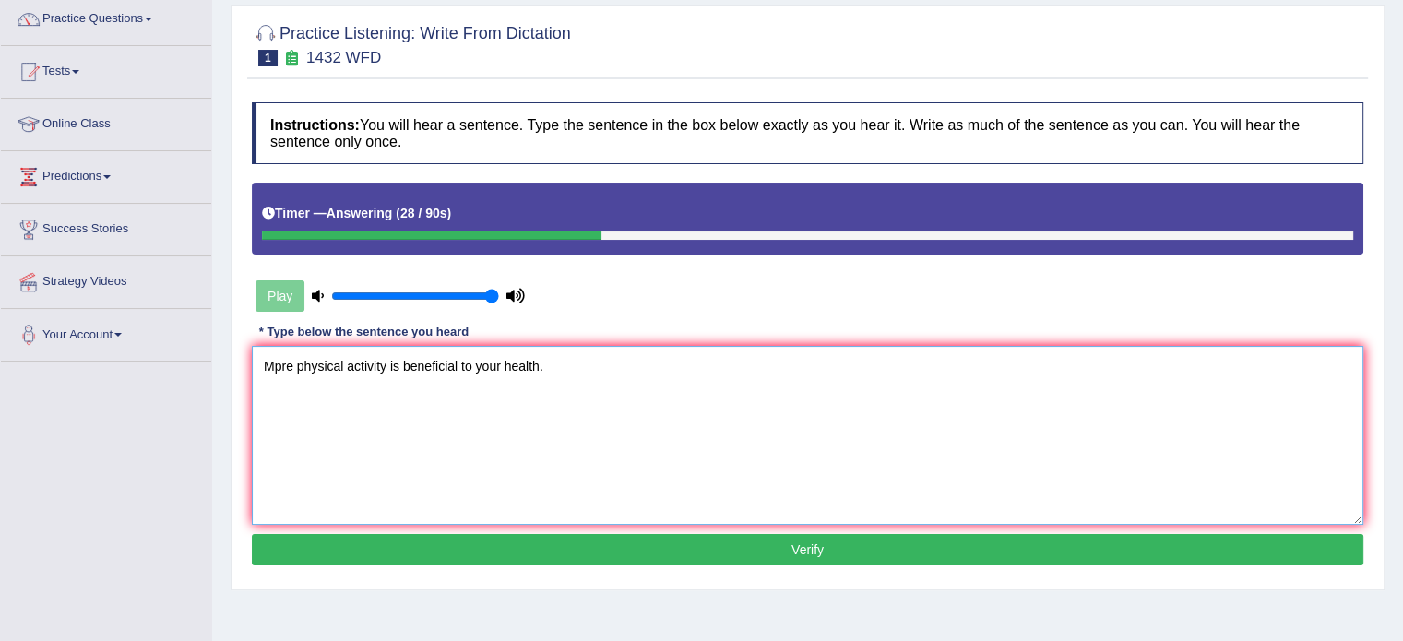
click at [291, 378] on textarea "Mpre physical activity is beneficial to your health." at bounding box center [807, 435] width 1111 height 179
type textarea "More physical activity is beneficial to your health."
click at [821, 549] on button "Verify" at bounding box center [807, 549] width 1111 height 31
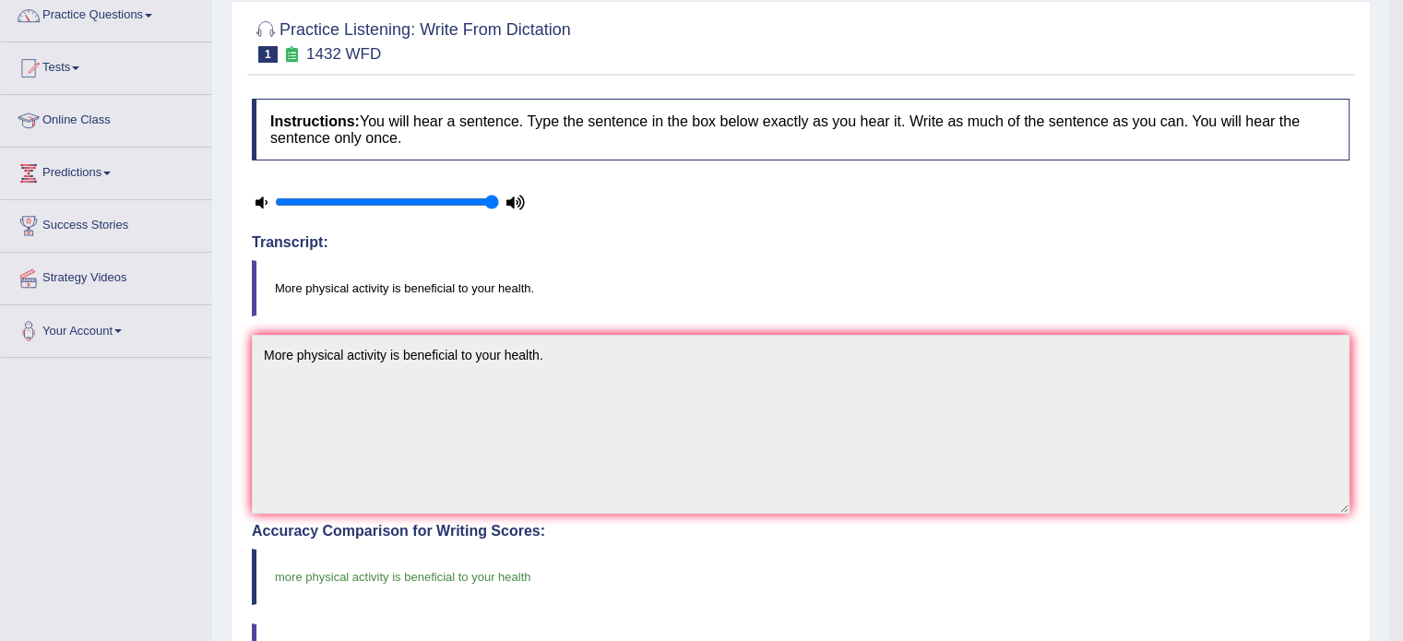
scroll to position [0, 0]
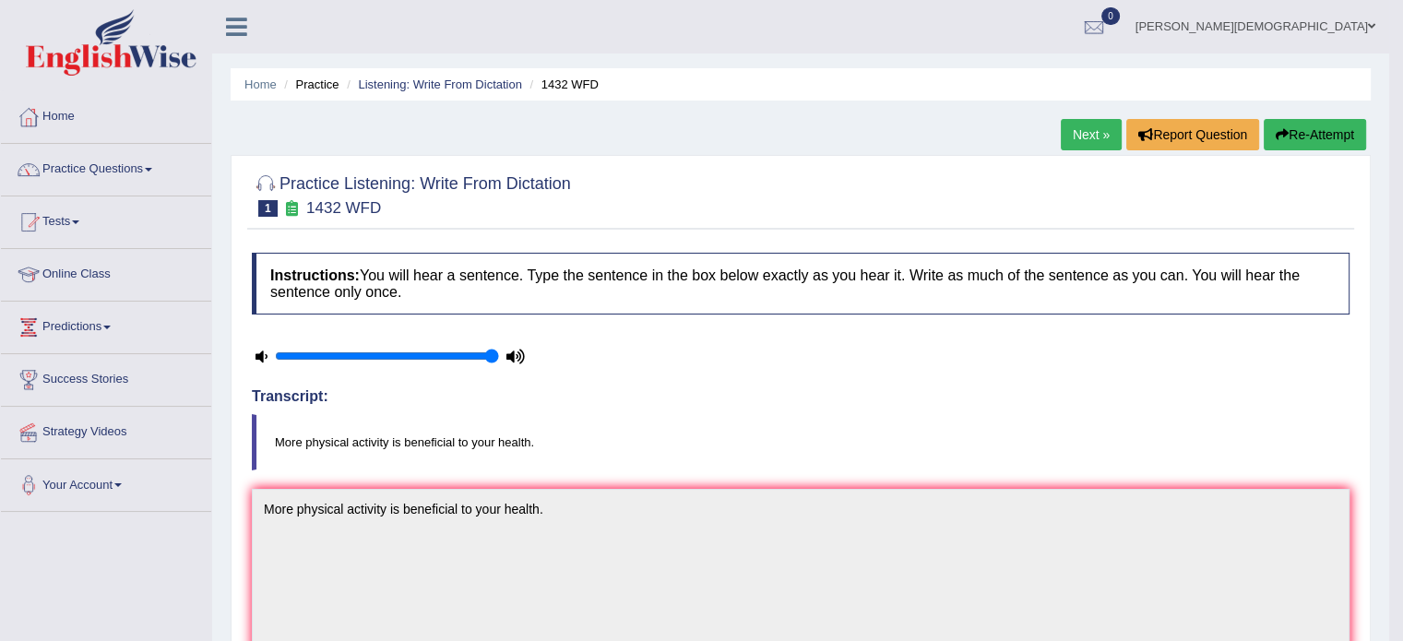
click at [1087, 138] on link "Next »" at bounding box center [1091, 134] width 61 height 31
